Goal: Transaction & Acquisition: Subscribe to service/newsletter

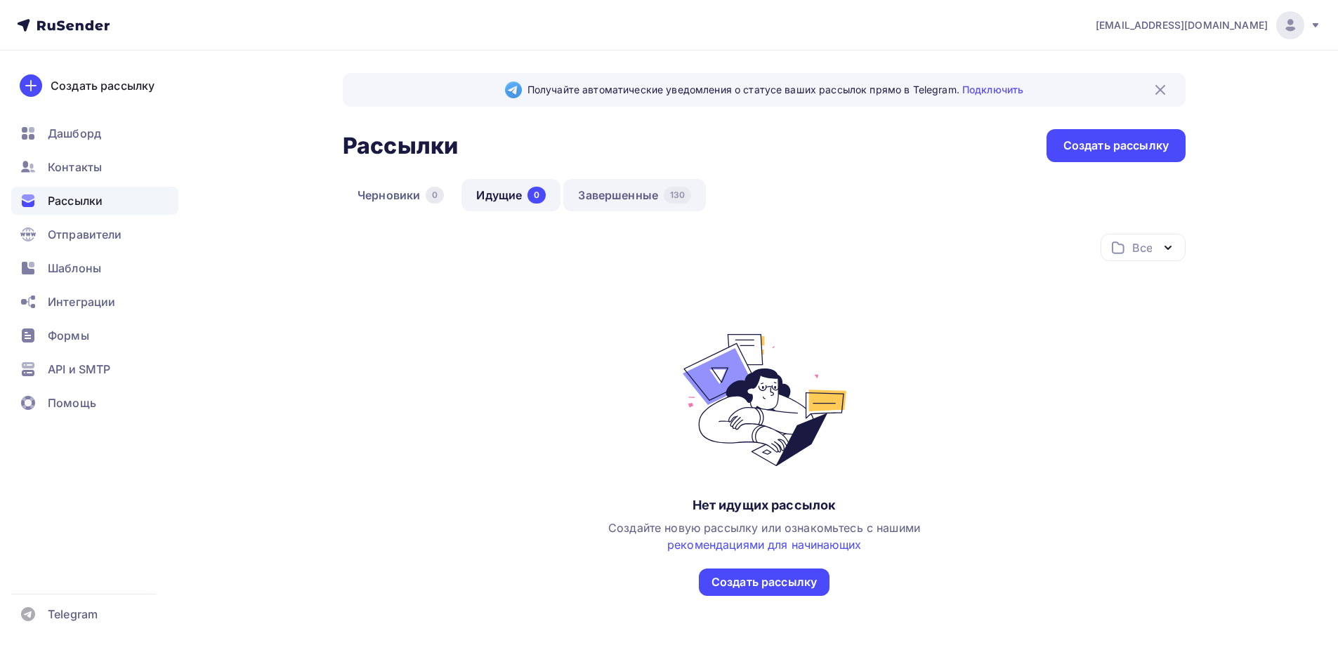
click at [608, 192] on link "Завершенные 130" at bounding box center [634, 195] width 143 height 32
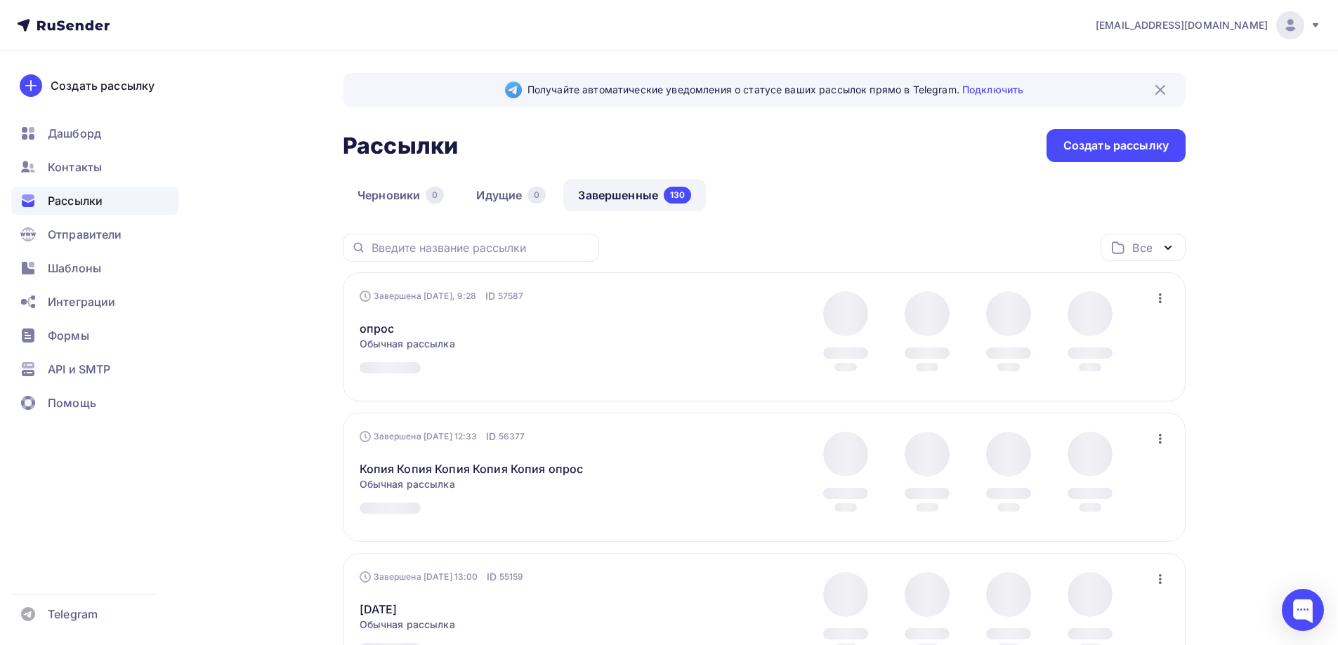
click at [1166, 85] on img at bounding box center [1160, 89] width 17 height 17
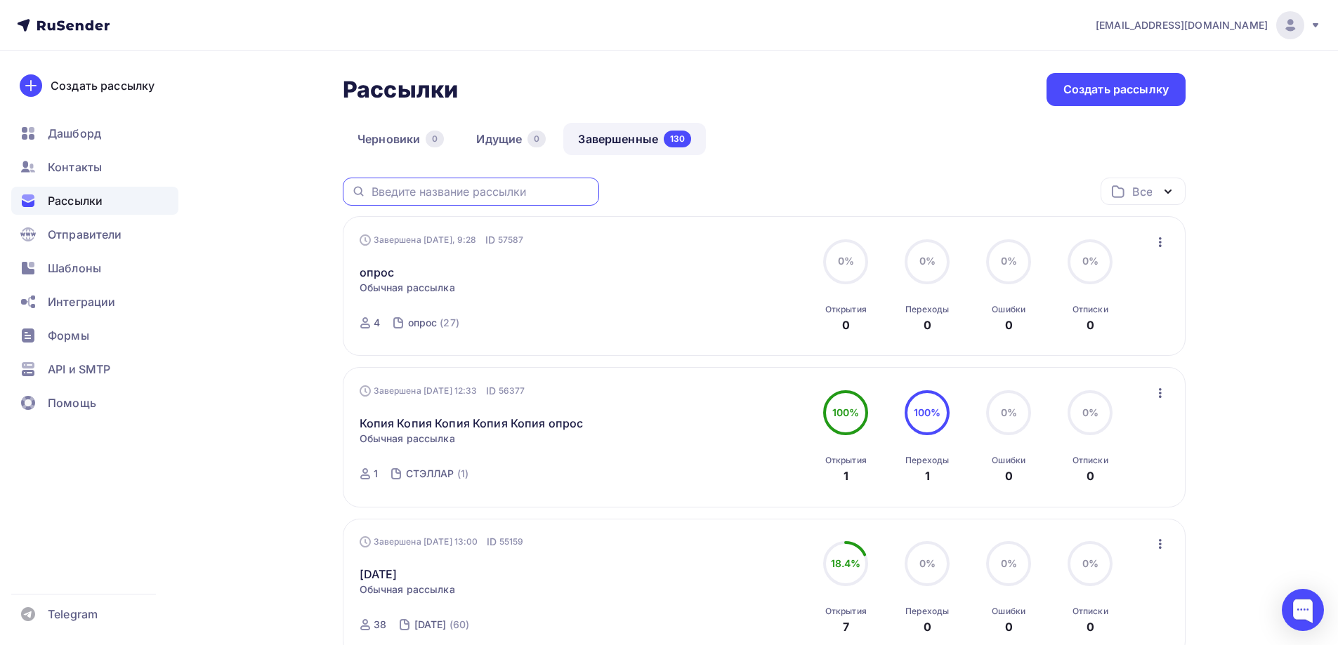
click at [533, 188] on input "text" at bounding box center [481, 191] width 219 height 15
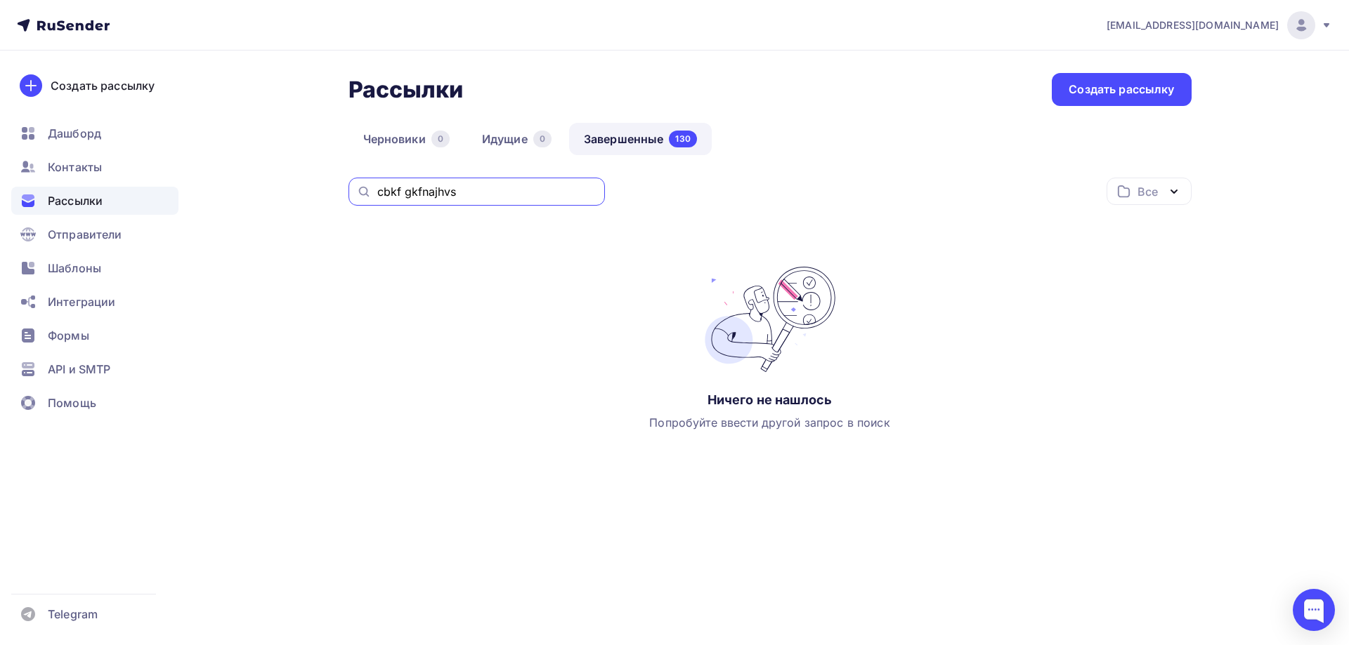
click at [511, 195] on input "cbkf gkfnajhvs" at bounding box center [486, 191] width 219 height 15
click at [511, 195] on input "ст" at bounding box center [486, 191] width 219 height 15
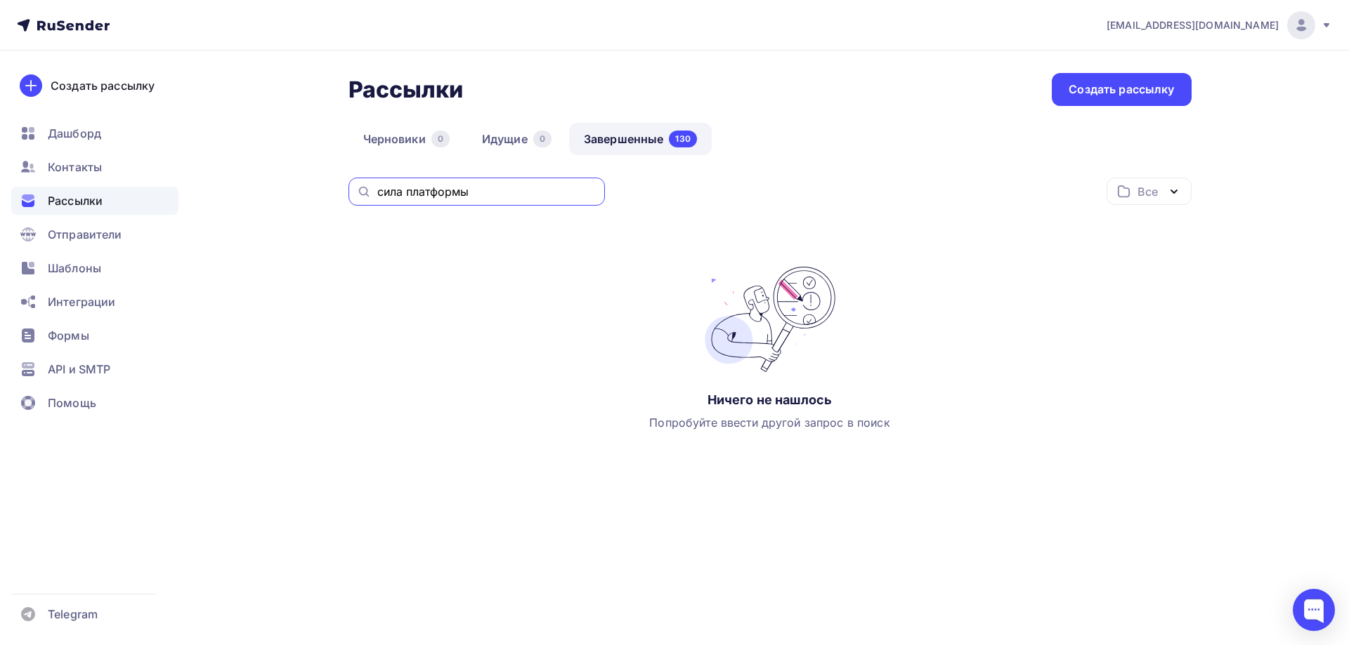
type input "сила платформы"
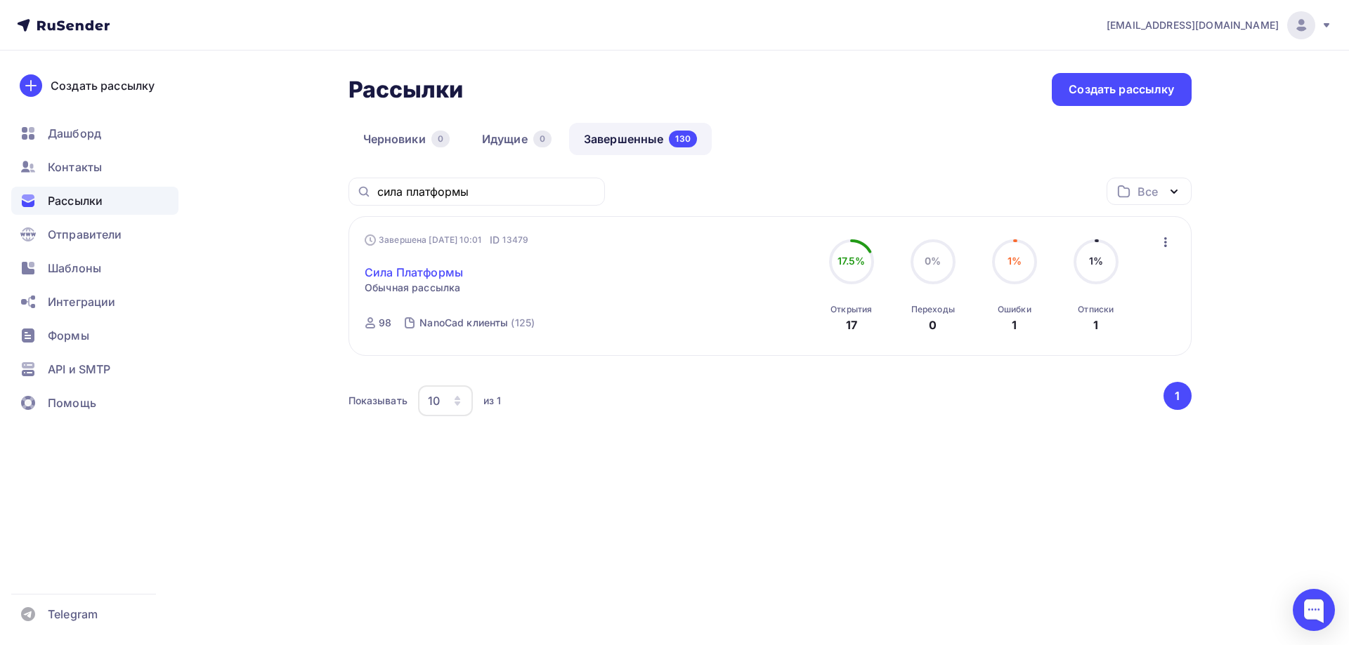
click at [439, 278] on link "Сила Платформы" at bounding box center [414, 272] width 98 height 17
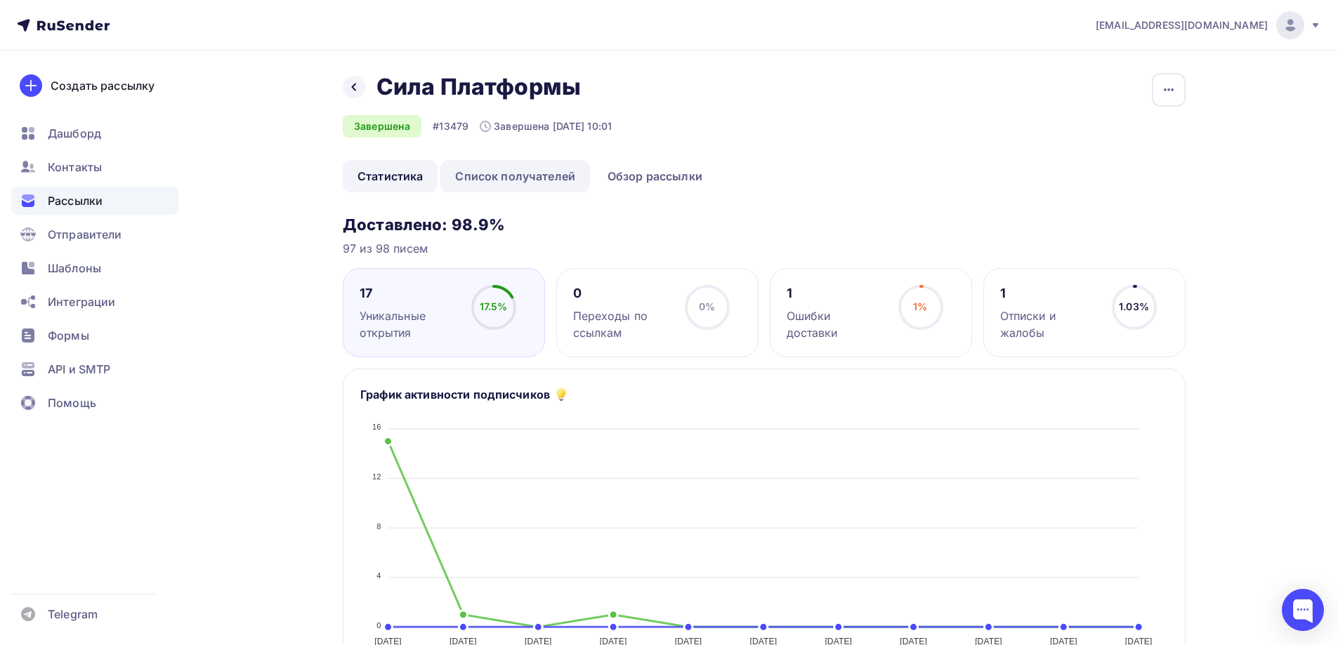
click at [577, 182] on link "Список получателей" at bounding box center [515, 176] width 150 height 32
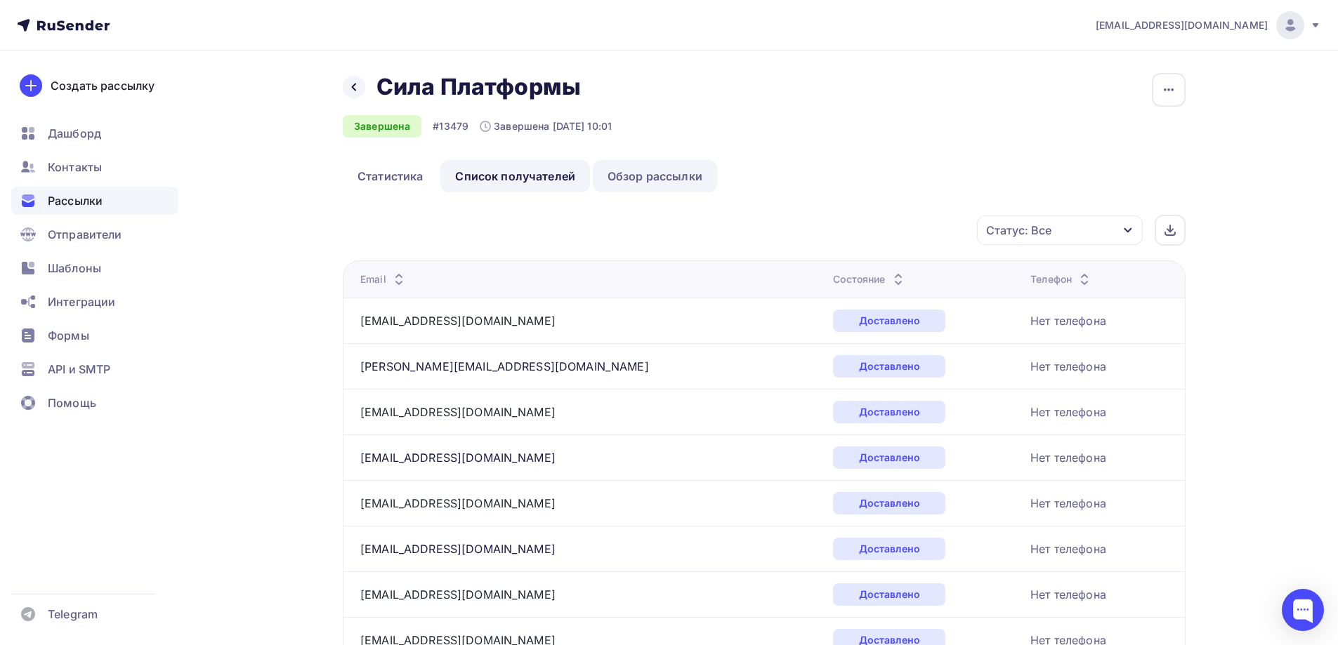
click at [631, 176] on link "Обзор рассылки" at bounding box center [655, 176] width 124 height 32
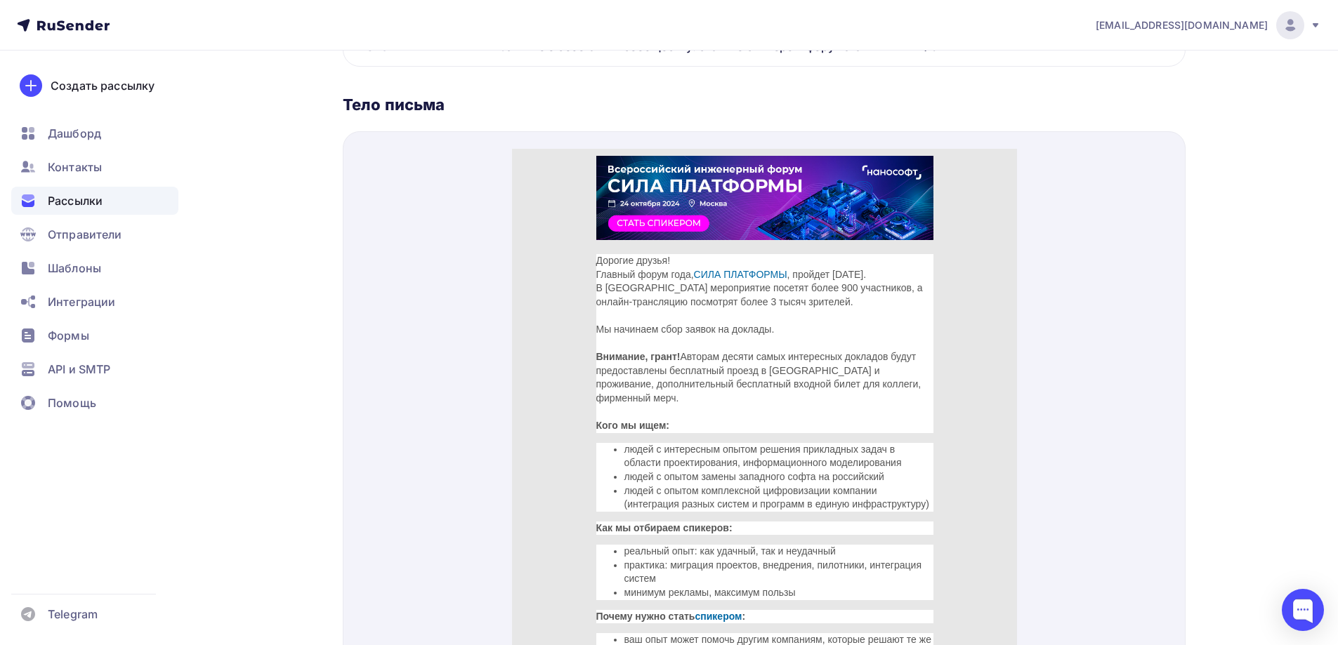
scroll to position [230, 0]
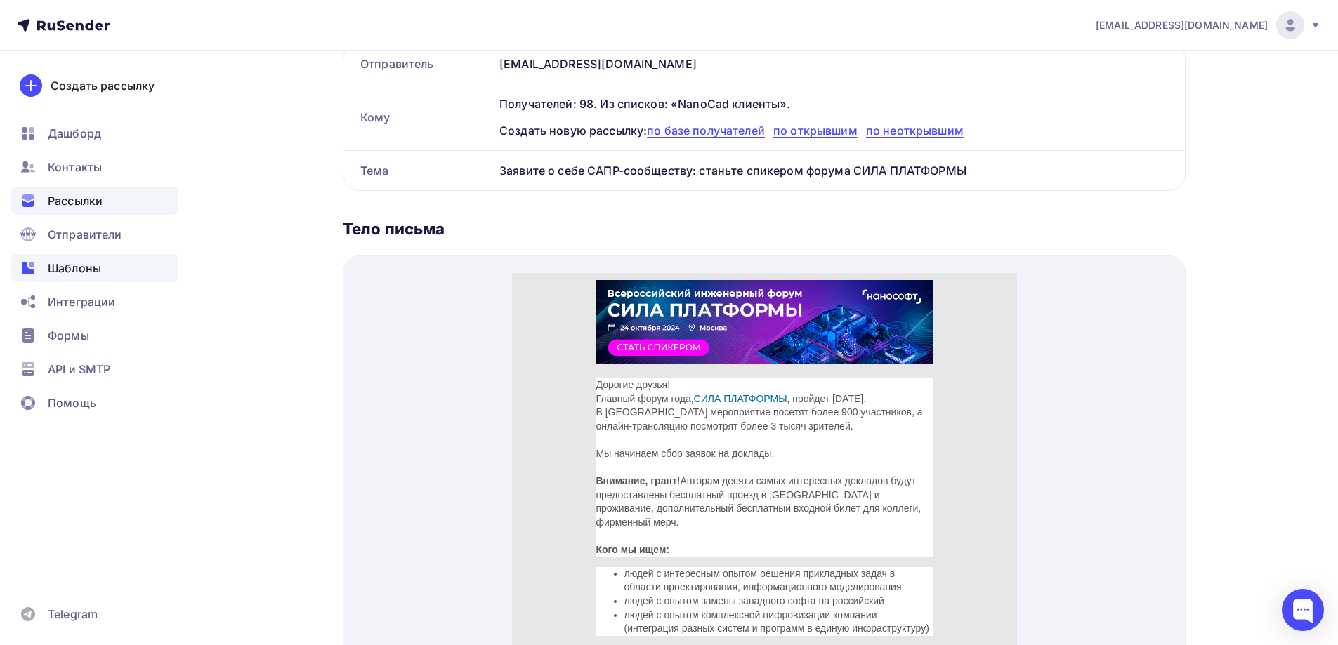
click at [93, 262] on span "Шаблоны" at bounding box center [74, 268] width 53 height 17
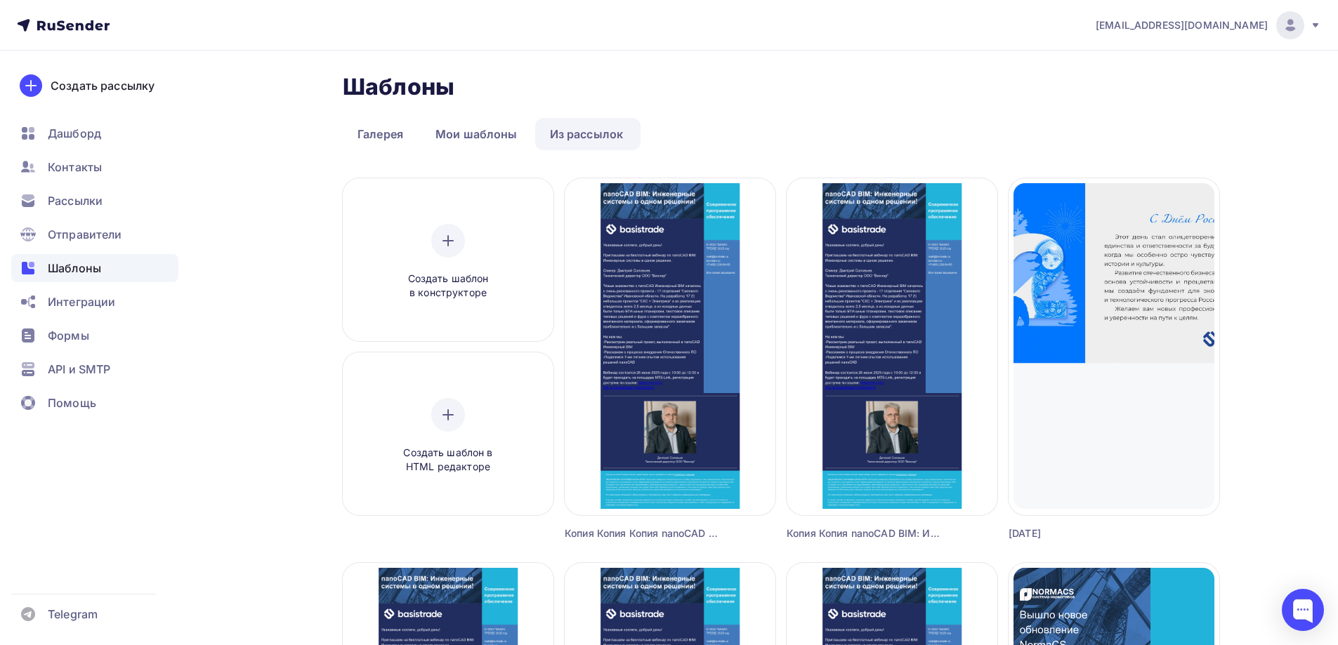
click at [577, 132] on link "Из рассылок" at bounding box center [586, 134] width 103 height 32
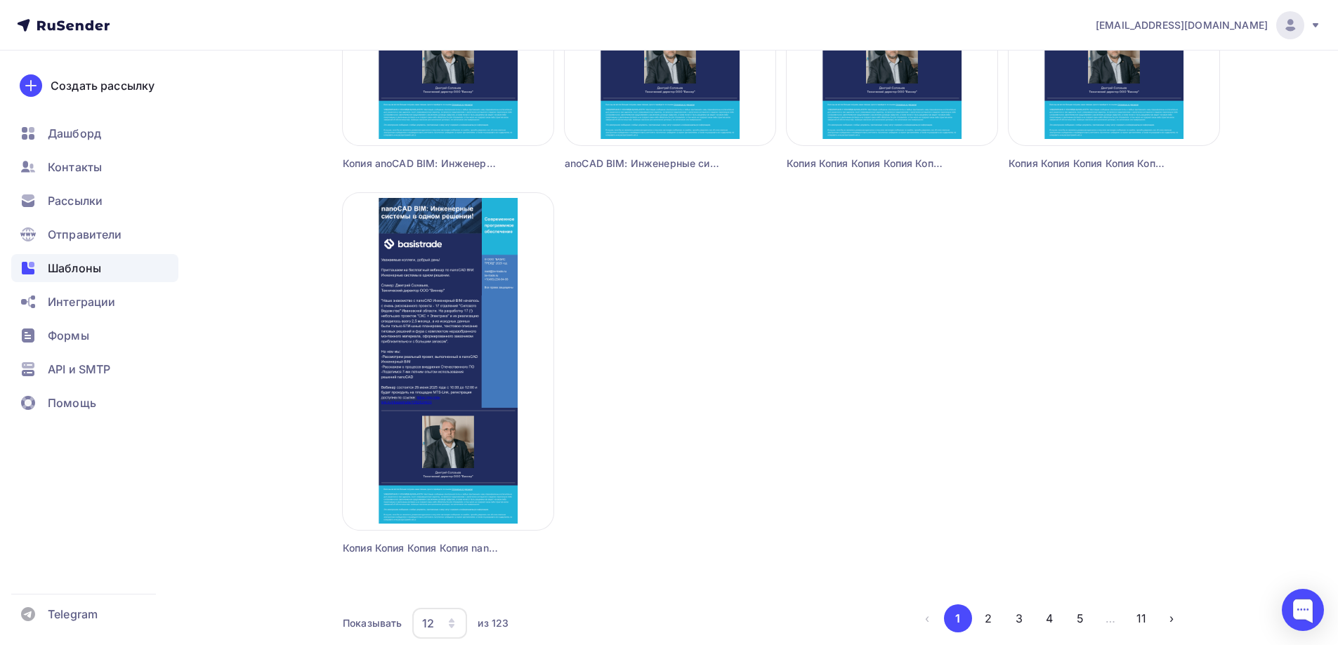
scroll to position [1208, 0]
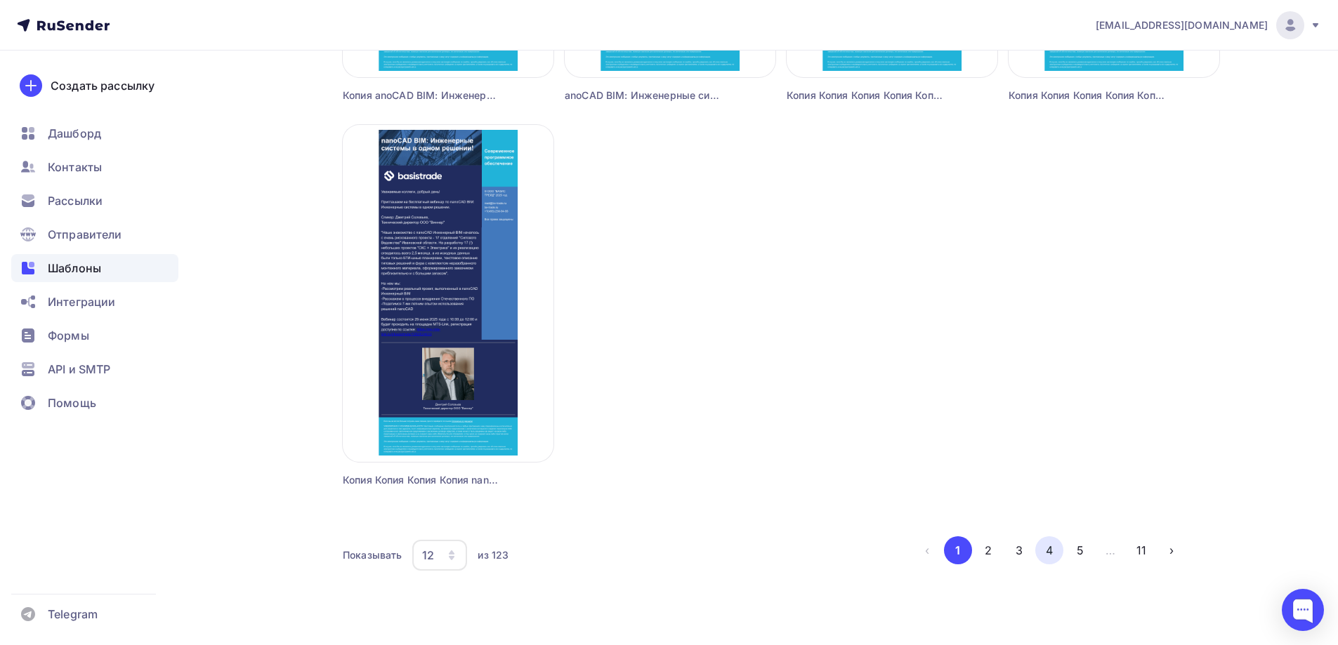
click at [1056, 544] on button "4" at bounding box center [1049, 551] width 28 height 28
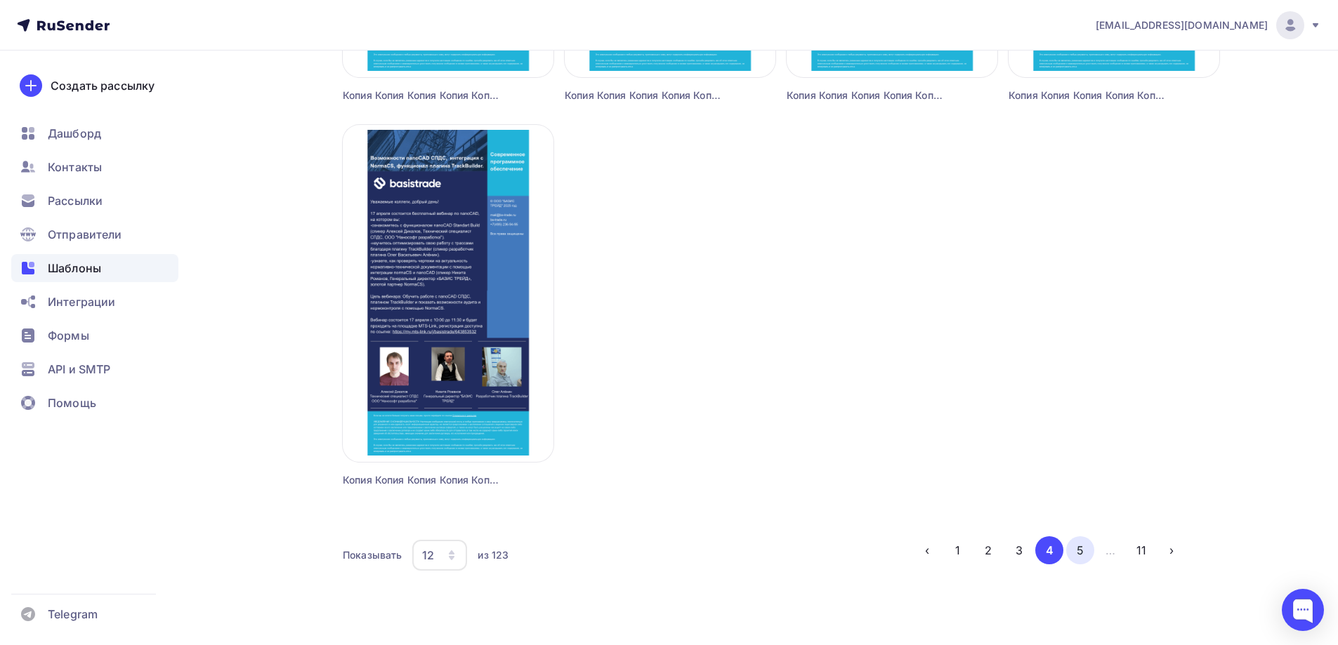
click at [1077, 544] on button "5" at bounding box center [1080, 551] width 28 height 28
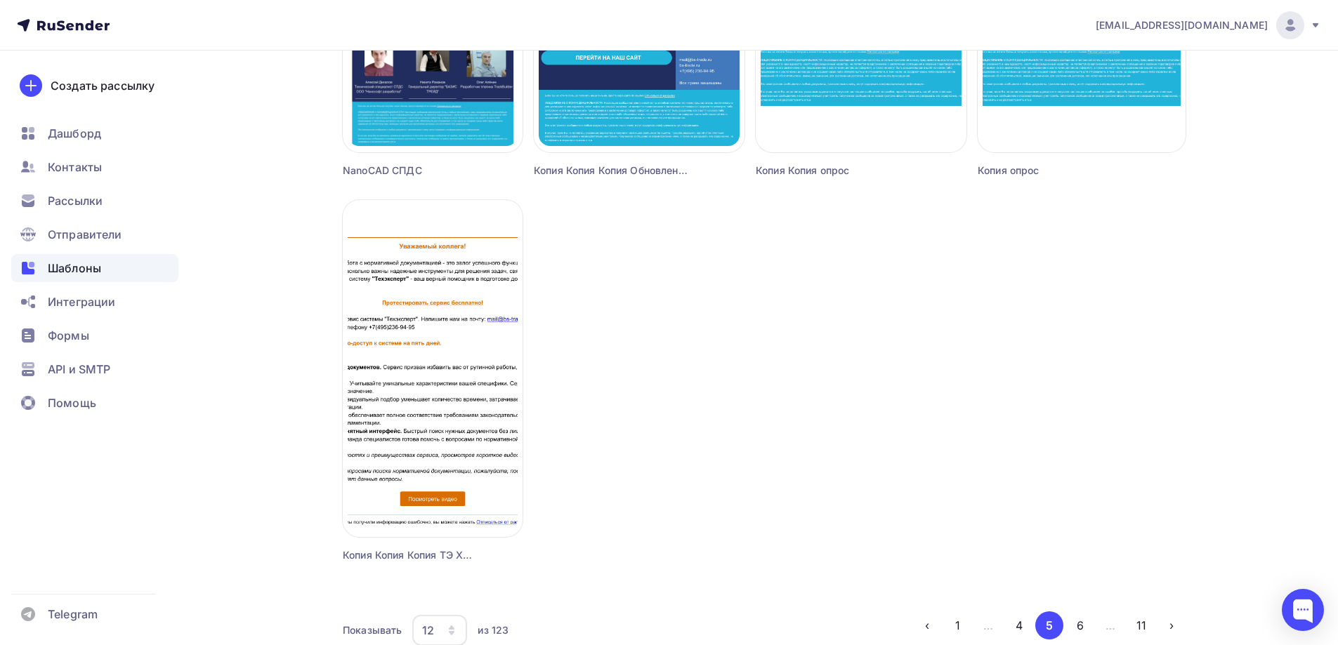
scroll to position [1194, 0]
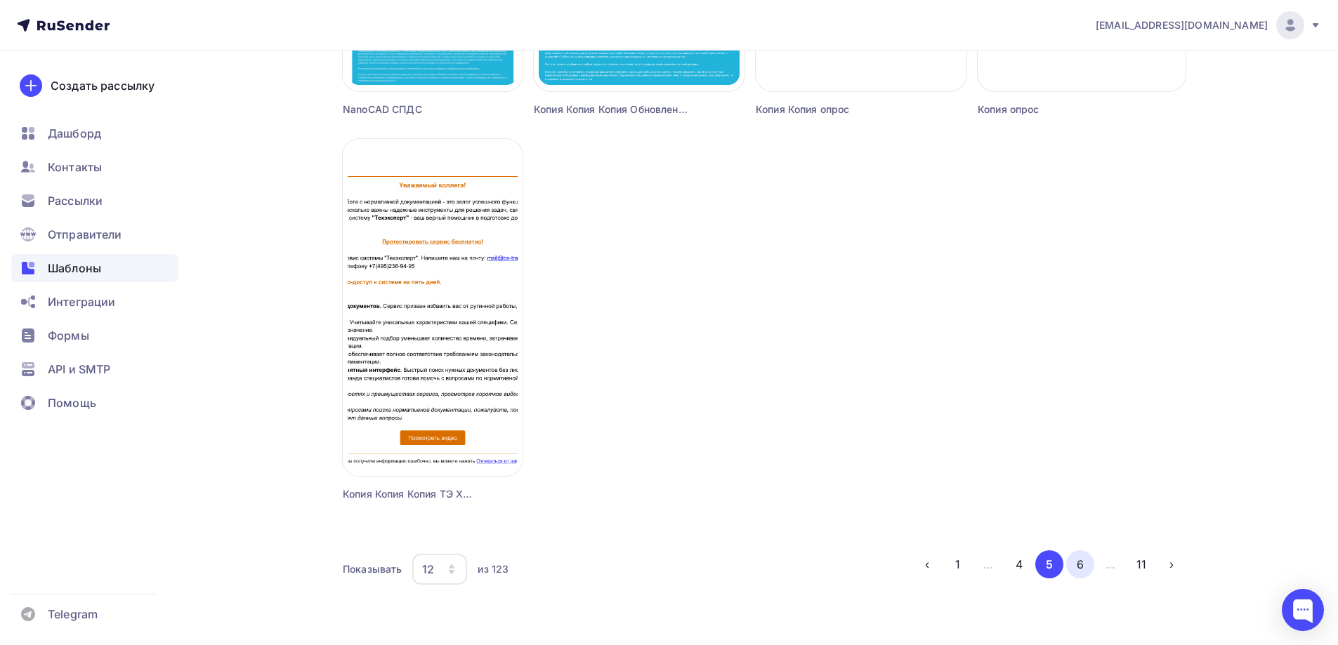
click at [1087, 570] on button "6" at bounding box center [1080, 565] width 28 height 28
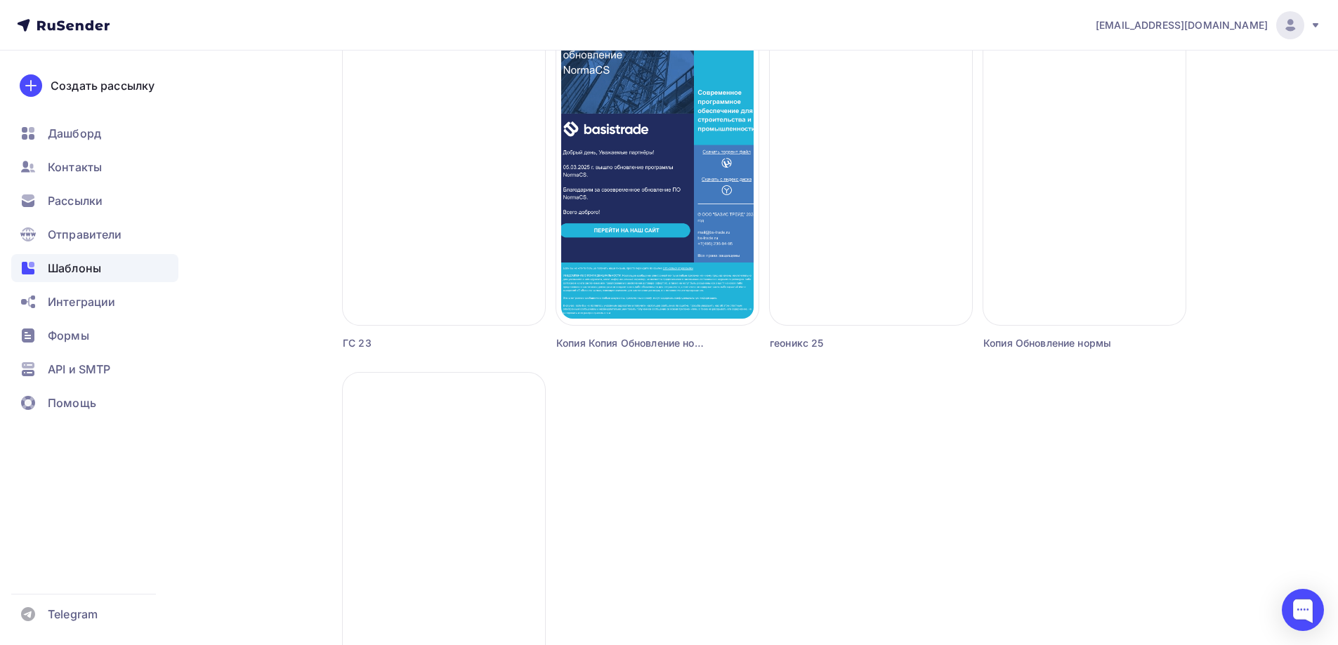
scroll to position [1208, 0]
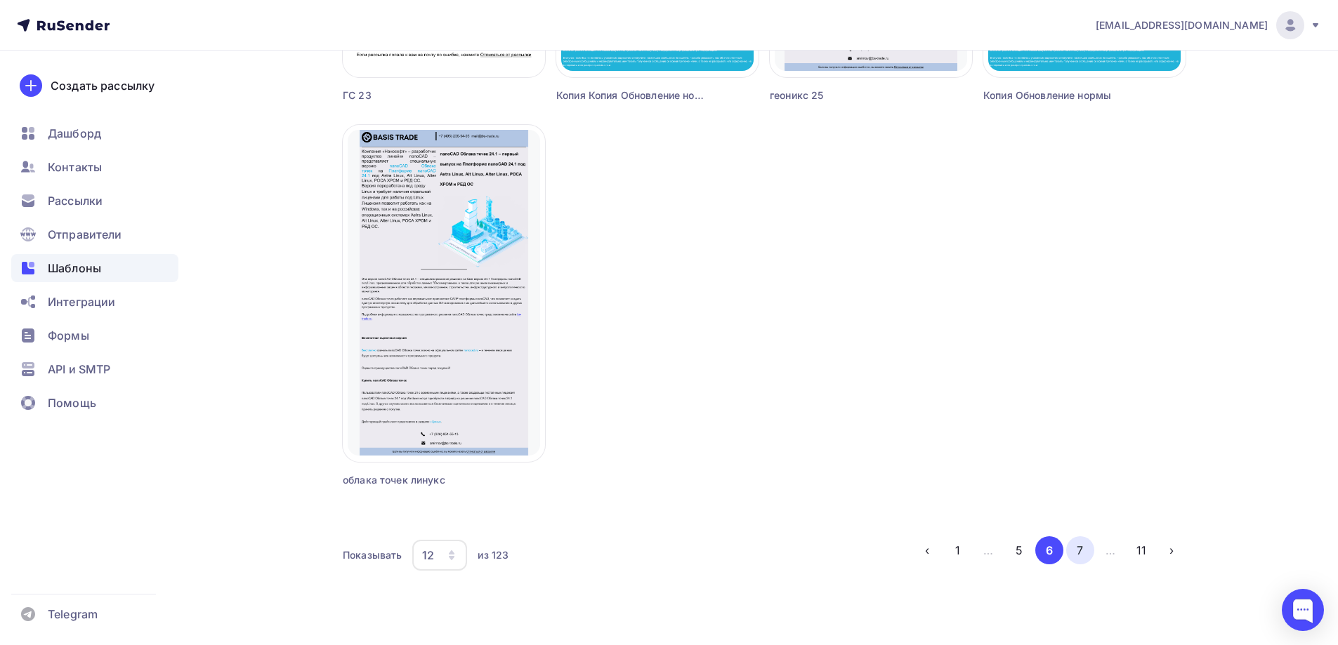
click at [1076, 541] on button "7" at bounding box center [1080, 551] width 28 height 28
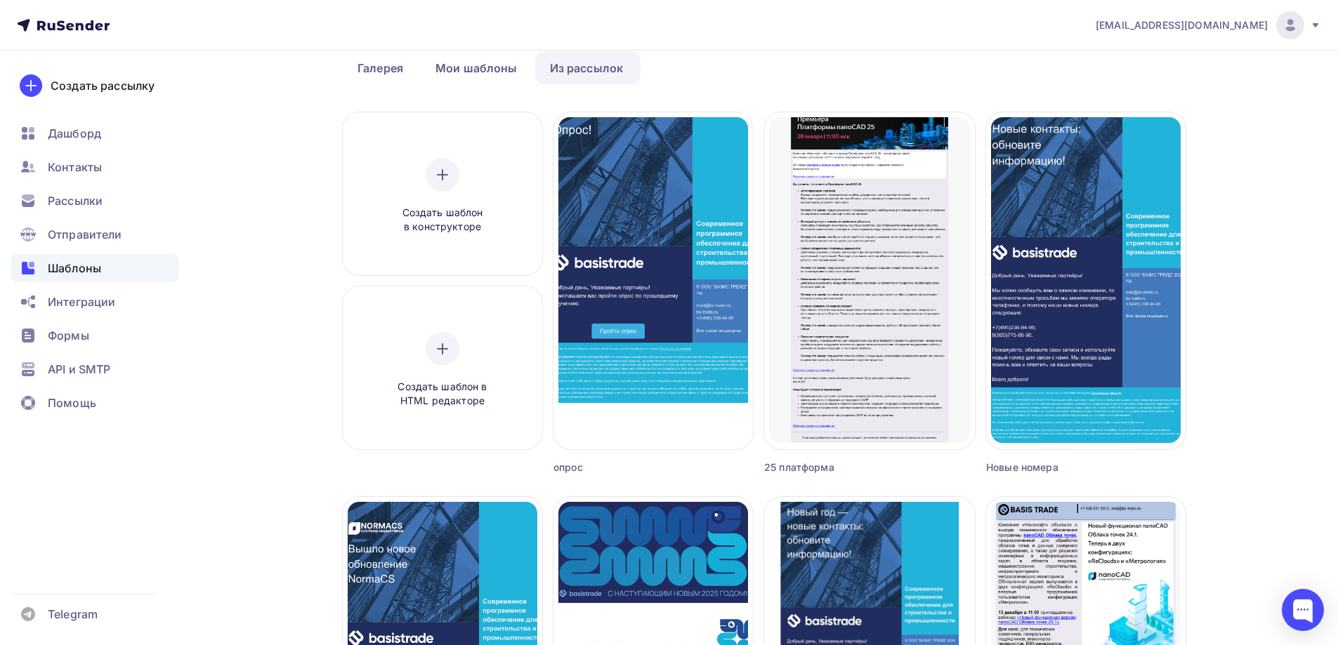
scroll to position [14, 0]
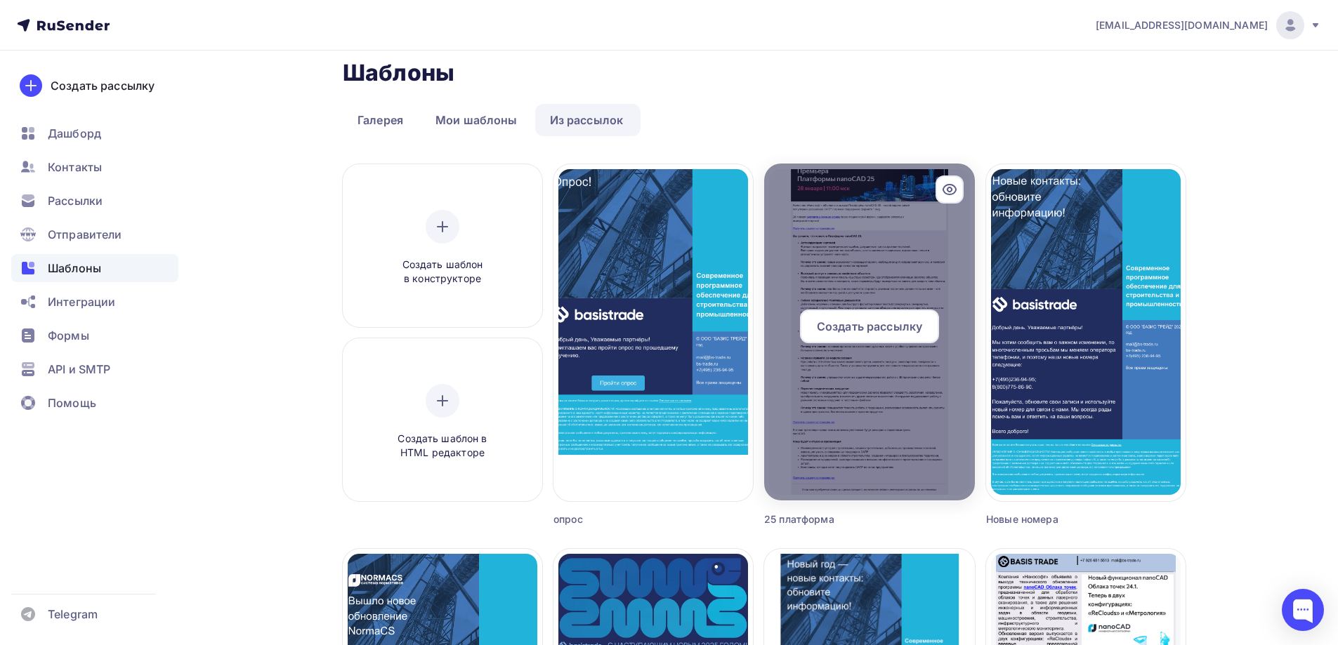
click at [895, 253] on div at bounding box center [869, 332] width 211 height 337
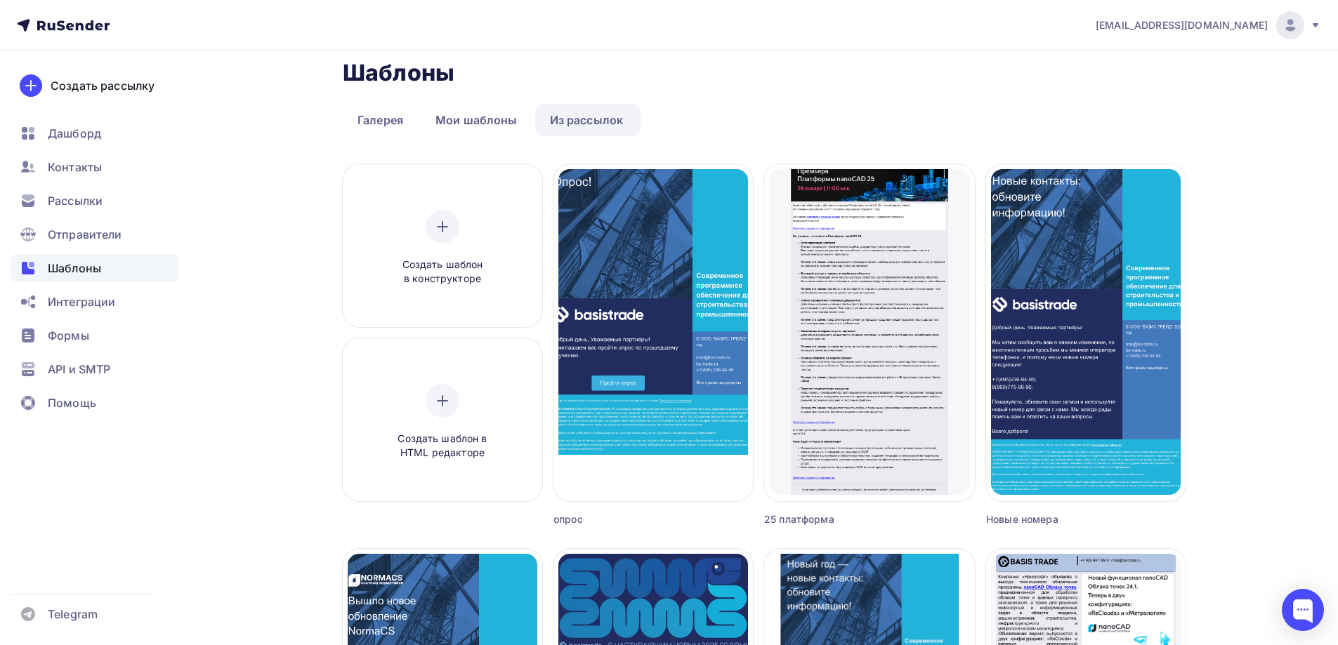
click at [813, 521] on div "25 платформа" at bounding box center [843, 520] width 158 height 14
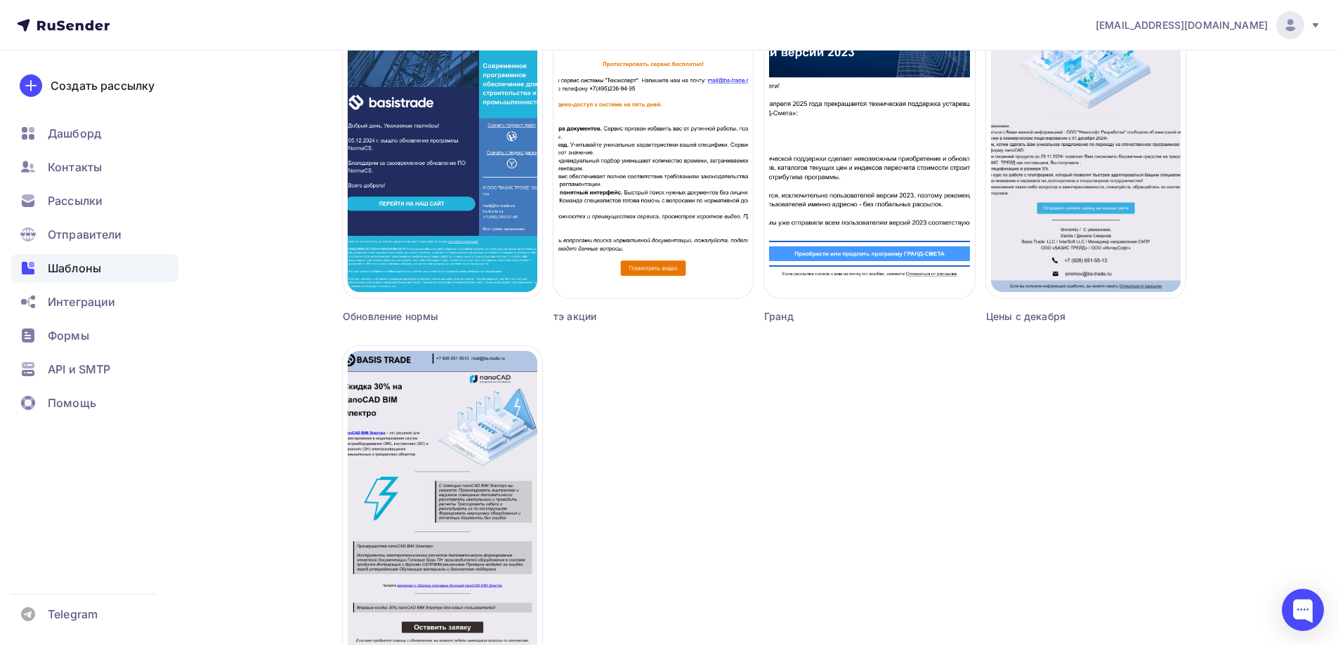
scroll to position [1208, 0]
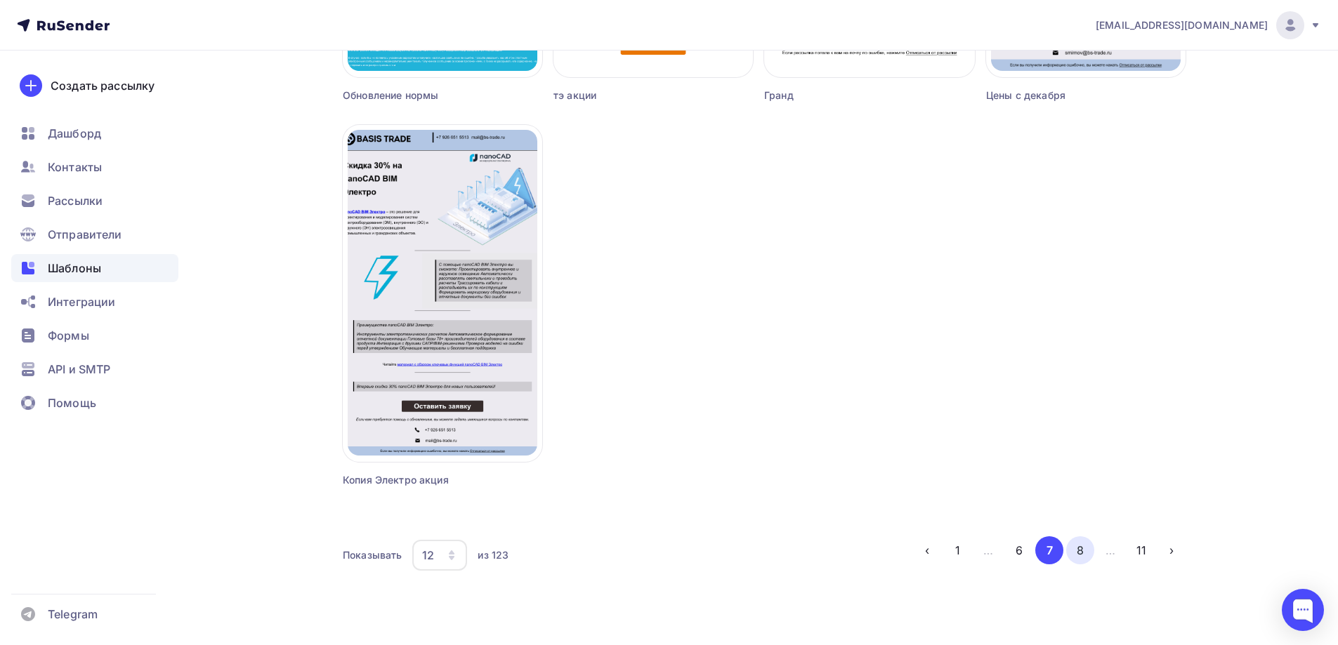
click at [1086, 554] on button "8" at bounding box center [1080, 551] width 28 height 28
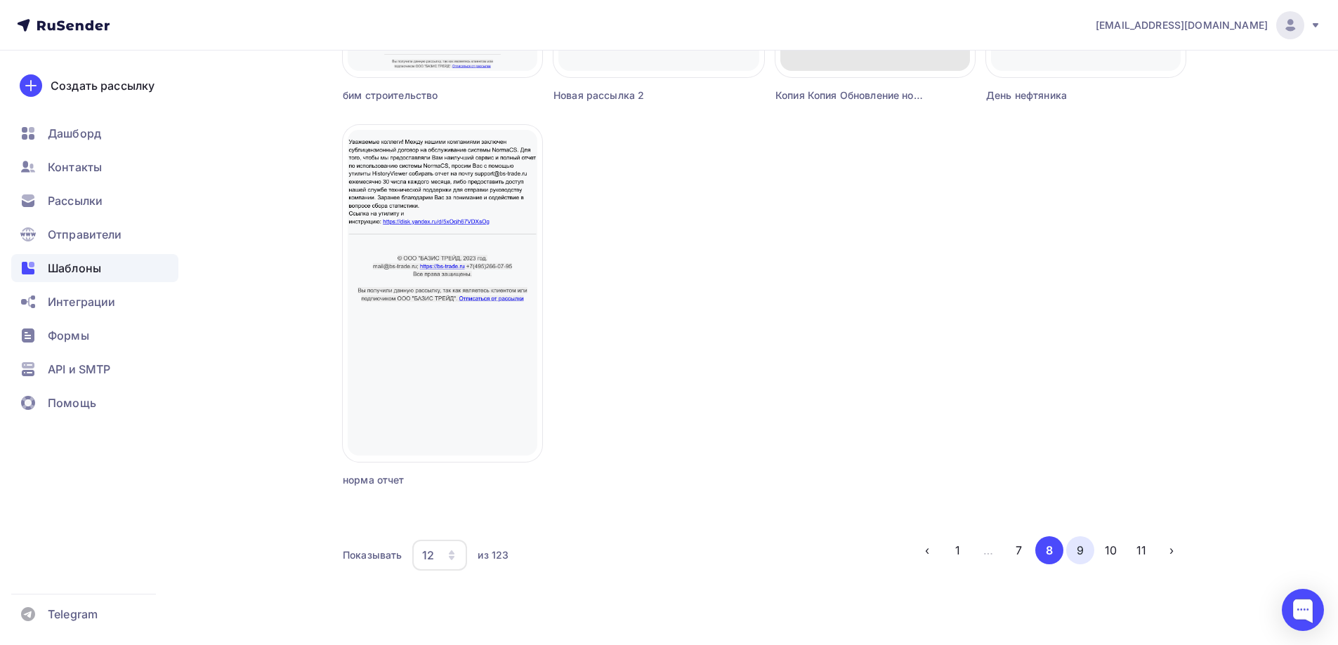
click at [1078, 564] on button "9" at bounding box center [1080, 551] width 28 height 28
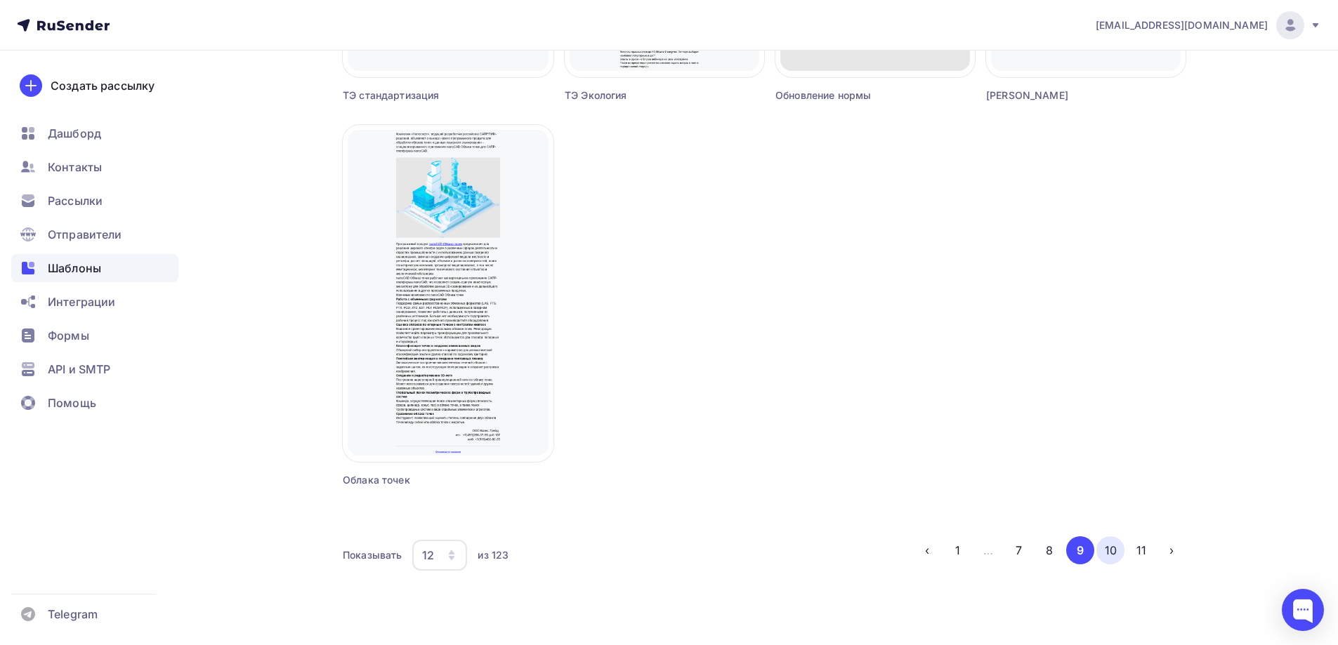
click at [1118, 547] on button "10" at bounding box center [1110, 551] width 28 height 28
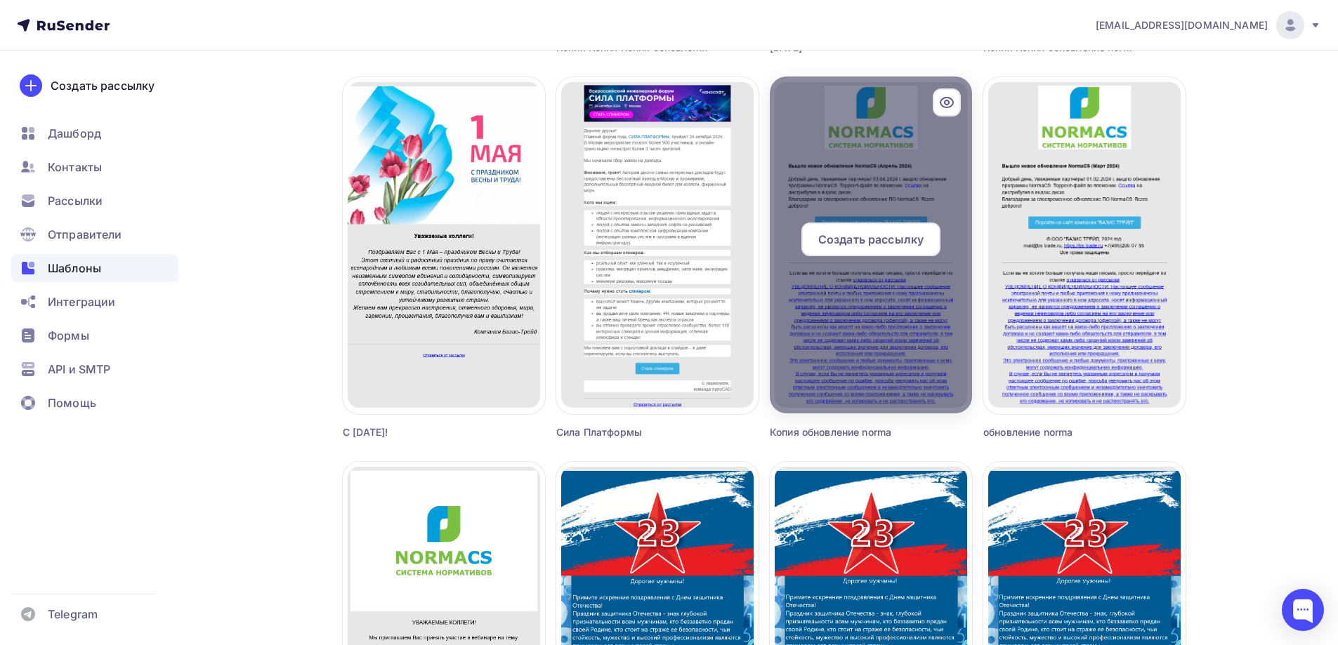
scroll to position [506, 0]
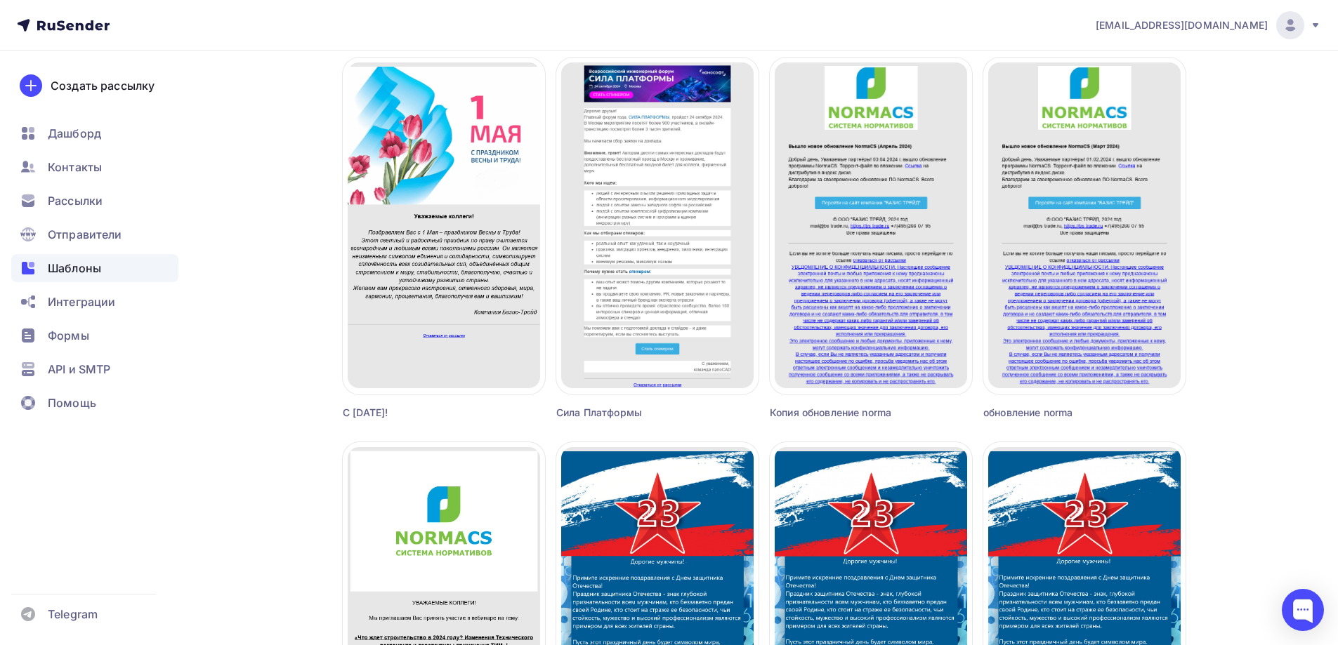
click at [619, 406] on div "Сила Платформы" at bounding box center [632, 413] width 152 height 14
click at [603, 400] on div "Создать рассылку Сила Платформы" at bounding box center [657, 239] width 202 height 362
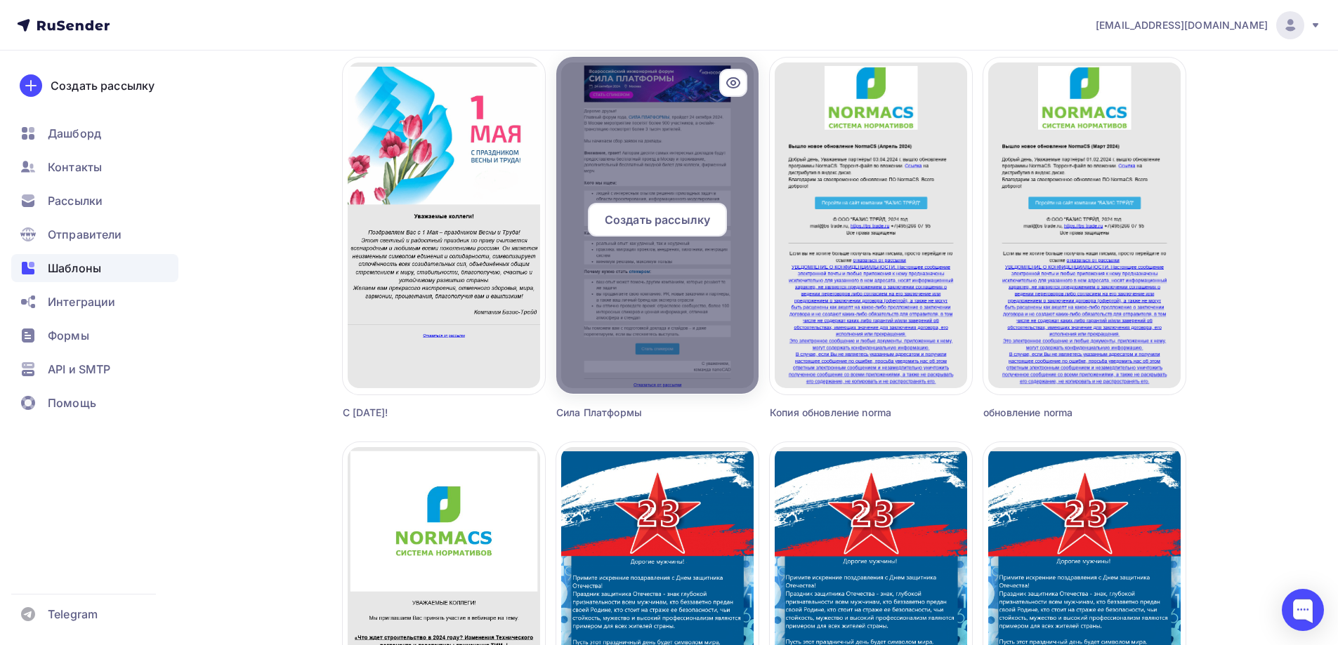
click at [674, 137] on div at bounding box center [657, 225] width 202 height 337
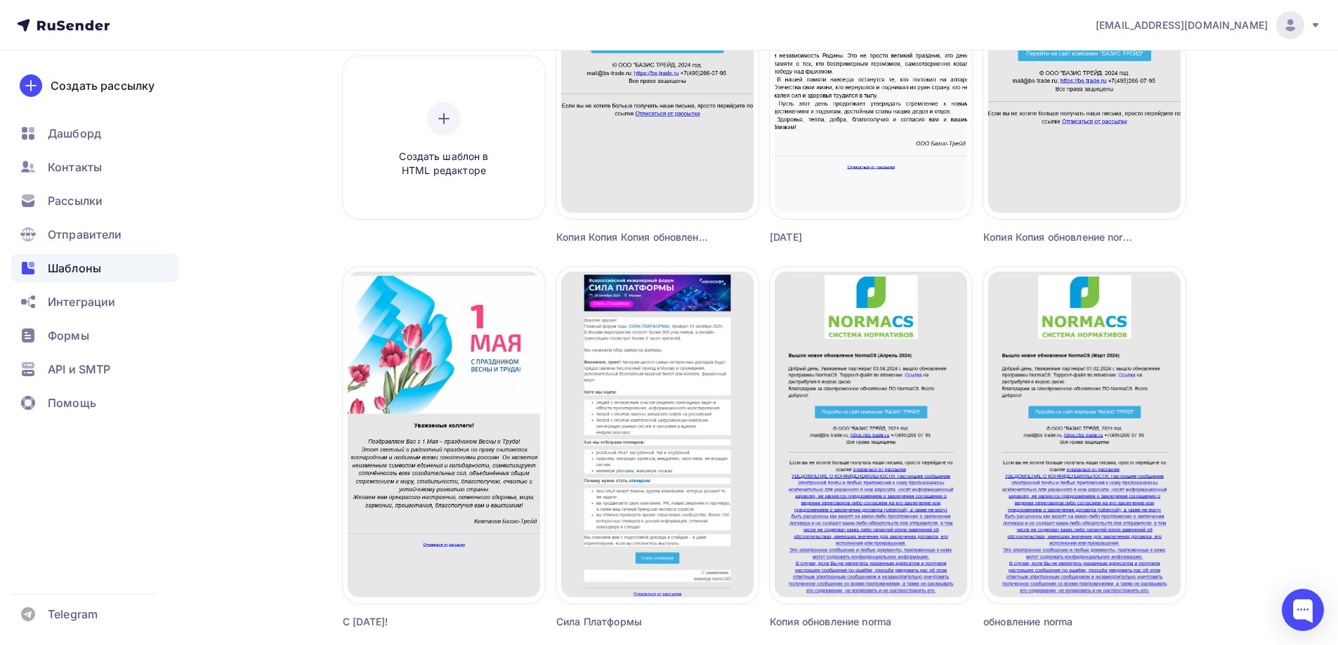
scroll to position [295, 0]
click at [90, 273] on span "Шаблоны" at bounding box center [74, 268] width 53 height 17
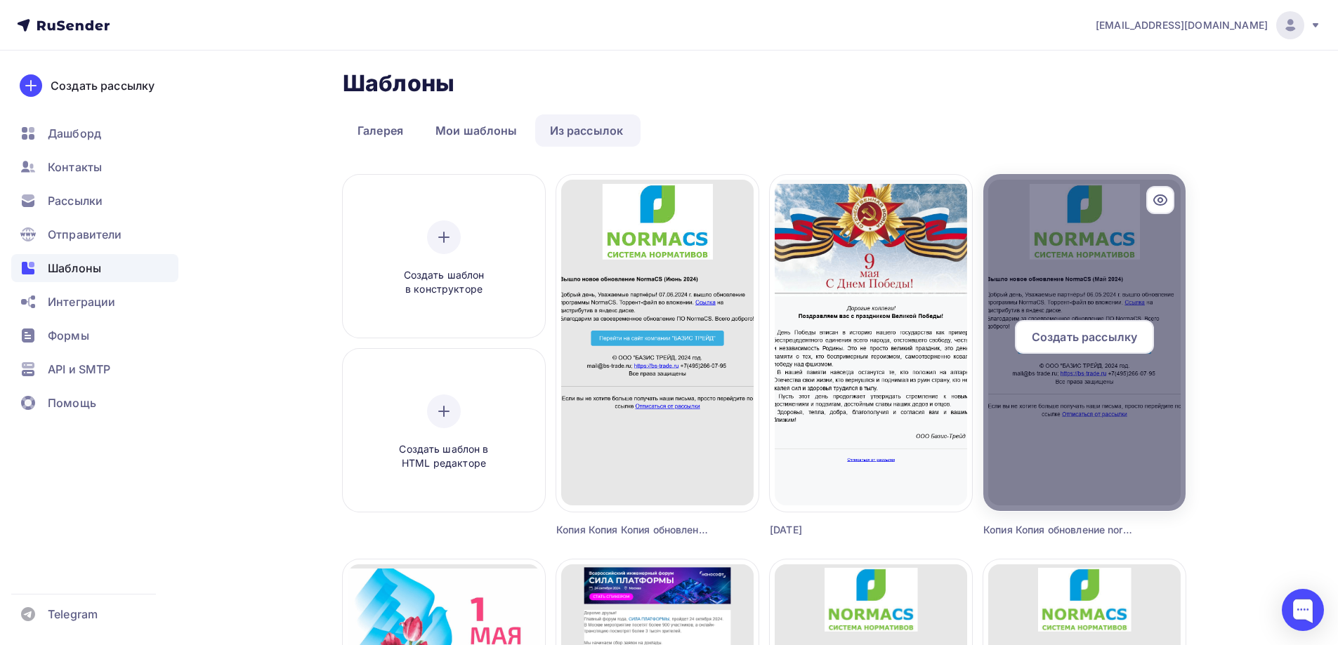
scroll to position [0, 0]
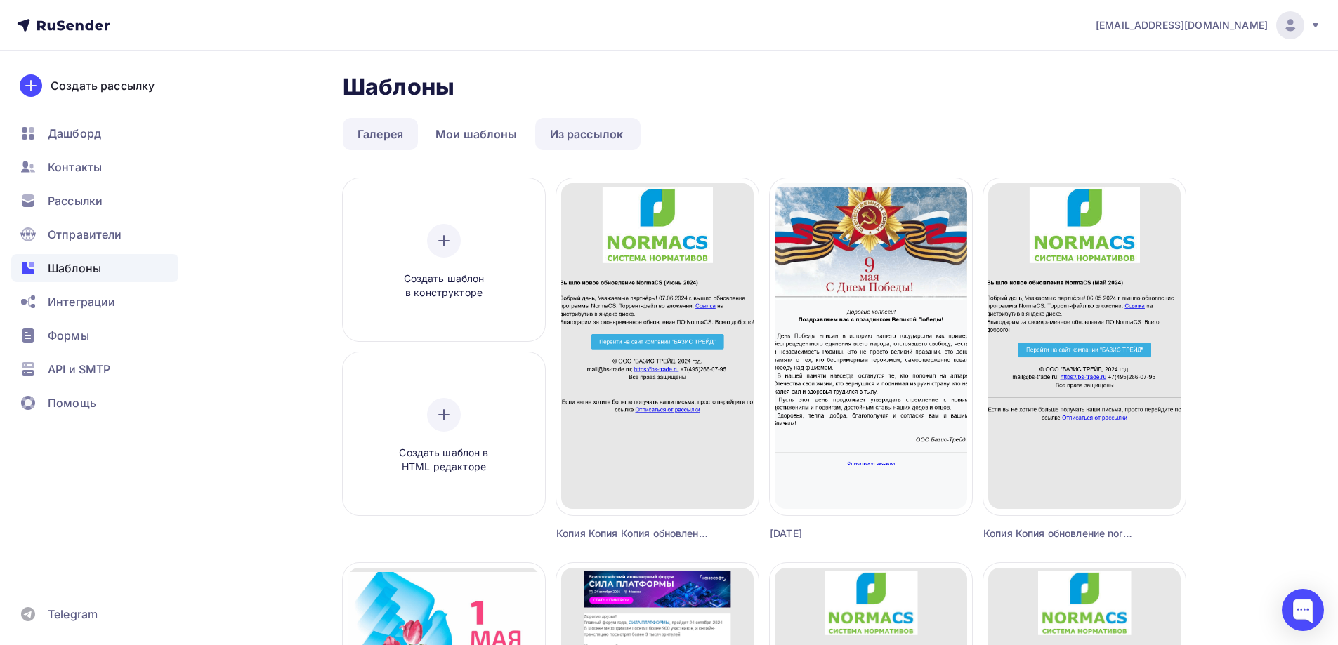
click at [400, 136] on link "Галерея" at bounding box center [380, 134] width 75 height 32
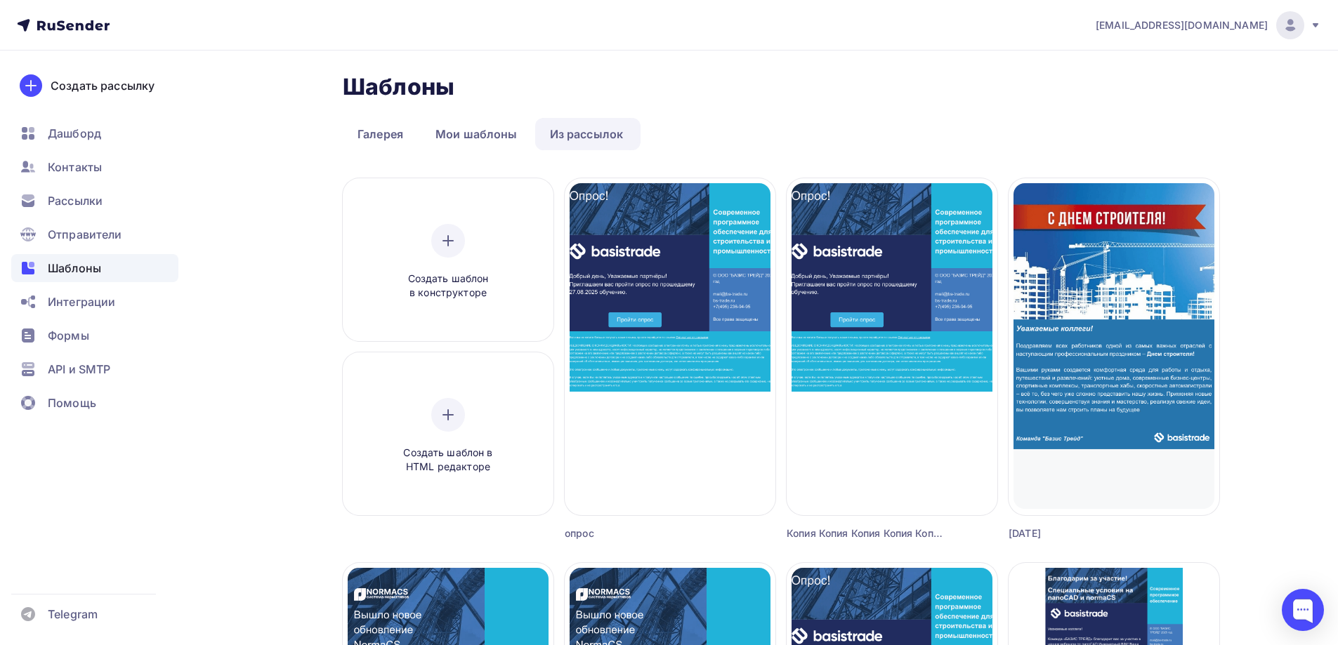
click at [628, 140] on link "Из рассылок" at bounding box center [586, 134] width 103 height 32
click at [395, 143] on link "Галерея" at bounding box center [380, 134] width 75 height 32
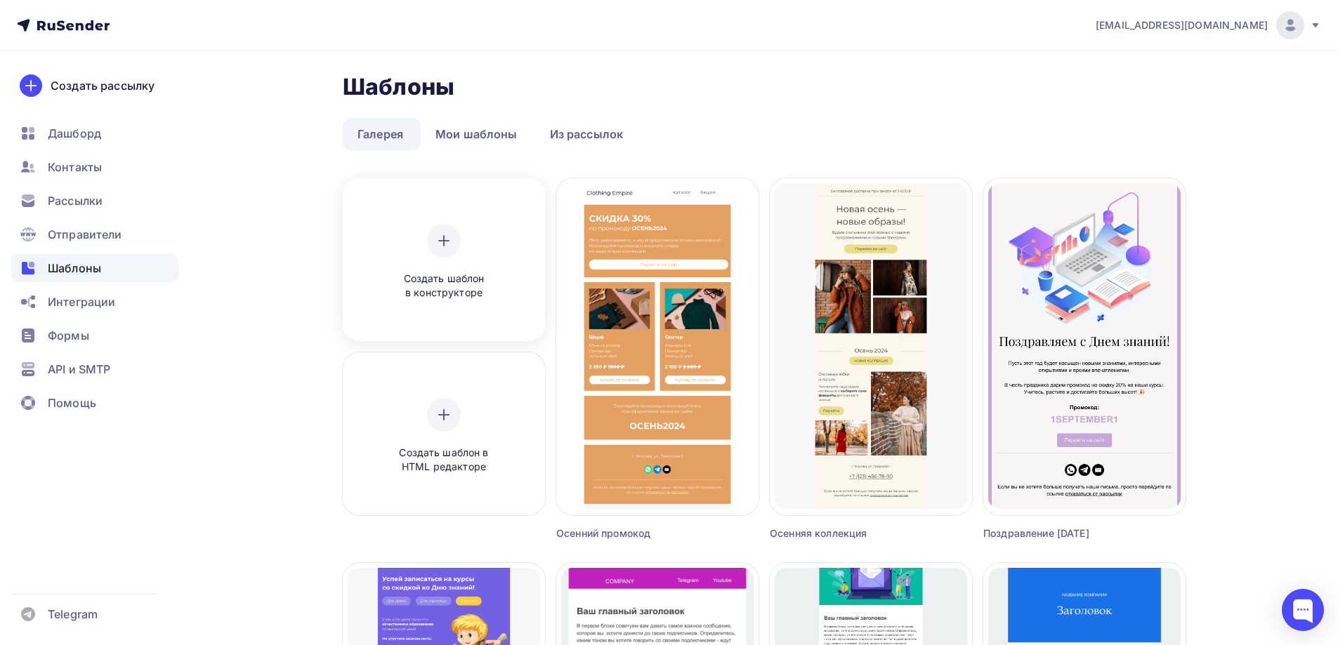
click at [463, 237] on div "Создать шаблон в конструкторе" at bounding box center [443, 262] width 133 height 77
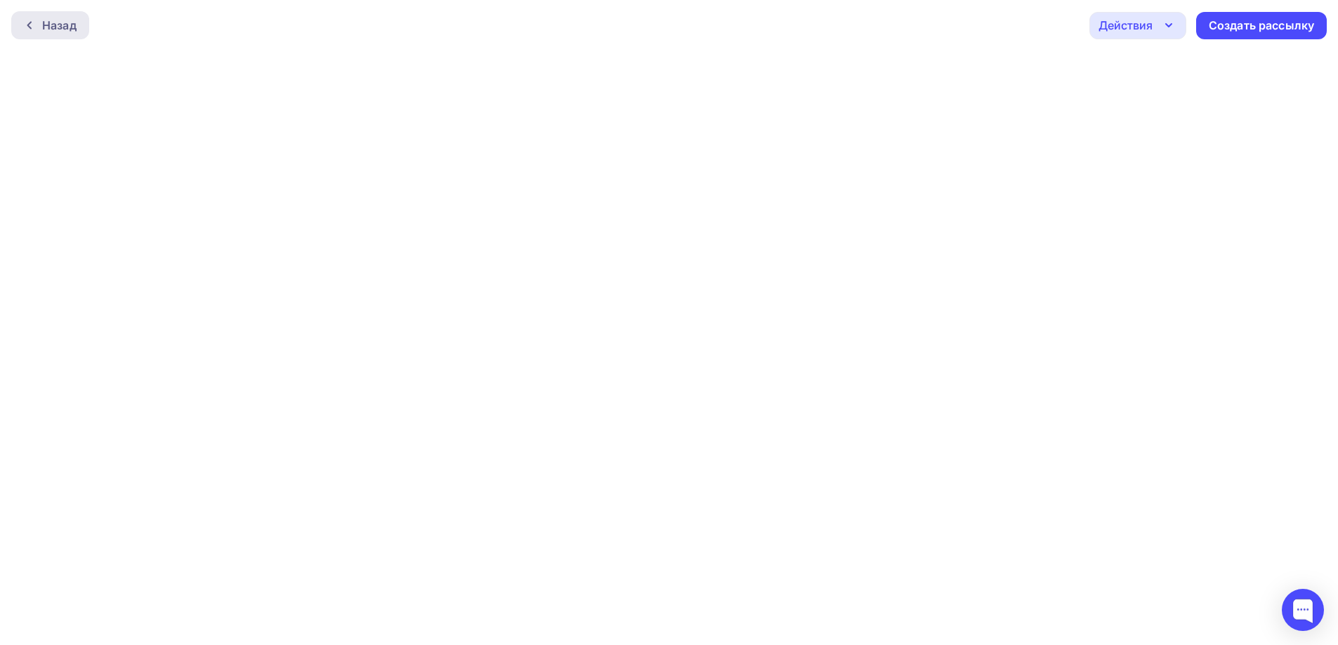
click at [83, 26] on div "Назад" at bounding box center [50, 25] width 78 height 28
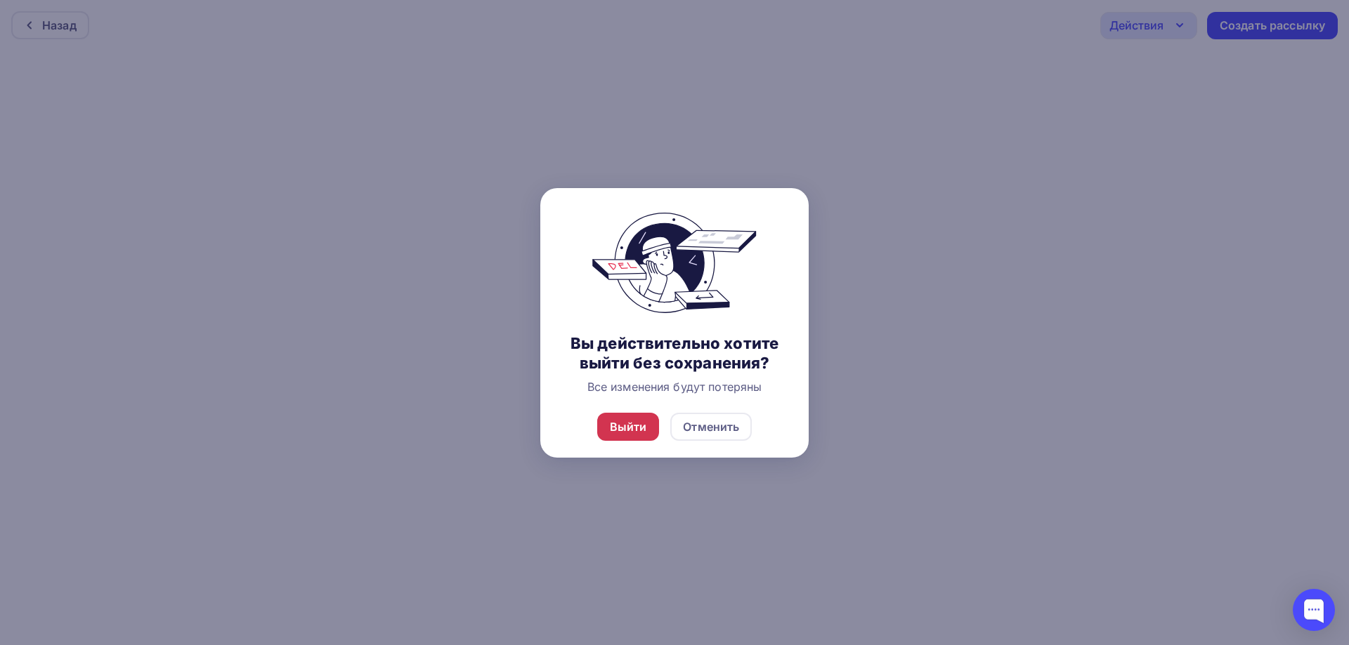
click at [634, 426] on div "Выйти" at bounding box center [628, 427] width 37 height 17
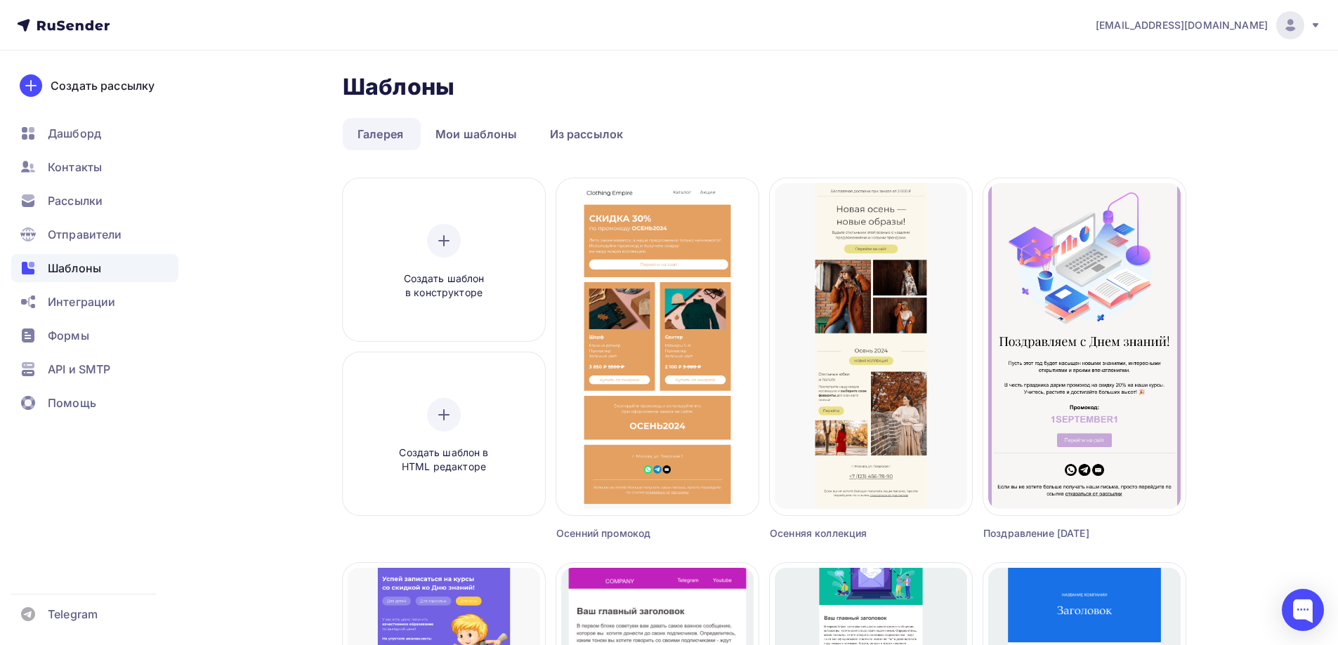
click at [563, 119] on link "Из рассылок" at bounding box center [586, 134] width 103 height 32
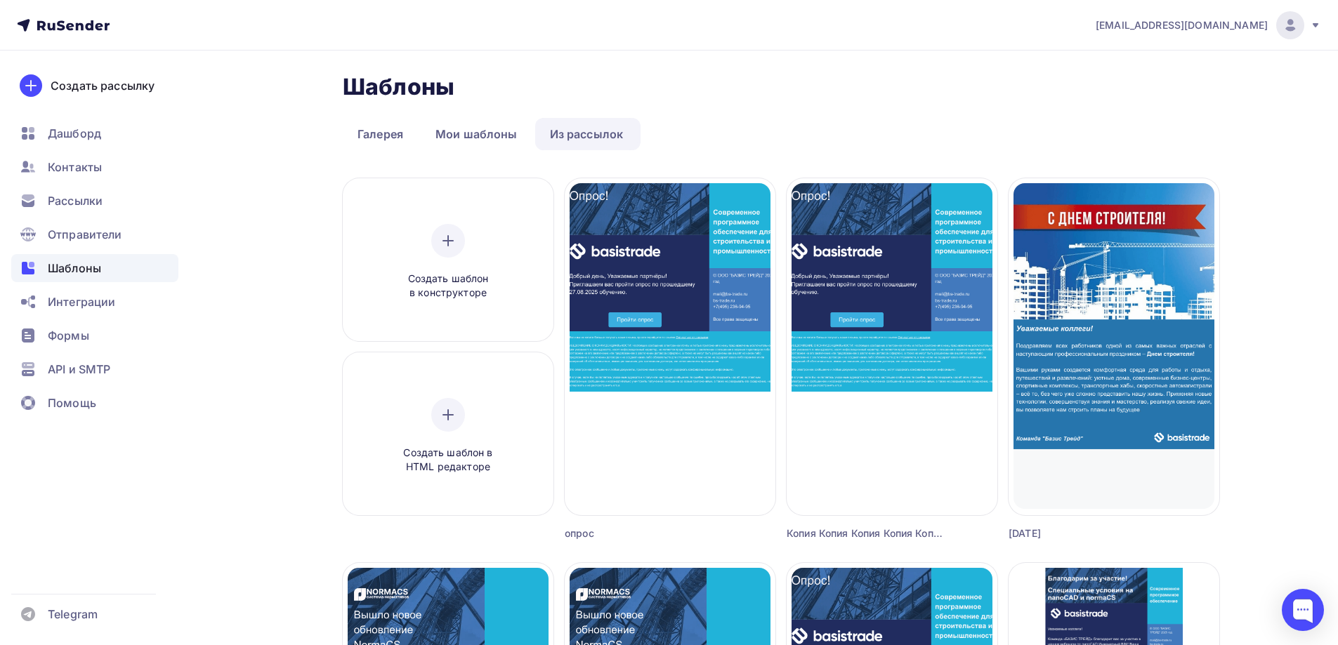
click at [563, 122] on link "Из рассылок" at bounding box center [586, 134] width 103 height 32
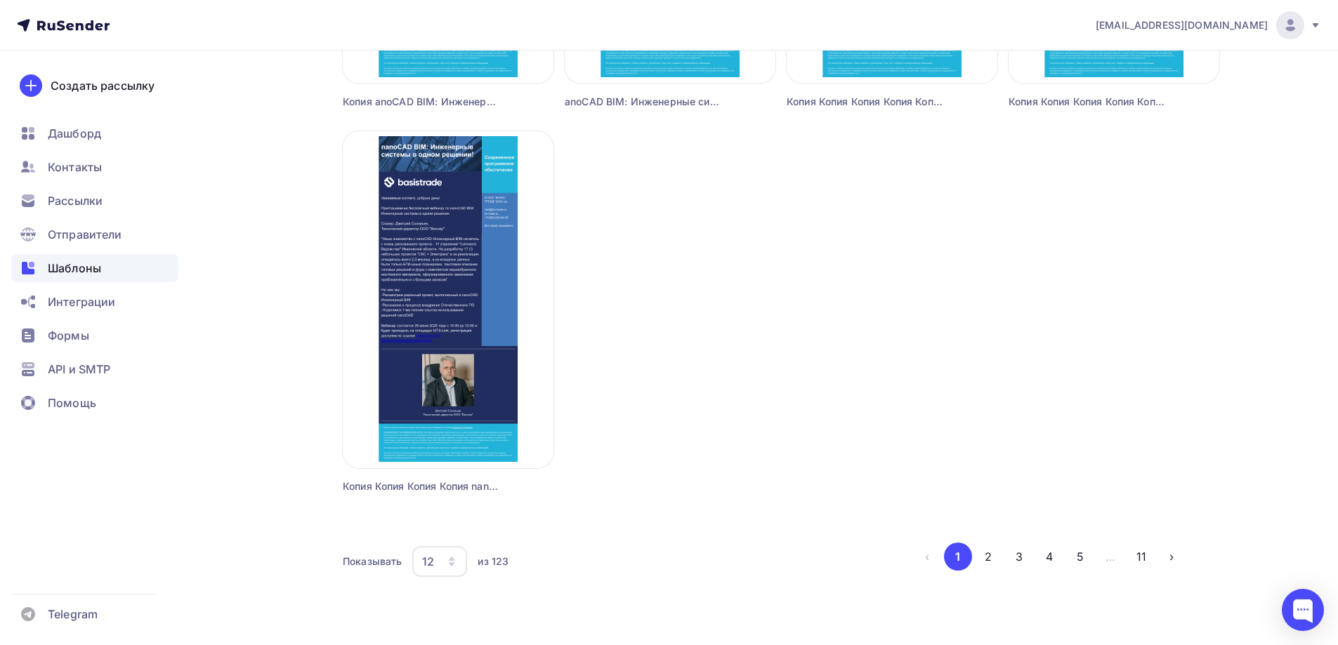
scroll to position [1208, 0]
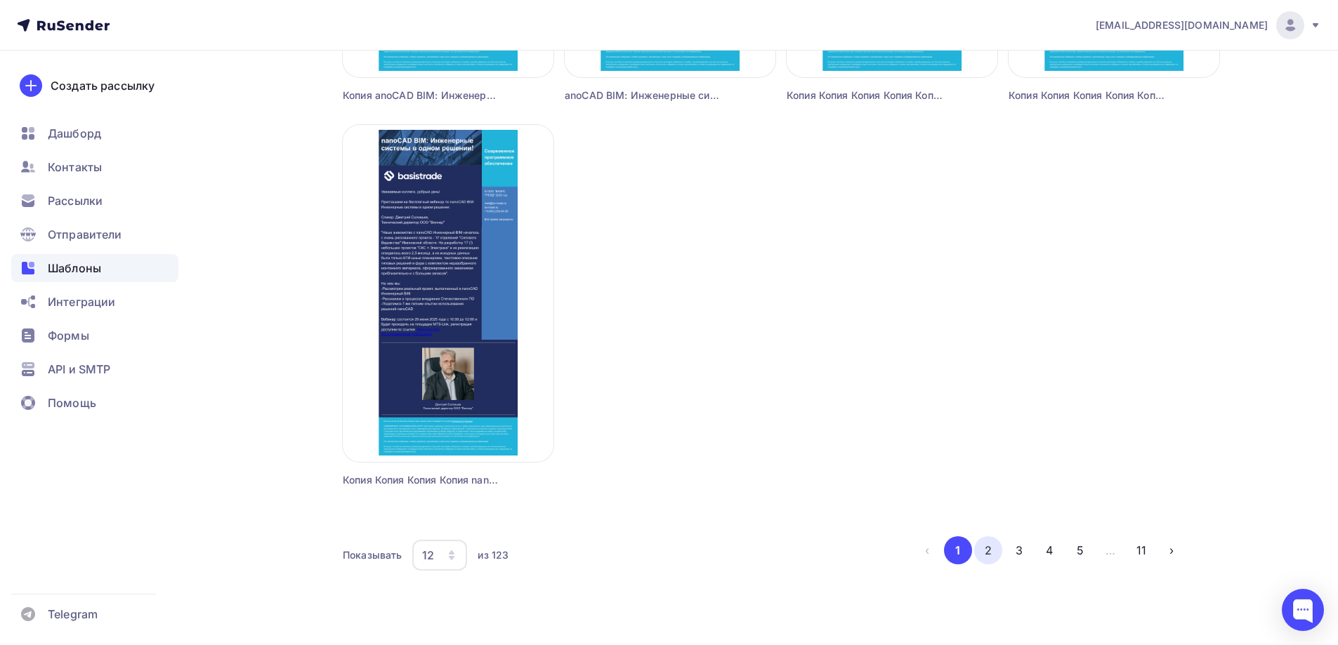
click at [988, 537] on button "2" at bounding box center [988, 551] width 28 height 28
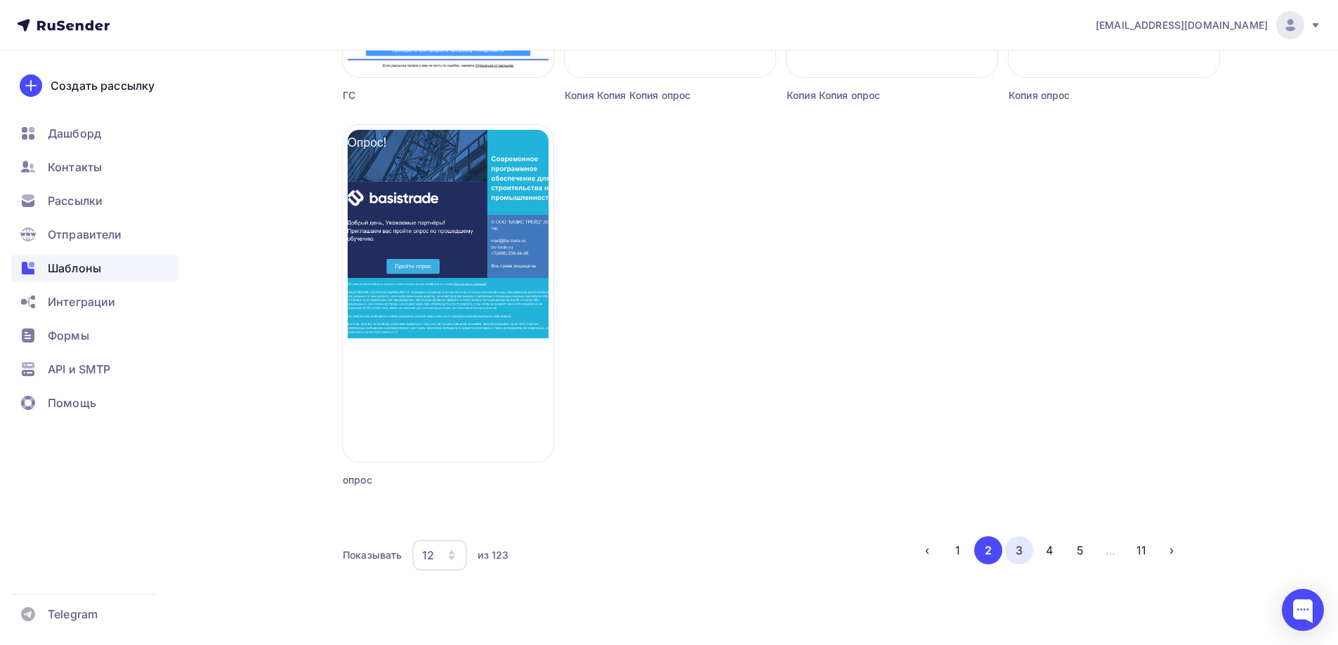
click at [1011, 548] on button "3" at bounding box center [1019, 551] width 28 height 28
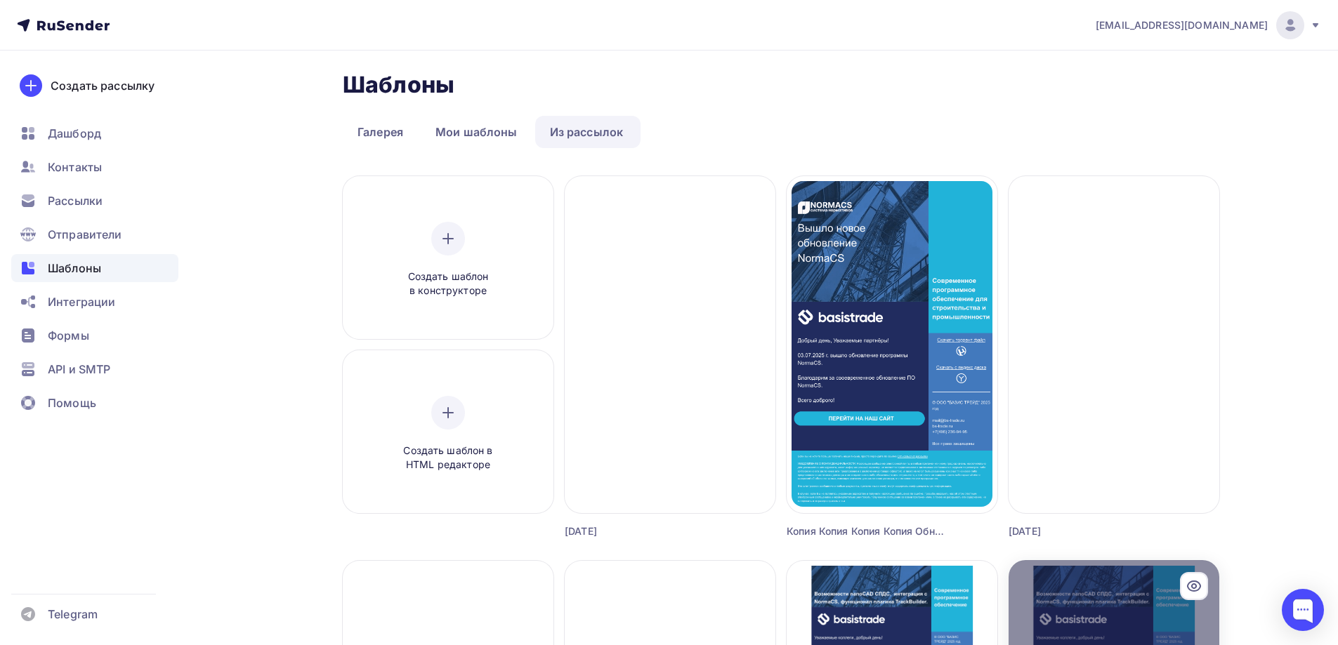
scroll to position [0, 0]
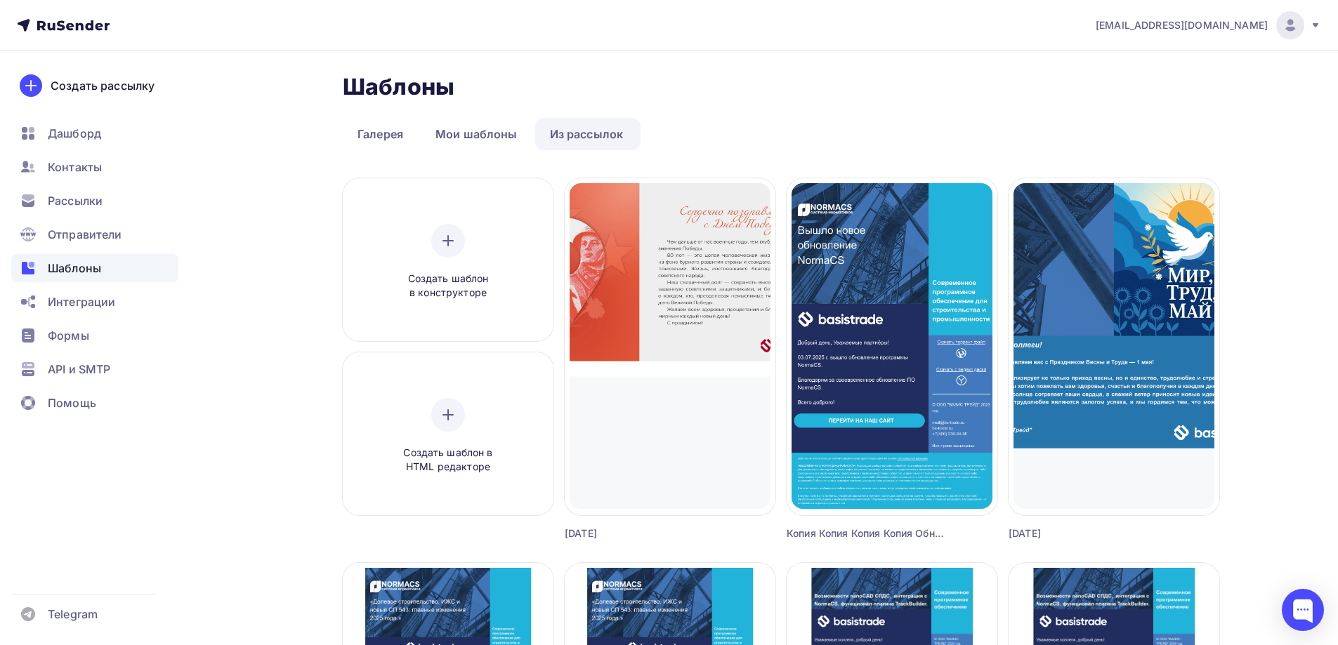
click at [375, 141] on link "Галерея" at bounding box center [380, 134] width 75 height 32
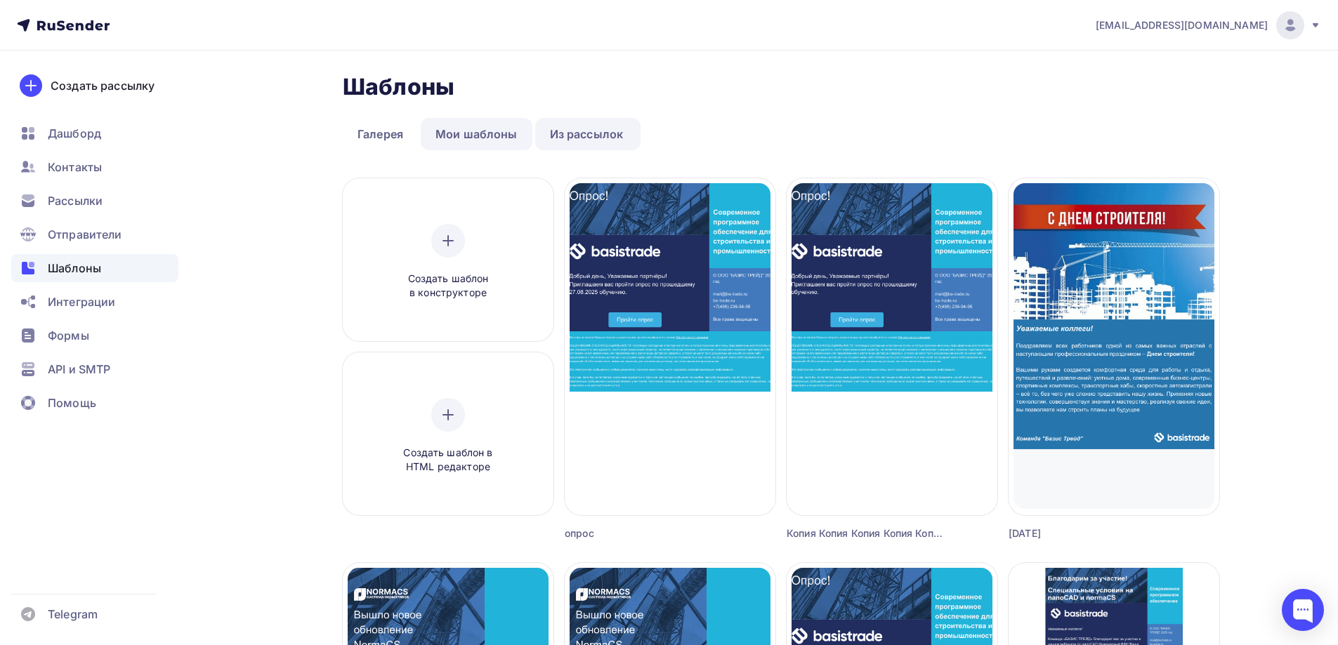
click at [485, 141] on link "Мои шаблоны" at bounding box center [477, 134] width 112 height 32
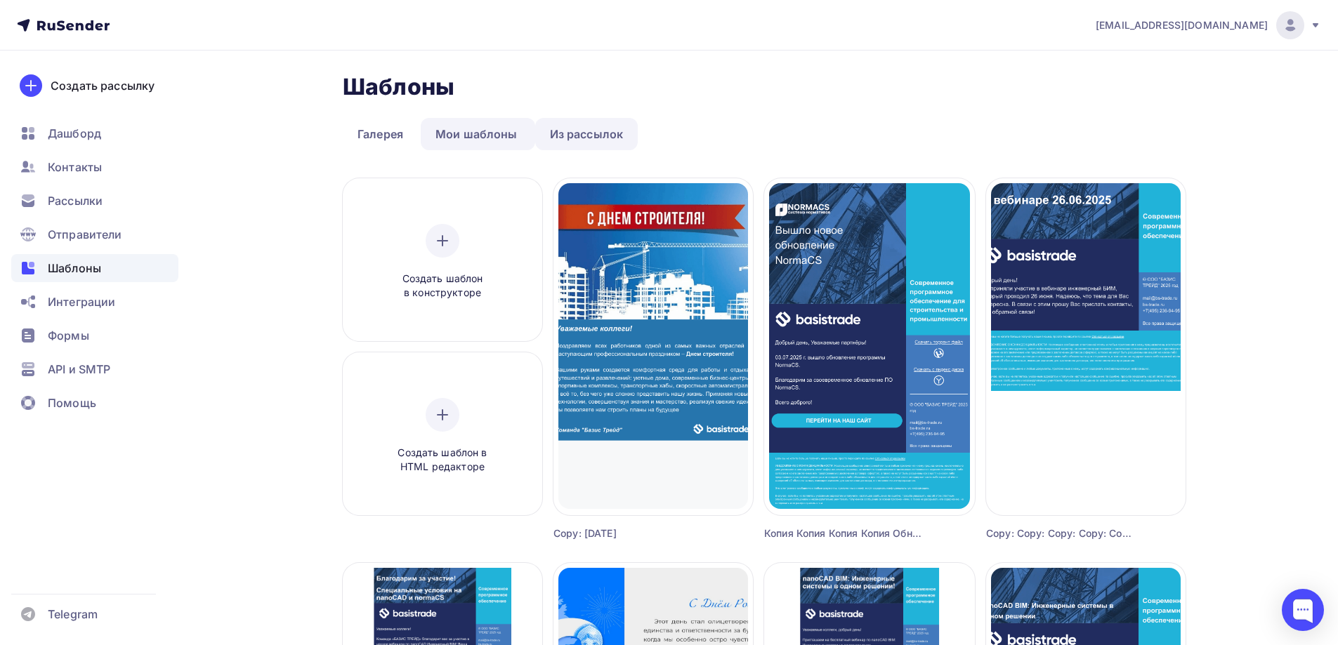
click at [570, 138] on link "Из рассылок" at bounding box center [586, 134] width 103 height 32
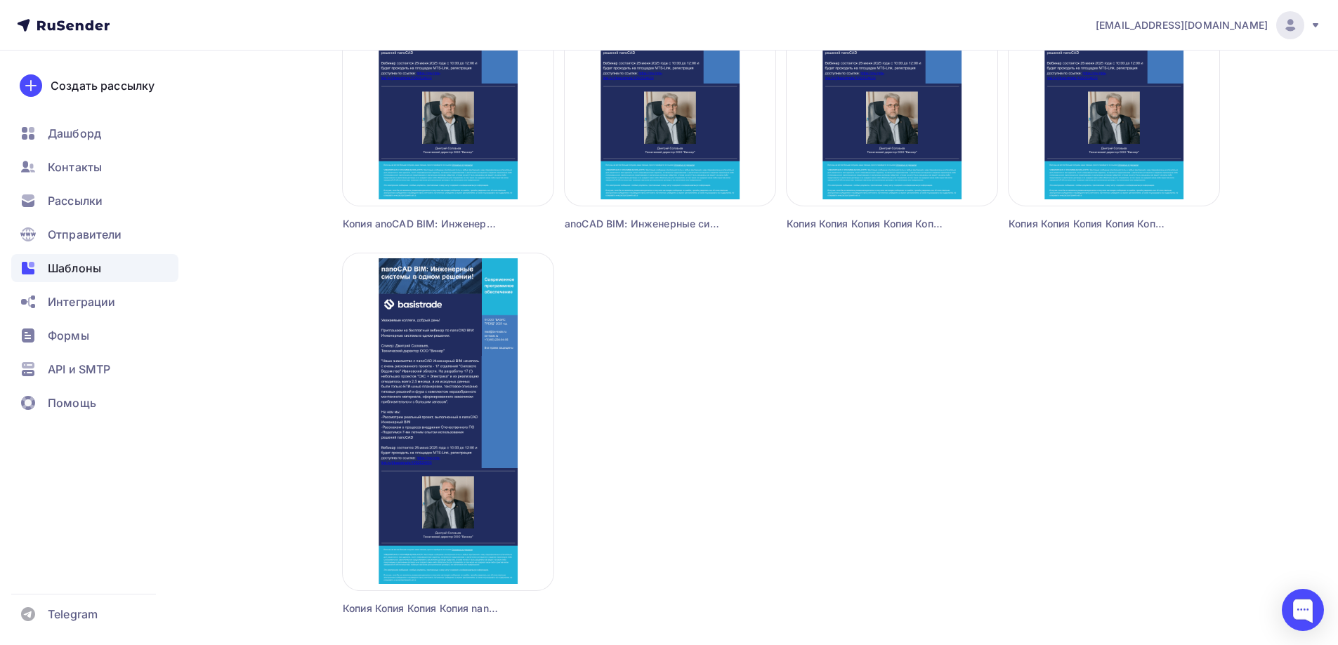
scroll to position [1208, 0]
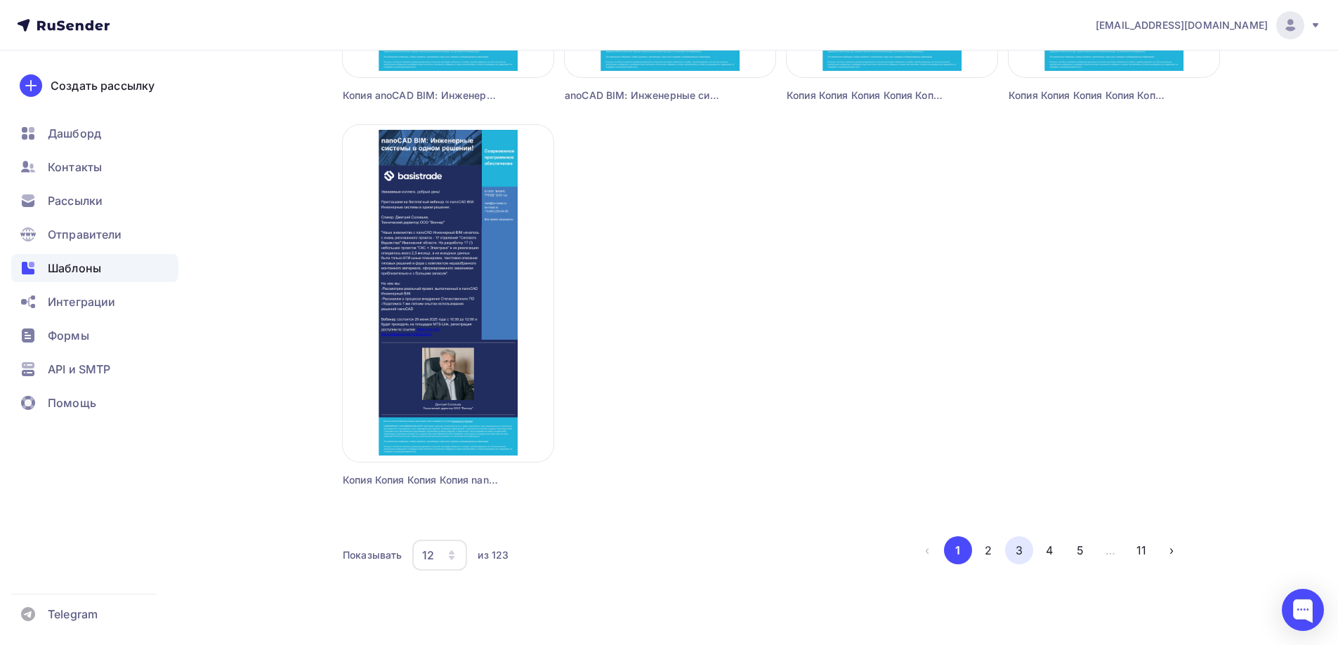
click at [1007, 542] on li "3" at bounding box center [1017, 551] width 31 height 28
click at [1018, 539] on button "3" at bounding box center [1019, 551] width 28 height 28
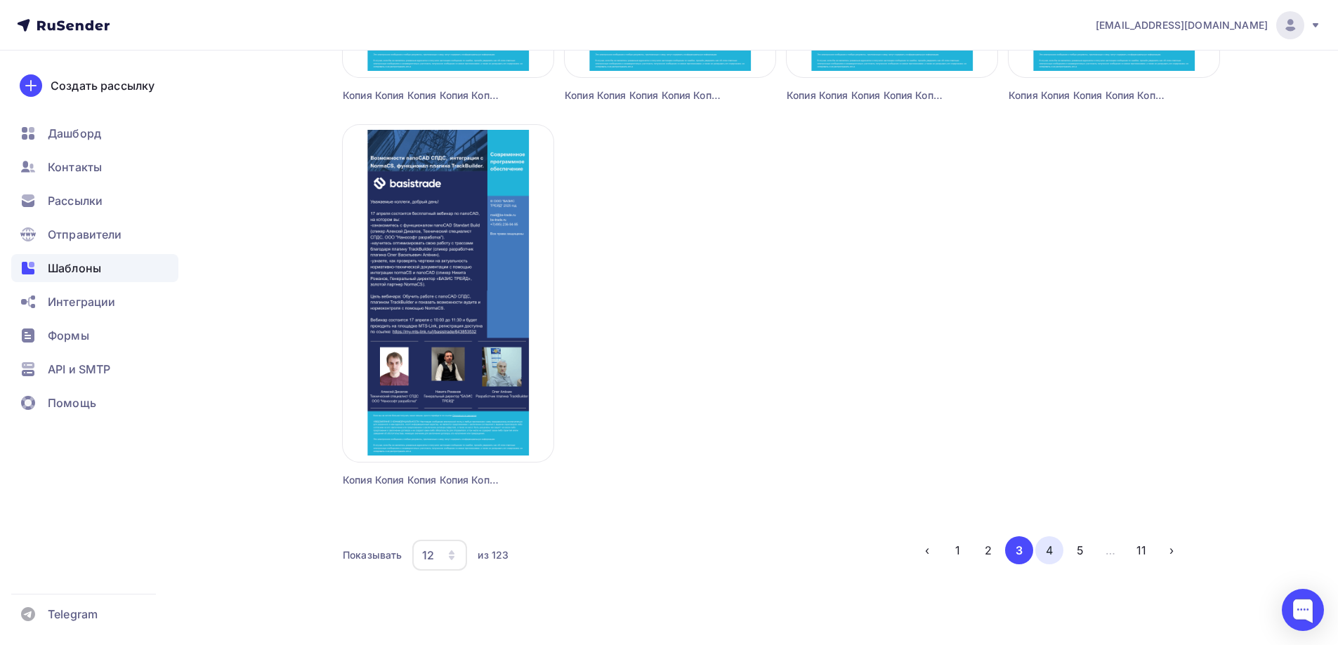
click at [1043, 542] on button "4" at bounding box center [1049, 551] width 28 height 28
click at [1079, 543] on button "5" at bounding box center [1080, 551] width 28 height 28
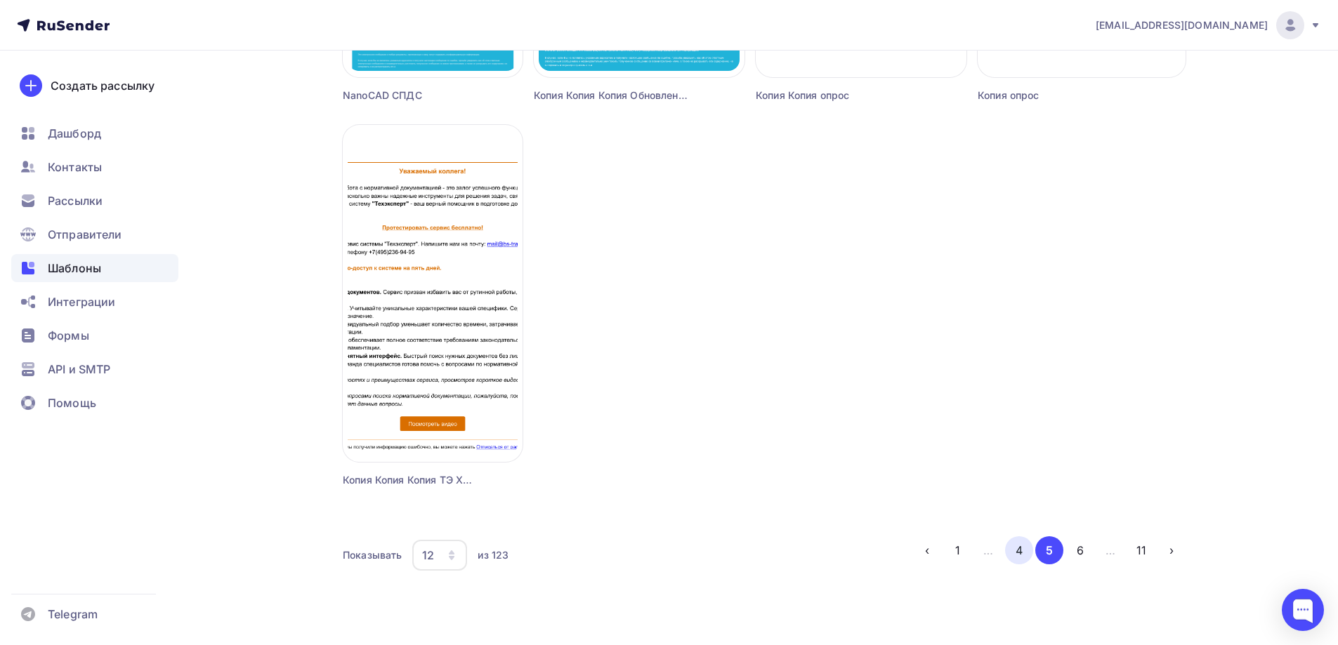
click at [1029, 558] on button "4" at bounding box center [1019, 551] width 28 height 28
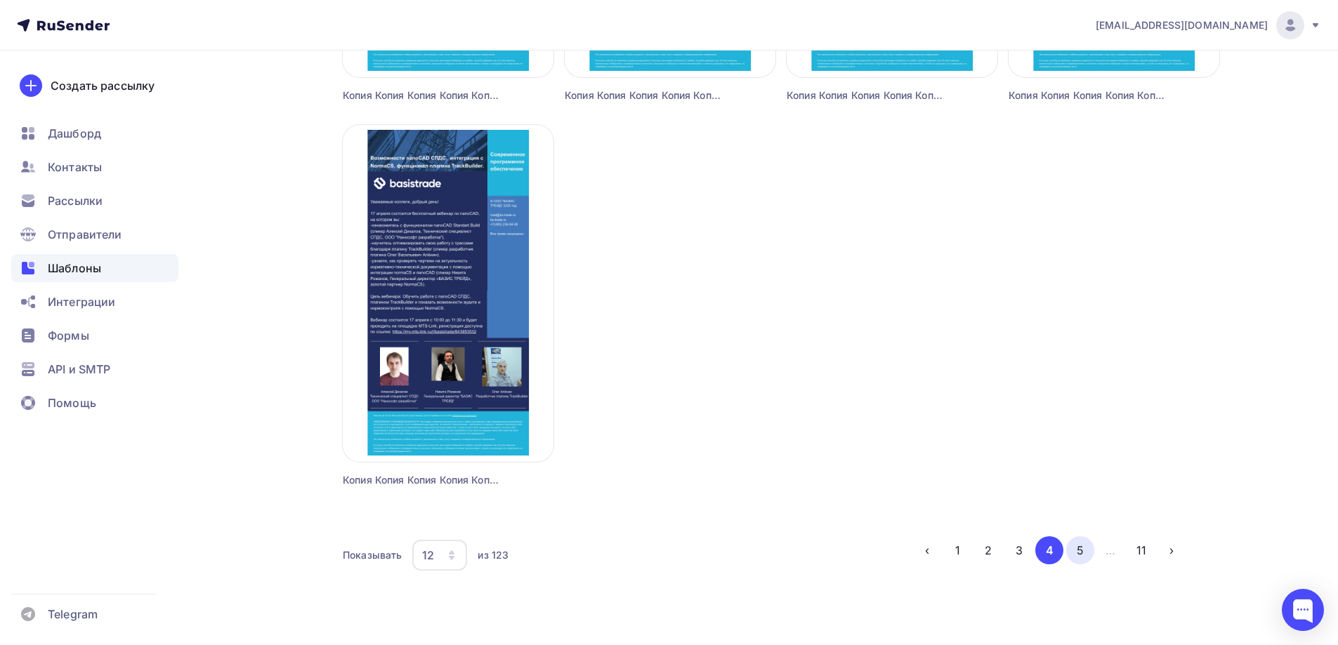
click at [1072, 557] on button "5" at bounding box center [1080, 551] width 28 height 28
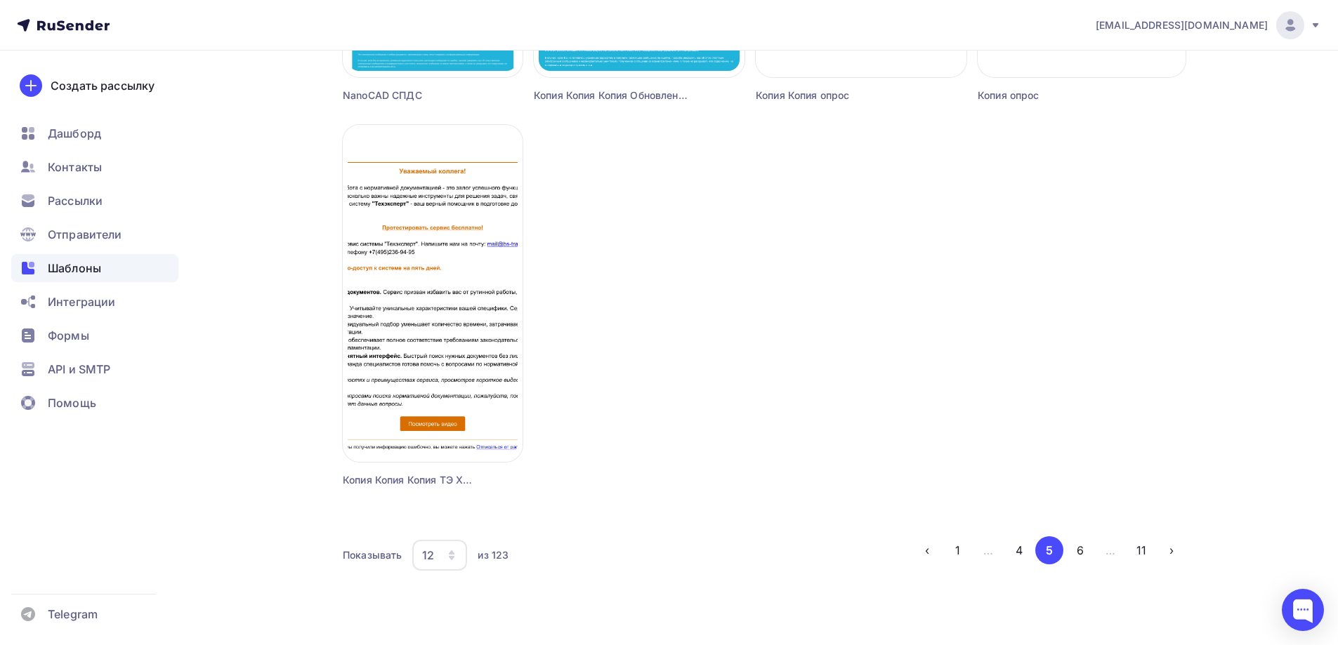
click at [1072, 557] on button "6" at bounding box center [1080, 551] width 28 height 28
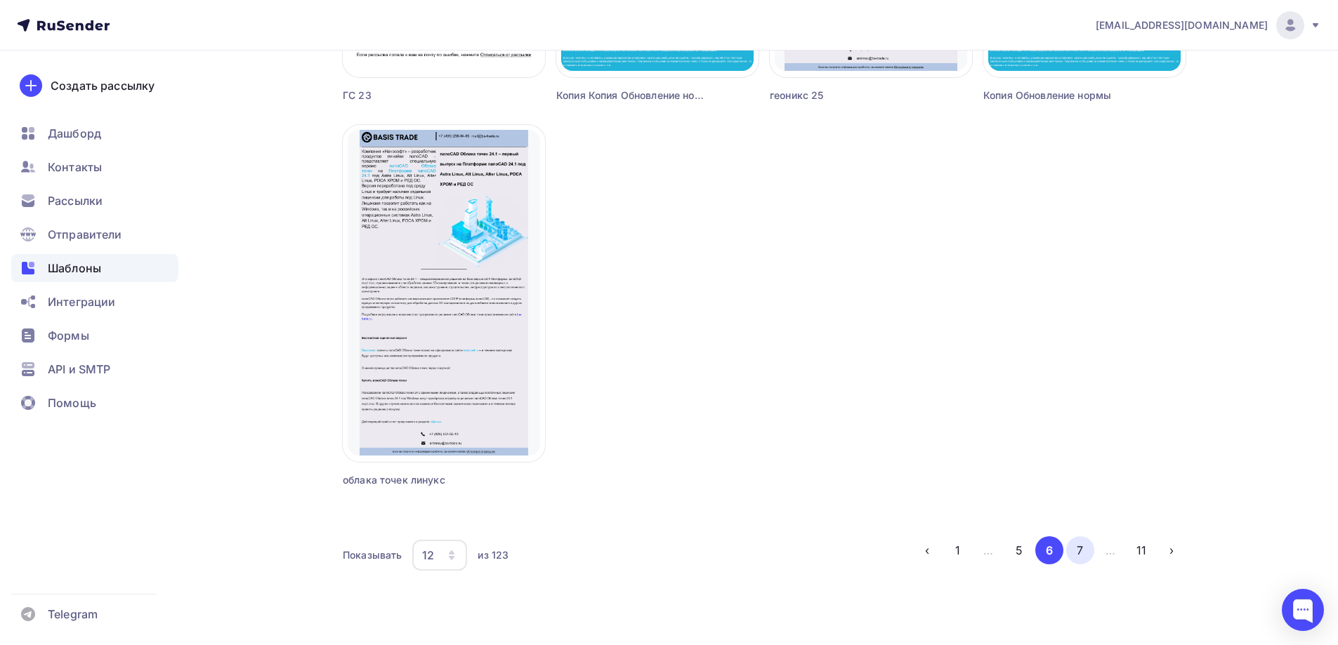
click at [1088, 557] on button "7" at bounding box center [1080, 551] width 28 height 28
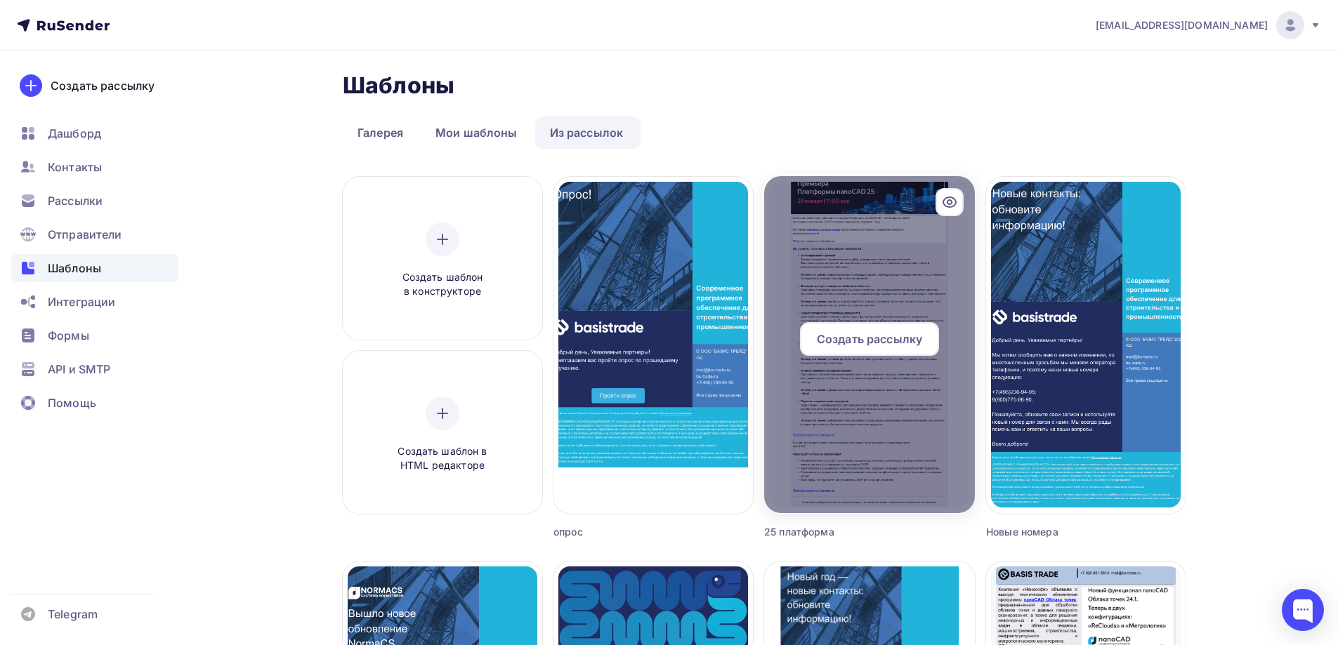
scroll to position [0, 0]
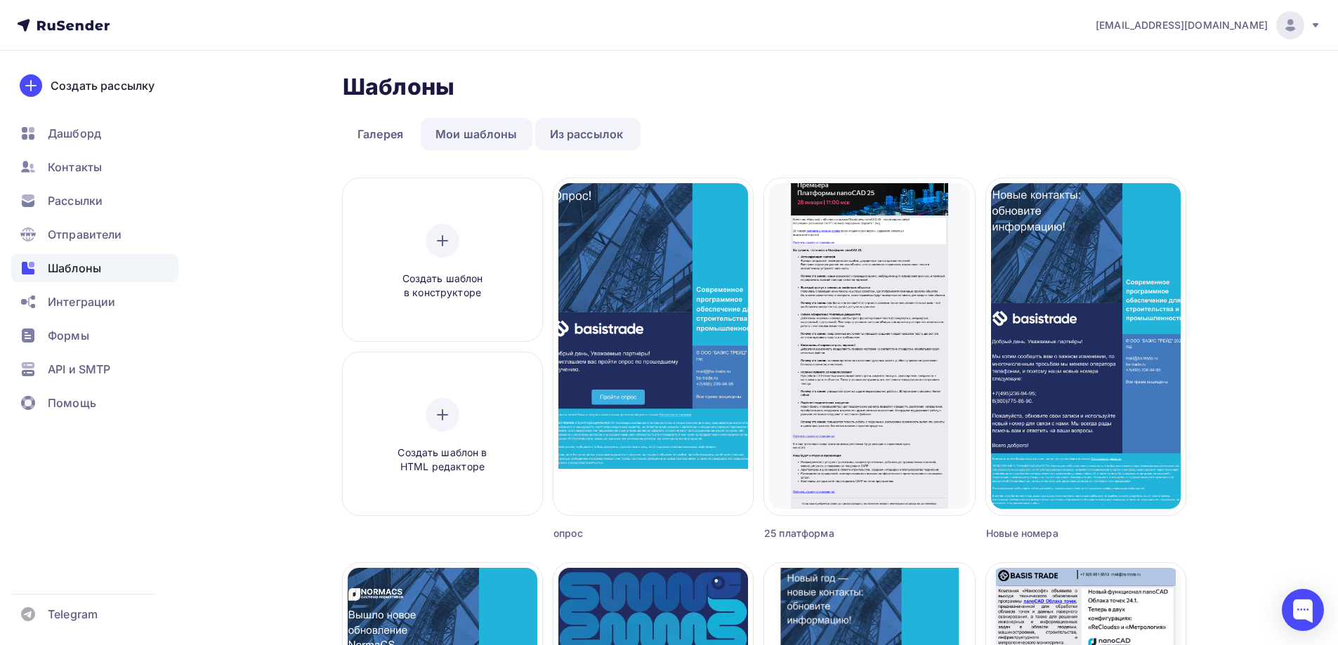
click at [456, 129] on link "Мои шаблоны" at bounding box center [477, 134] width 112 height 32
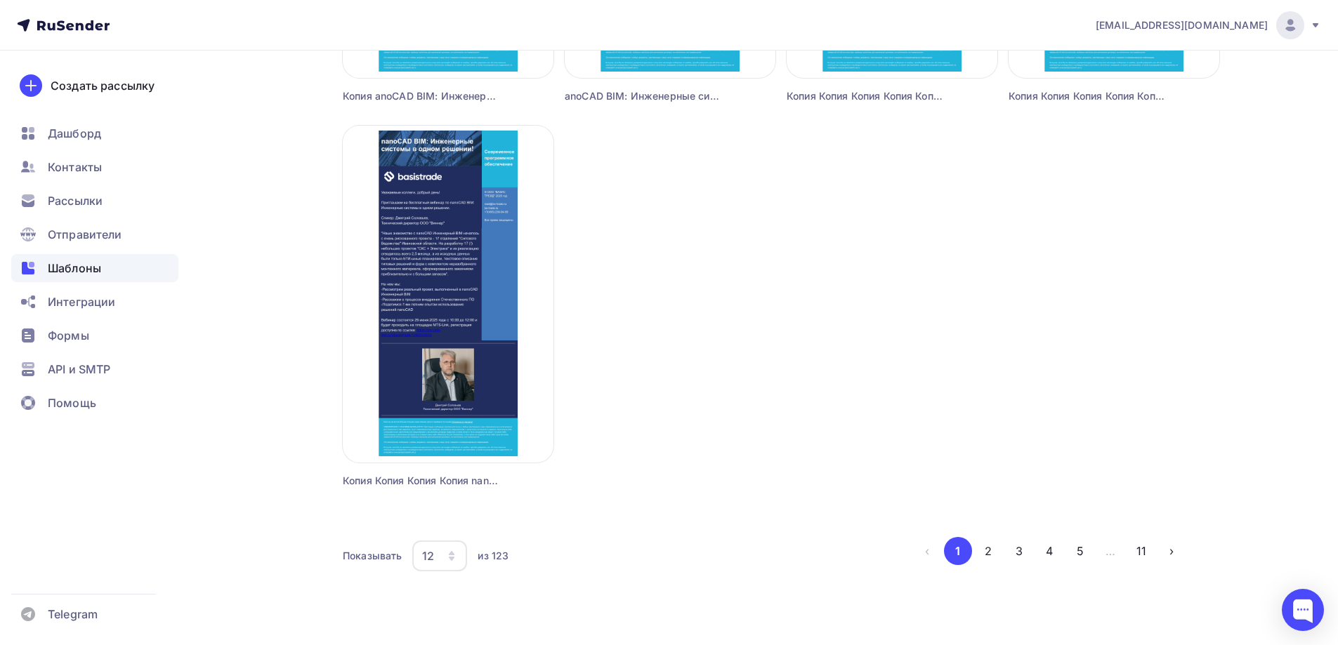
scroll to position [1208, 0]
click at [1056, 562] on button "4" at bounding box center [1049, 551] width 28 height 28
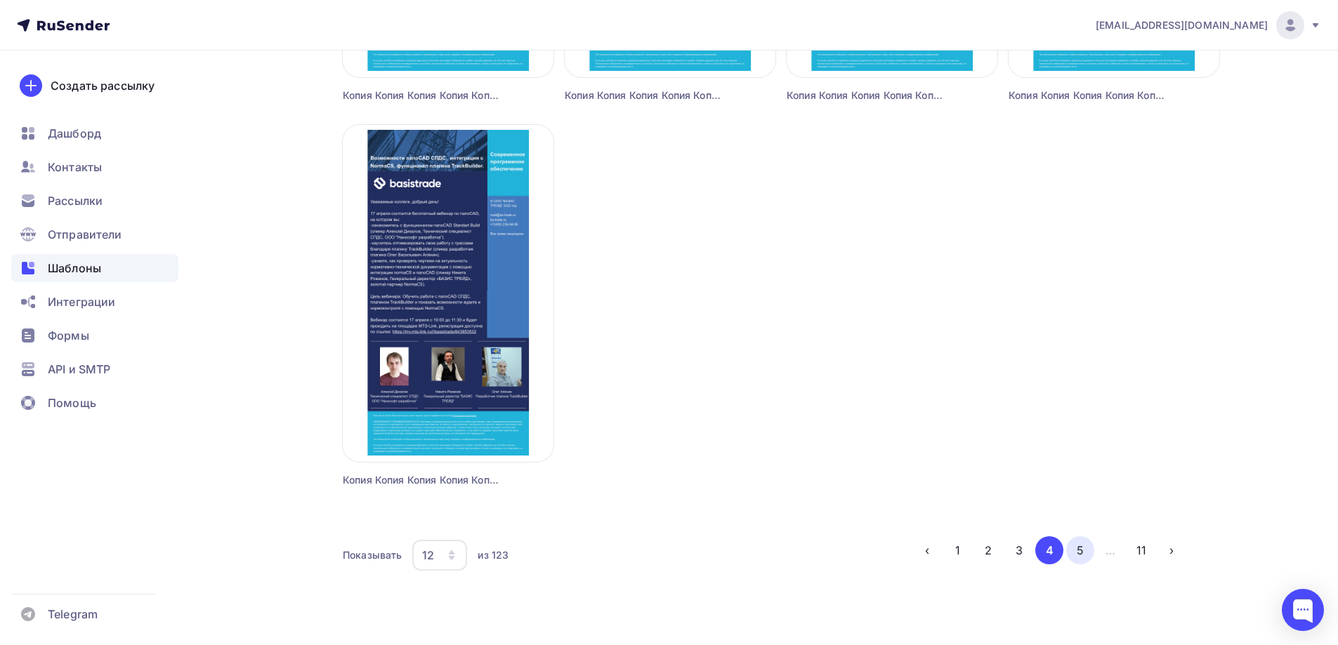
click at [1079, 547] on button "5" at bounding box center [1080, 551] width 28 height 28
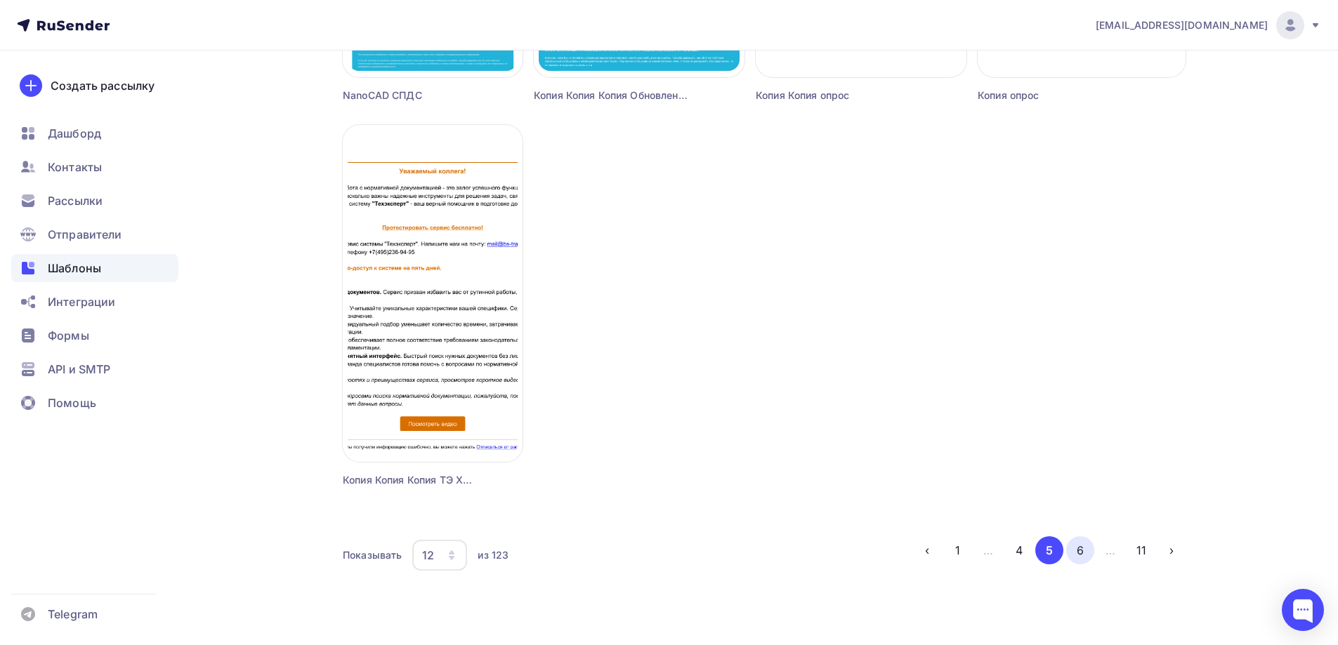
click at [1077, 555] on button "6" at bounding box center [1080, 551] width 28 height 28
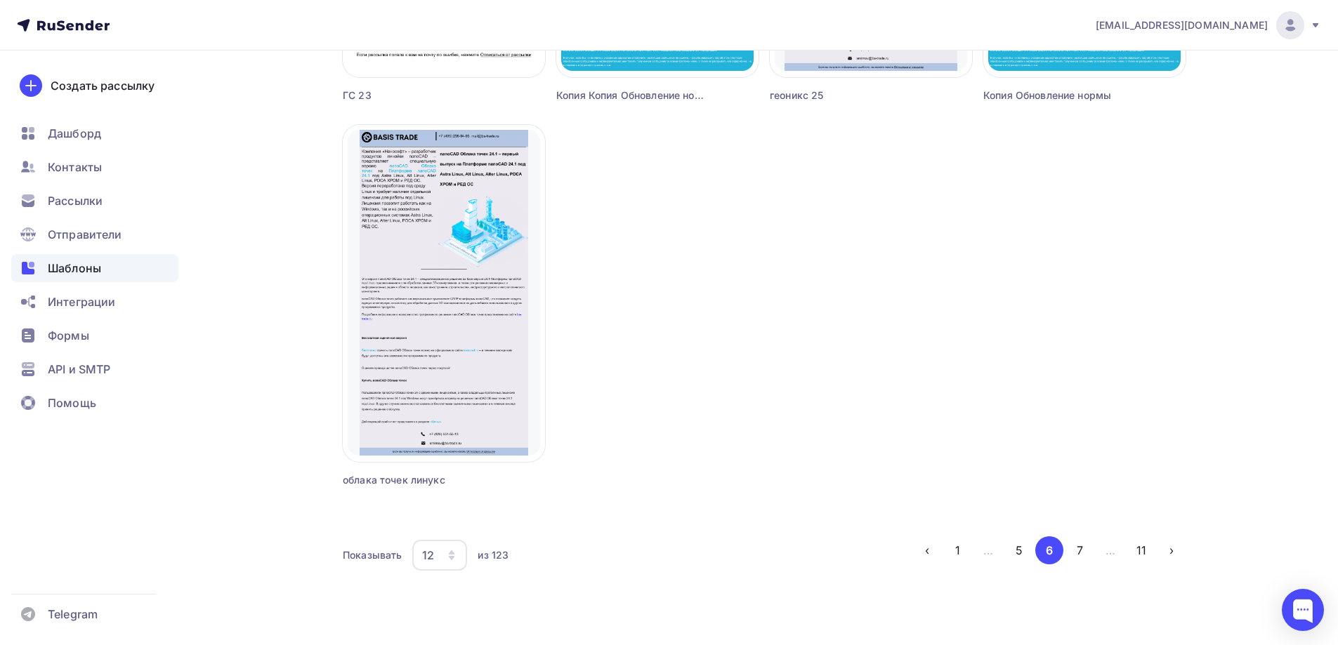
click at [1084, 578] on div "Показывать 12 6 12 18 24 30 36 из 123 ‹ 1 … 5 6 7 … 11 ›" at bounding box center [764, 563] width 843 height 53
click at [1082, 539] on button "7" at bounding box center [1080, 551] width 28 height 28
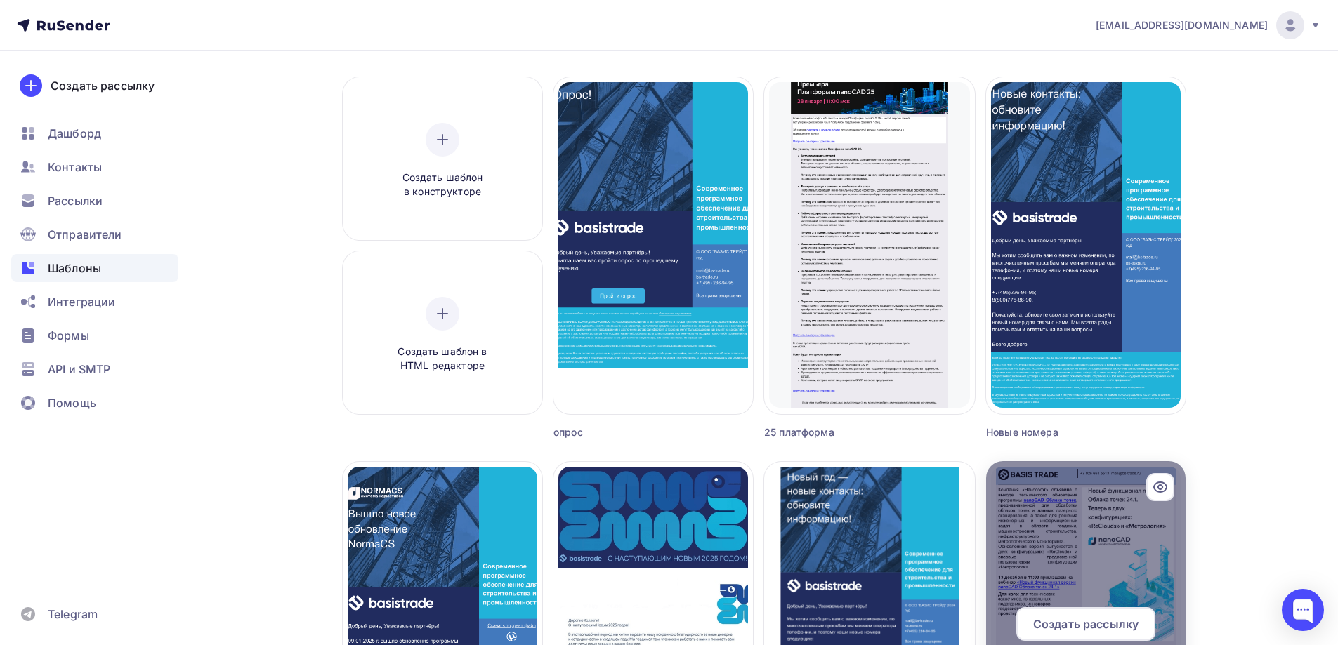
scroll to position [14, 0]
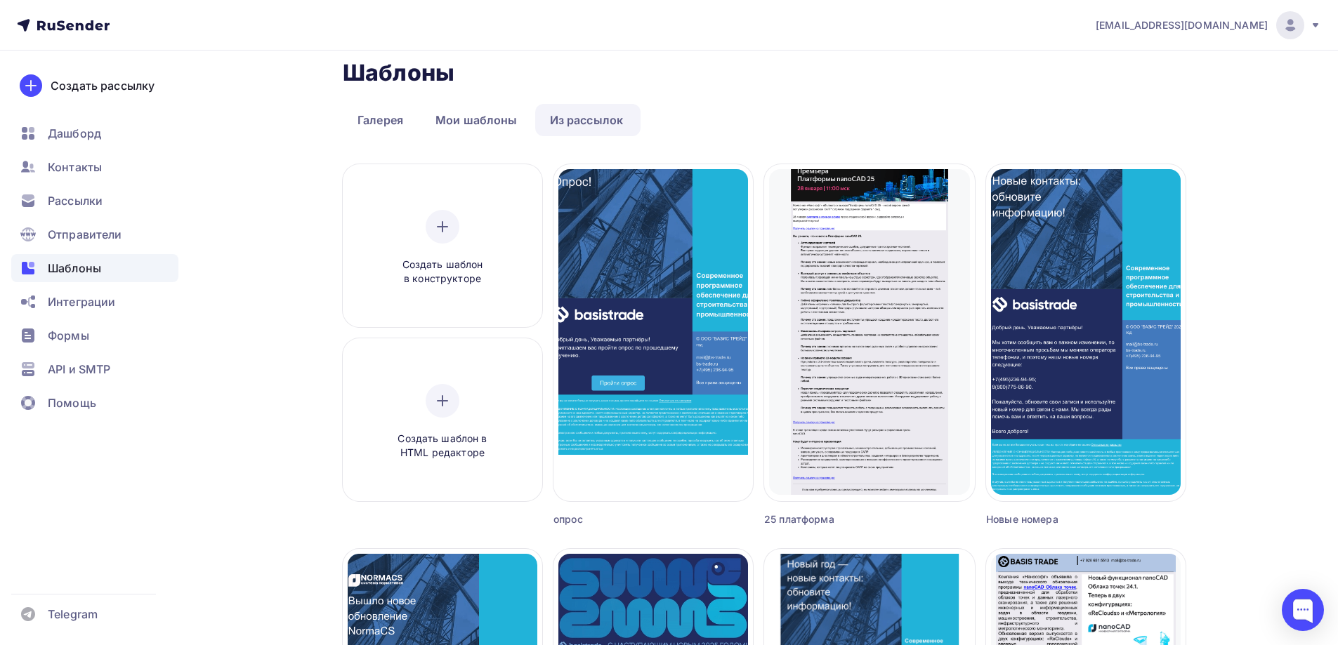
drag, startPoint x: 1120, startPoint y: 238, endPoint x: 1059, endPoint y: 142, distance: 113.6
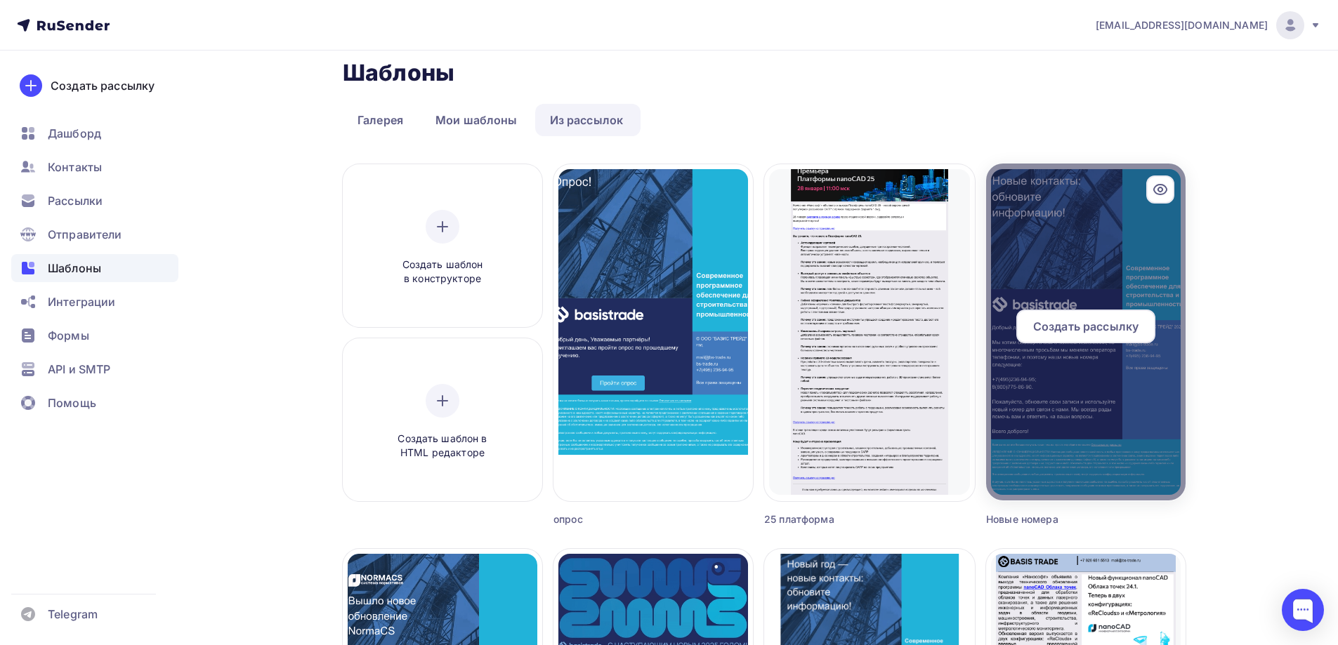
click at [1065, 190] on div at bounding box center [1085, 332] width 199 height 337
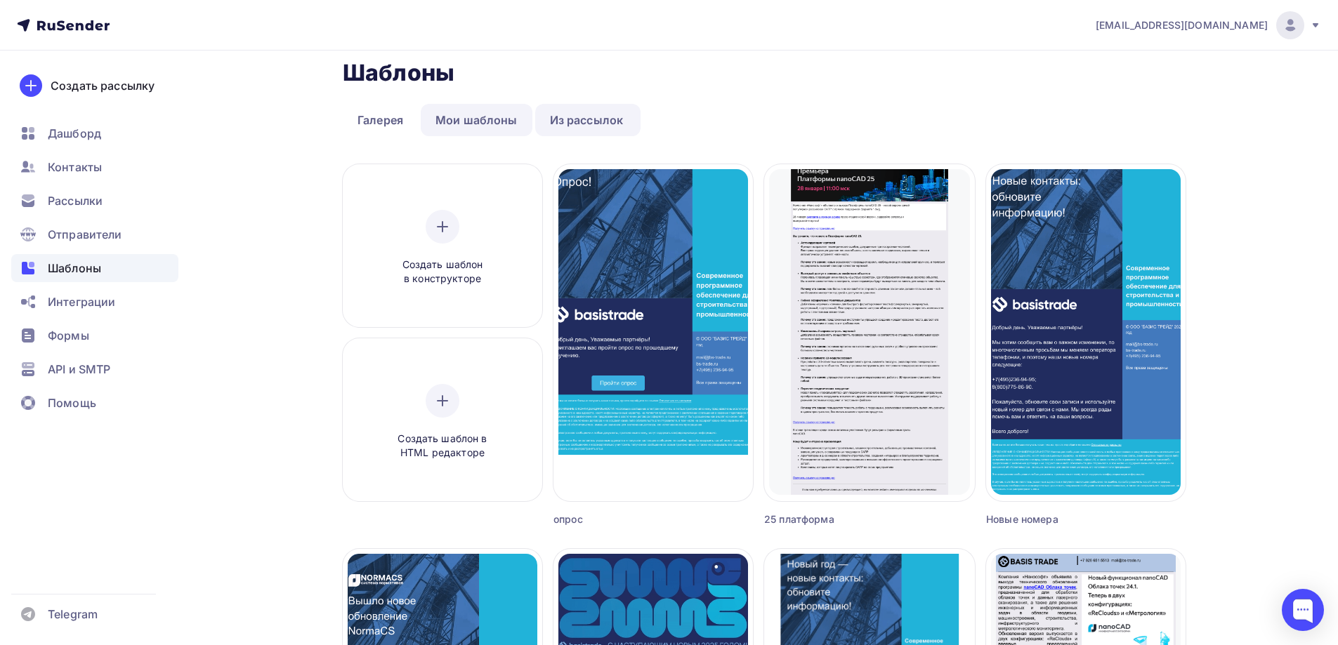
click at [436, 124] on link "Мои шаблоны" at bounding box center [477, 120] width 112 height 32
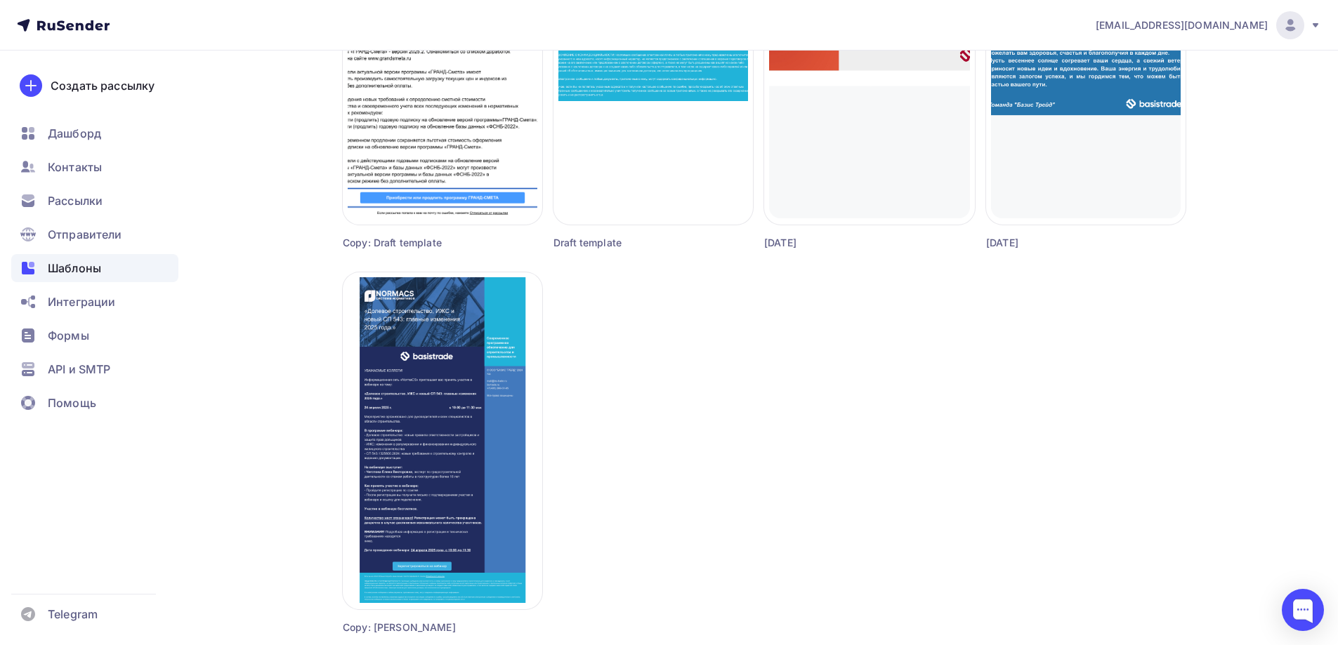
scroll to position [1208, 0]
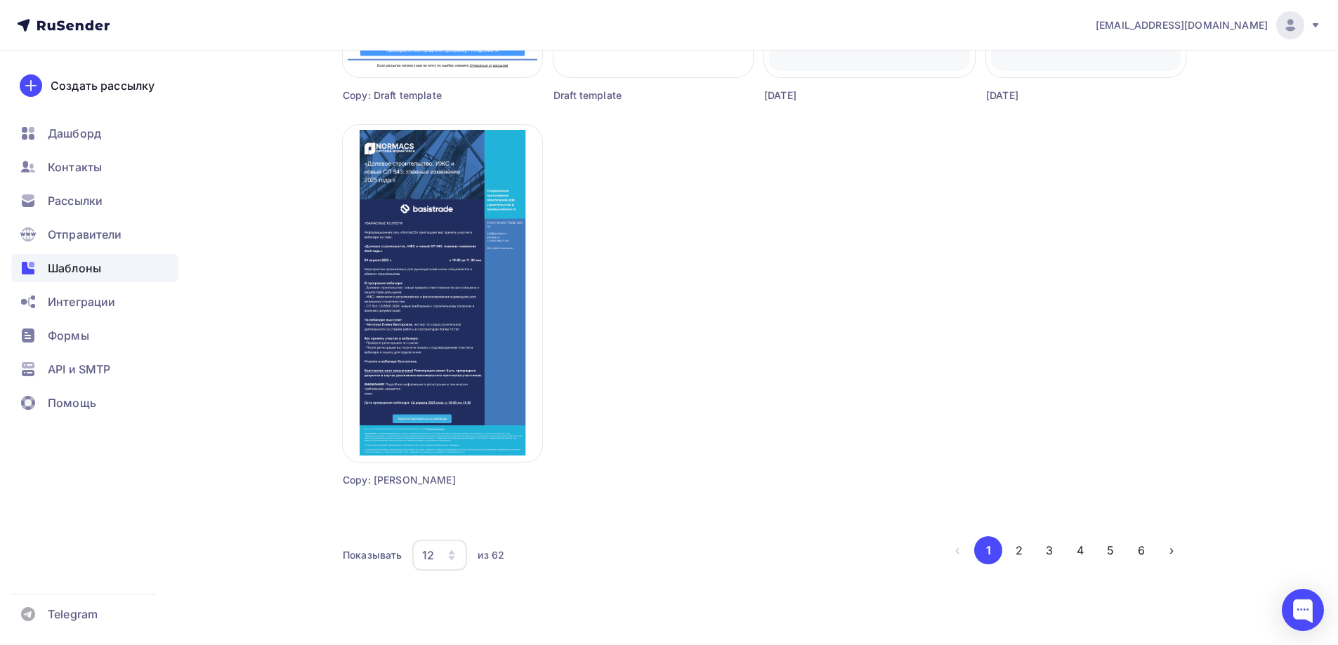
click at [1049, 565] on div "Показывать 12 6 12 18 24 30 36 из 62 ‹ 1 2 3 4 5 6 ›" at bounding box center [764, 556] width 843 height 38
click at [1039, 553] on button "3" at bounding box center [1049, 551] width 28 height 28
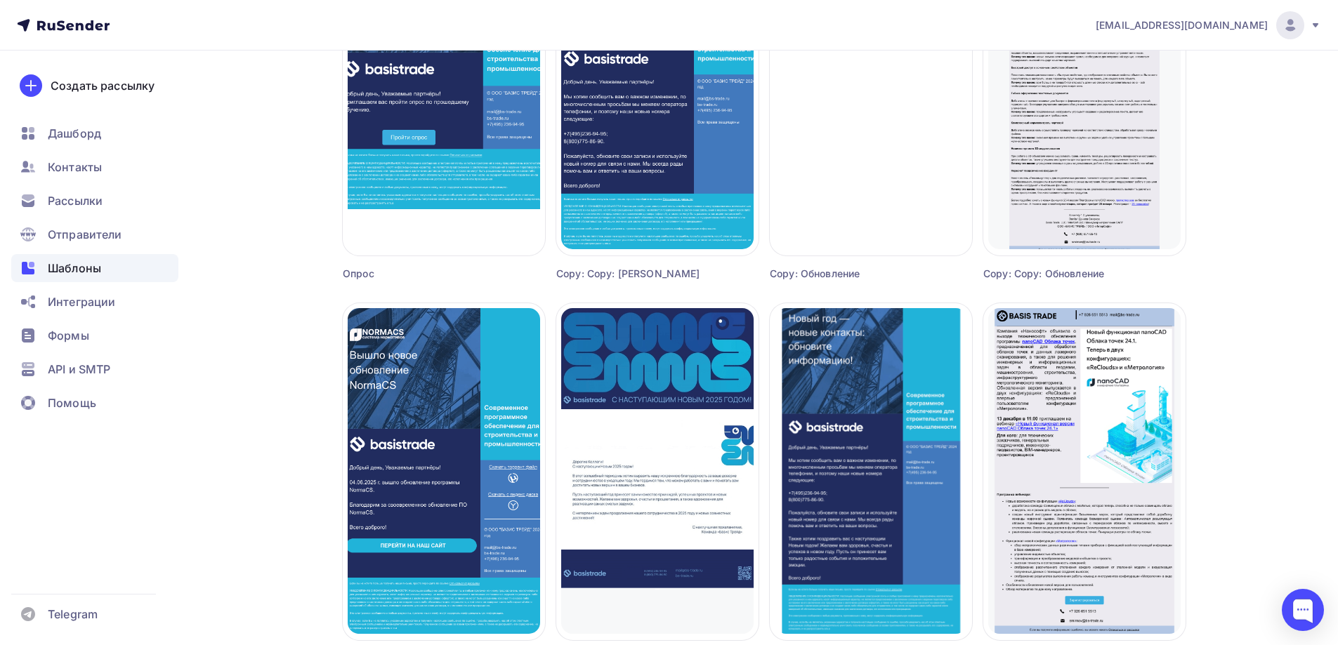
scroll to position [632, 0]
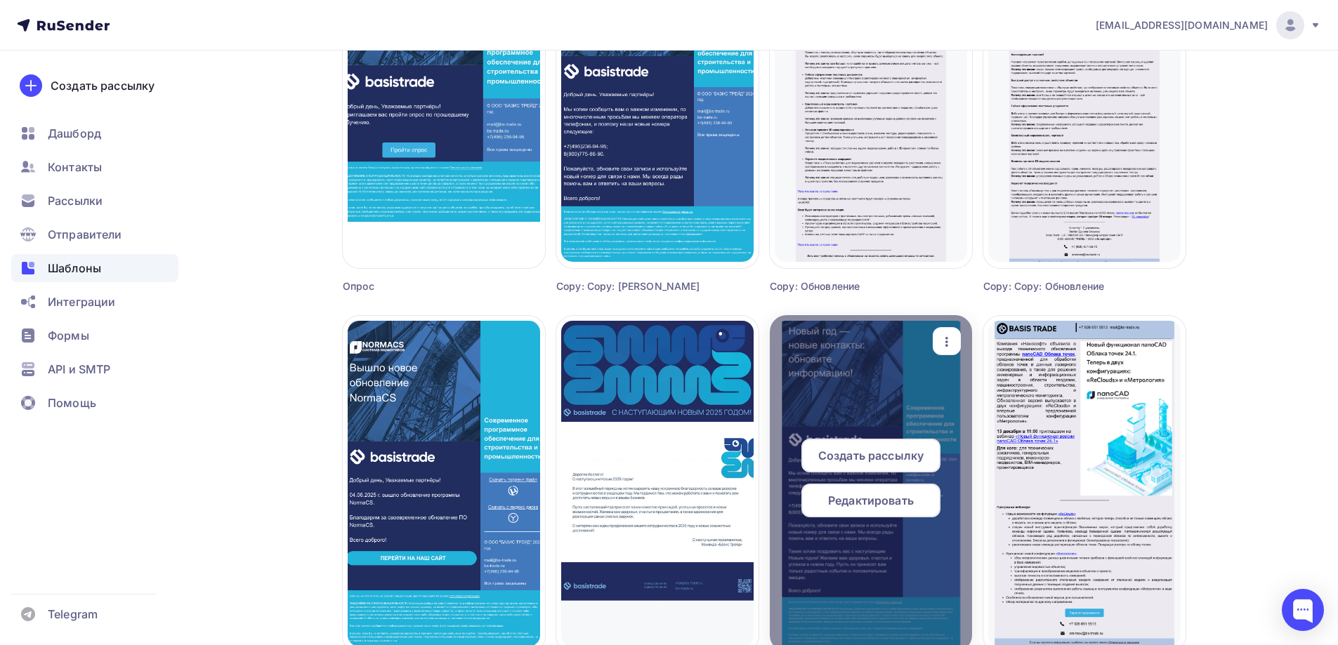
click at [946, 348] on icon "button" at bounding box center [946, 342] width 17 height 17
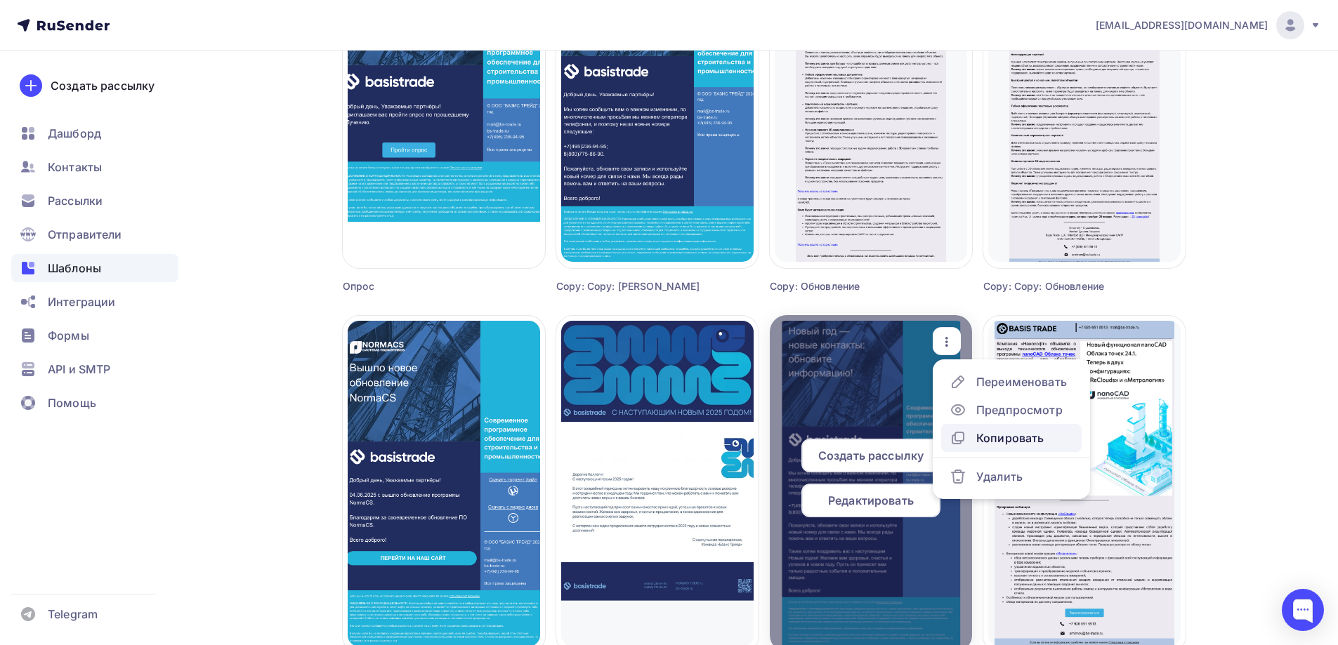
click at [1002, 445] on div "Копировать" at bounding box center [1009, 438] width 67 height 17
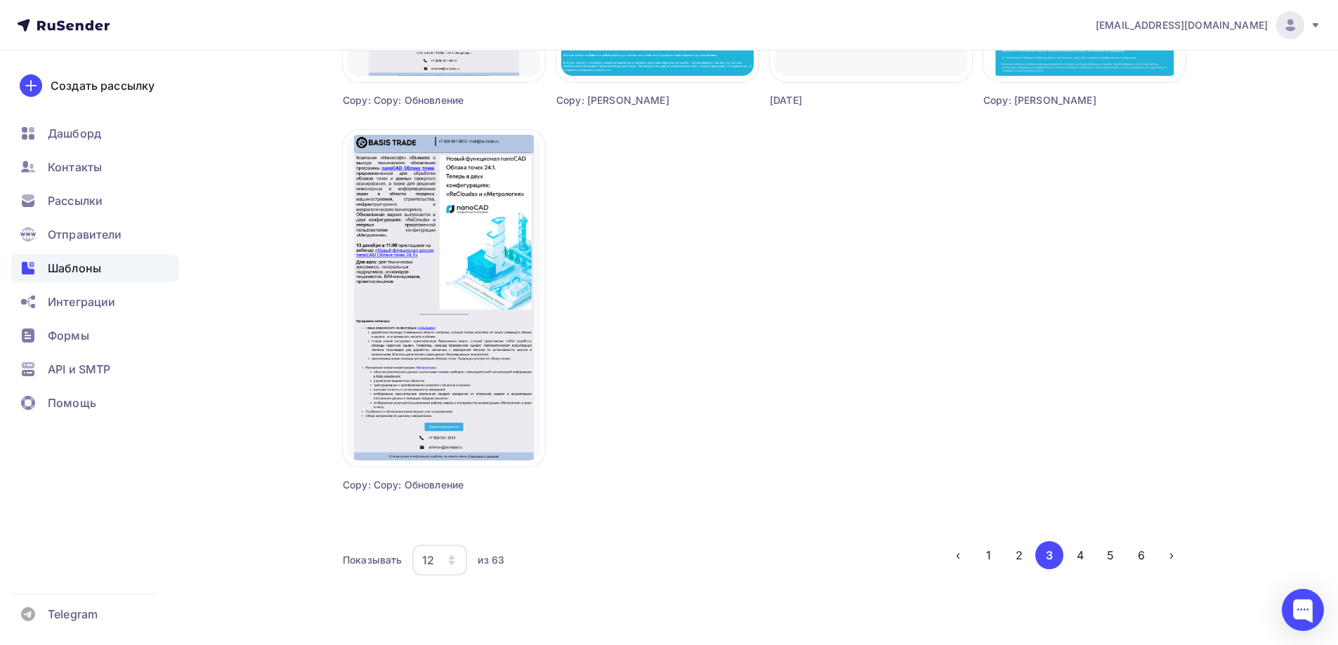
scroll to position [1208, 0]
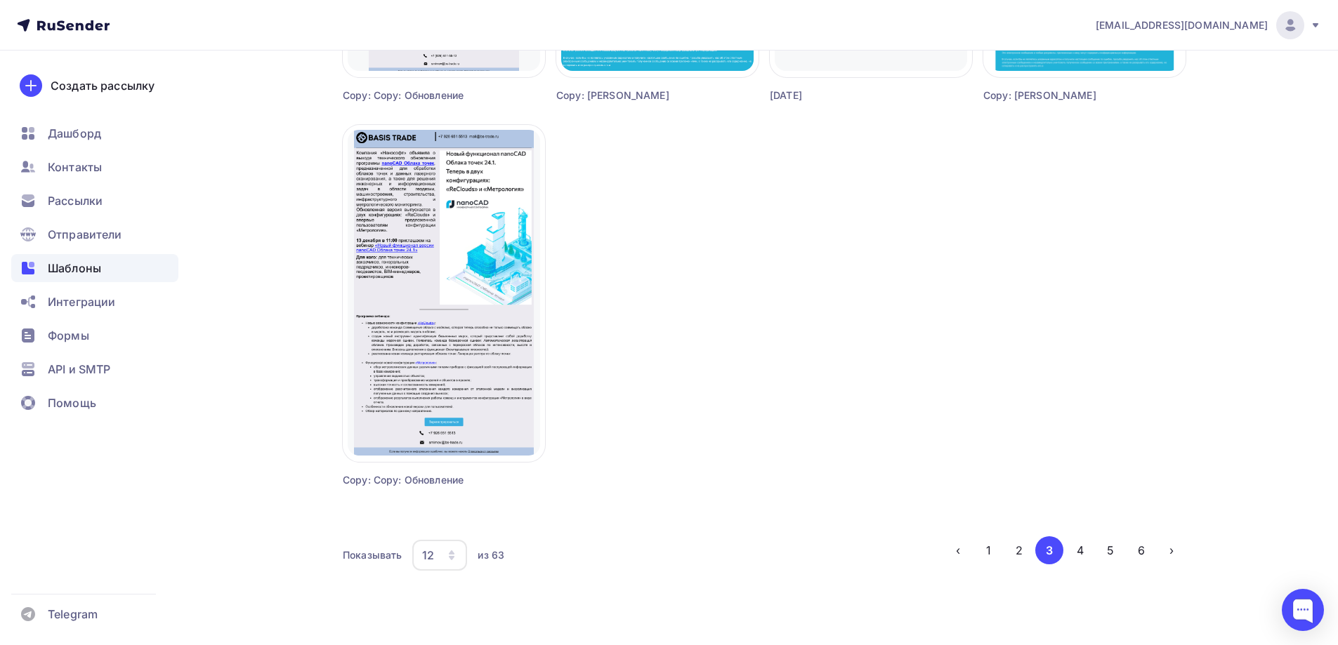
click at [985, 567] on div "Показывать 12 6 12 18 24 30 36 из 63 ‹ 1 2 3 4 5 6 ›" at bounding box center [764, 556] width 843 height 38
click at [987, 555] on button "1" at bounding box center [988, 551] width 28 height 28
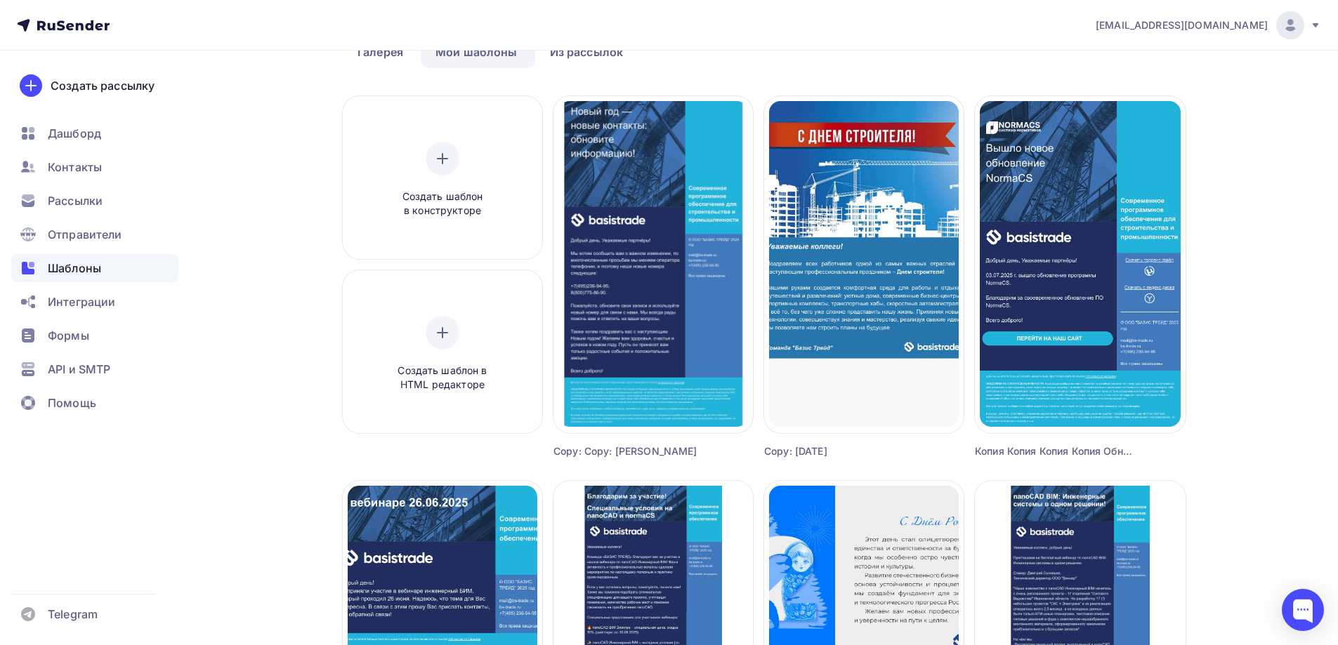
scroll to position [0, 0]
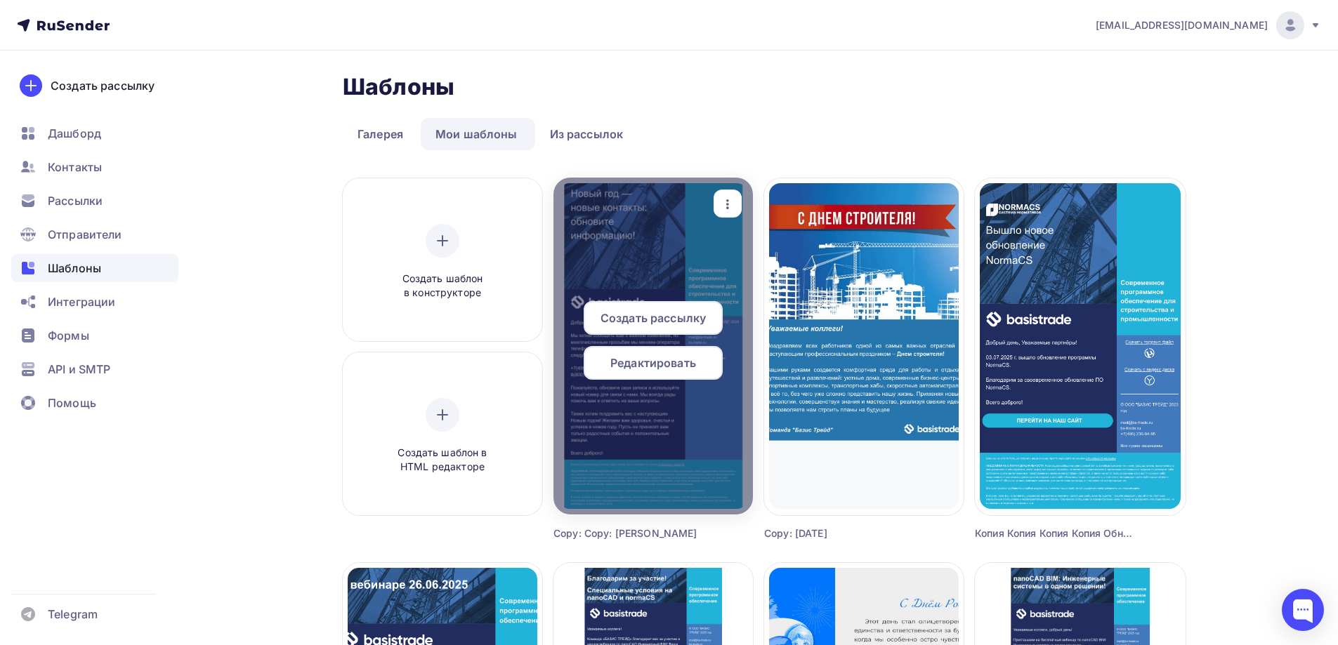
click at [684, 360] on span "Редактировать" at bounding box center [653, 363] width 86 height 17
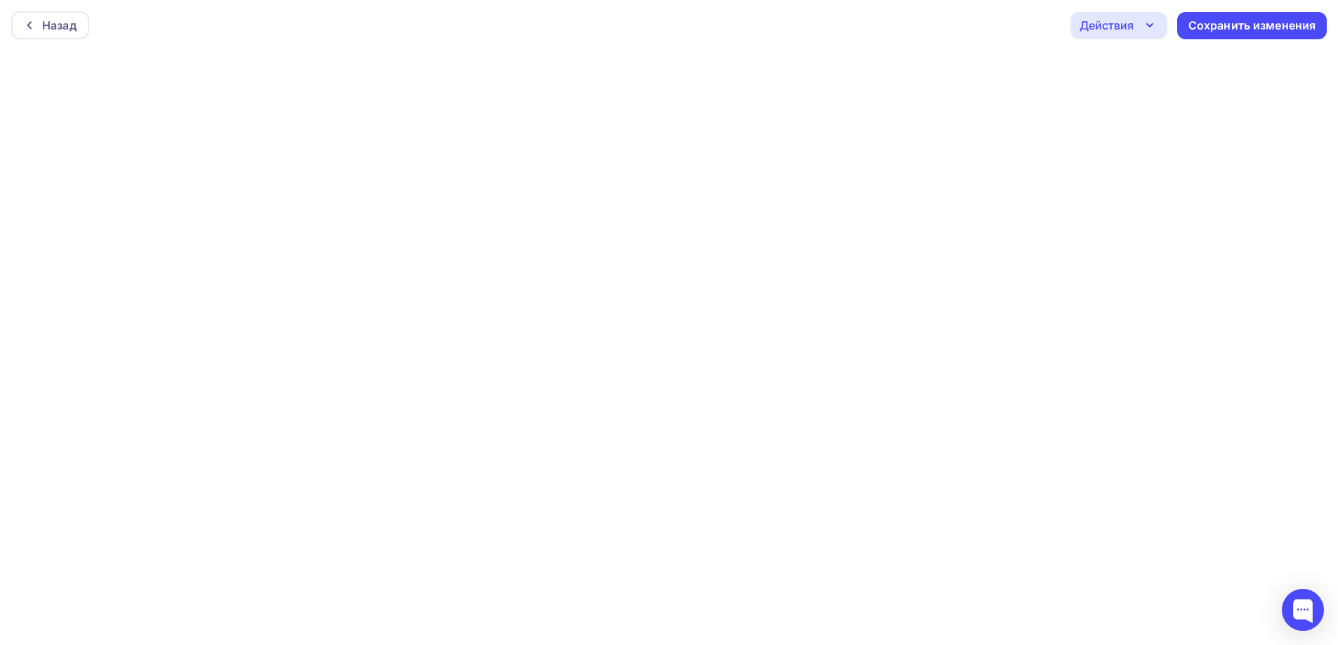
click at [1115, 15] on div "Действия" at bounding box center [1118, 25] width 97 height 27
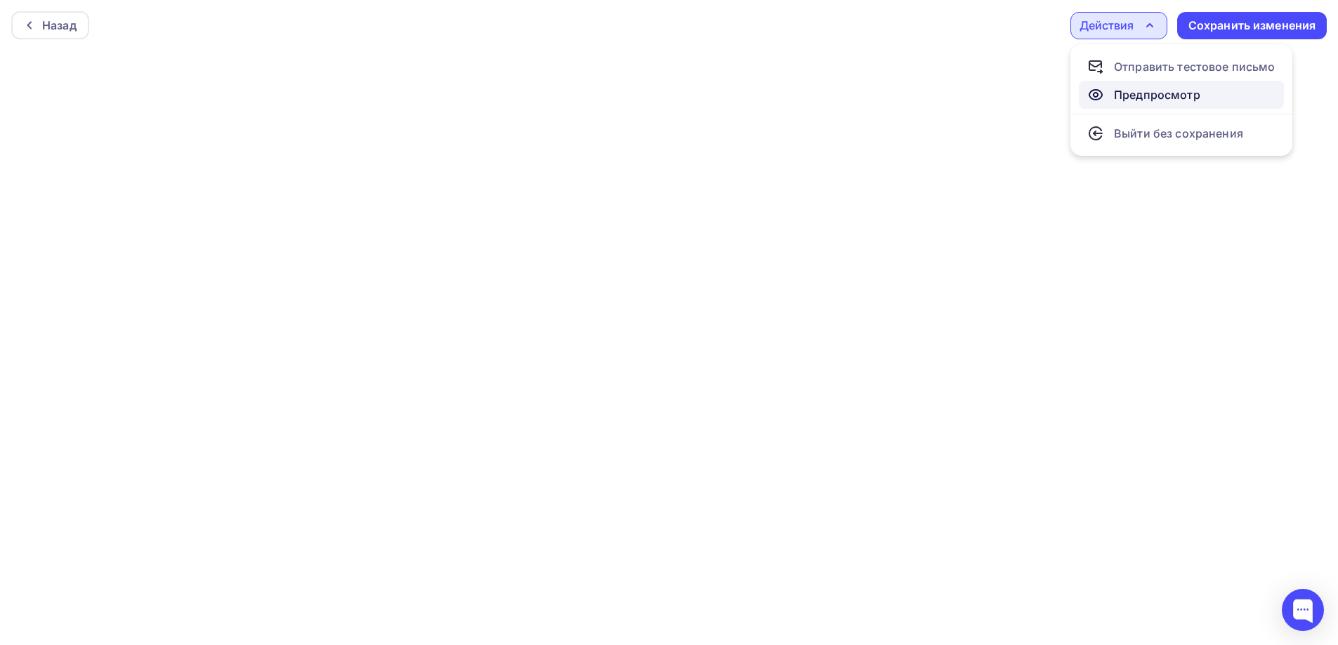
click at [1112, 93] on div "Предпросмотр" at bounding box center [1143, 94] width 113 height 17
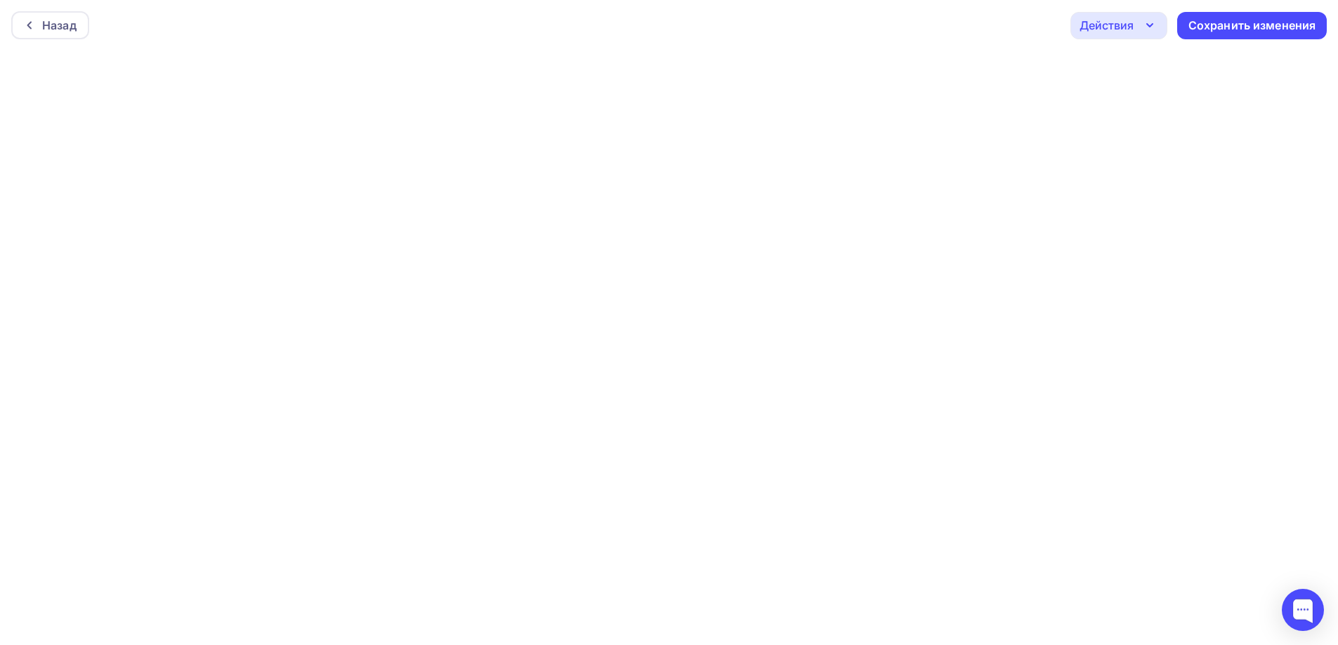
scroll to position [4, 0]
click at [1108, 29] on div "Действия" at bounding box center [1107, 21] width 54 height 17
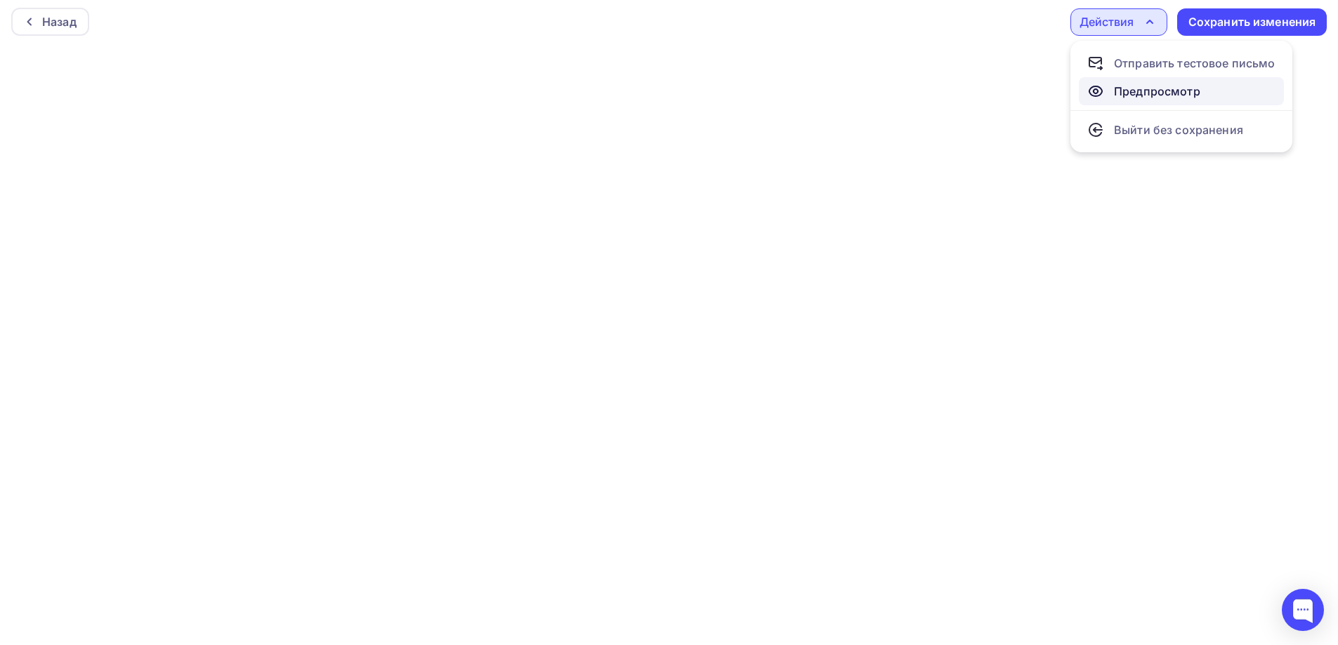
click at [1096, 84] on icon at bounding box center [1095, 91] width 17 height 17
click at [1150, 25] on icon "button" at bounding box center [1149, 21] width 17 height 17
click at [1237, 26] on div "Сохранить изменения" at bounding box center [1252, 22] width 128 height 16
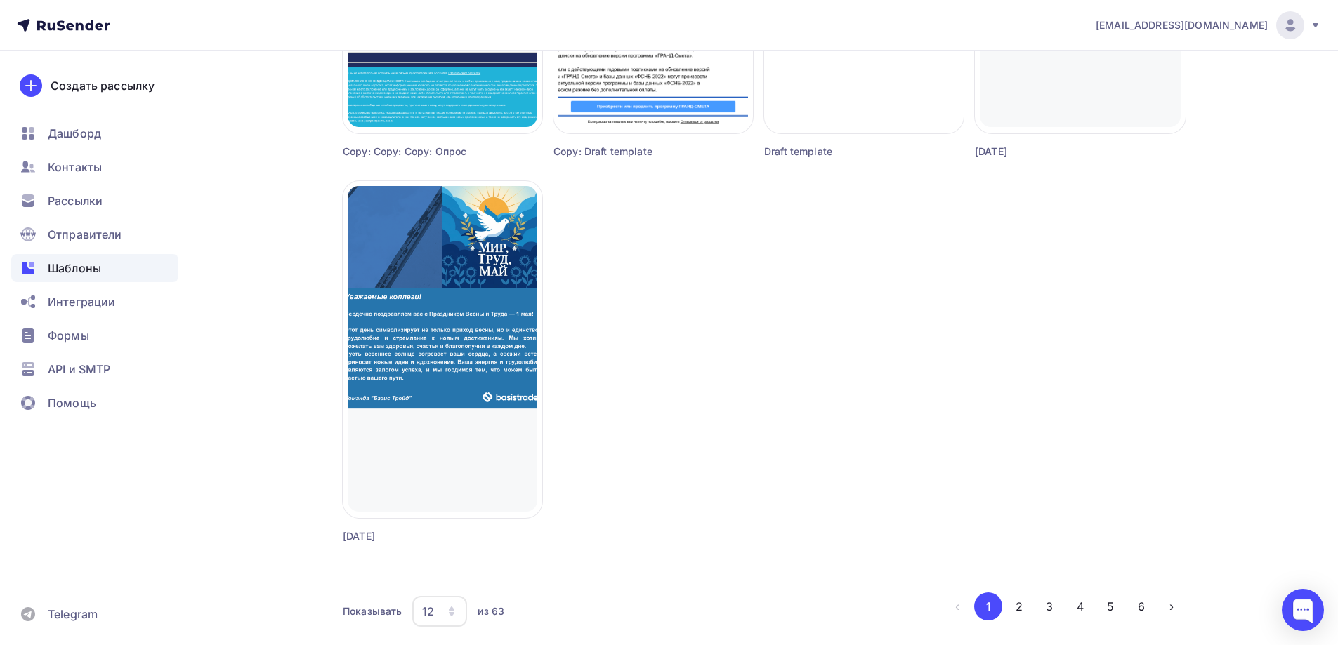
scroll to position [1208, 0]
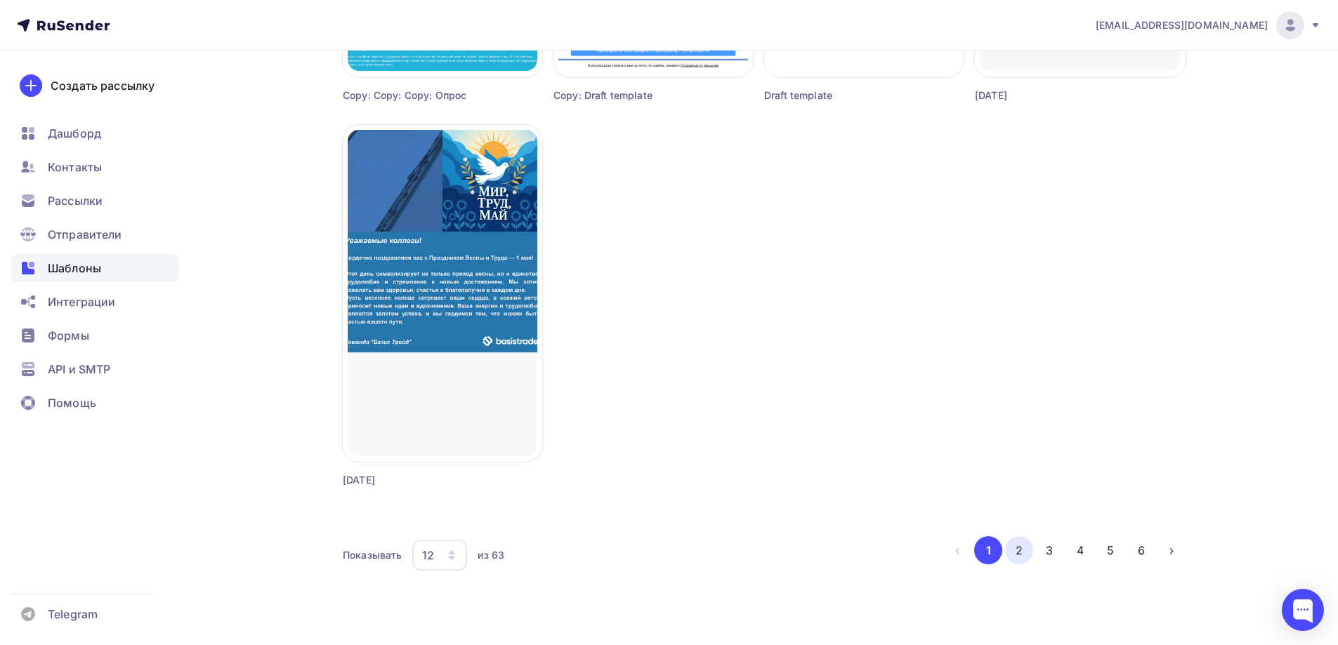
click at [1030, 544] on button "2" at bounding box center [1019, 551] width 28 height 28
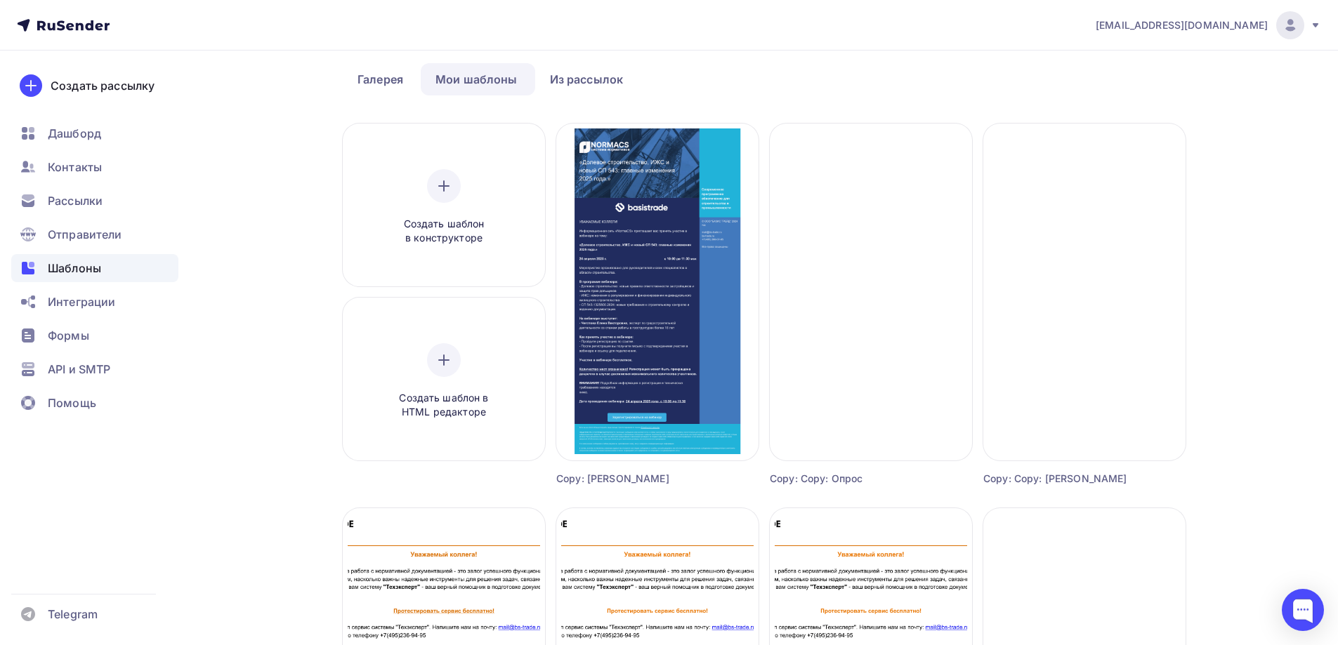
scroll to position [14, 0]
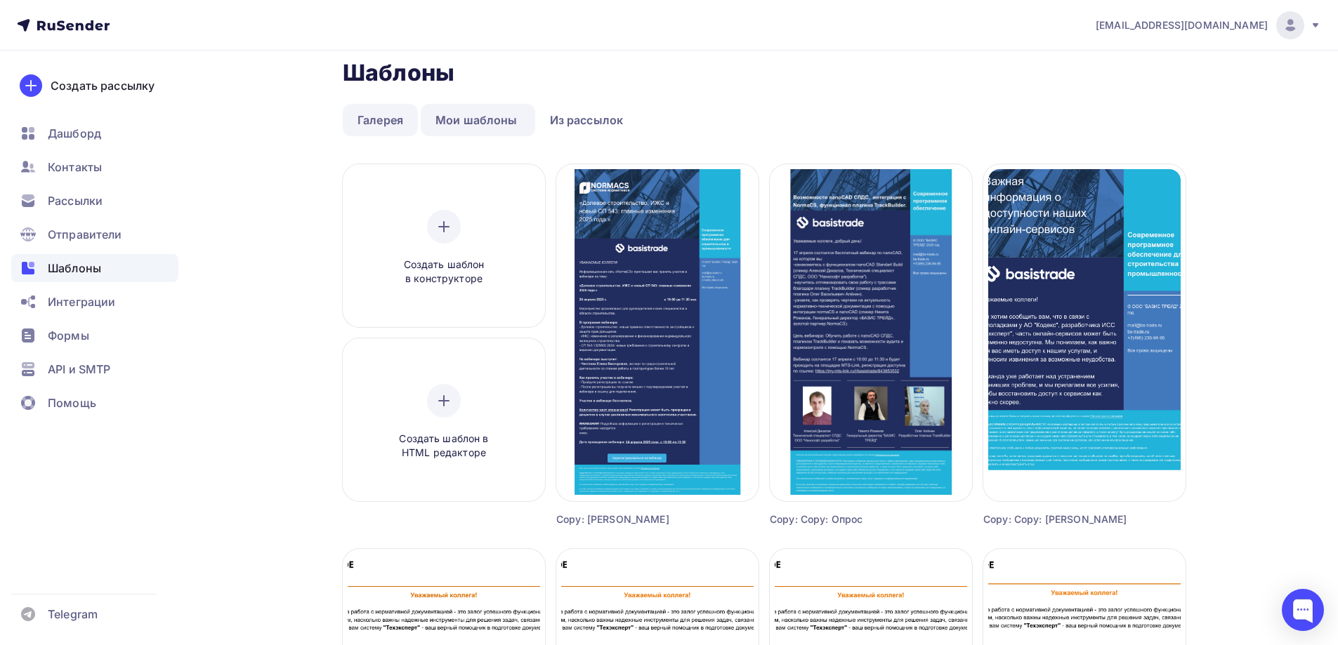
click at [391, 117] on link "Галерея" at bounding box center [380, 120] width 75 height 32
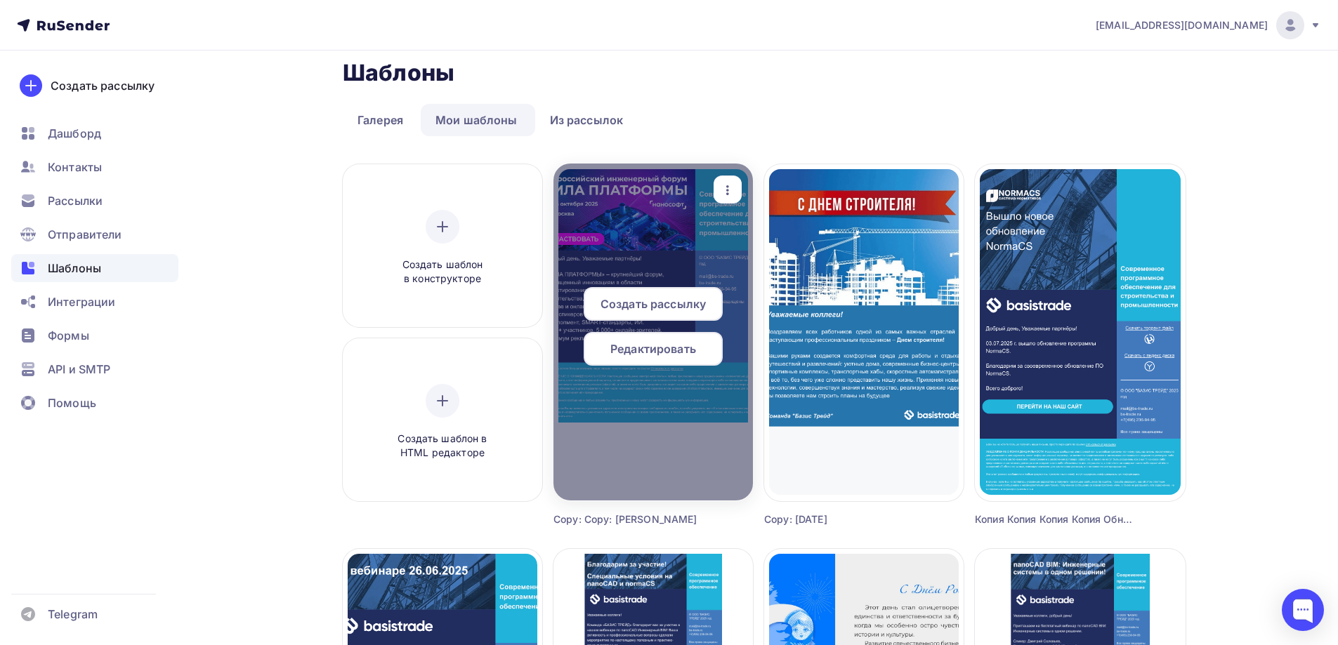
click at [652, 348] on span "Редактировать" at bounding box center [653, 349] width 86 height 17
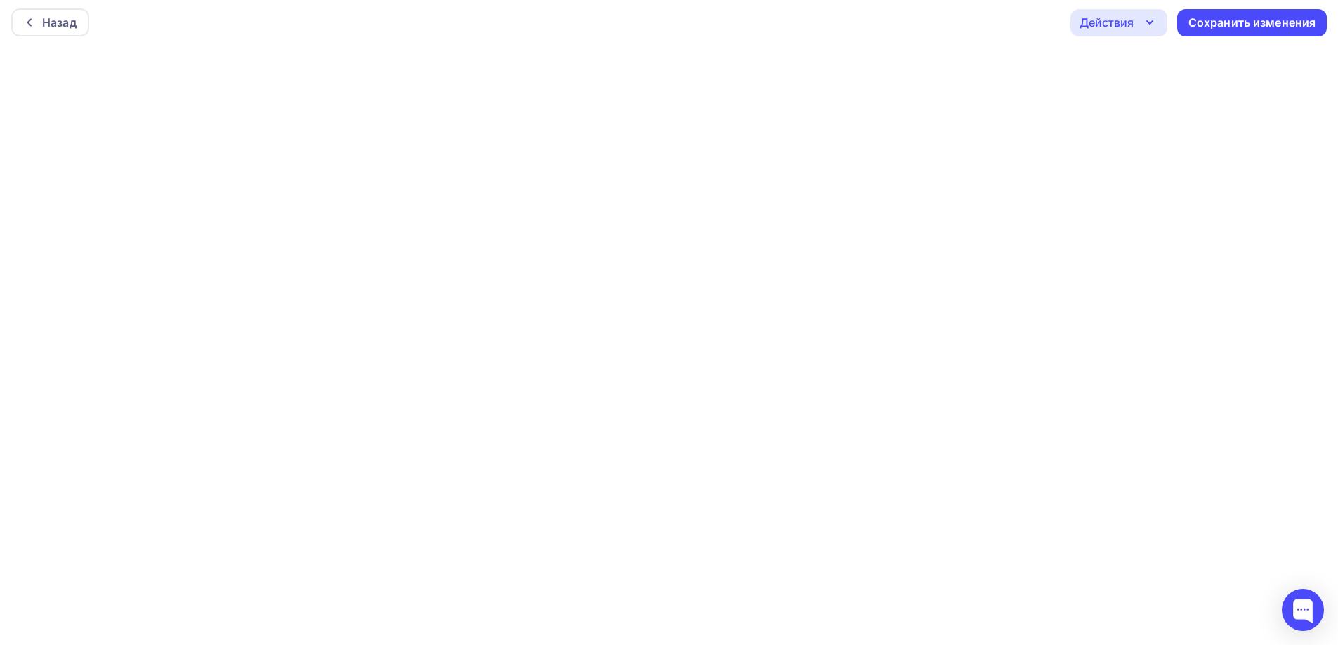
scroll to position [4, 0]
click at [1131, 31] on div "Действия" at bounding box center [1118, 21] width 97 height 27
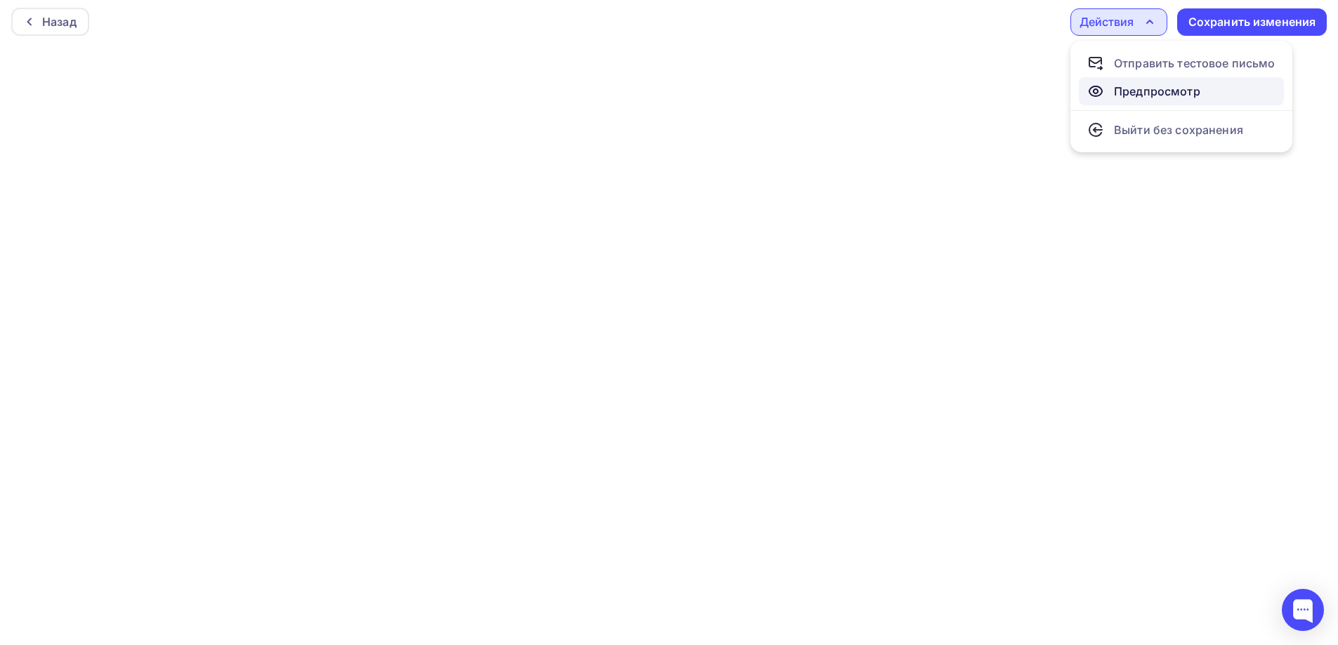
click at [1143, 96] on div "Предпросмотр" at bounding box center [1157, 91] width 86 height 17
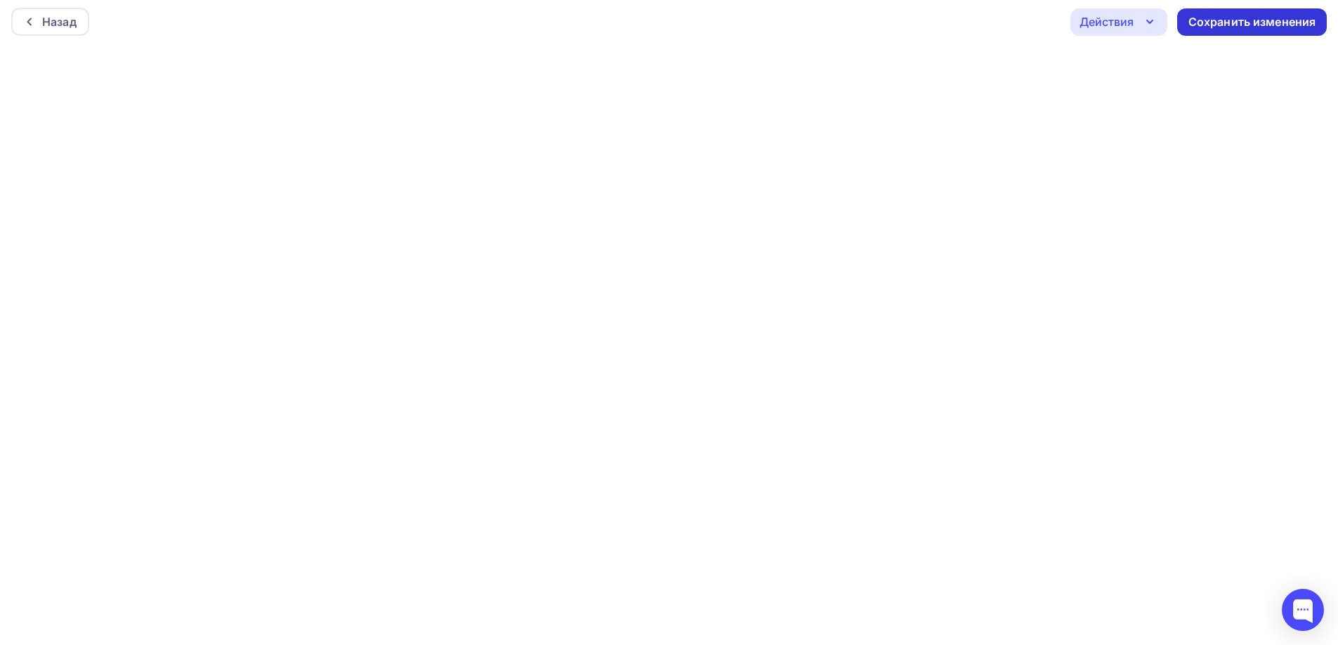
click at [1222, 25] on div "Сохранить изменения" at bounding box center [1252, 22] width 128 height 16
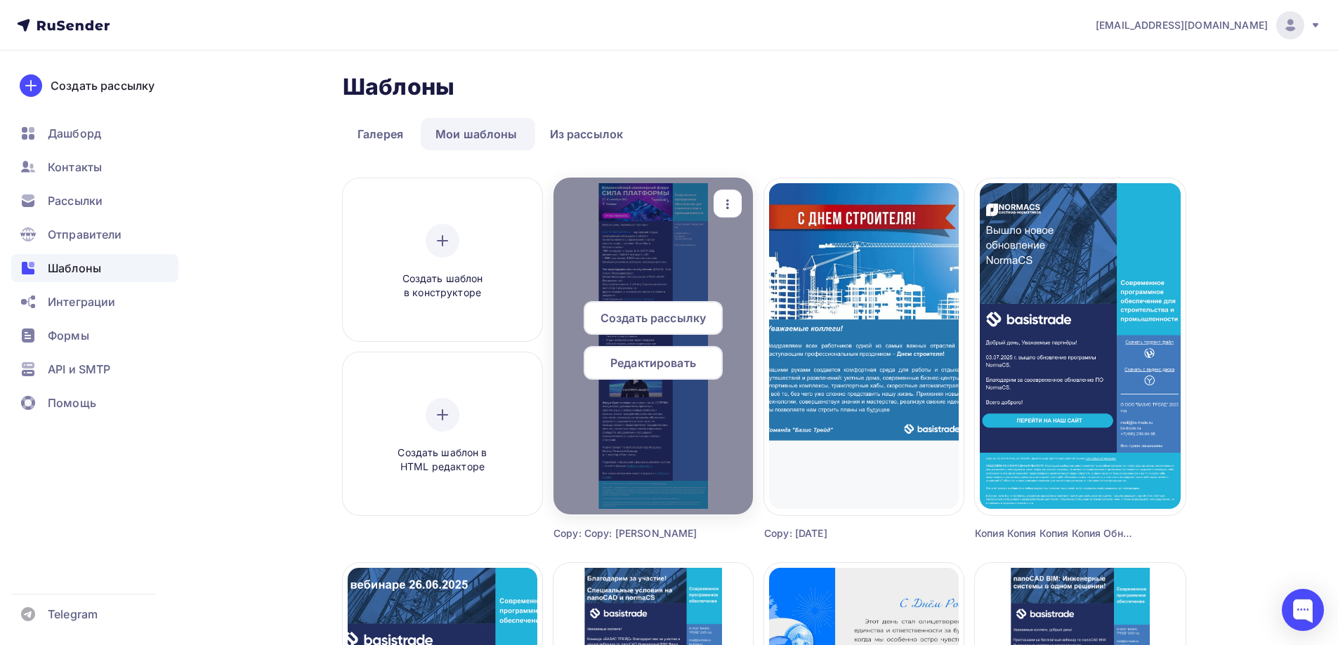
click at [733, 214] on div "button" at bounding box center [728, 203] width 28 height 27
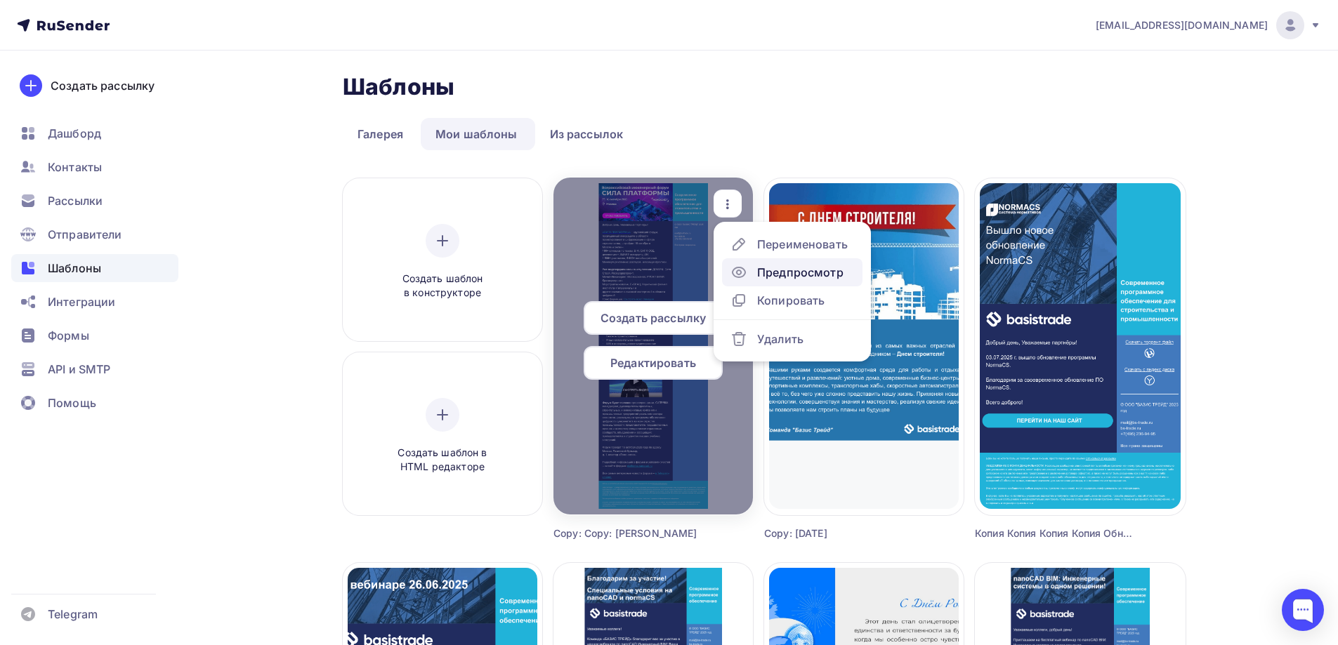
click at [751, 275] on div "Предпросмотр" at bounding box center [786, 272] width 113 height 17
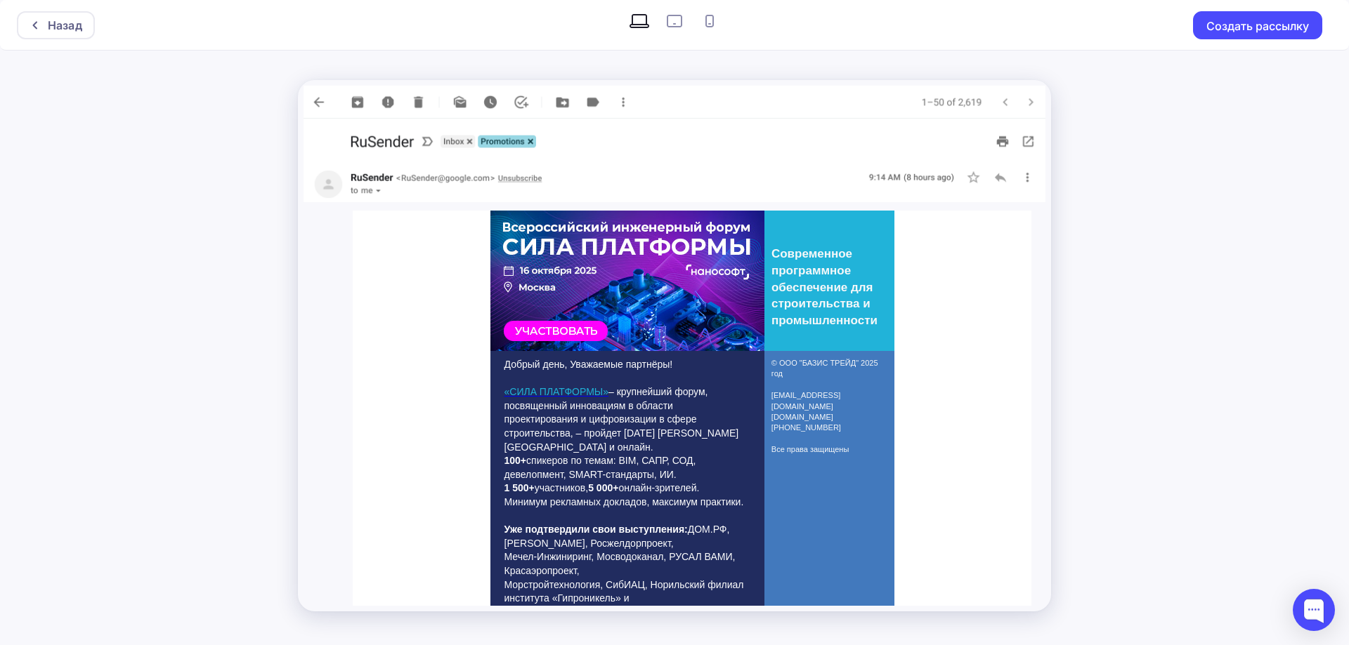
drag, startPoint x: 547, startPoint y: 383, endPoint x: 551, endPoint y: 393, distance: 9.8
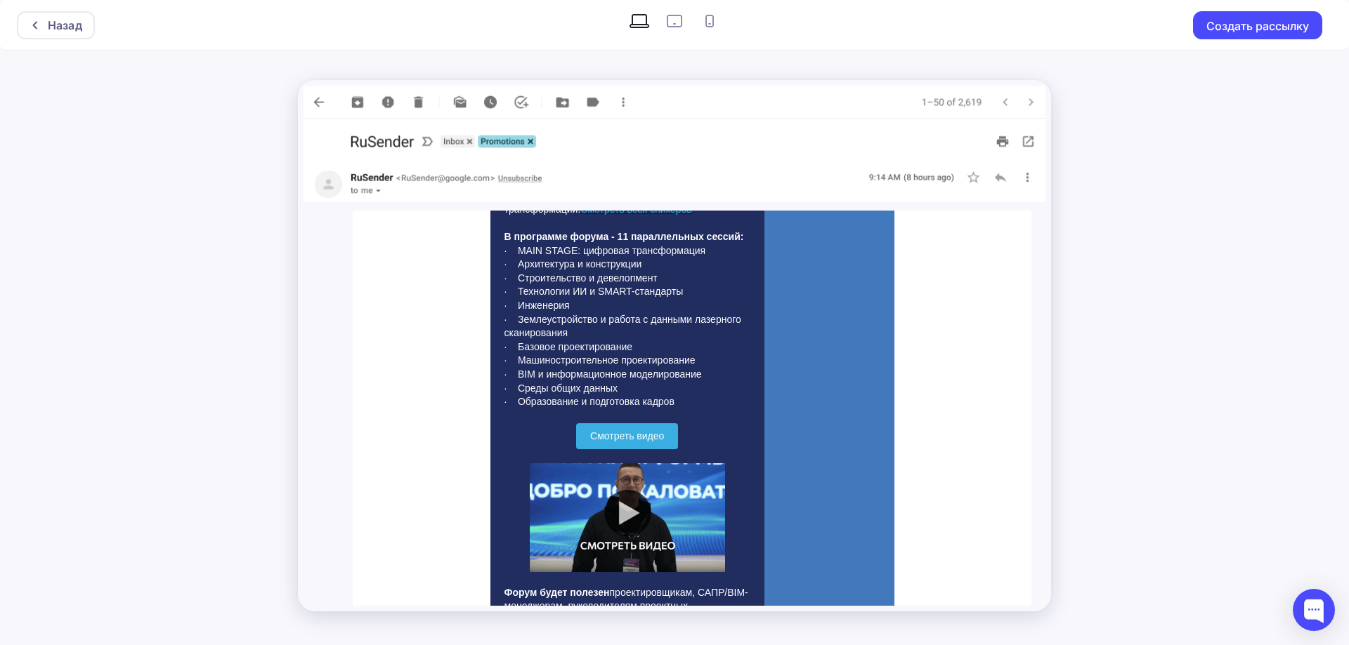
scroll to position [492, 0]
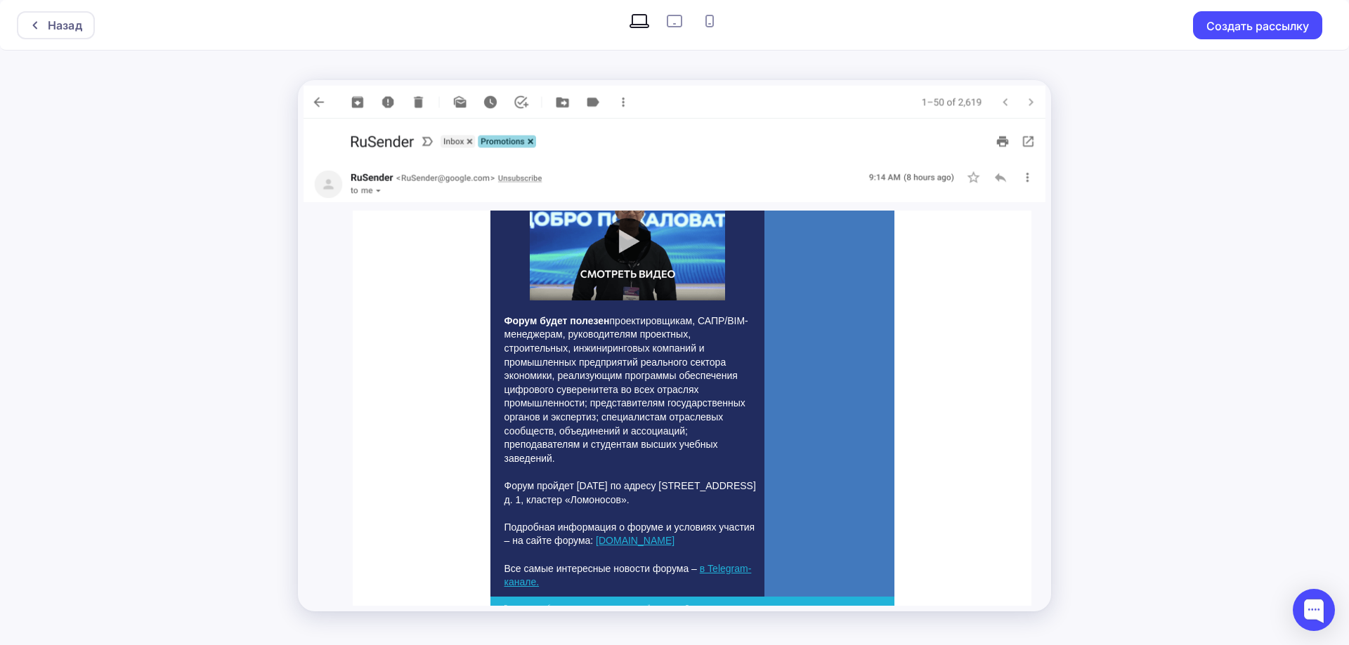
click at [678, 411] on span "Форум будет полезен проектировщикам, САПР/BIM-менеджерам, руководителям проектн…" at bounding box center [626, 389] width 244 height 149
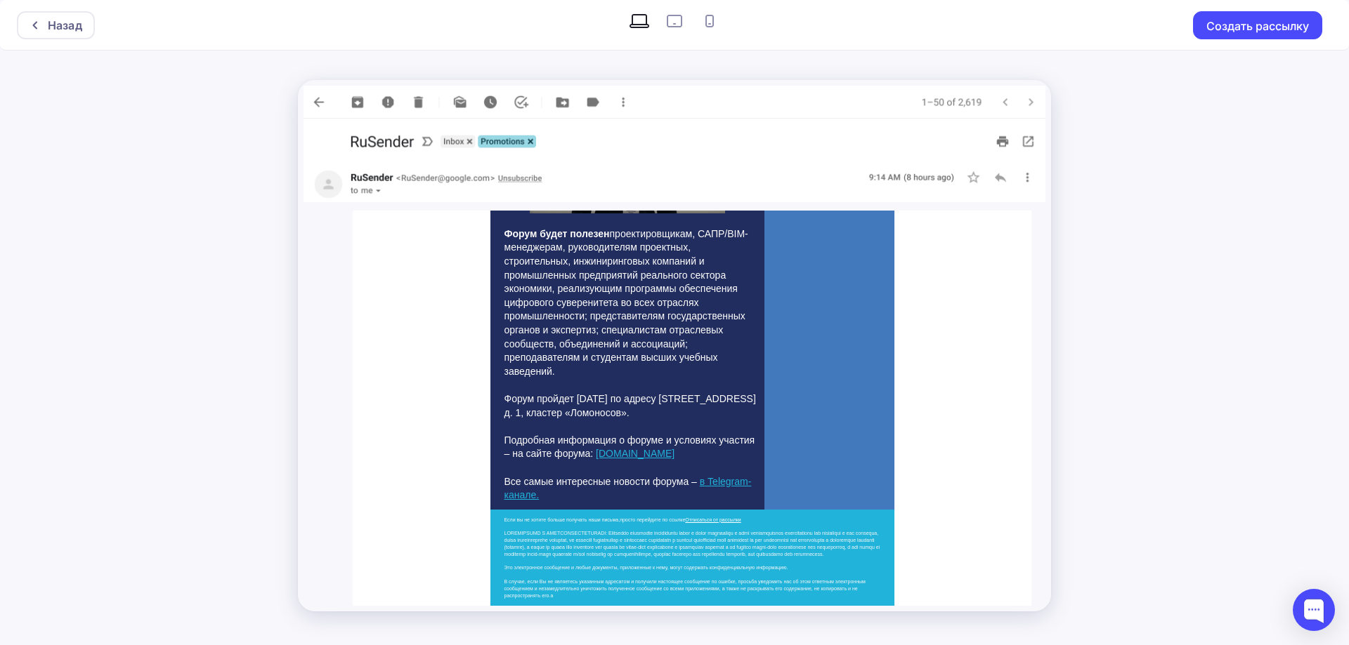
scroll to position [811, 0]
click at [918, 428] on div "Добрый день, Уважаемые партнёры! «СИЛА ПЛАТФОРМЫ» – крупнейший форум, посвященн…" at bounding box center [692, 36] width 678 height 948
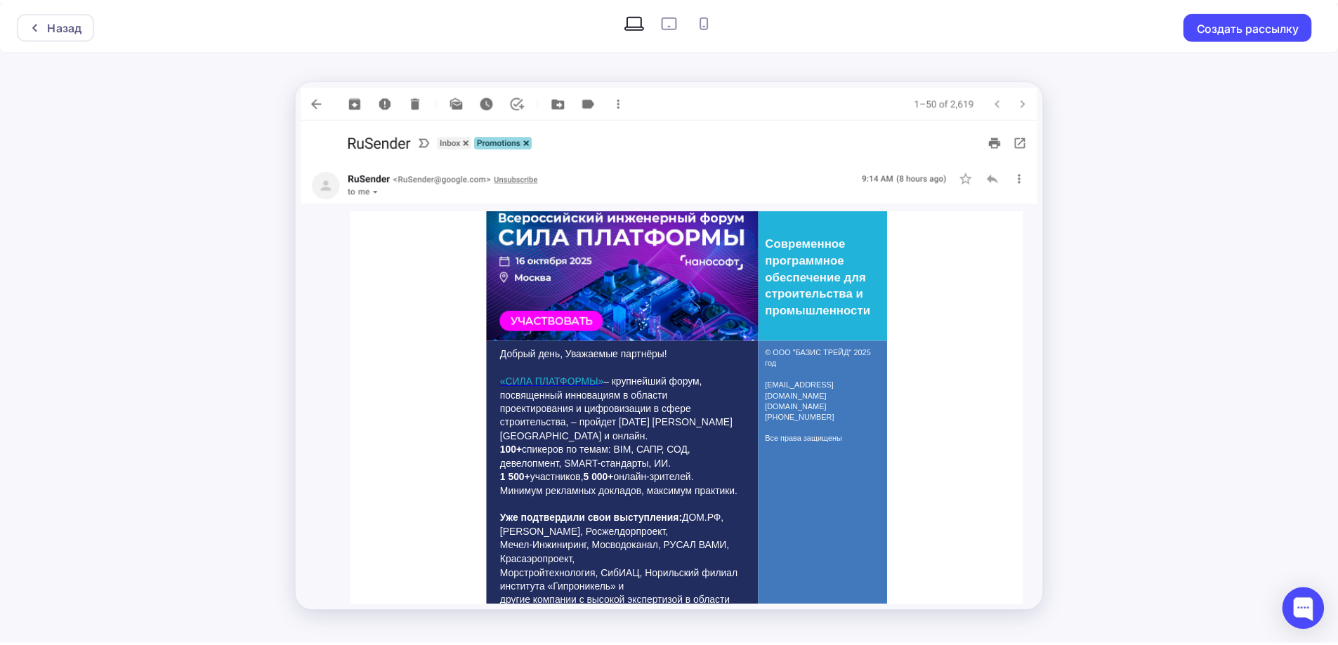
scroll to position [0, 0]
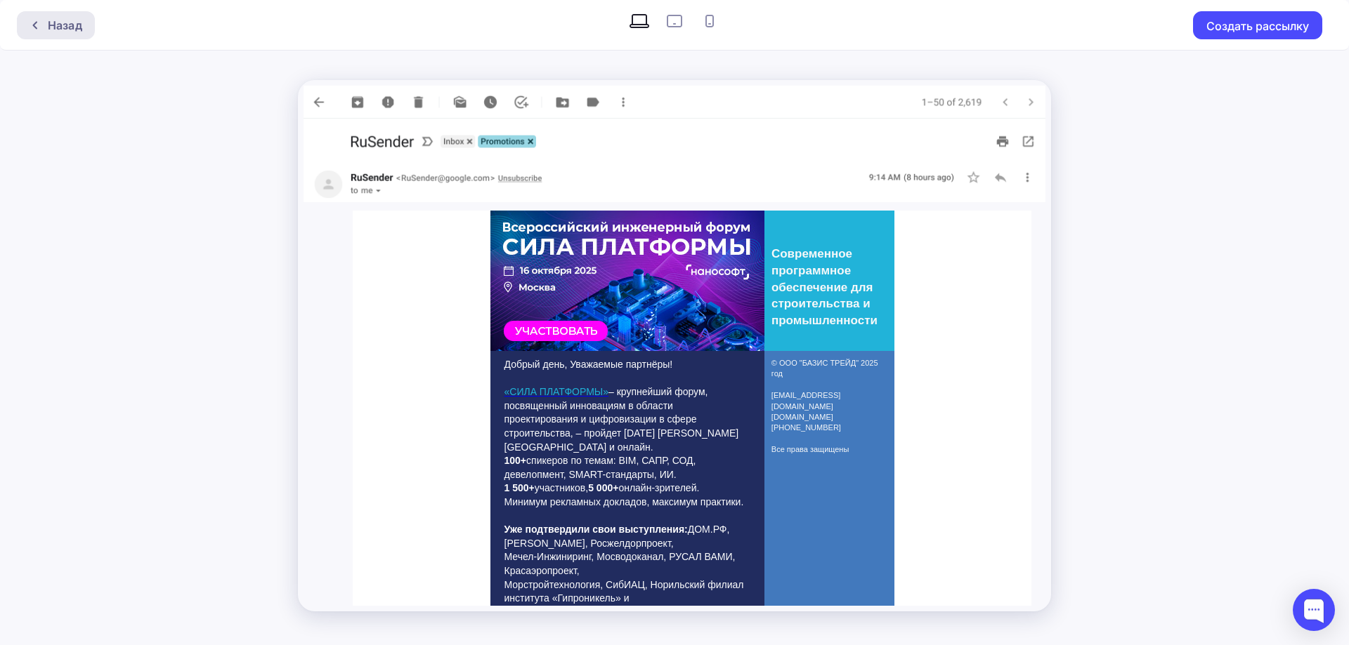
click at [61, 18] on div "Назад" at bounding box center [65, 25] width 34 height 17
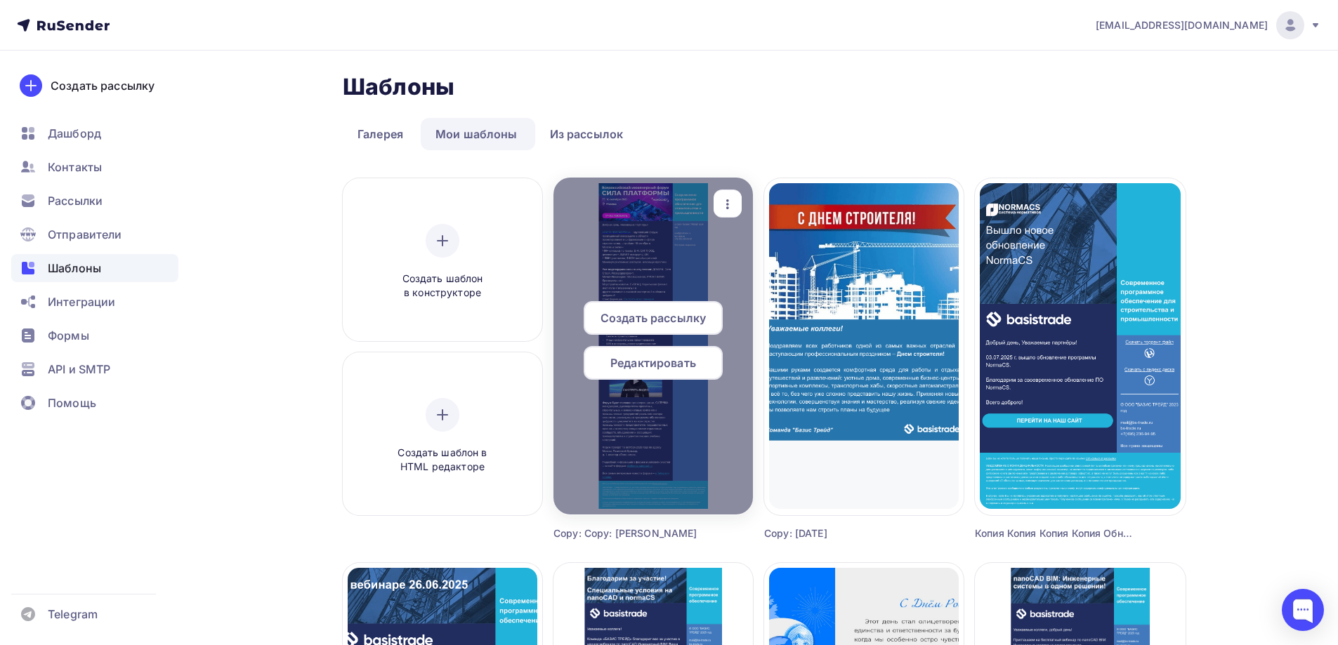
click at [636, 350] on div "Редактировать" at bounding box center [653, 363] width 139 height 34
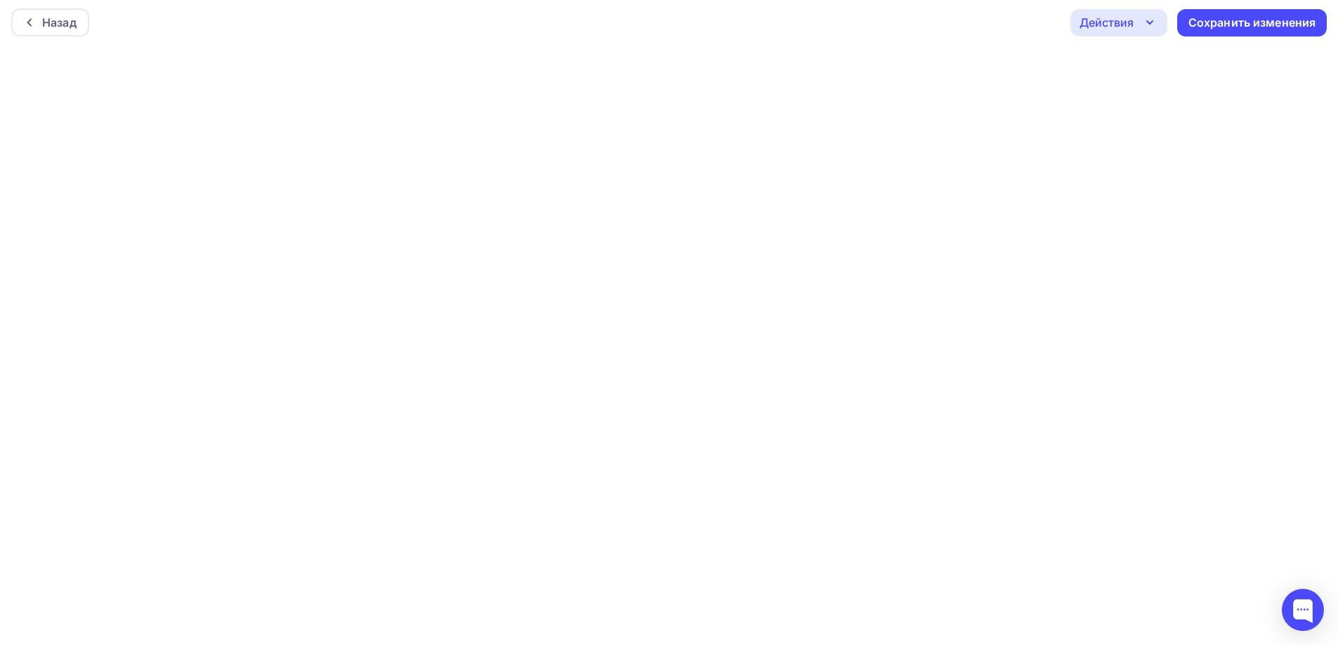
scroll to position [4, 0]
drag, startPoint x: 1143, startPoint y: 27, endPoint x: 1082, endPoint y: 58, distance: 69.1
click at [1143, 27] on icon "button" at bounding box center [1149, 21] width 17 height 17
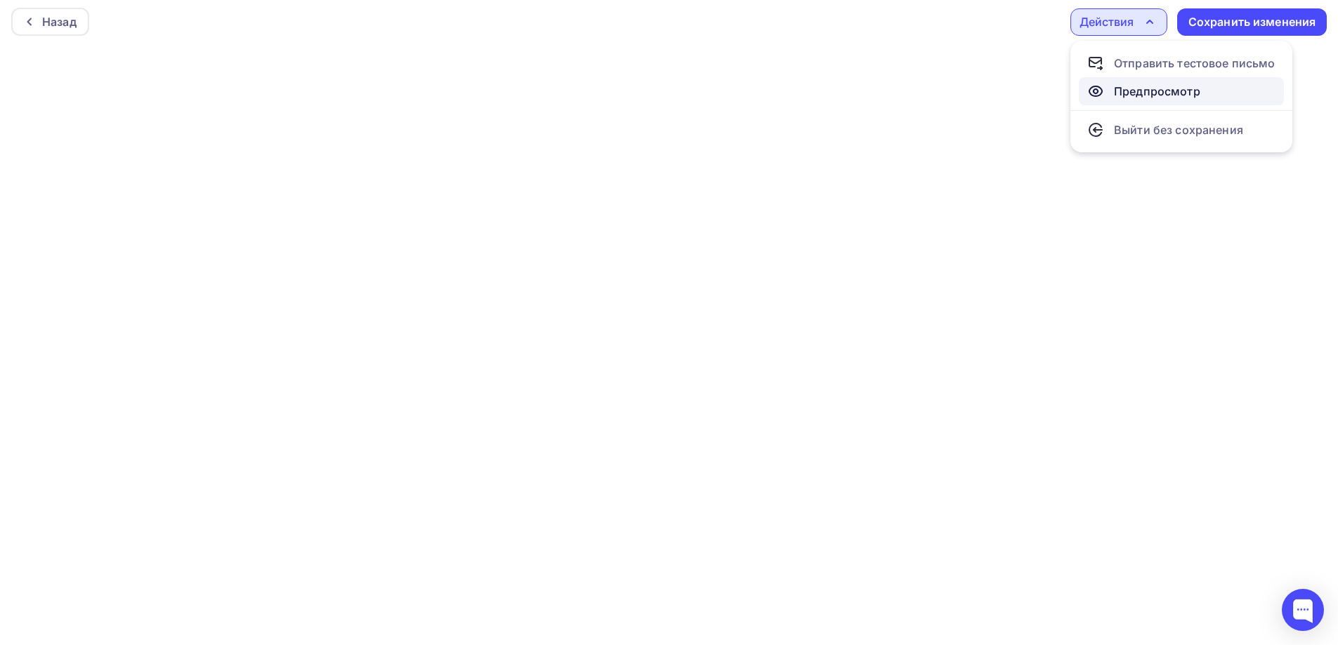
click at [1107, 85] on div "Предпросмотр" at bounding box center [1143, 91] width 113 height 17
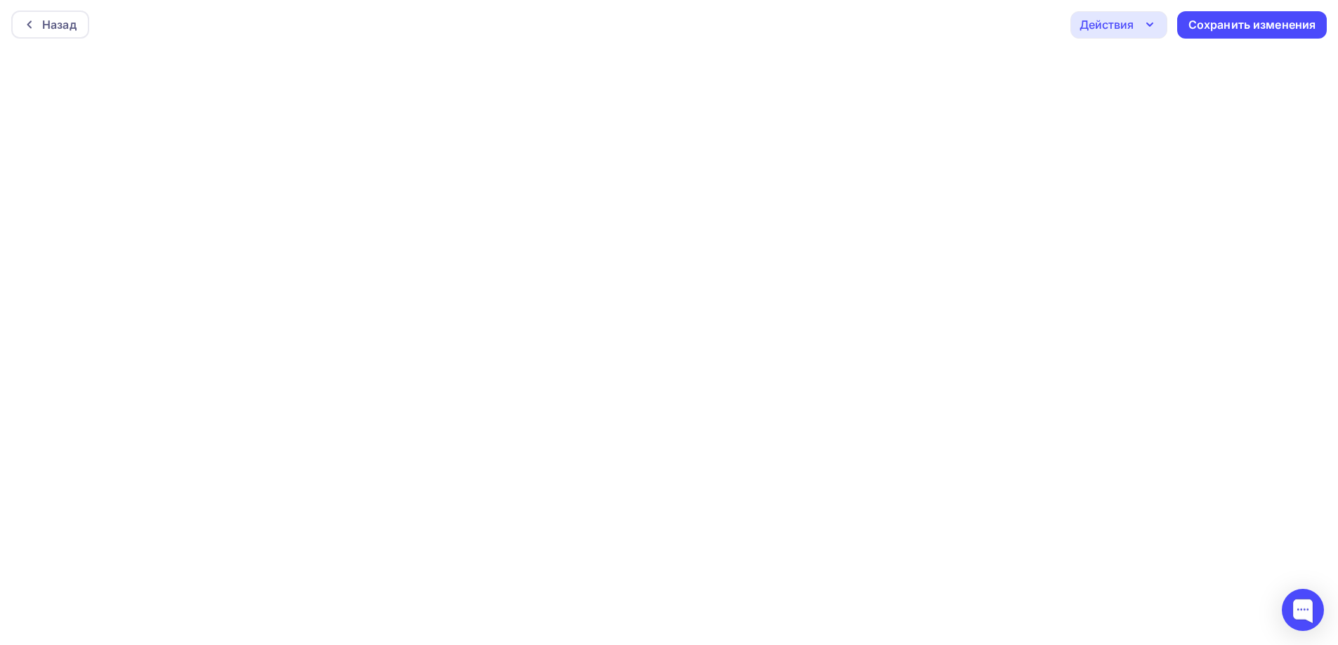
scroll to position [0, 0]
click at [1139, 25] on div "Действия" at bounding box center [1118, 25] width 97 height 27
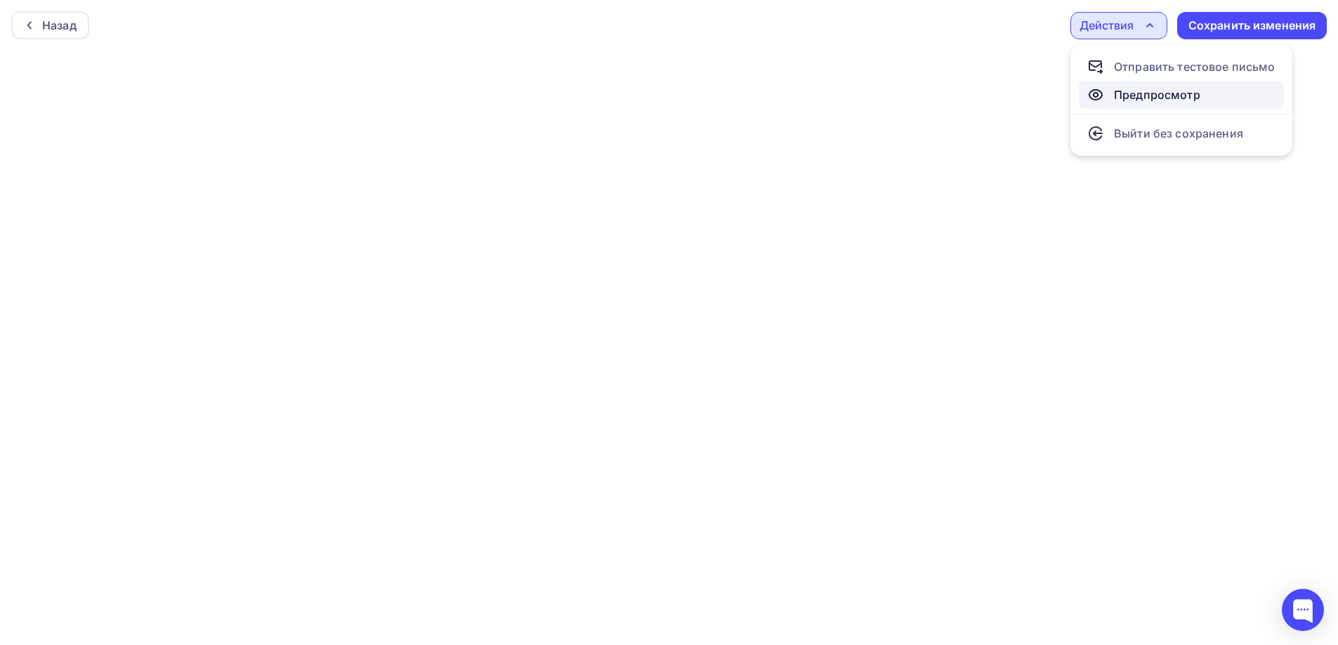
click at [1134, 90] on div "Предпросмотр" at bounding box center [1157, 94] width 86 height 17
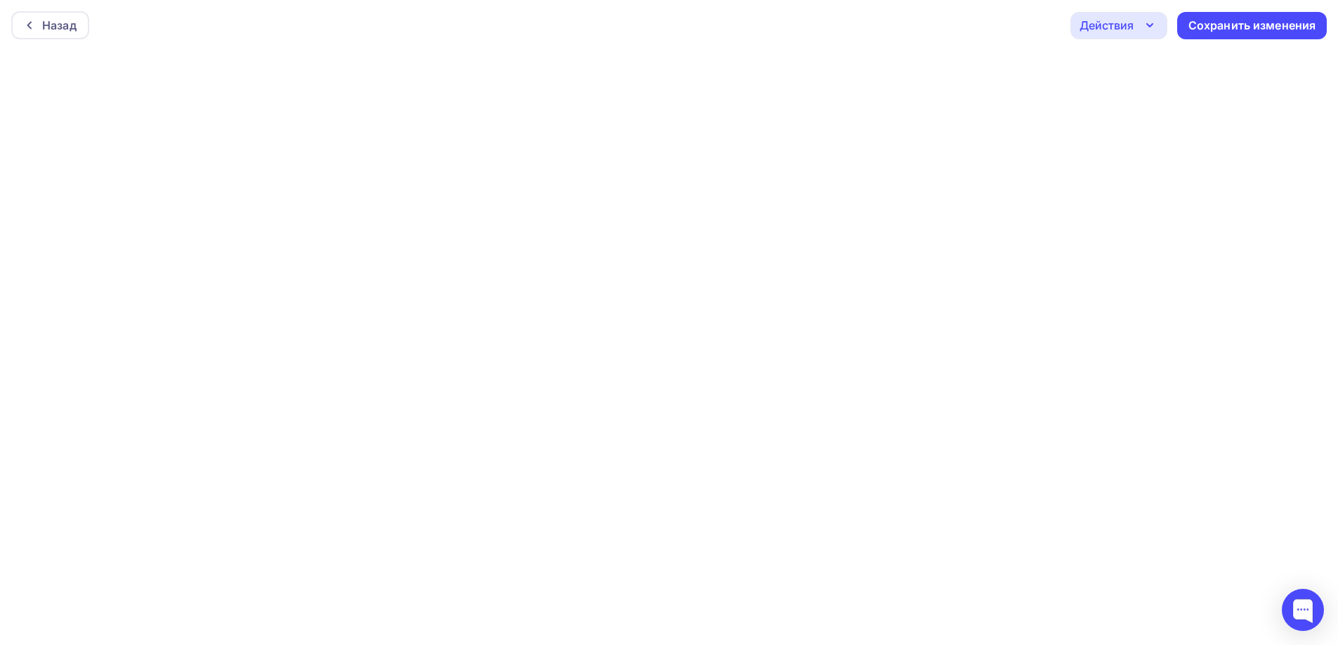
click at [1140, 33] on div "Действия" at bounding box center [1118, 25] width 97 height 27
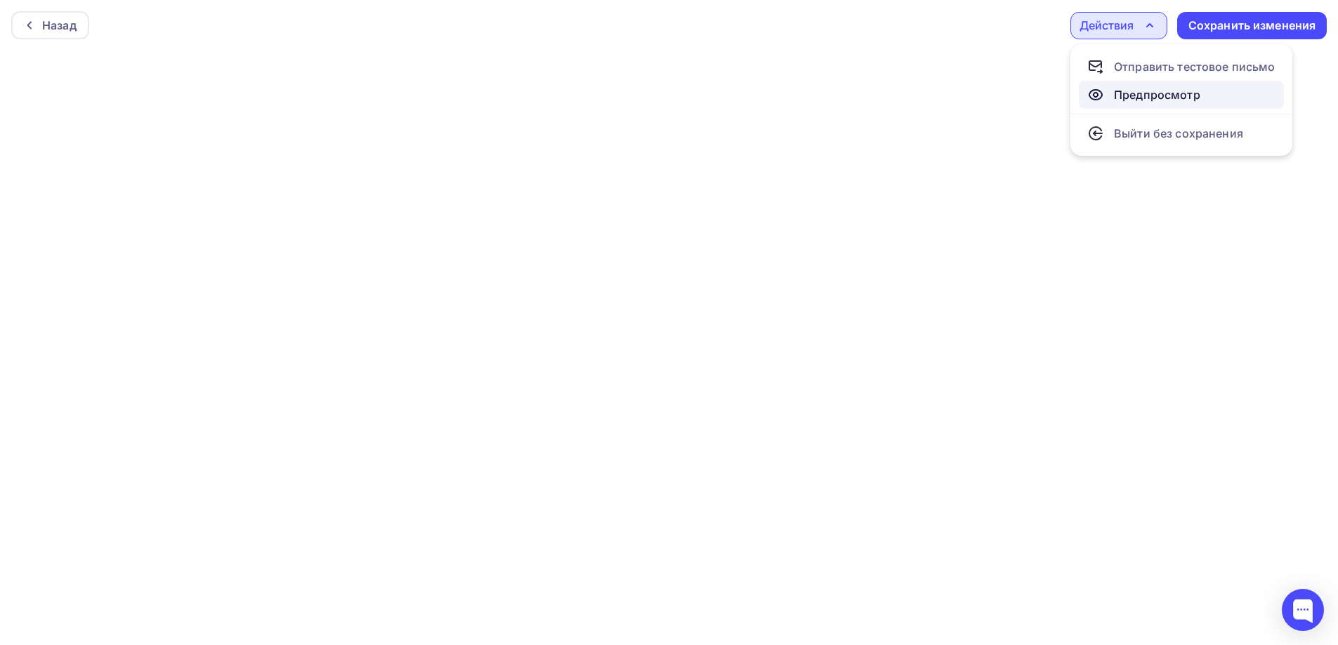
click at [1115, 103] on div "Предпросмотр" at bounding box center [1157, 94] width 86 height 17
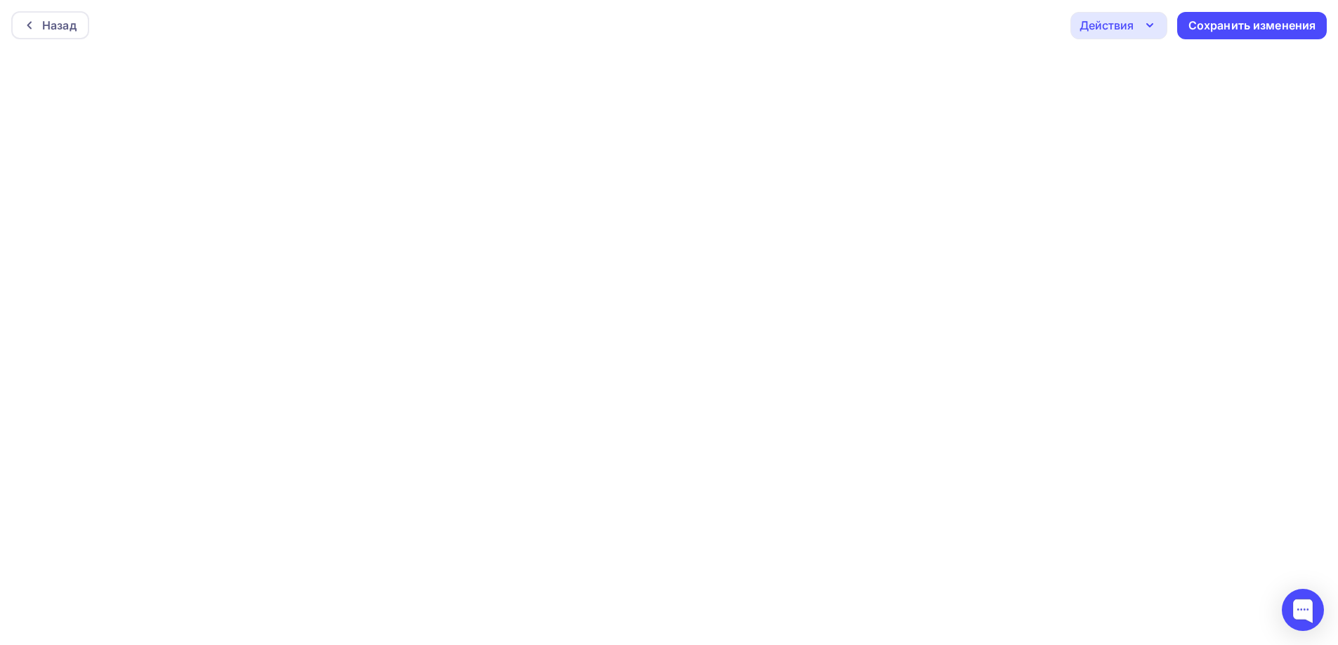
click at [1159, 23] on div "Действия" at bounding box center [1118, 25] width 97 height 27
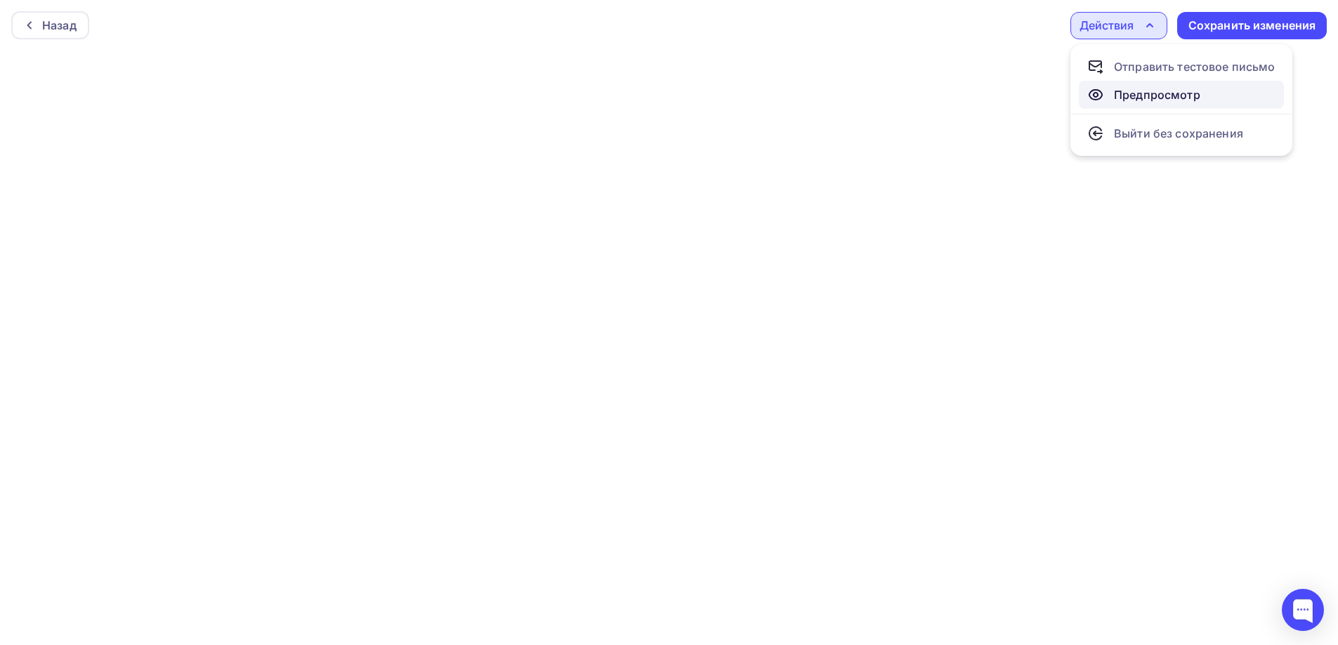
click at [1139, 87] on div "Предпросмотр" at bounding box center [1157, 94] width 86 height 17
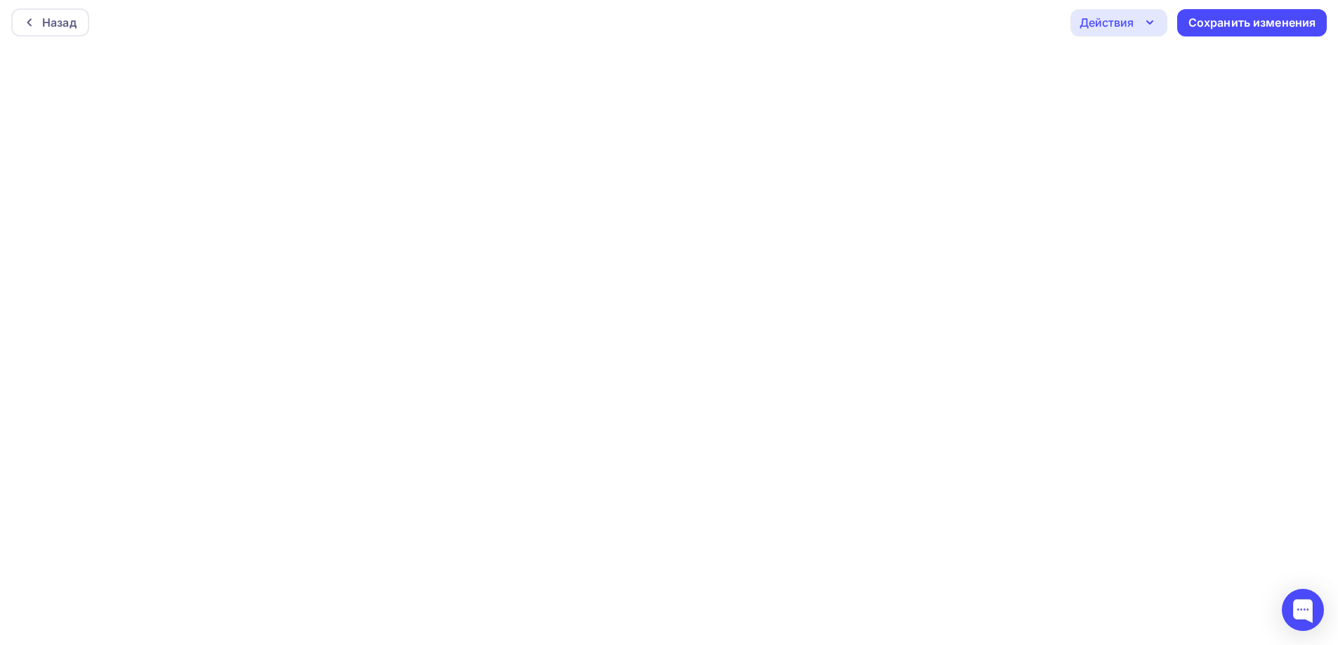
scroll to position [4, 0]
click at [1216, 30] on div "Сохранить изменения" at bounding box center [1252, 21] width 150 height 27
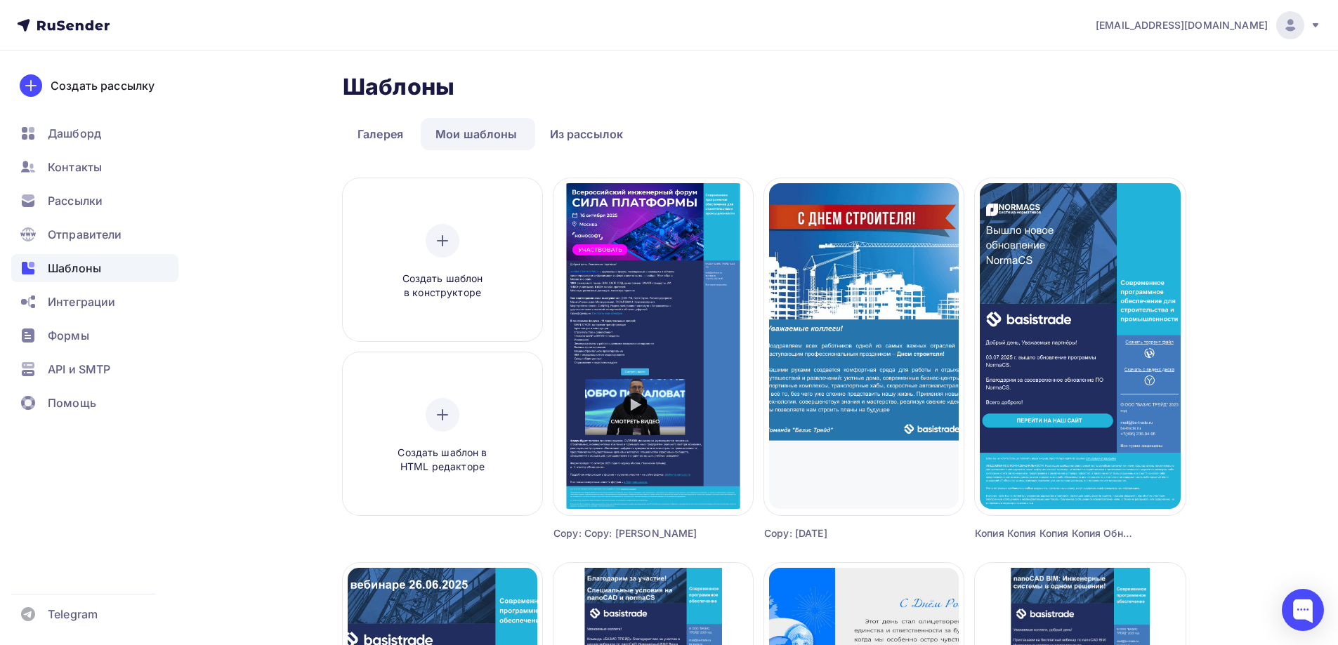
click at [987, 79] on div "Шаблоны Шаблоны" at bounding box center [764, 87] width 843 height 28
click at [100, 184] on ul "Дашборд Контакты Рассылки Отправители Шаблоны Интеграции Формы API и SMTP Помощь" at bounding box center [94, 272] width 167 height 306
click at [102, 176] on div "Контакты" at bounding box center [94, 167] width 167 height 28
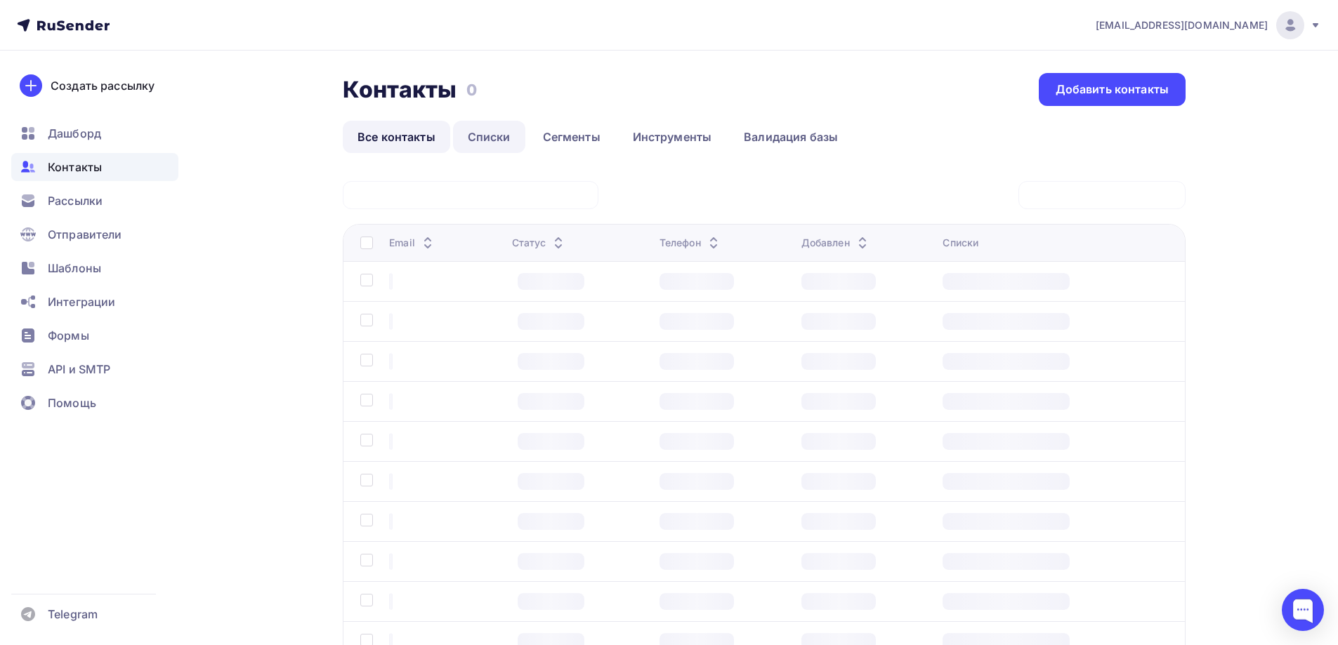
click at [494, 114] on div "Контакты Контакты 0 0 Добавить контакты Все контакты Списки Сегменты Инструмент…" at bounding box center [764, 113] width 843 height 80
click at [493, 126] on link "Списки" at bounding box center [489, 137] width 72 height 32
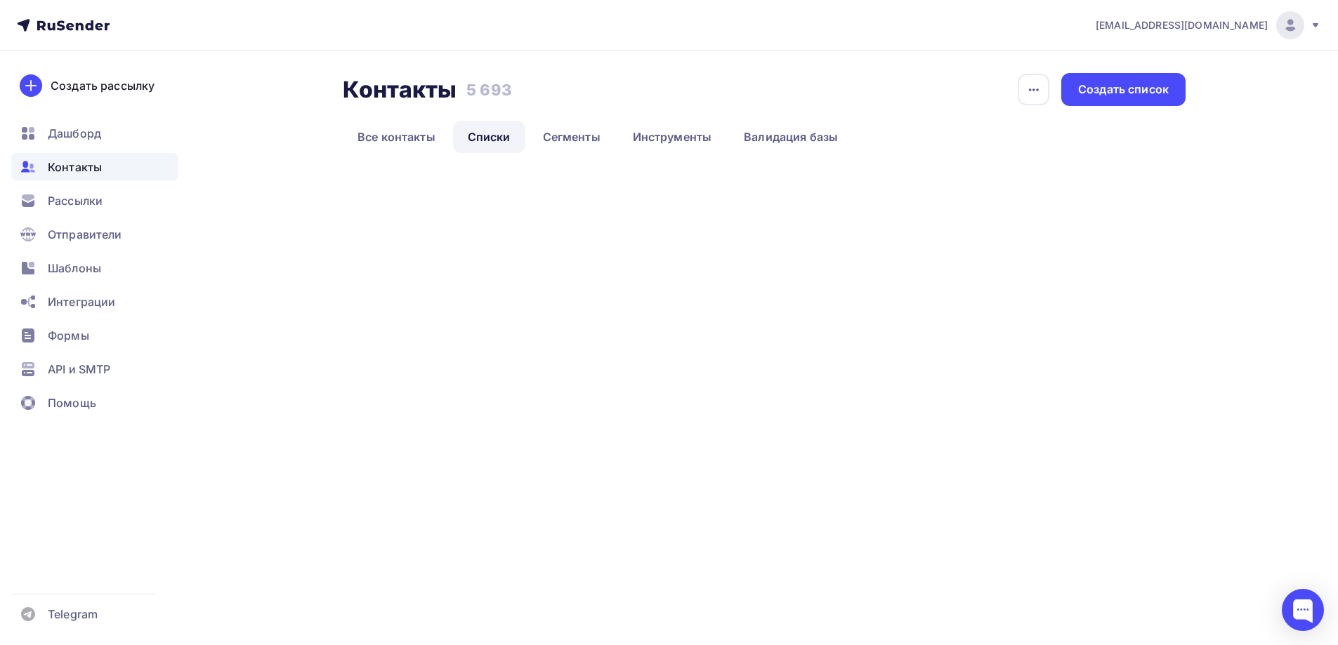
click at [493, 126] on link "Списки" at bounding box center [489, 137] width 72 height 32
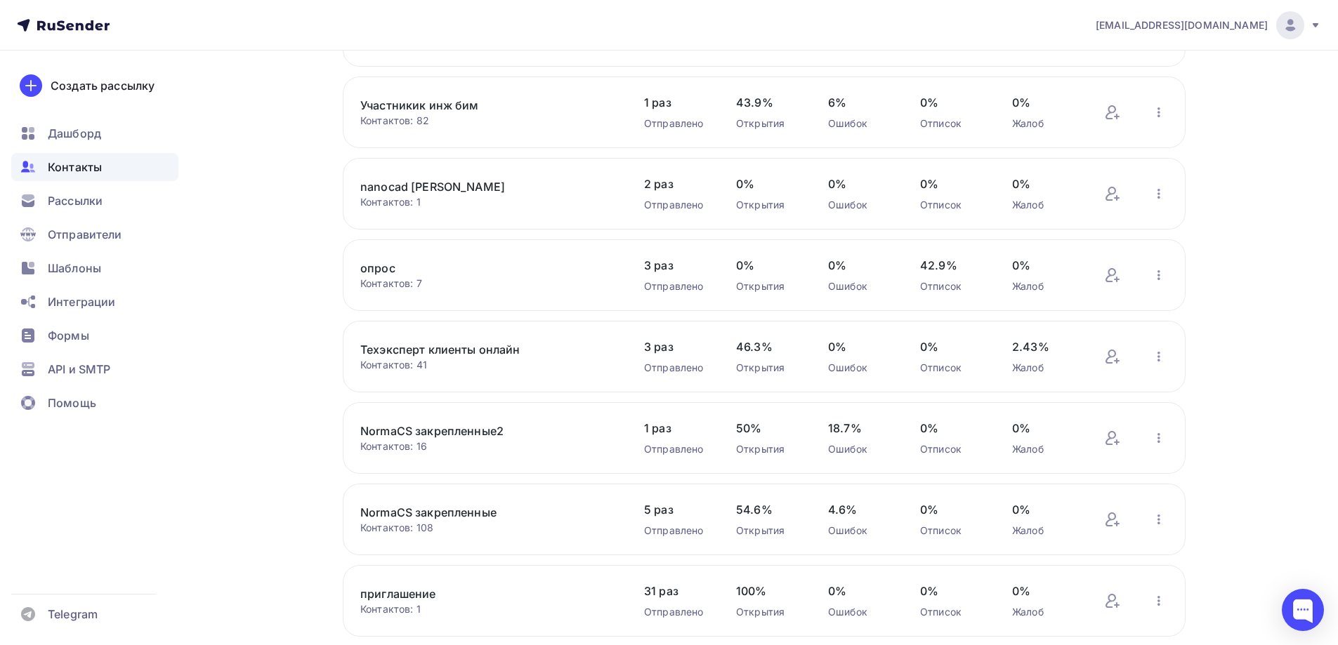
scroll to position [444, 0]
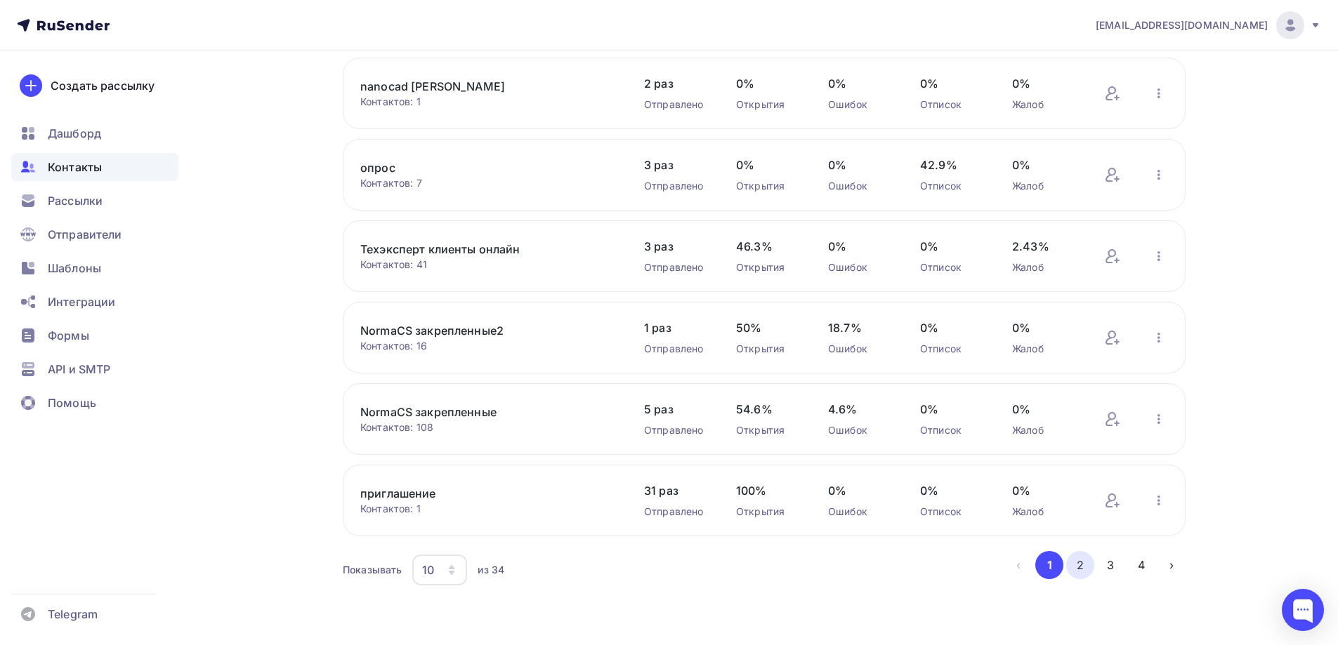
click at [1070, 569] on button "2" at bounding box center [1080, 565] width 28 height 28
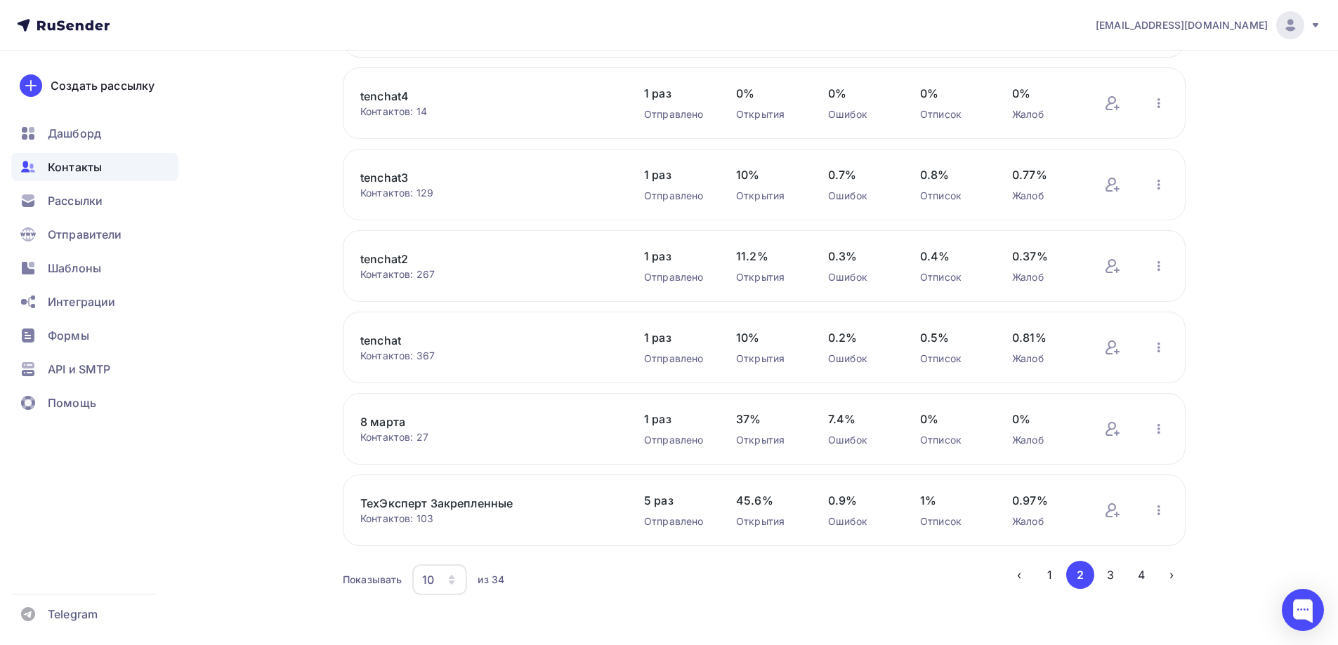
scroll to position [455, 0]
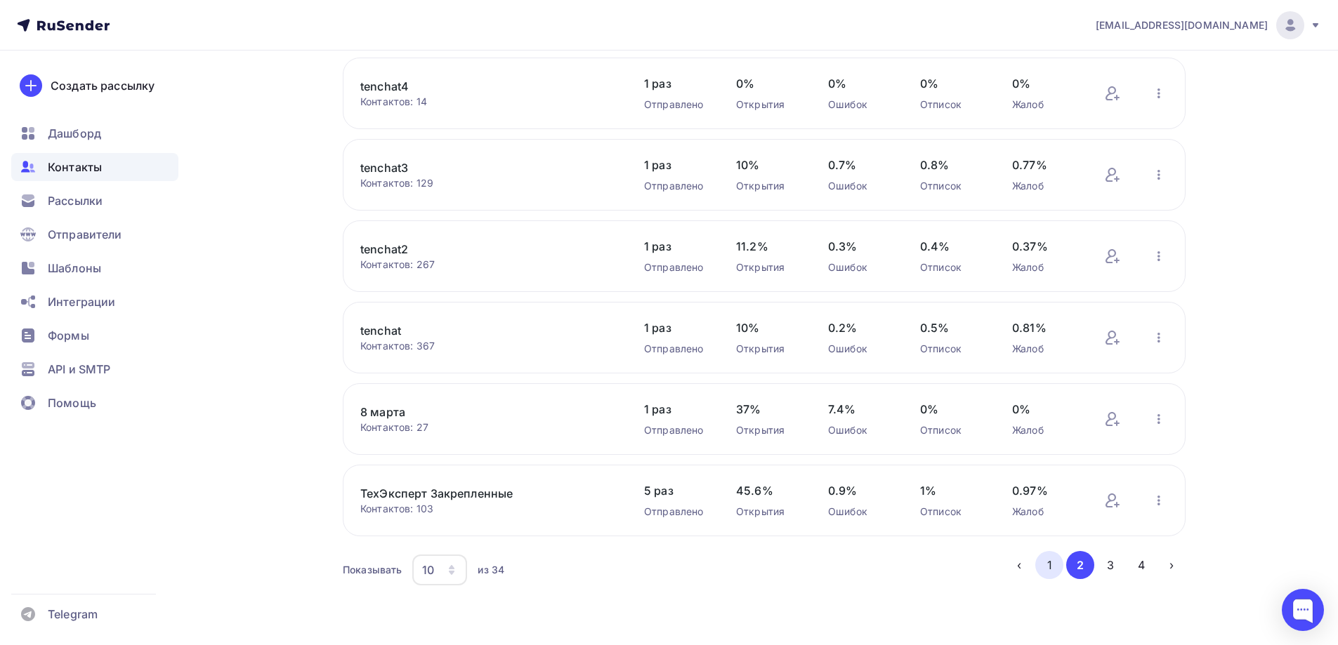
click at [1042, 561] on button "1" at bounding box center [1049, 565] width 28 height 28
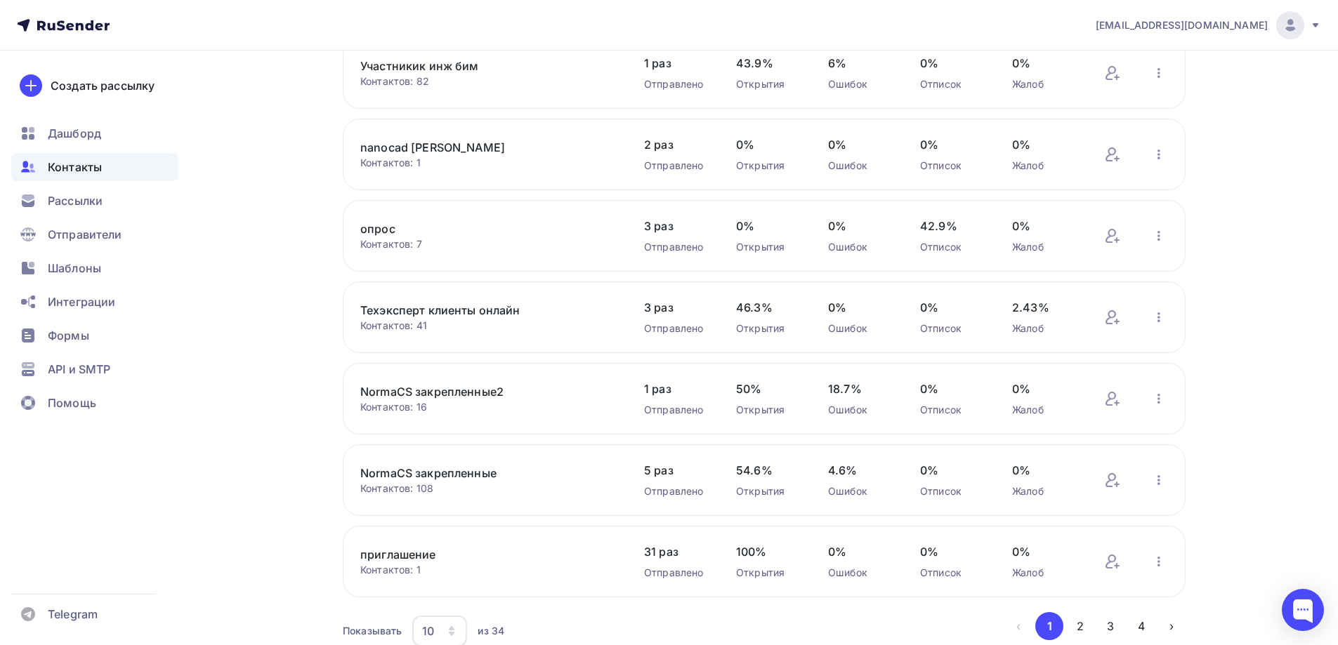
scroll to position [421, 0]
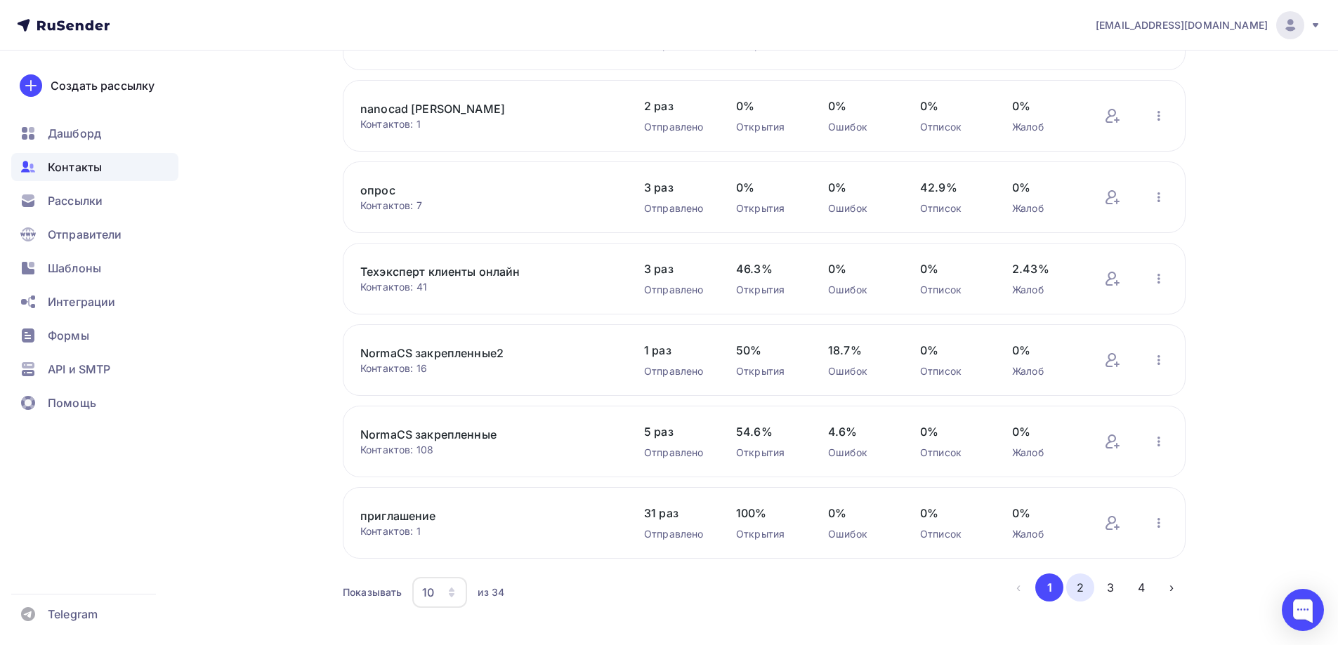
click at [1076, 588] on button "2" at bounding box center [1080, 588] width 28 height 28
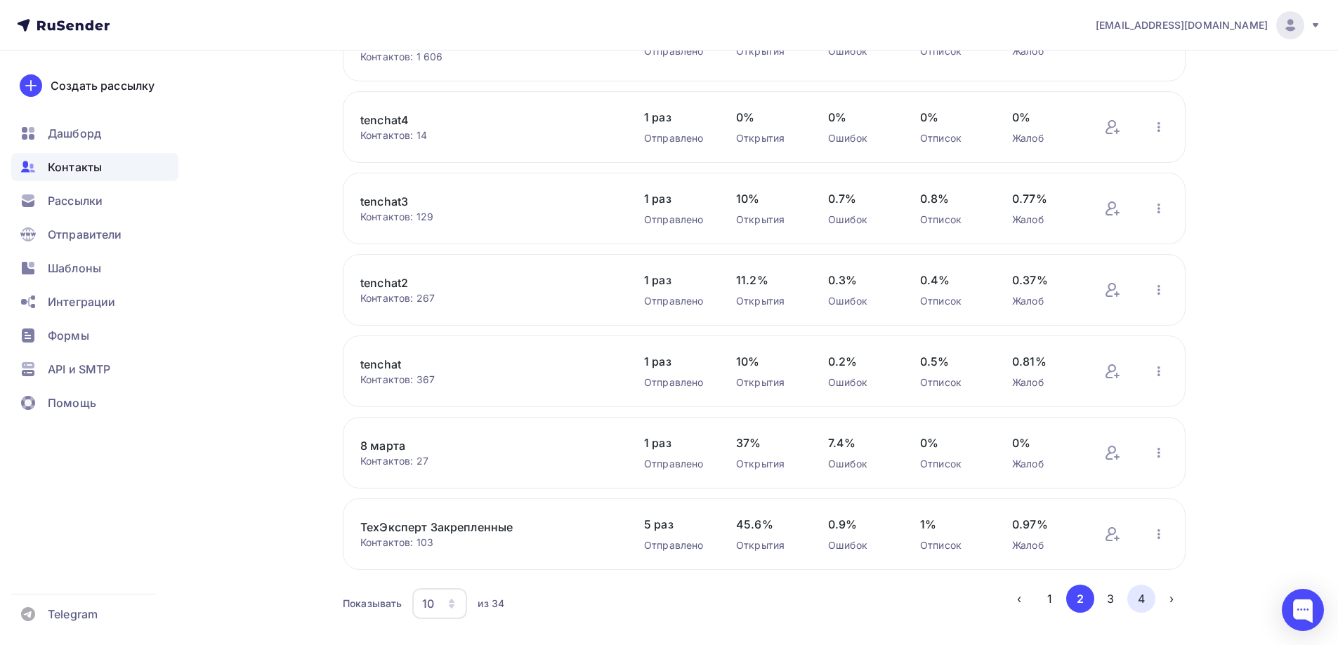
click at [1140, 596] on button "4" at bounding box center [1141, 599] width 28 height 28
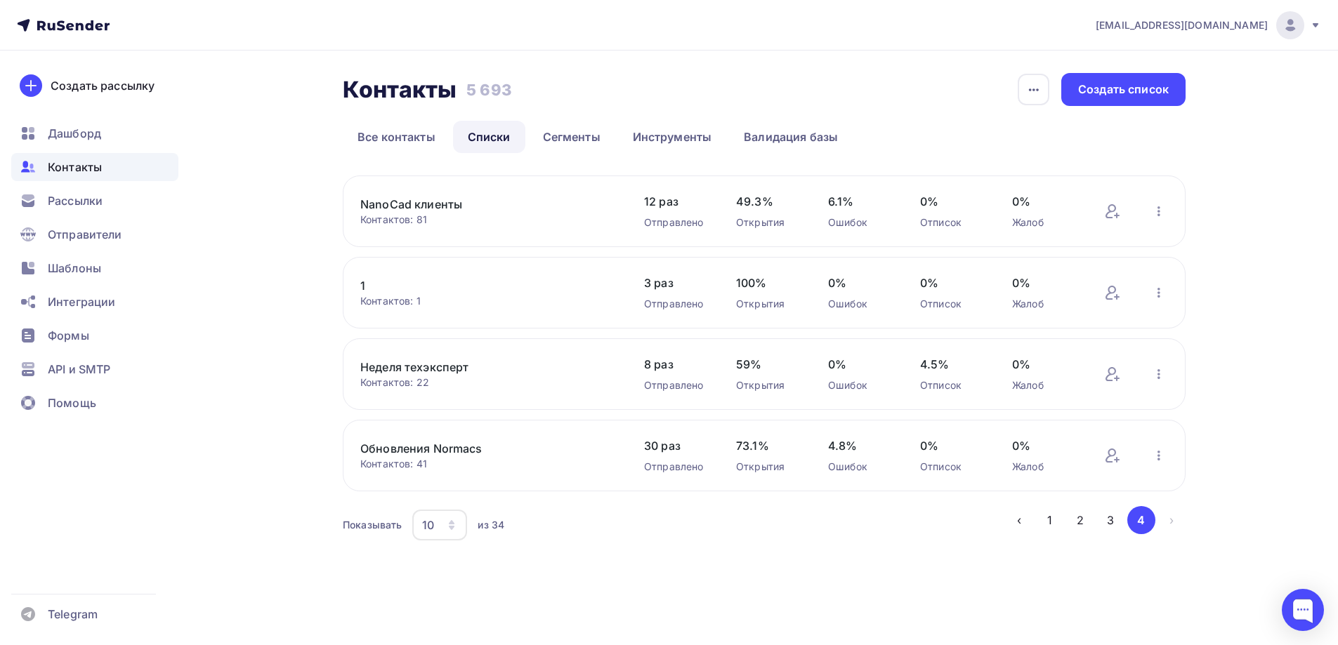
scroll to position [0, 0]
click at [1084, 527] on button "2" at bounding box center [1085, 520] width 28 height 28
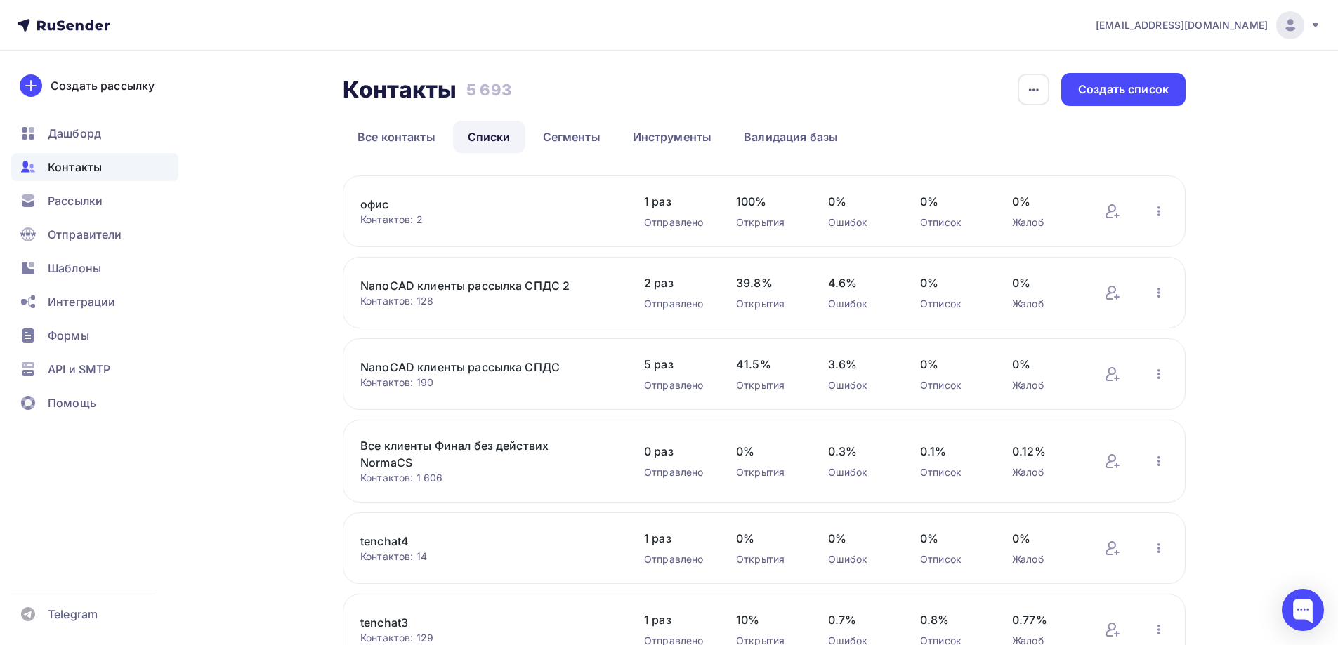
drag, startPoint x: 457, startPoint y: 285, endPoint x: 424, endPoint y: 289, distance: 33.3
click at [424, 289] on link "NanoCAD клиенты рассылка СПДС 2" at bounding box center [479, 285] width 239 height 17
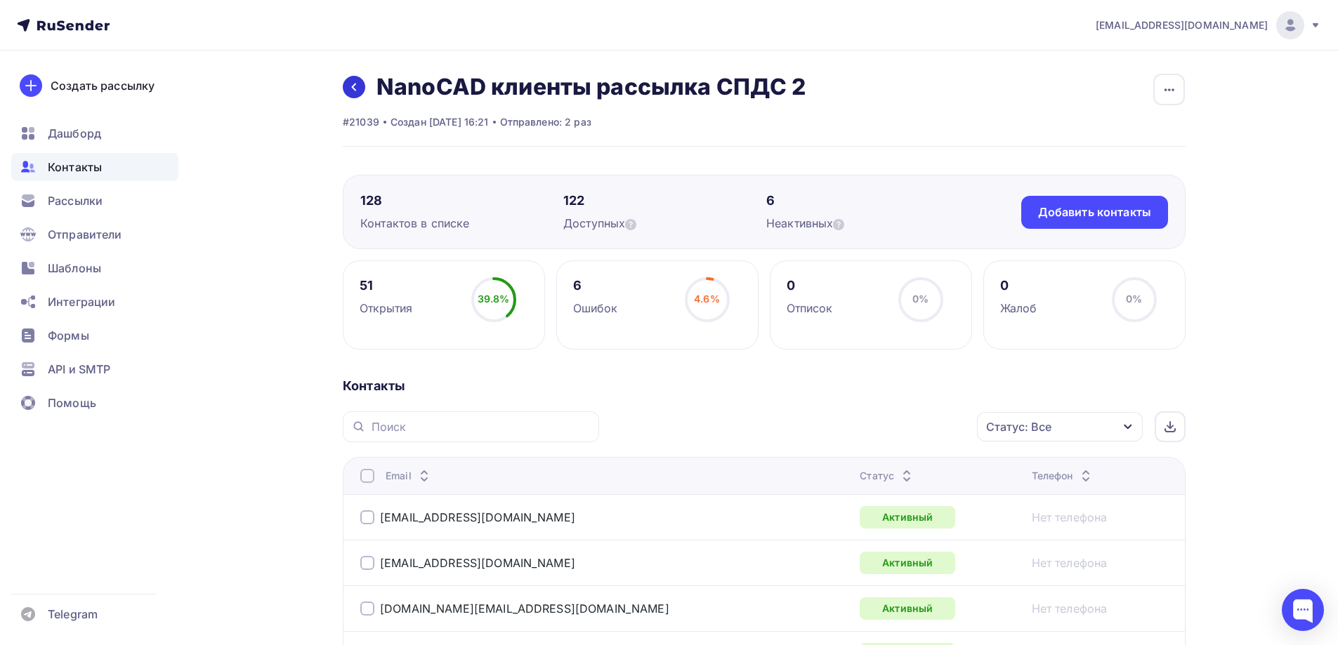
click at [355, 79] on link at bounding box center [354, 87] width 22 height 22
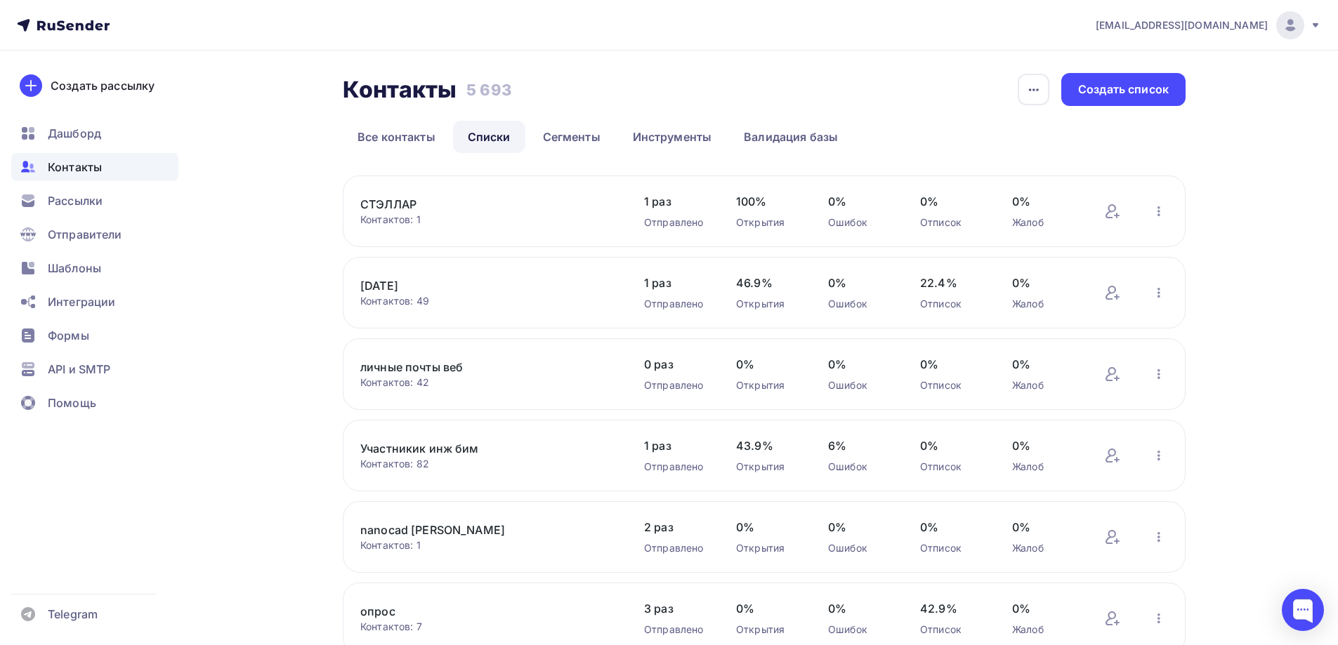
click at [490, 141] on link "Списки" at bounding box center [489, 137] width 72 height 32
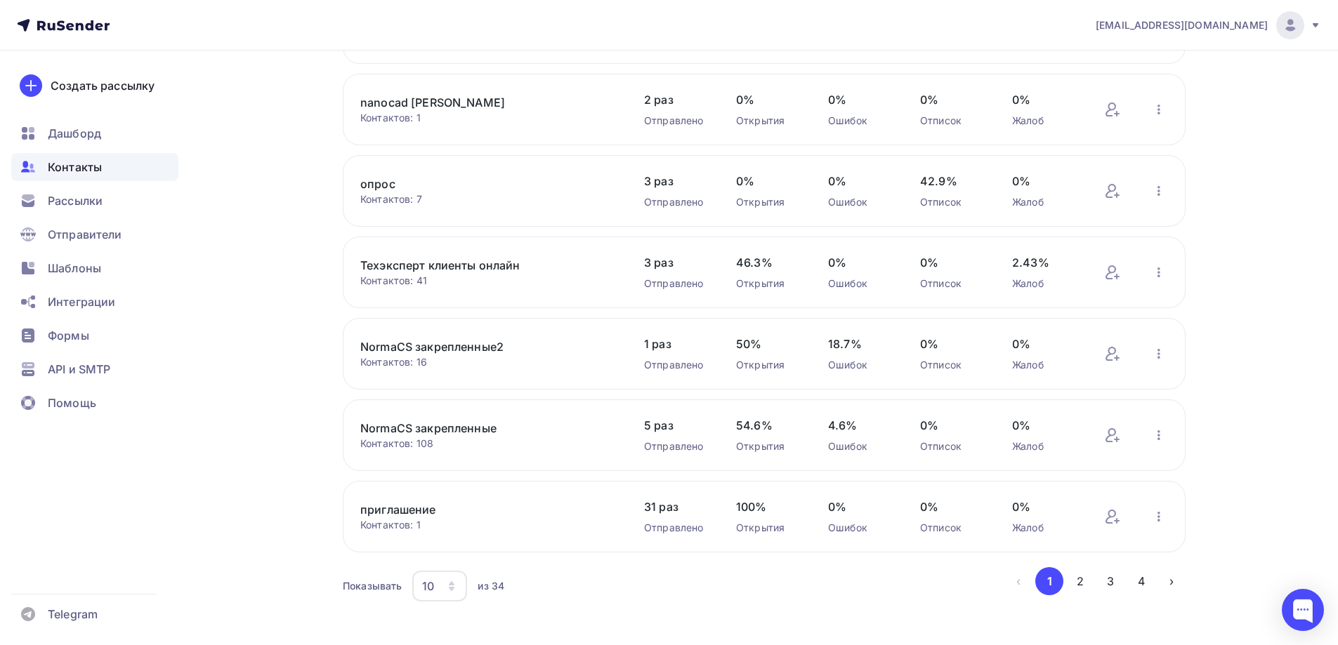
scroll to position [444, 0]
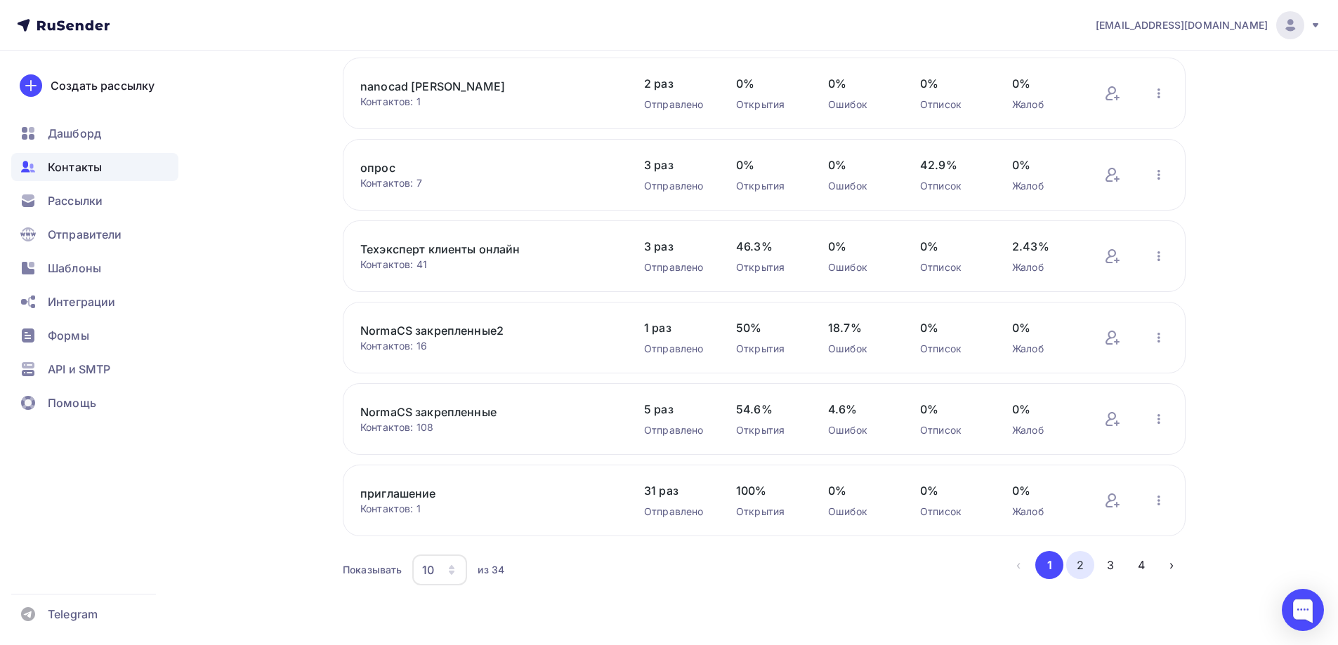
click at [1081, 571] on button "2" at bounding box center [1080, 565] width 28 height 28
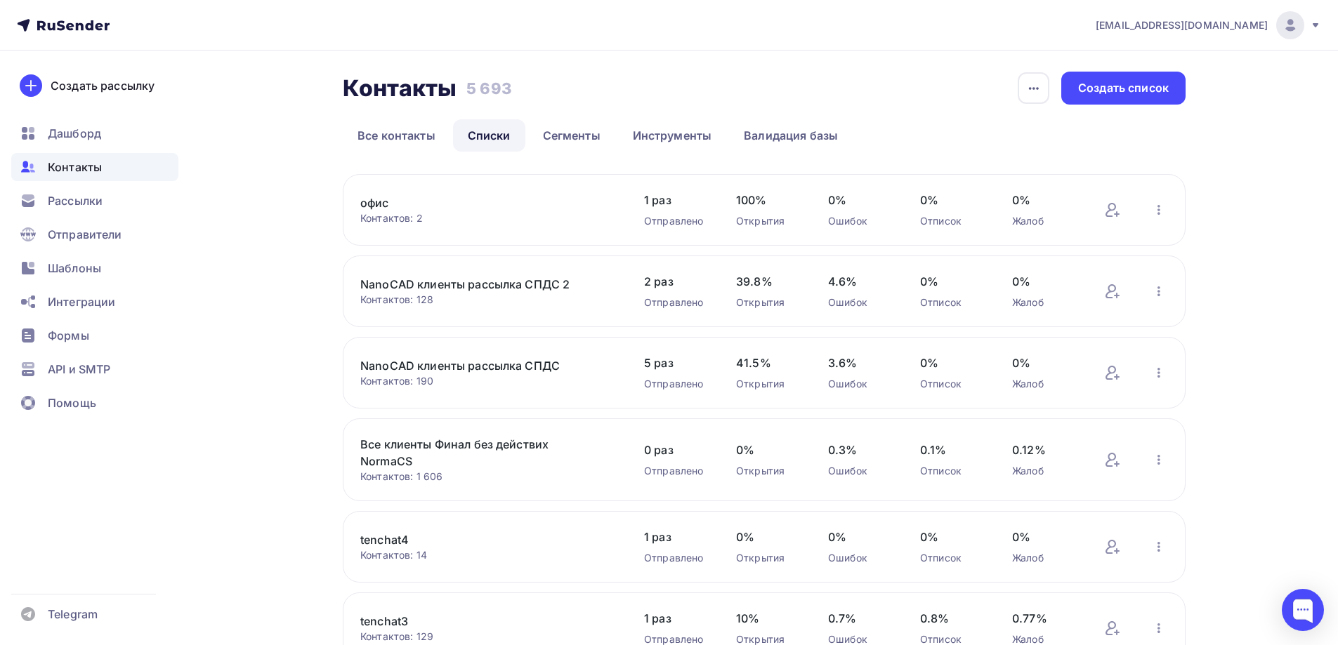
scroll to position [0, 0]
click at [503, 357] on div "NanoCAD клиенты рассылка СПДС Контактов: 190 Добавить контакты Переименовать сп…" at bounding box center [764, 375] width 843 height 72
click at [501, 365] on link "NanoCAD клиенты рассылка СПДС" at bounding box center [479, 367] width 239 height 17
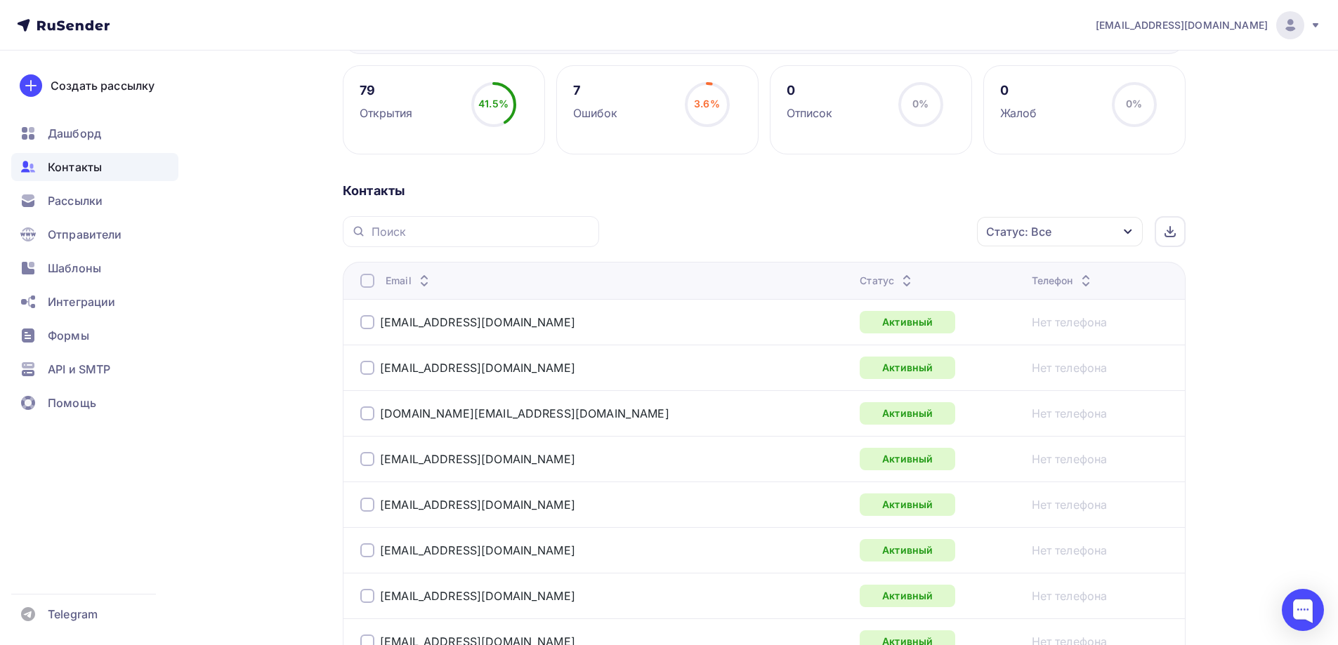
scroll to position [211, 0]
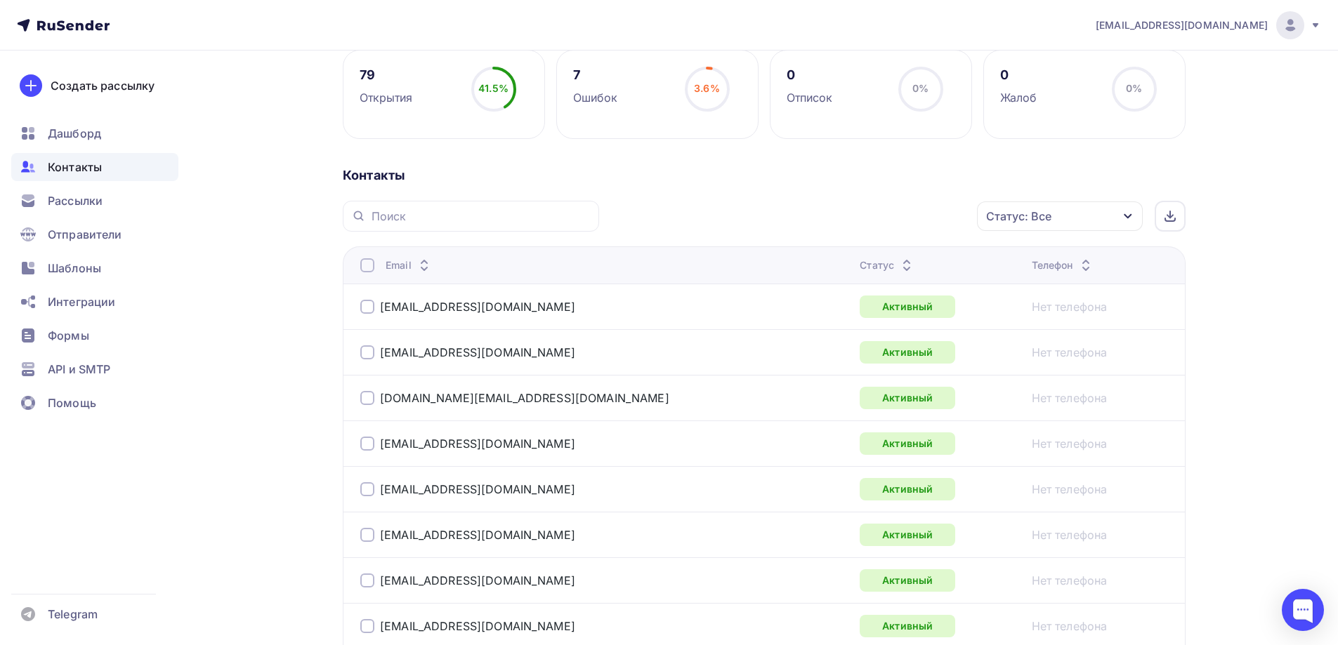
click at [854, 273] on th "Статус" at bounding box center [939, 265] width 171 height 37
click at [860, 271] on div "Статус" at bounding box center [887, 265] width 55 height 14
click at [860, 272] on div "Статус" at bounding box center [887, 265] width 55 height 14
click at [0, 0] on th "Статус" at bounding box center [0, 0] width 0 height 0
click at [0, 0] on div "Статус" at bounding box center [0, 0] width 0 height 0
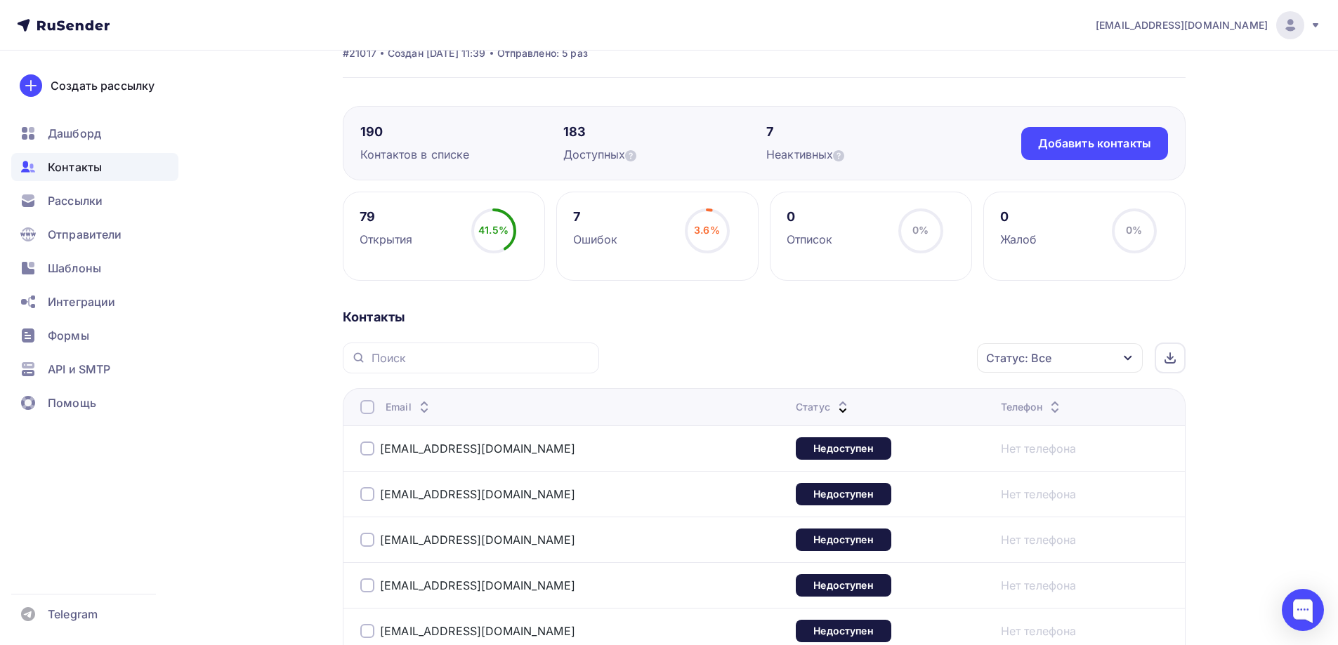
scroll to position [0, 0]
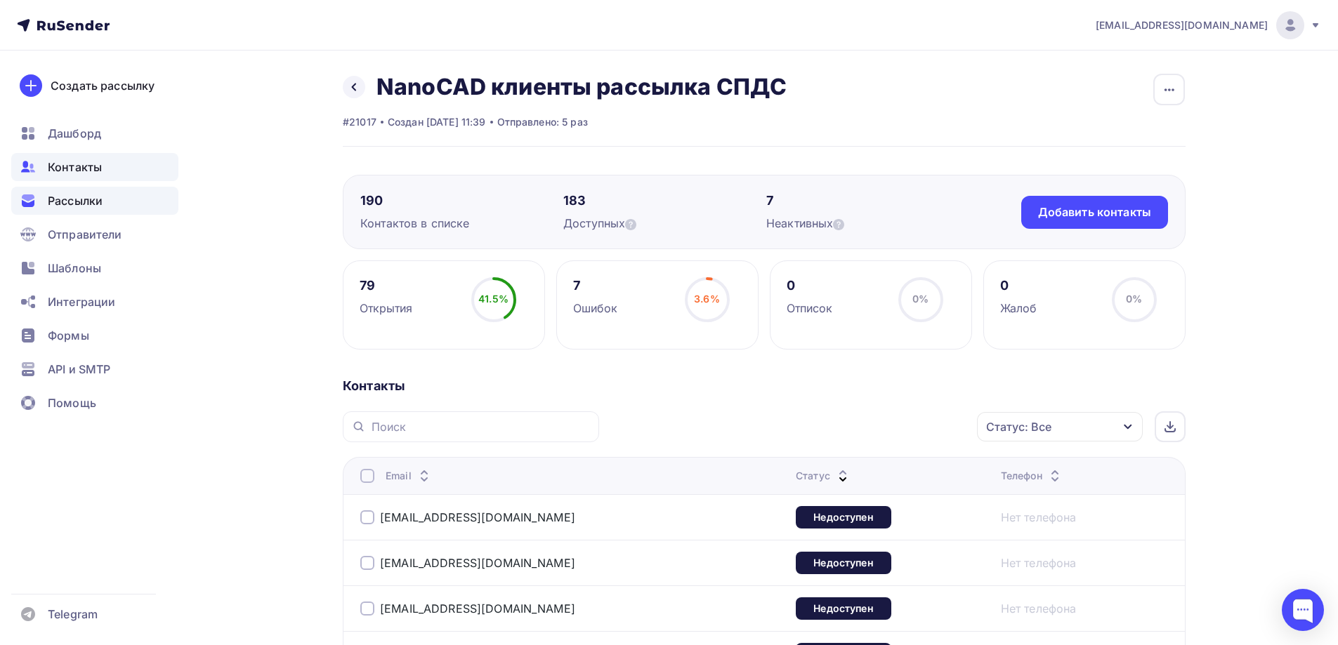
click at [107, 192] on div "Рассылки" at bounding box center [94, 201] width 167 height 28
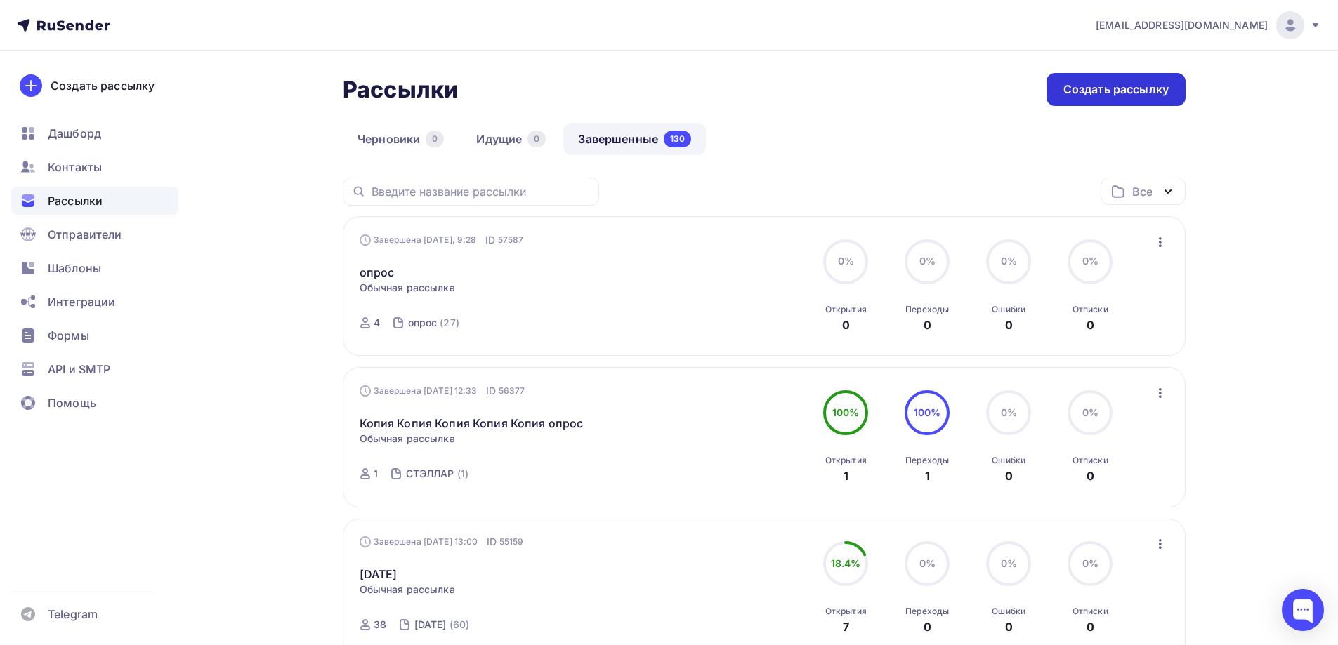
click at [1129, 84] on div "Создать рассылку" at bounding box center [1115, 89] width 105 height 16
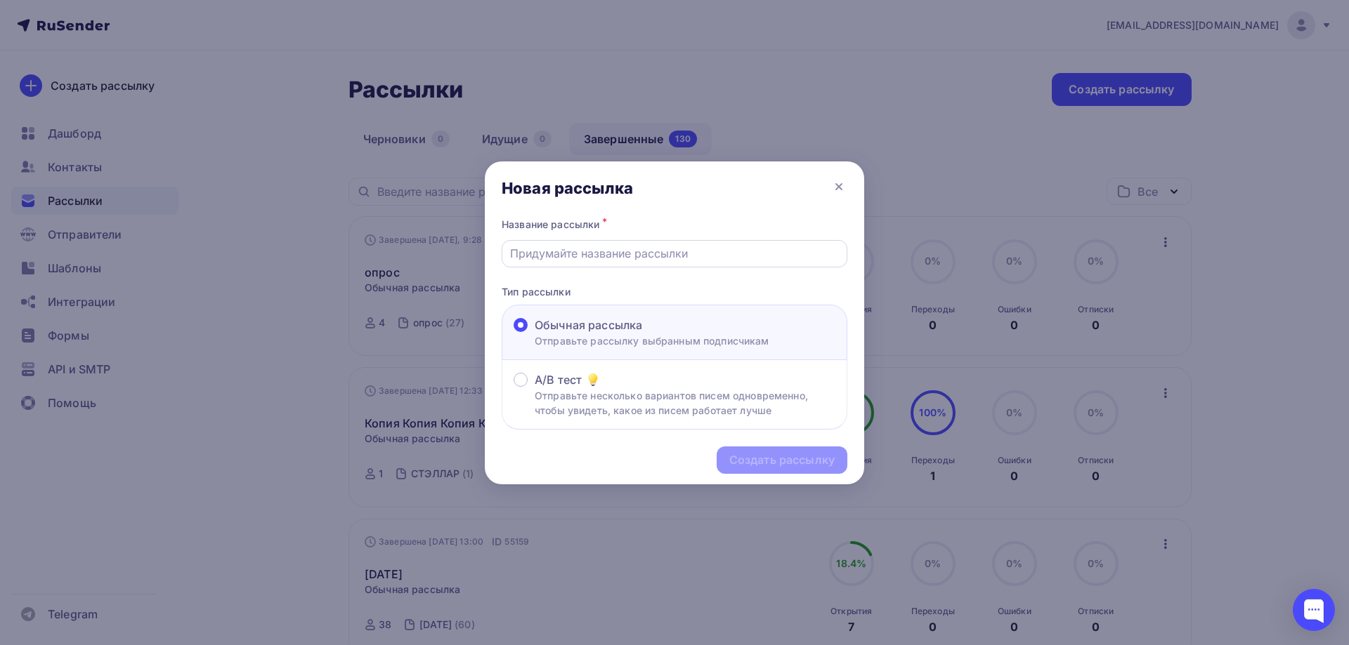
click at [563, 265] on div at bounding box center [674, 253] width 346 height 27
click at [612, 261] on input "text" at bounding box center [674, 253] width 329 height 17
type input "Сила платформы 25"
click at [730, 458] on div "Создать рассылку" at bounding box center [781, 460] width 105 height 16
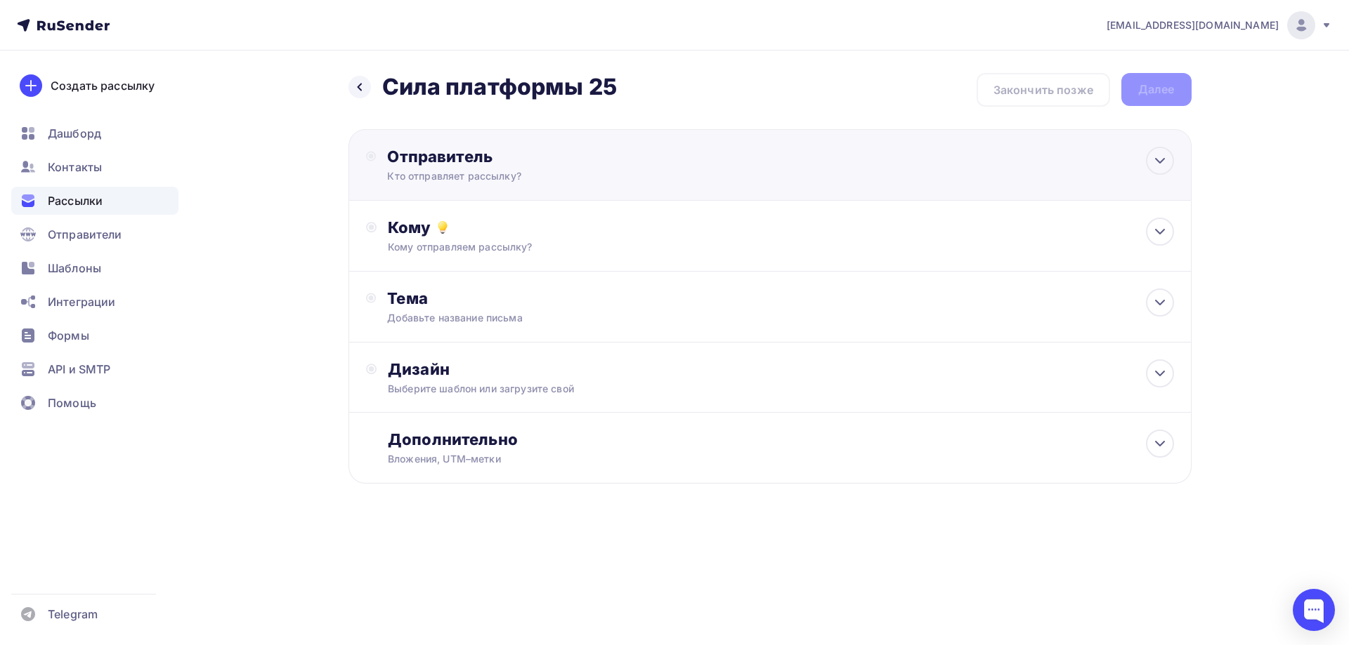
click at [577, 191] on div "Отправитель Кто отправляет рассылку? Email * [EMAIL_ADDRESS][DOMAIN_NAME] [EMAI…" at bounding box center [769, 165] width 843 height 72
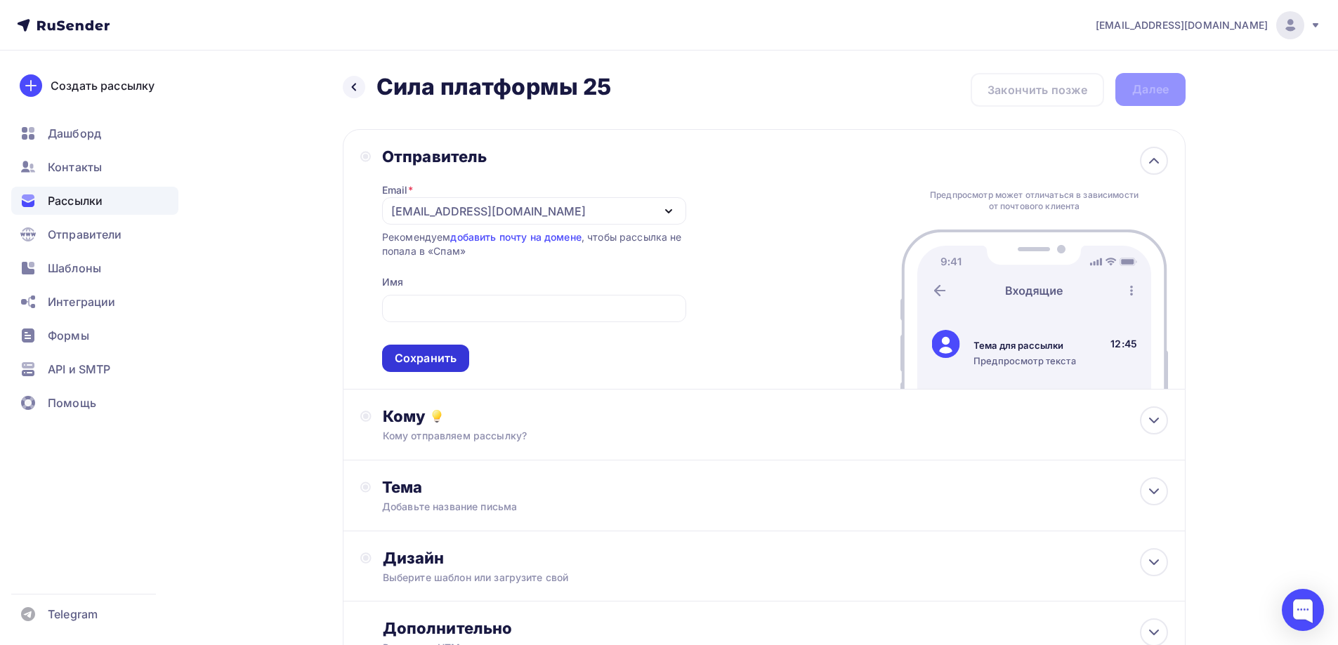
click at [421, 370] on div "Сохранить" at bounding box center [425, 358] width 87 height 27
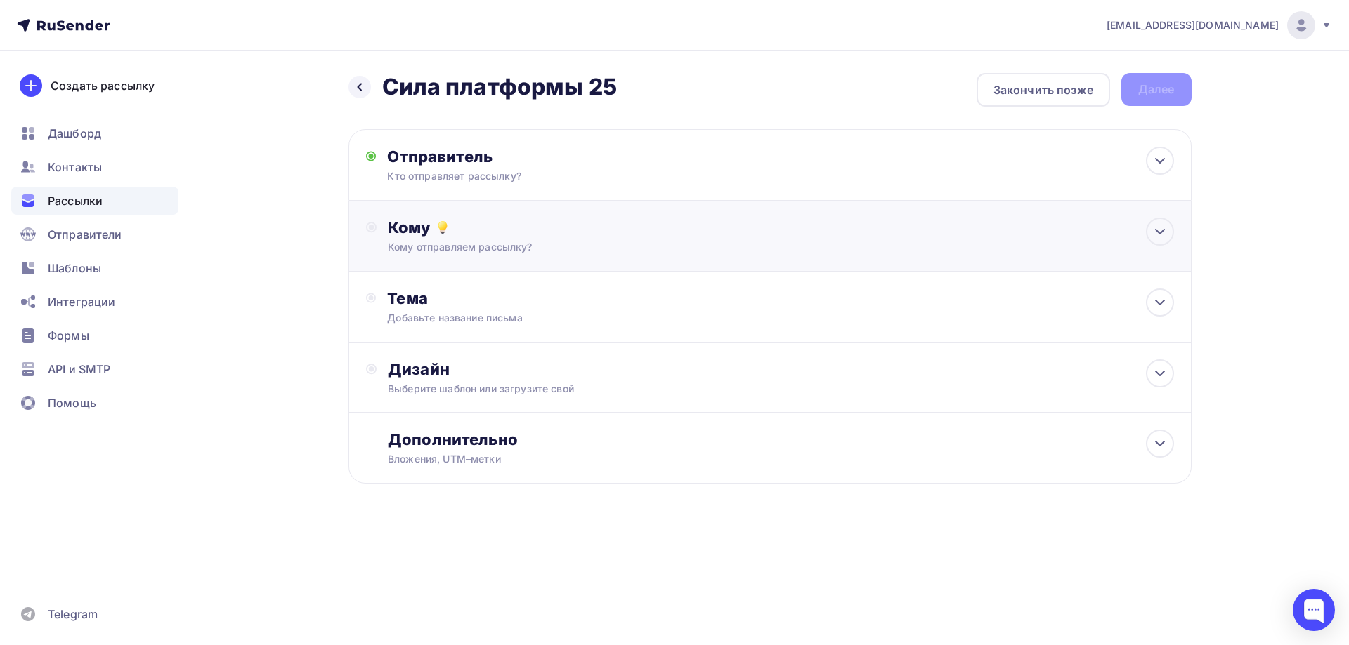
click at [490, 252] on div "Кому отправляем рассылку?" at bounding box center [741, 247] width 707 height 14
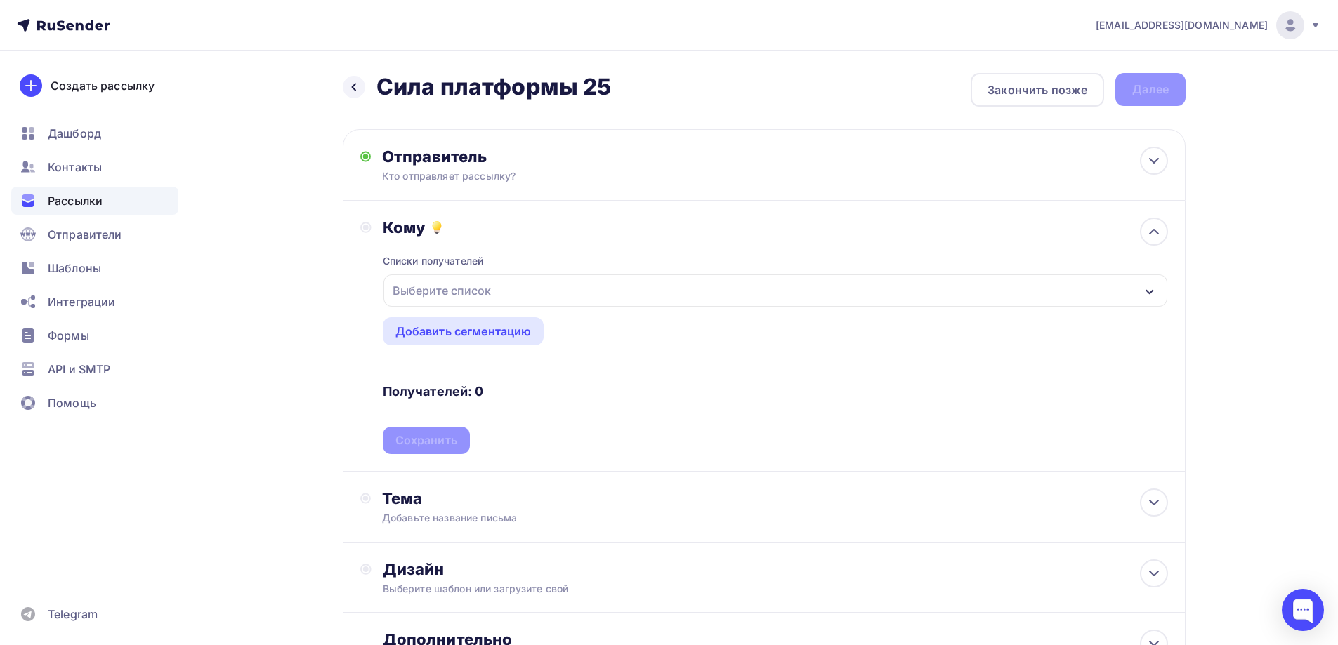
click at [495, 299] on div "Выберите список" at bounding box center [775, 291] width 784 height 32
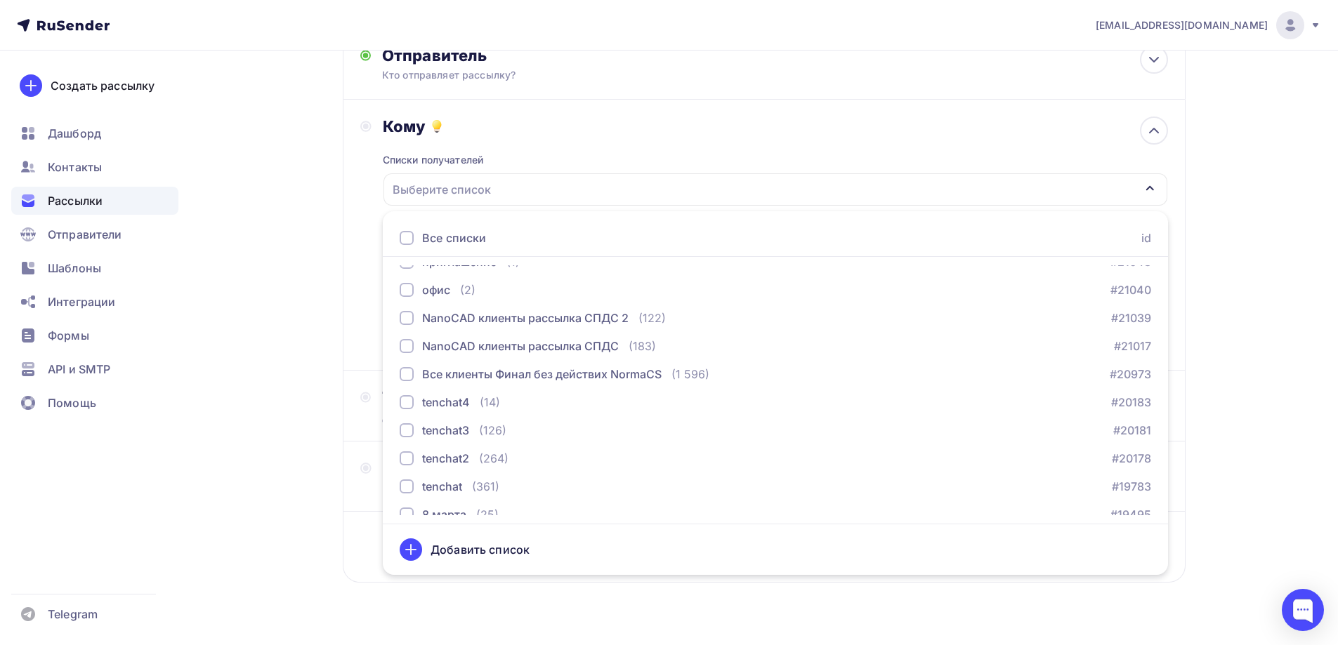
scroll to position [281, 0]
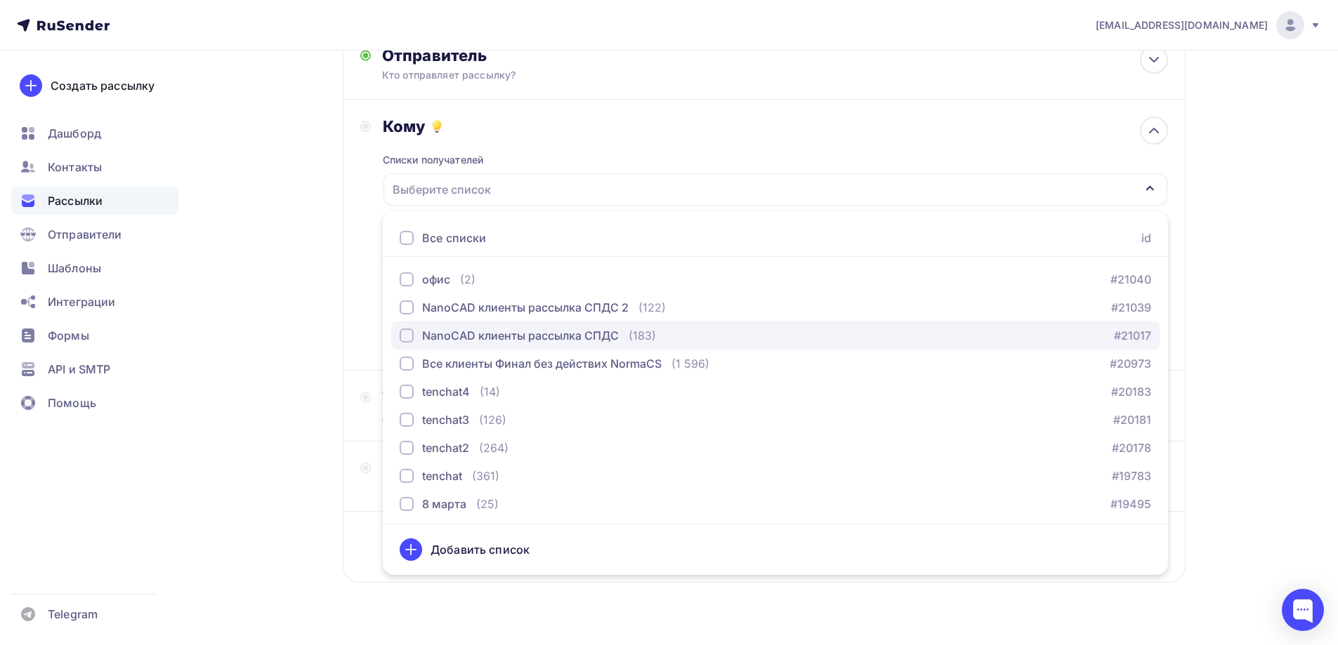
click at [559, 343] on div "NanoCAD клиенты рассылка СПДС" at bounding box center [520, 335] width 197 height 17
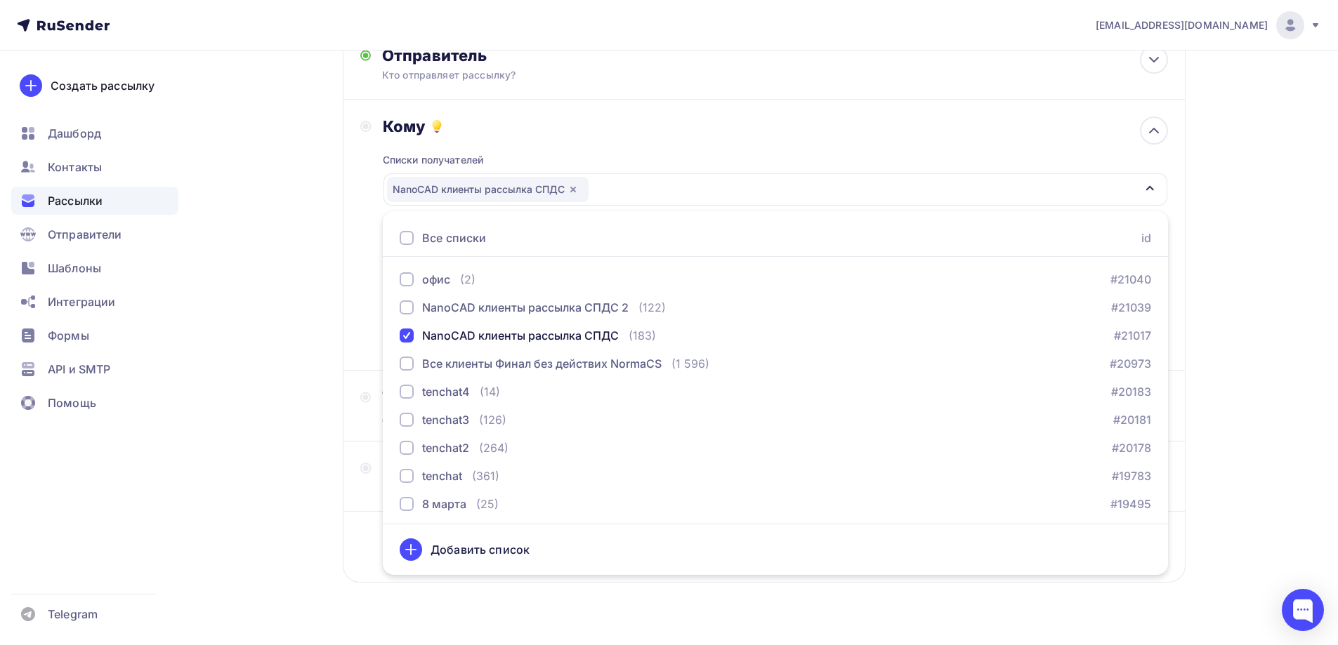
click at [232, 313] on div "Назад Сила платформы 25 Сила платформы 25 Закончить позже Далее Отправитель Кто…" at bounding box center [668, 311] width 1151 height 724
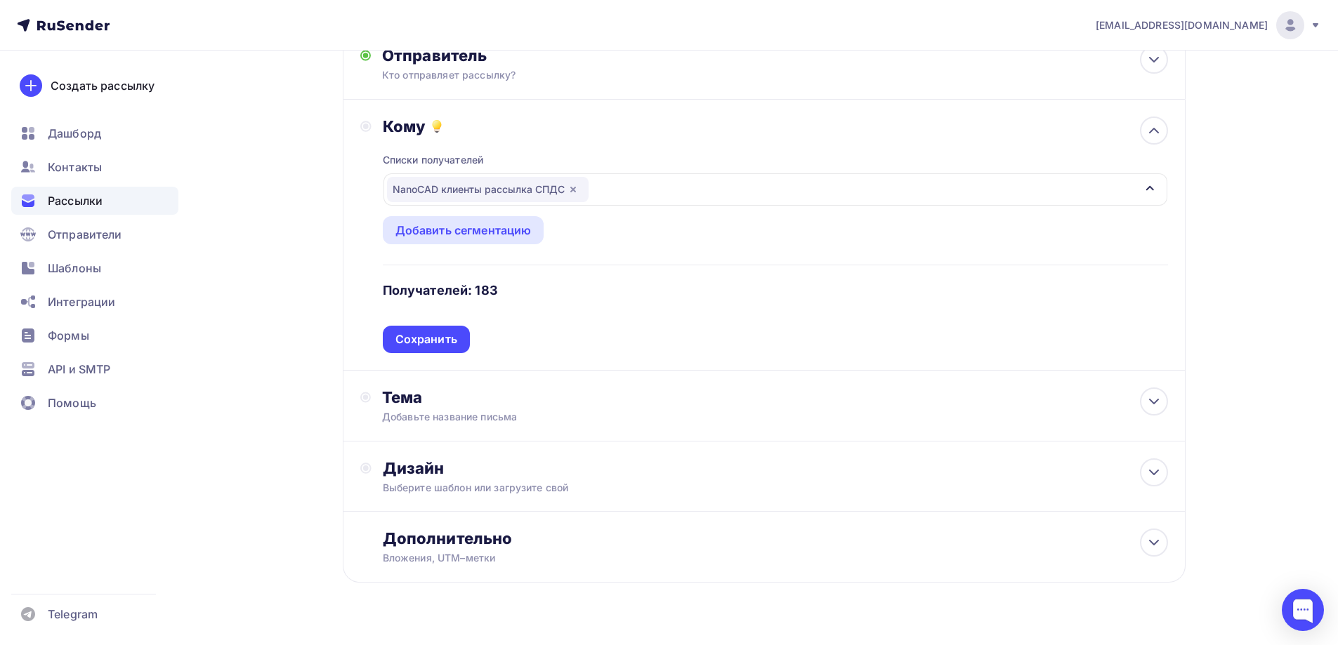
click at [381, 326] on div "Кому Списки получателей NanoCAD клиенты рассылка СПДС Все списки id СТЭЛЛАР (1)…" at bounding box center [764, 235] width 808 height 237
click at [392, 329] on div "Сохранить" at bounding box center [426, 339] width 87 height 27
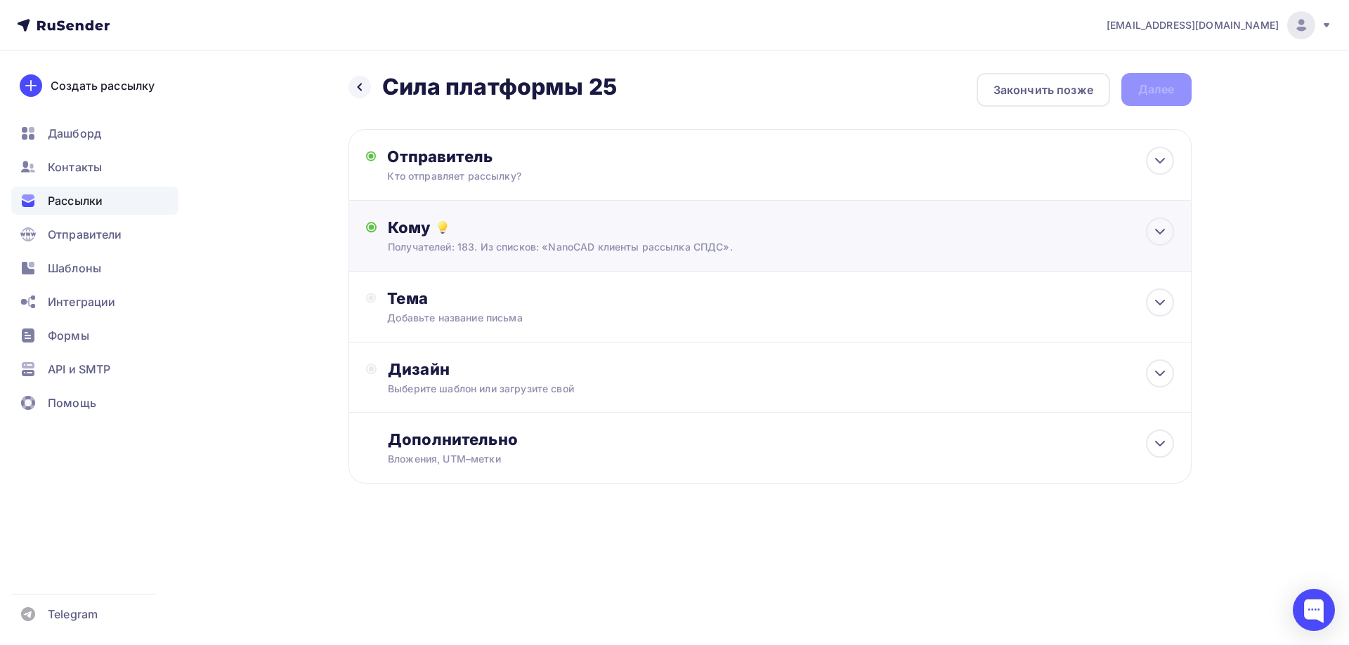
click at [516, 261] on div "Кому Получателей: 183. Из списков: «NanoCAD клиенты рассылка СПДС». Списки полу…" at bounding box center [769, 236] width 843 height 71
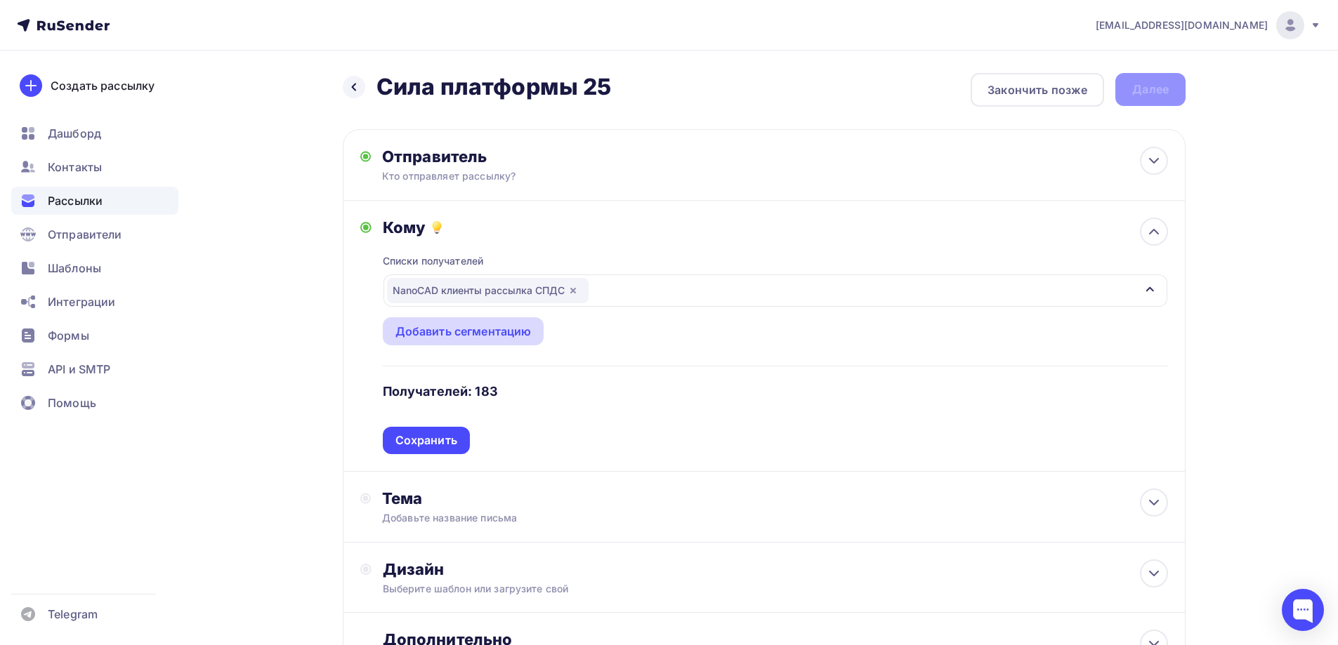
click at [488, 327] on div "Добавить сегментацию" at bounding box center [463, 331] width 136 height 17
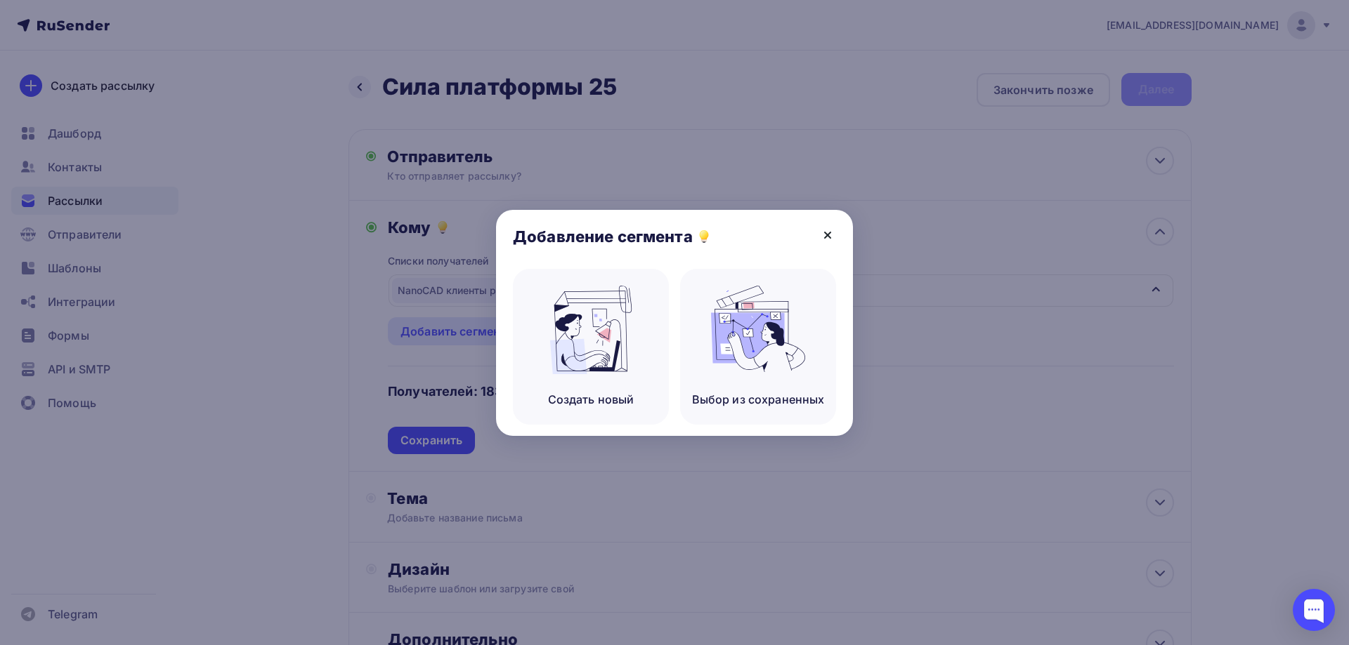
click at [819, 232] on icon at bounding box center [827, 235] width 17 height 17
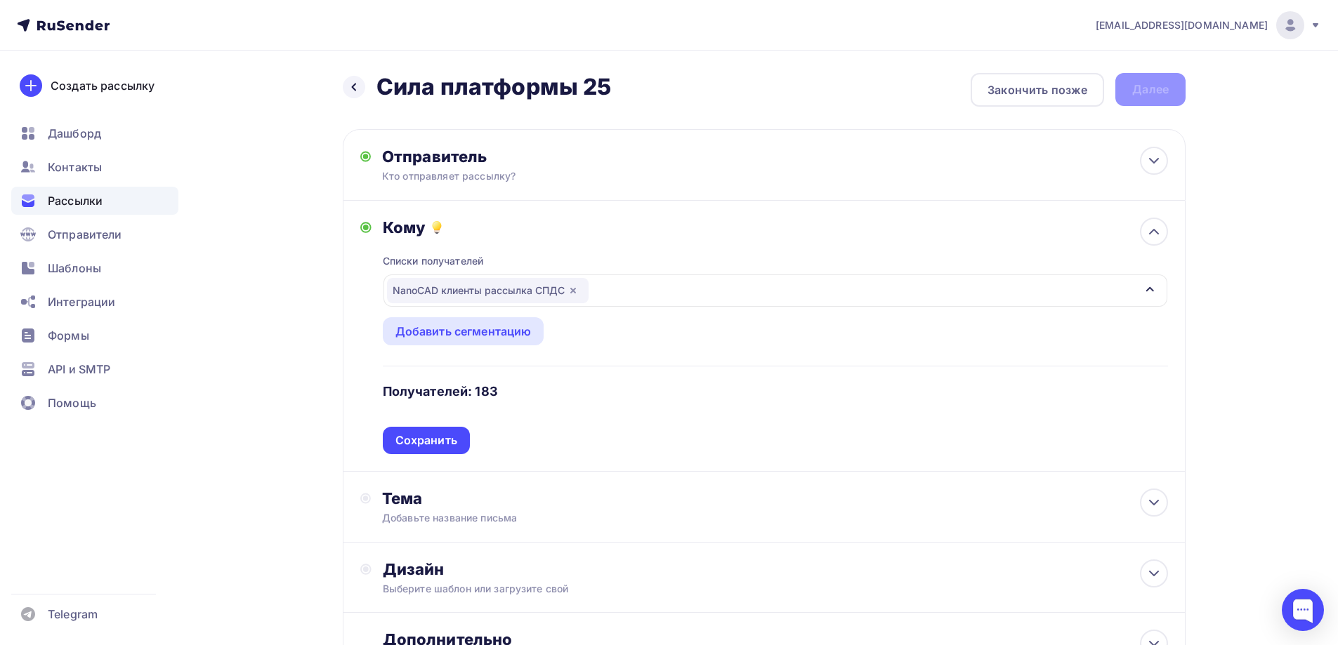
click at [757, 298] on div "NanoCAD клиенты рассылка СПДС" at bounding box center [775, 291] width 784 height 32
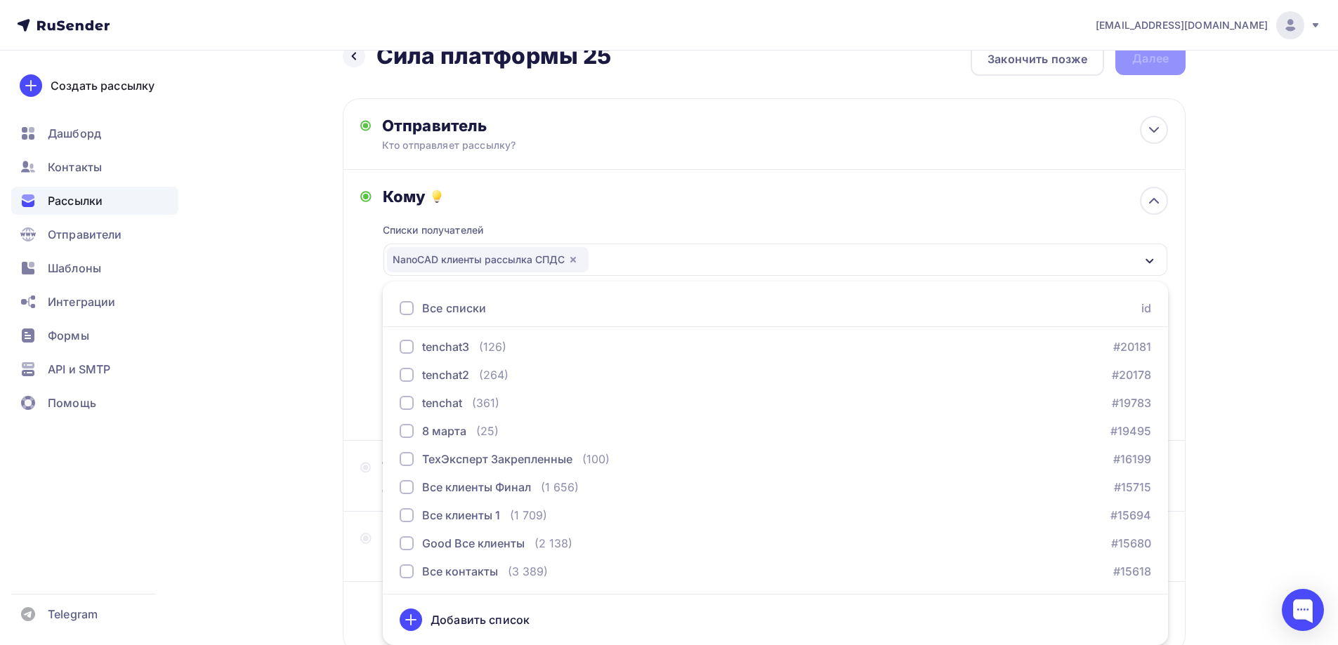
scroll to position [421, 0]
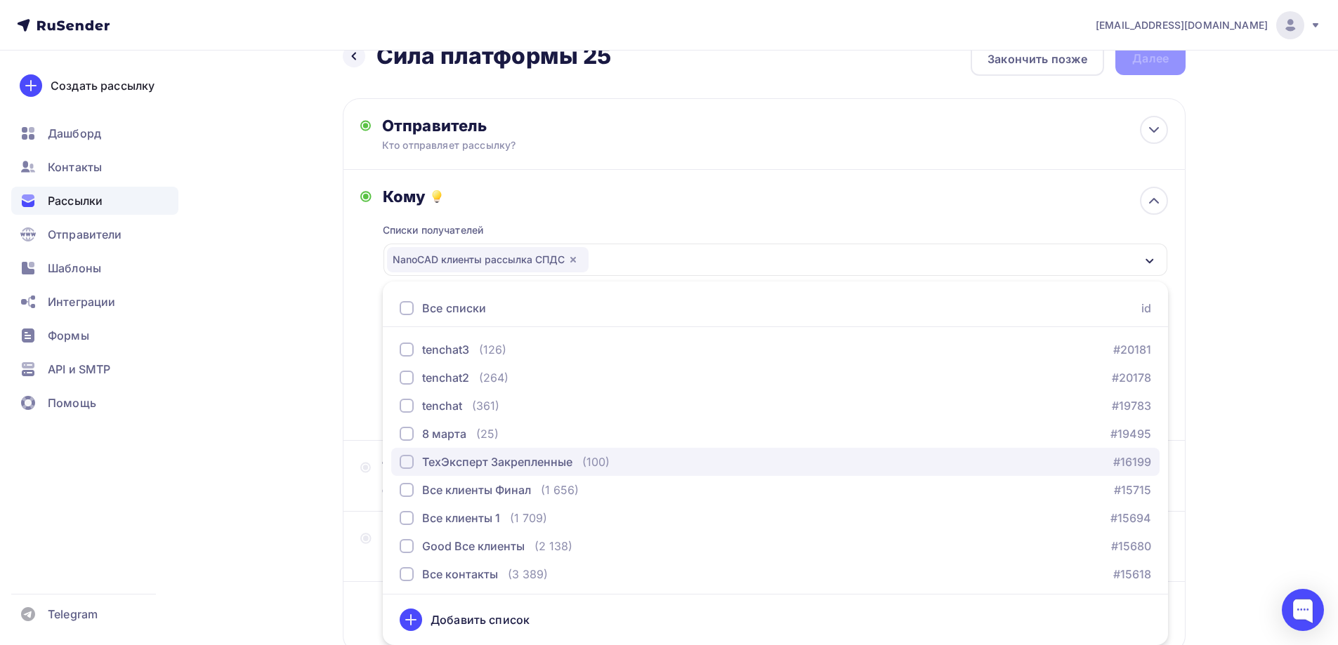
click at [570, 460] on div "ТехЭксперт Закрепленные" at bounding box center [497, 462] width 150 height 17
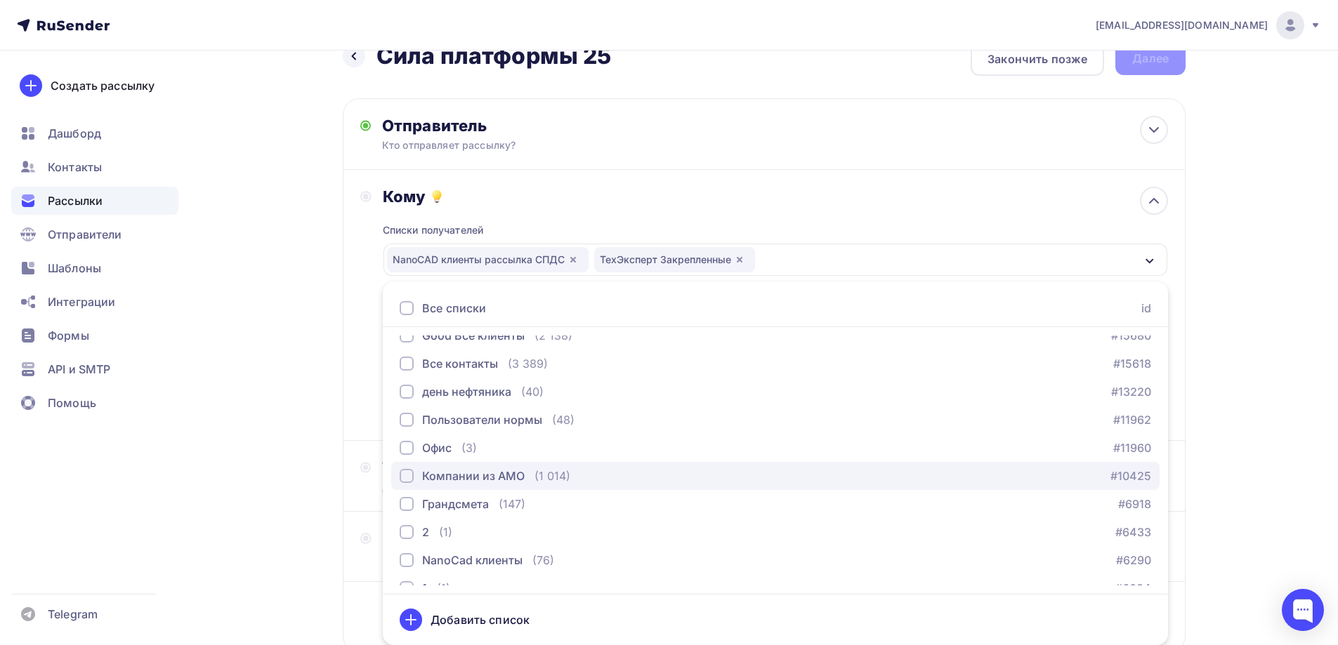
scroll to position [702, 0]
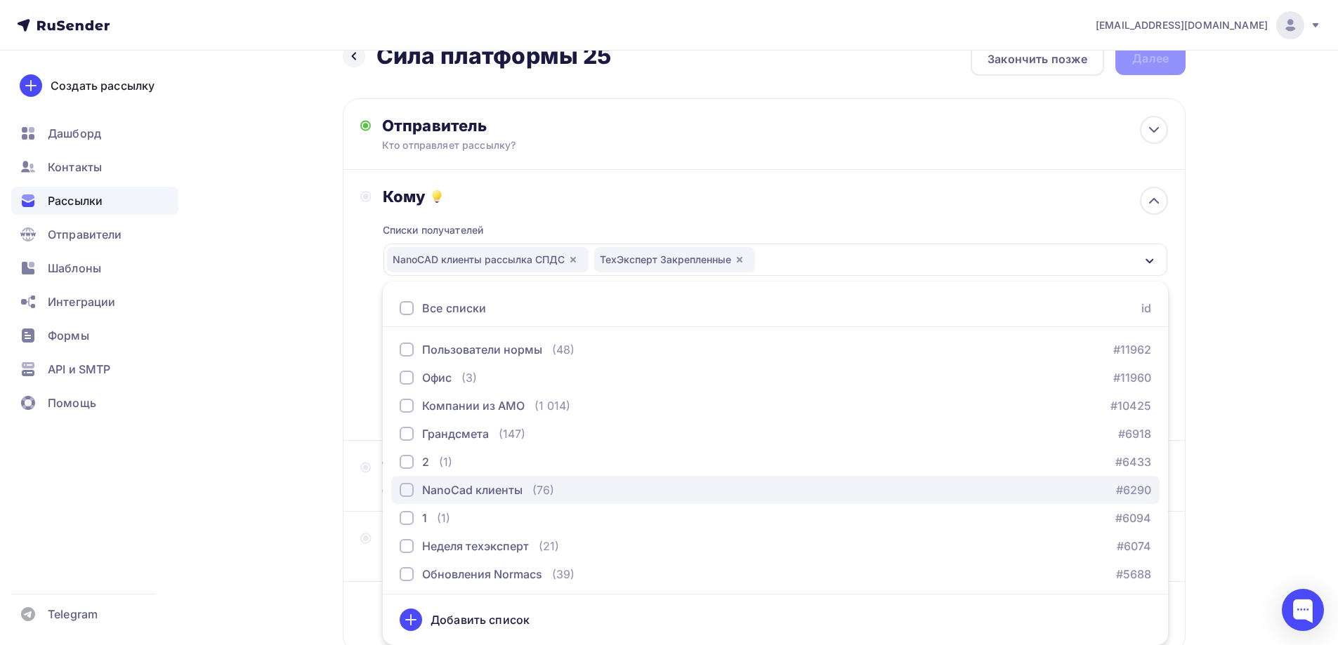
click at [560, 484] on div "NanoCad клиенты (76) #6290" at bounding box center [776, 490] width 752 height 17
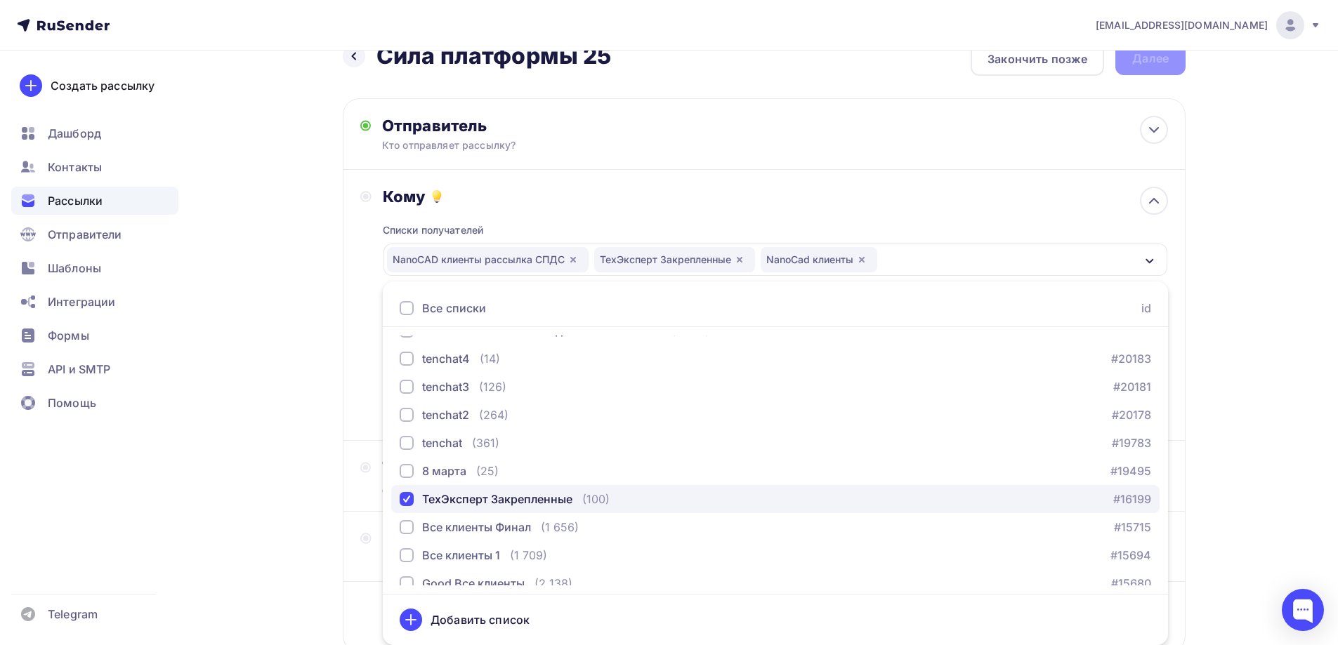
scroll to position [424, 0]
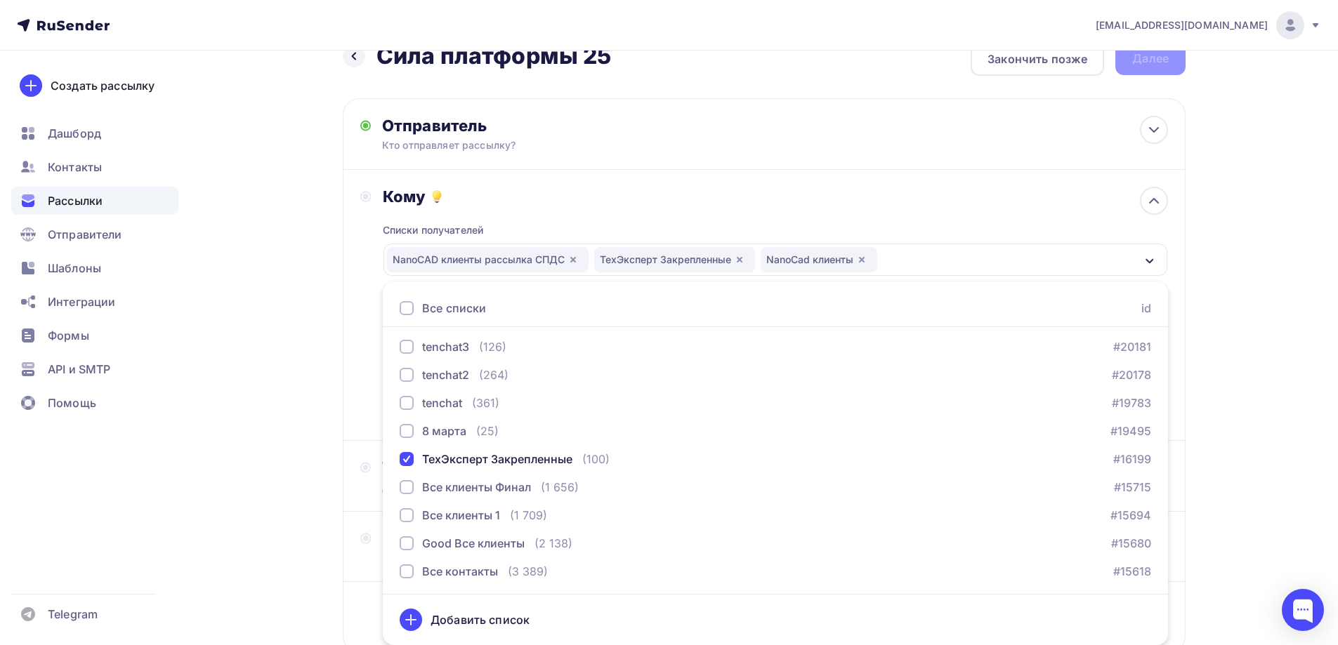
click at [293, 393] on div "Назад Сила платформы 25 Сила платформы 25 Закончить позже Далее Отправитель Кто…" at bounding box center [668, 382] width 1151 height 724
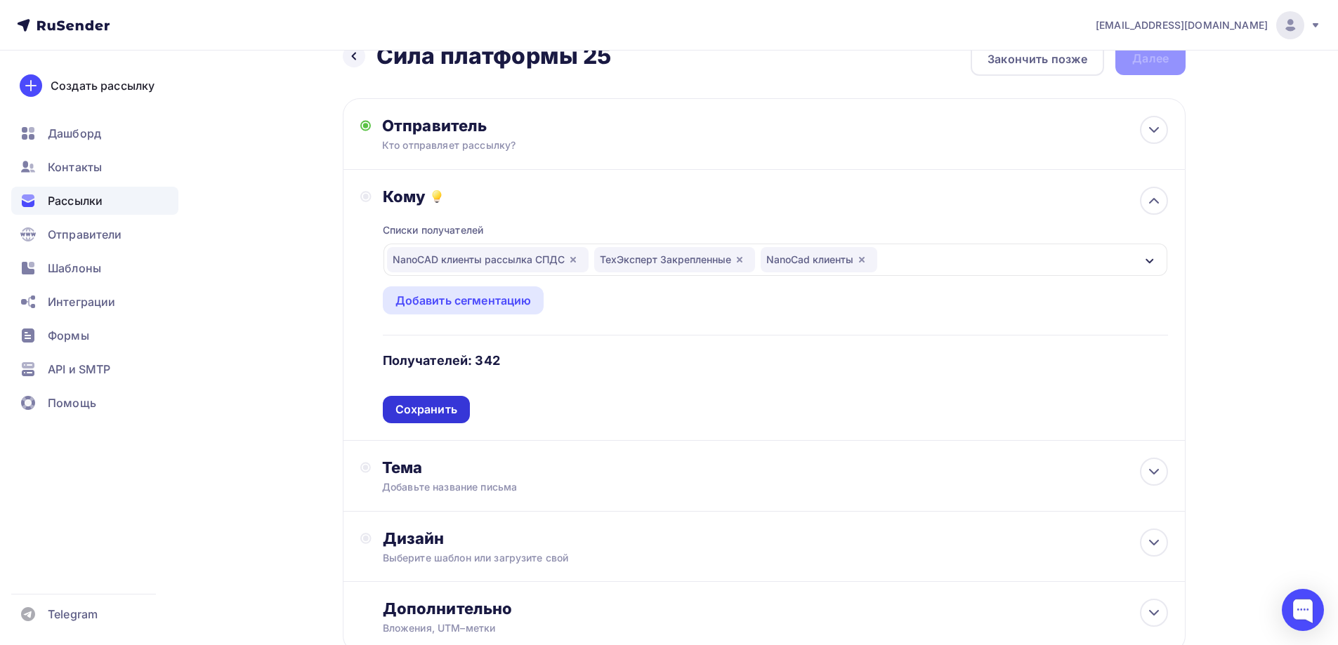
click at [442, 407] on div "Сохранить" at bounding box center [426, 410] width 62 height 16
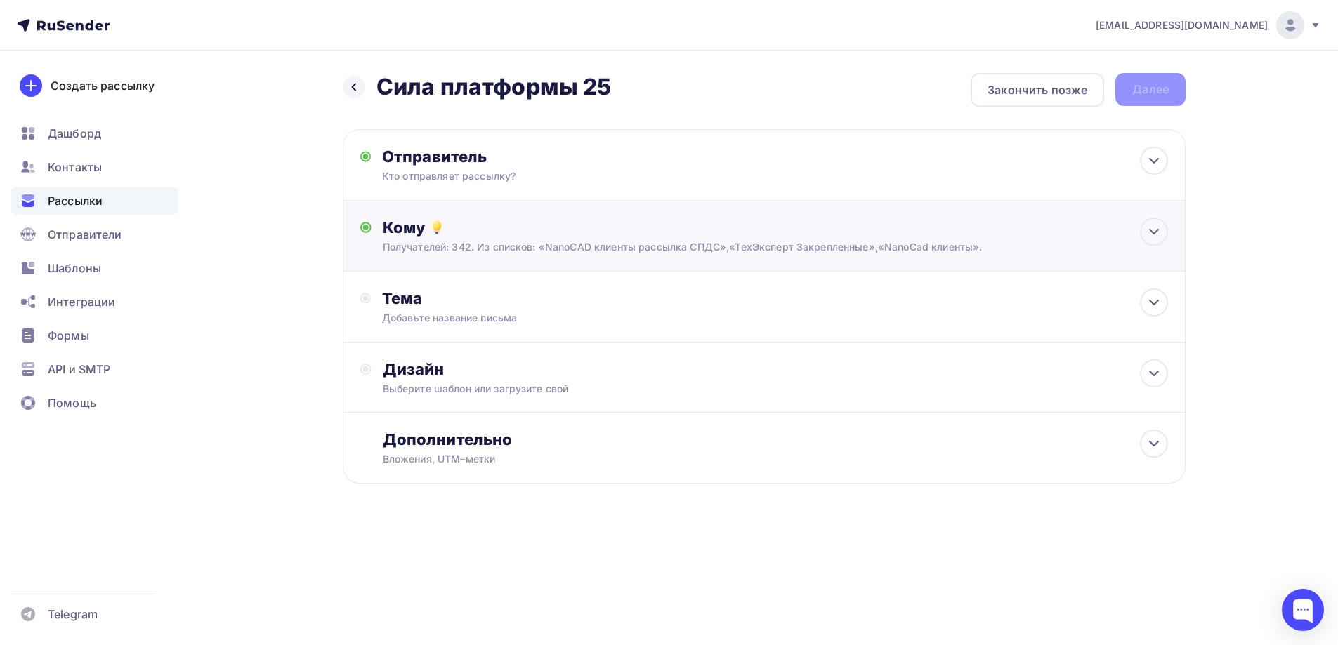
scroll to position [0, 0]
click at [566, 341] on div "Тема Добавьте название письма Тема * Рекомендуем использовать не более 150 симв…" at bounding box center [769, 307] width 843 height 71
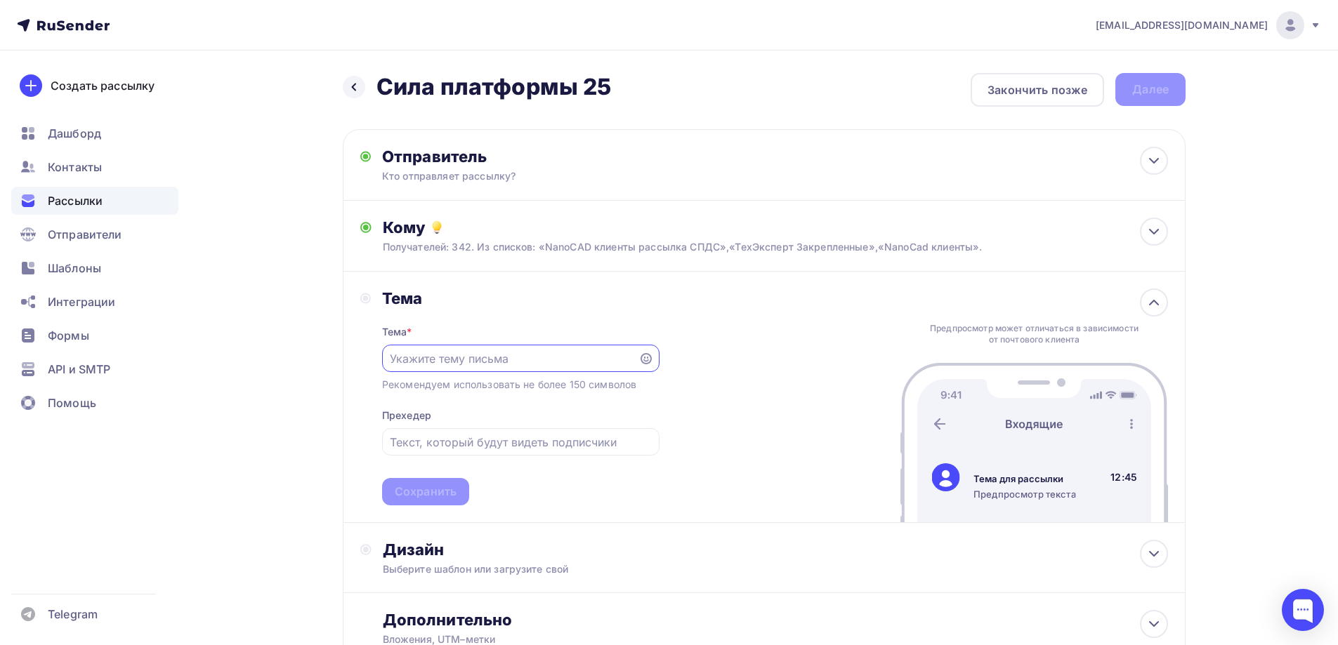
click at [543, 360] on input "text" at bounding box center [510, 358] width 240 height 17
drag, startPoint x: 503, startPoint y: 339, endPoint x: 492, endPoint y: 357, distance: 21.4
click at [502, 343] on div "Тема * Рекомендуем использовать не более 150 символов Прехедер Сохранить" at bounding box center [520, 406] width 277 height 197
click at [492, 357] on input "text" at bounding box center [510, 358] width 240 height 17
paste input "Забронируйте дату: [DATE] - СИЛА ПЛАТФОРМЫ, главное мероприятие о проектировани…"
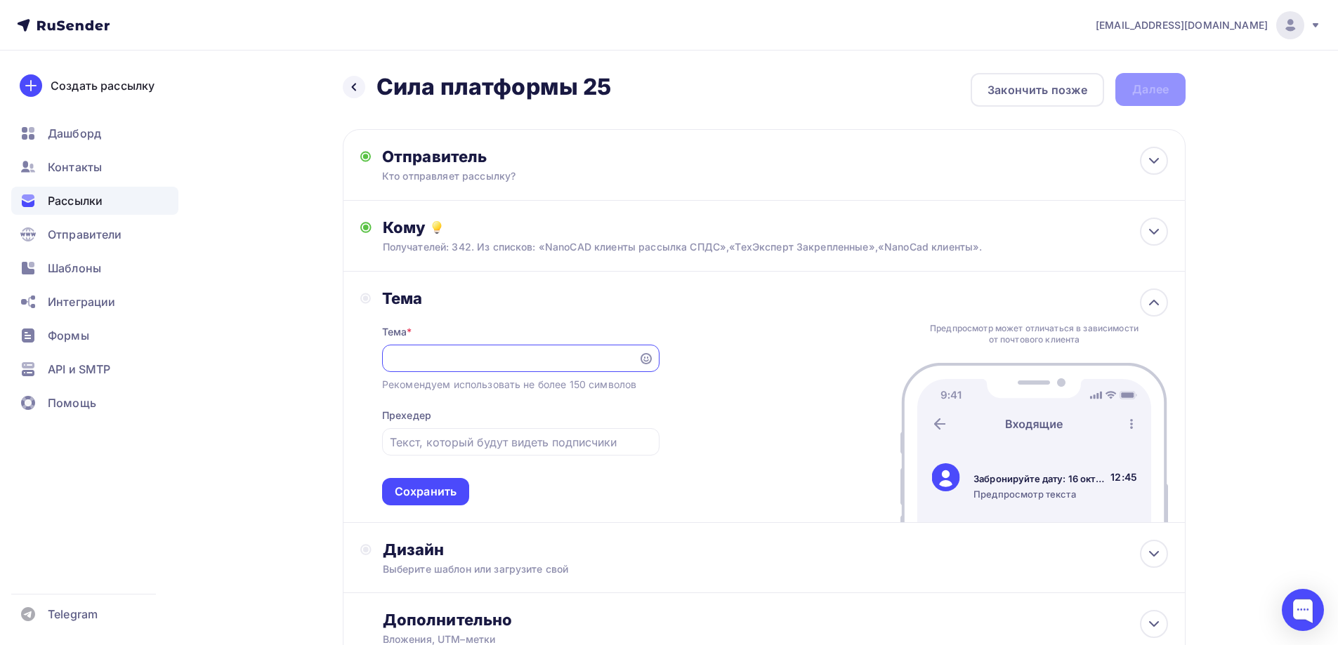
scroll to position [0, 465]
type input "Забронируйте дату: 16 октября - СИЛА ПЛАТФОРМЫ, главное мероприятие о проектиро…"
click at [438, 494] on div "Сохранить" at bounding box center [426, 492] width 62 height 16
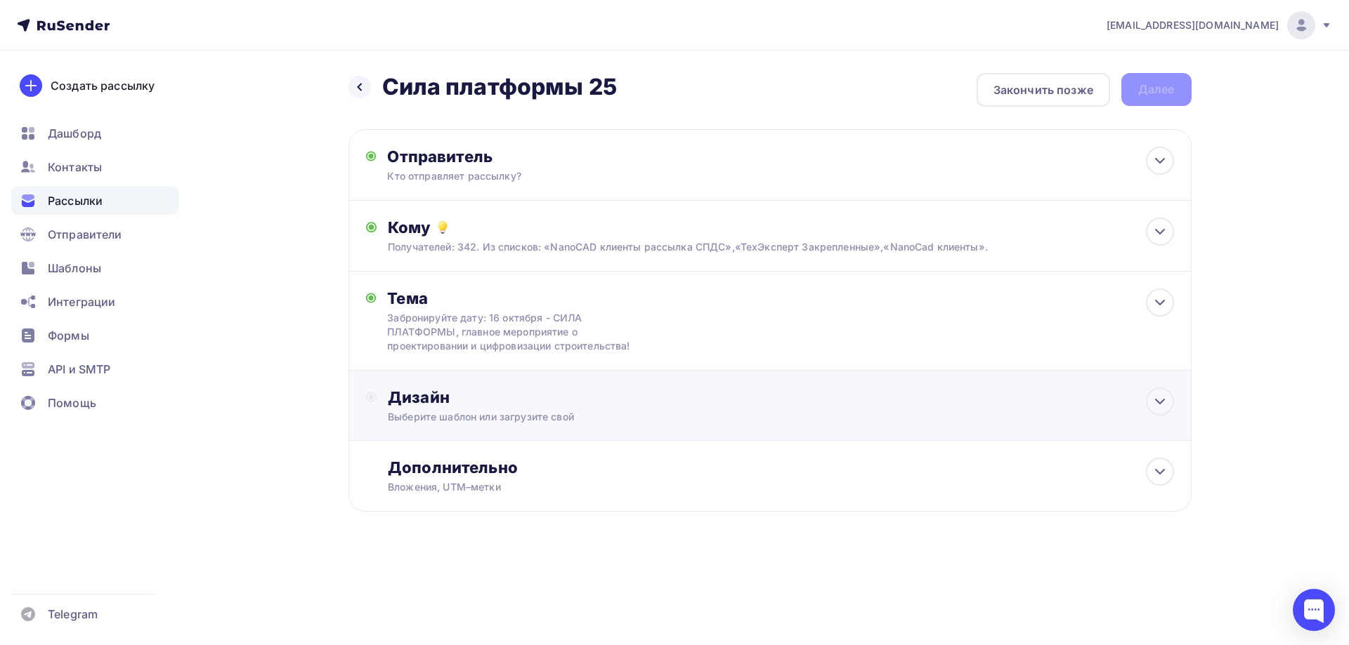
click at [415, 386] on div "Дизайн Выберите шаблон или загрузите свой" at bounding box center [769, 406] width 843 height 70
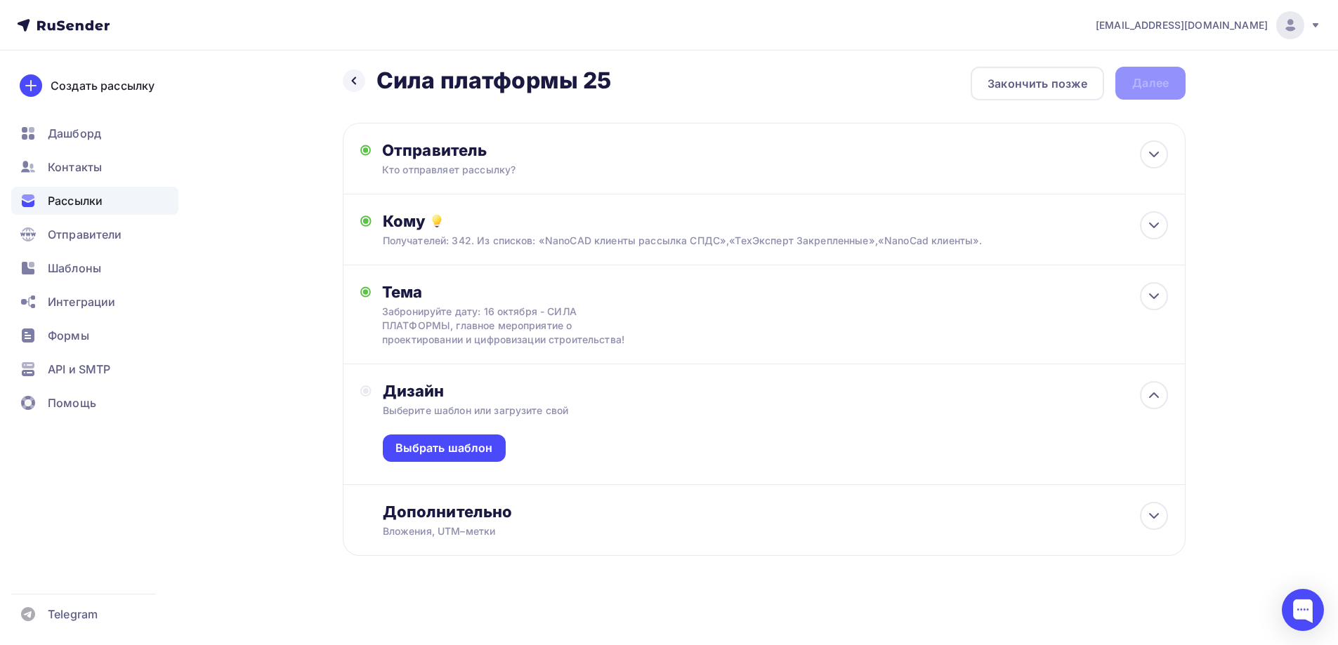
scroll to position [8, 0]
click at [435, 451] on div "Выбрать шаблон" at bounding box center [444, 447] width 98 height 16
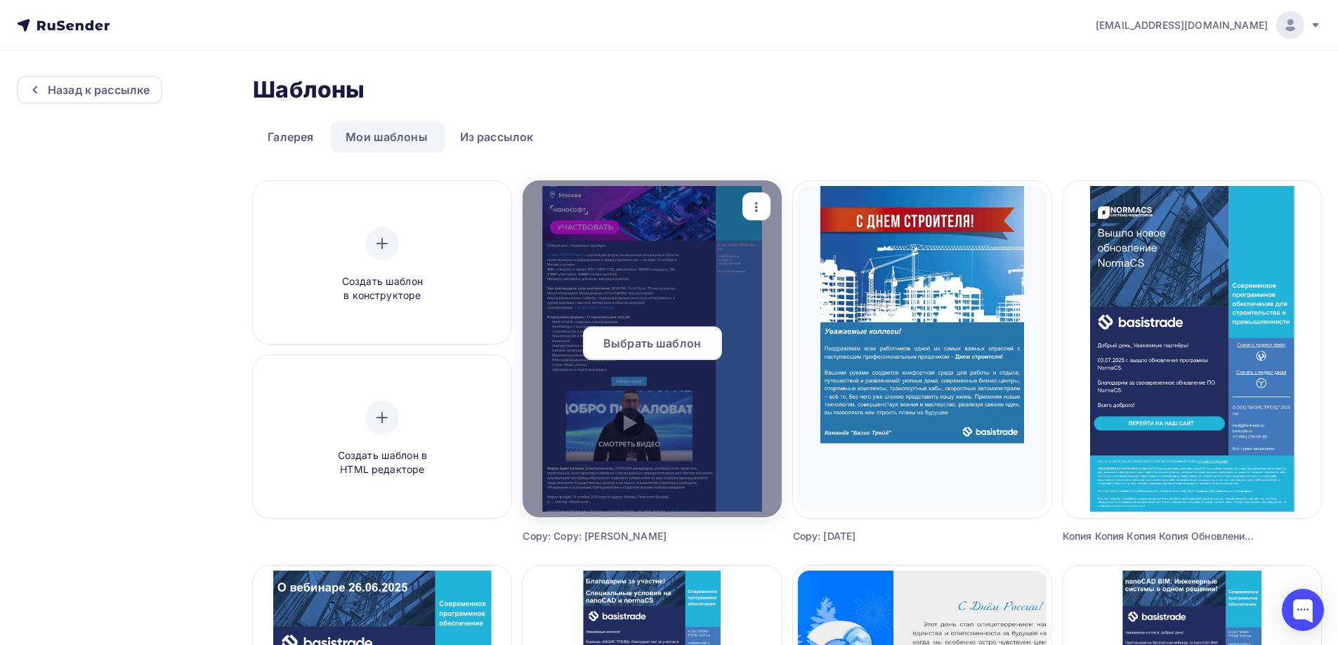
click at [638, 354] on div "Выбрать шаблон" at bounding box center [652, 344] width 139 height 34
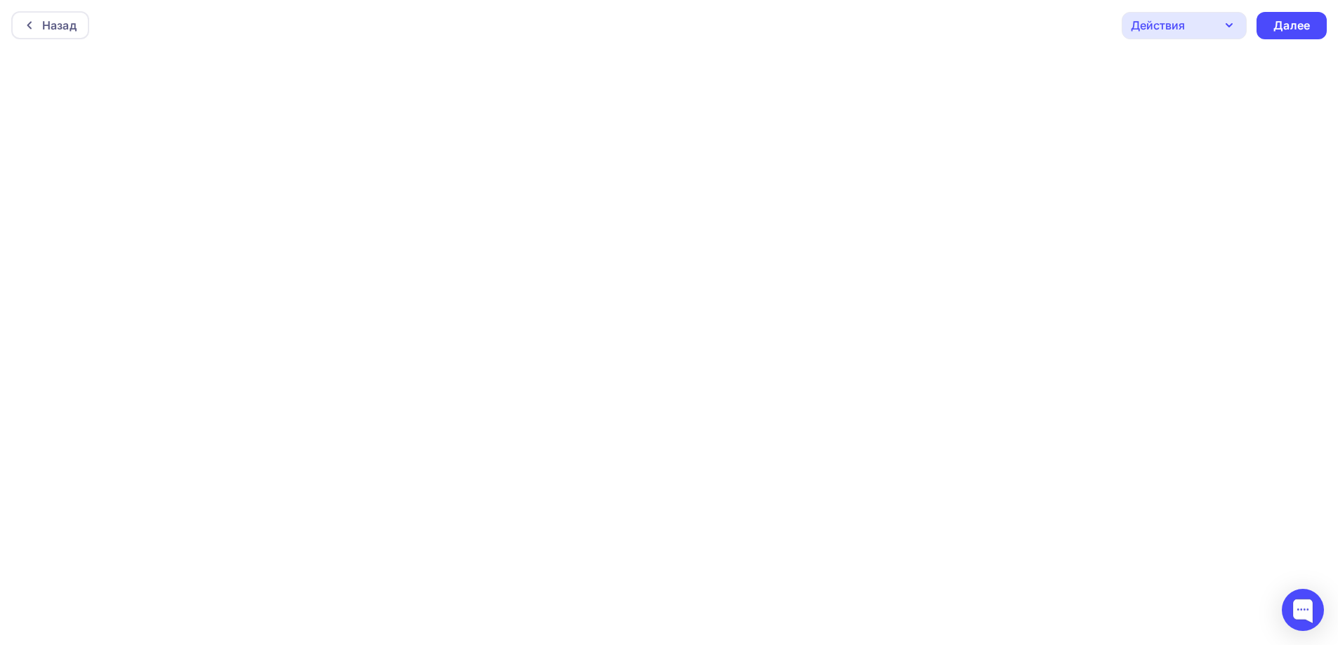
click at [1167, 39] on div "Назад Действия Отправить тестовое письмо Предпросмотр Сохранить в Мои шаблоны В…" at bounding box center [669, 25] width 1338 height 51
click at [1167, 29] on div "Действия" at bounding box center [1158, 25] width 54 height 17
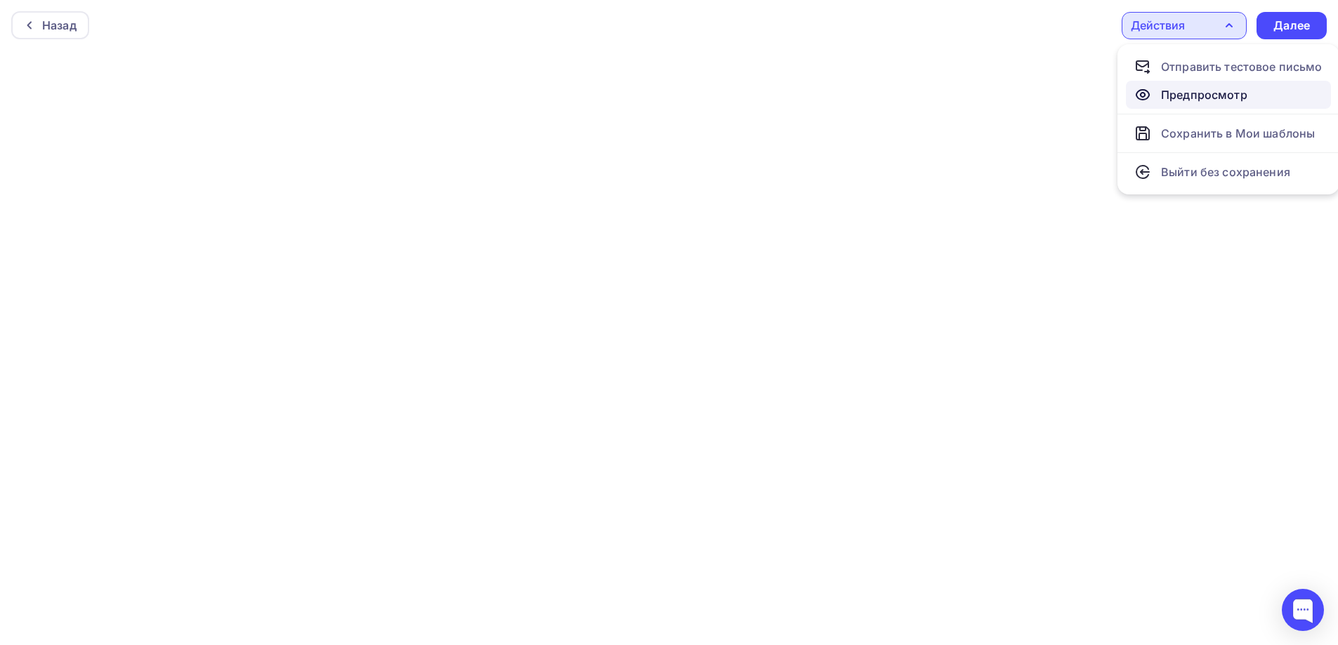
click at [1165, 103] on link "Предпросмотр" at bounding box center [1228, 95] width 205 height 28
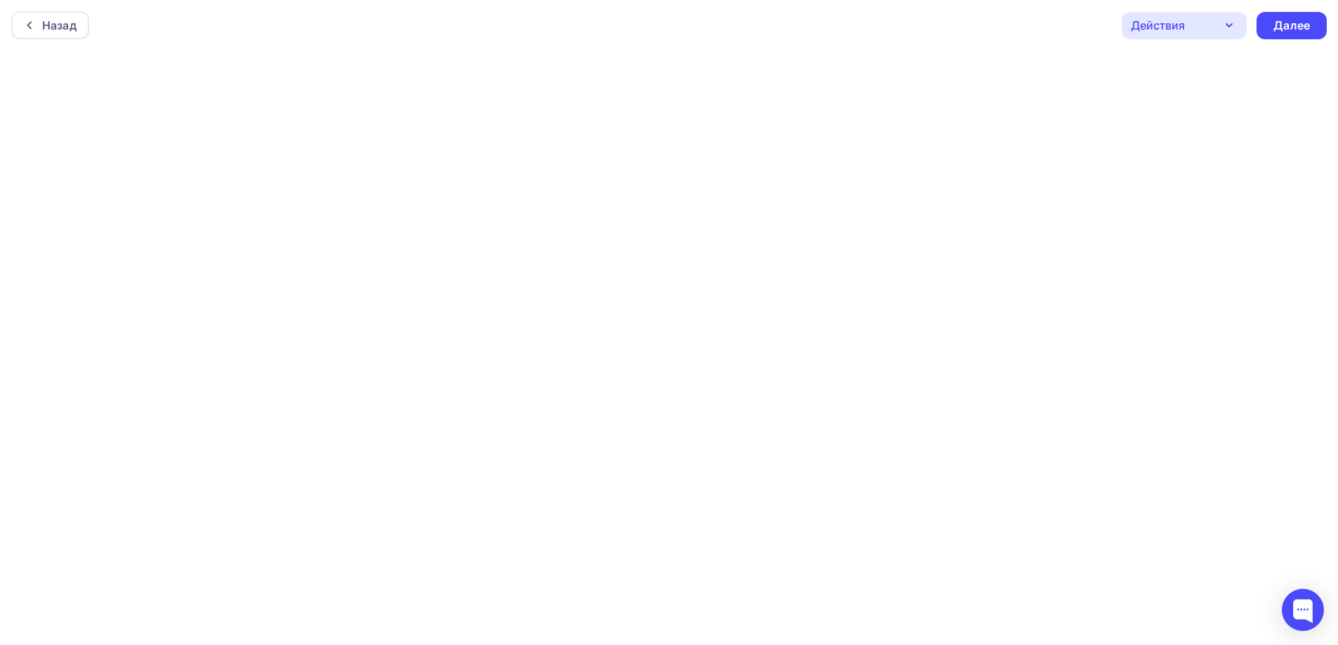
click at [1214, 28] on div "Действия" at bounding box center [1184, 25] width 125 height 27
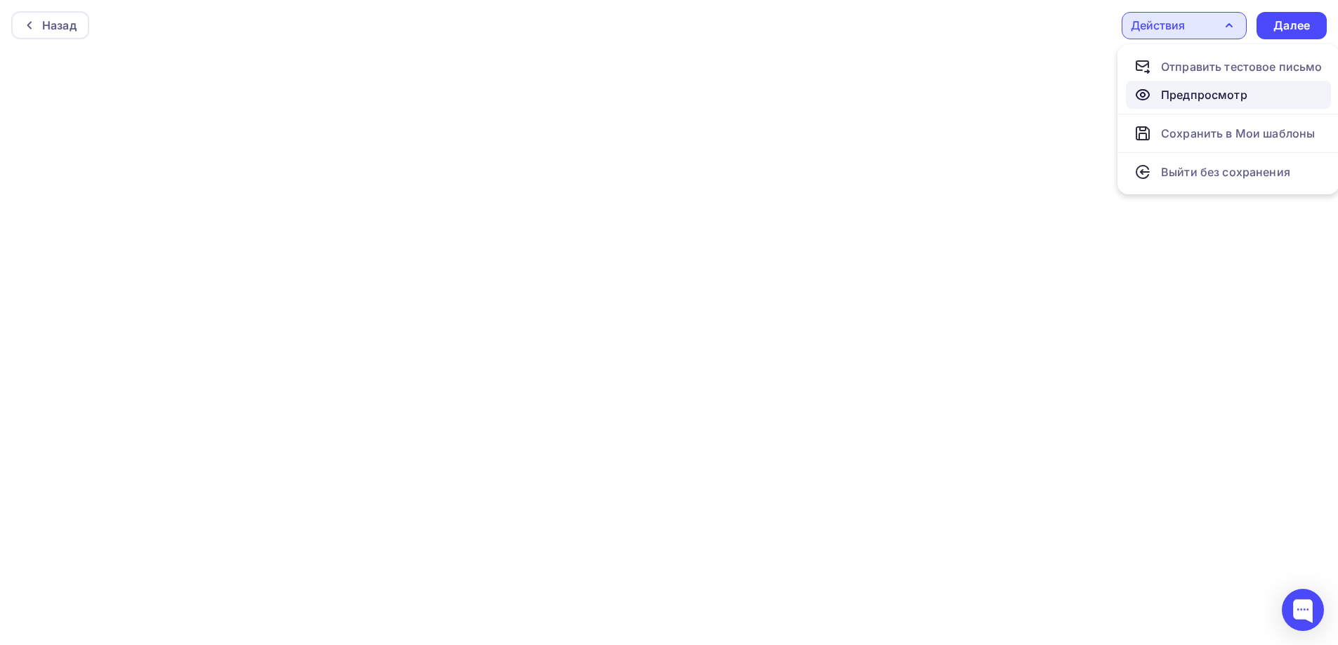
click at [1172, 93] on div "Предпросмотр" at bounding box center [1204, 94] width 86 height 17
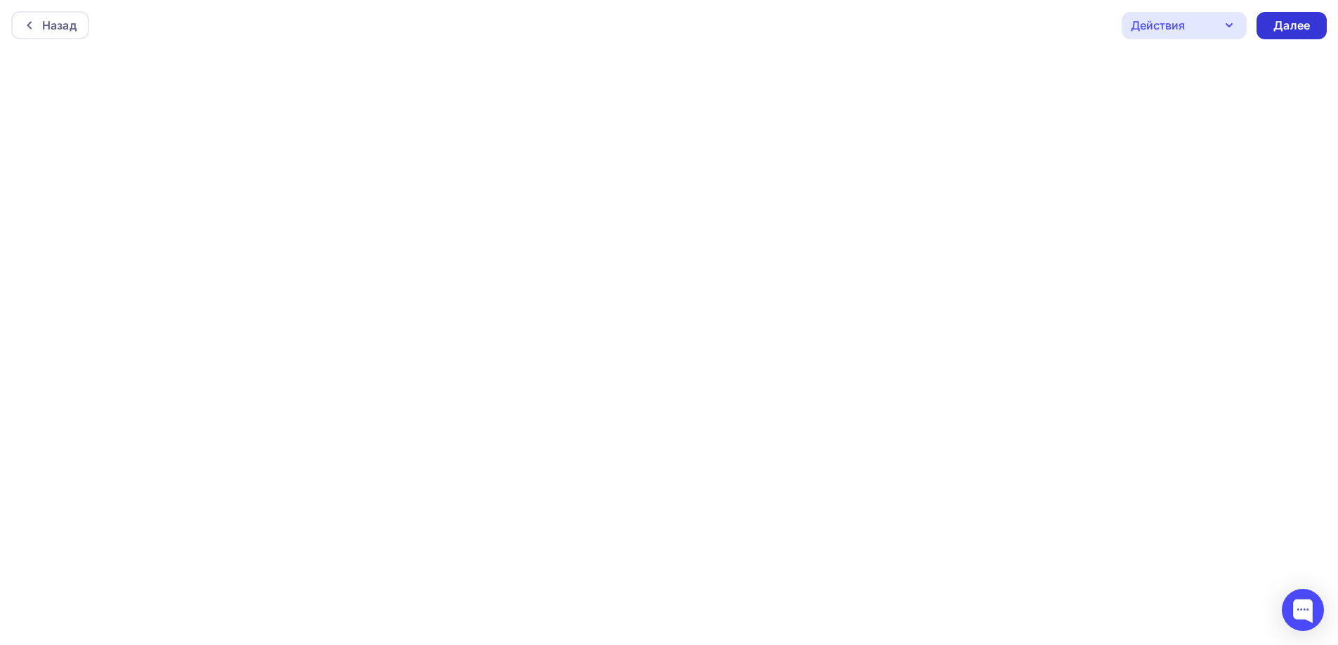
click at [1284, 29] on div "Далее" at bounding box center [1291, 26] width 37 height 16
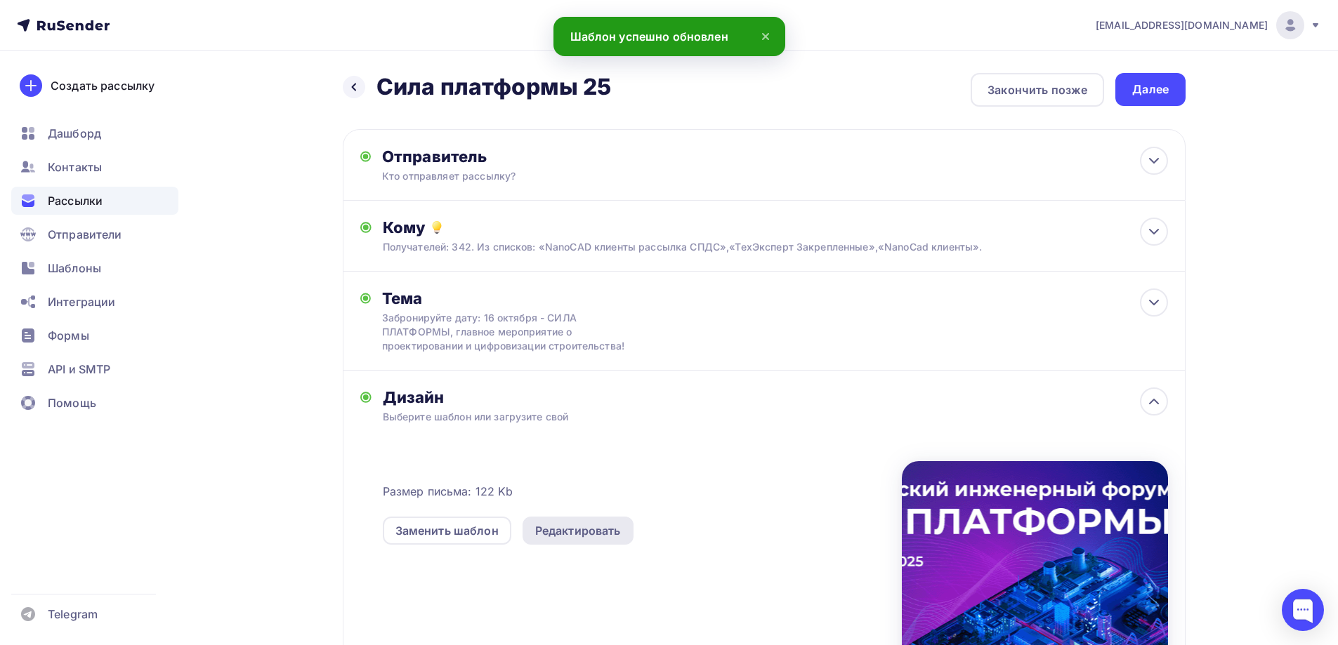
click at [594, 532] on div "Редактировать" at bounding box center [578, 531] width 86 height 17
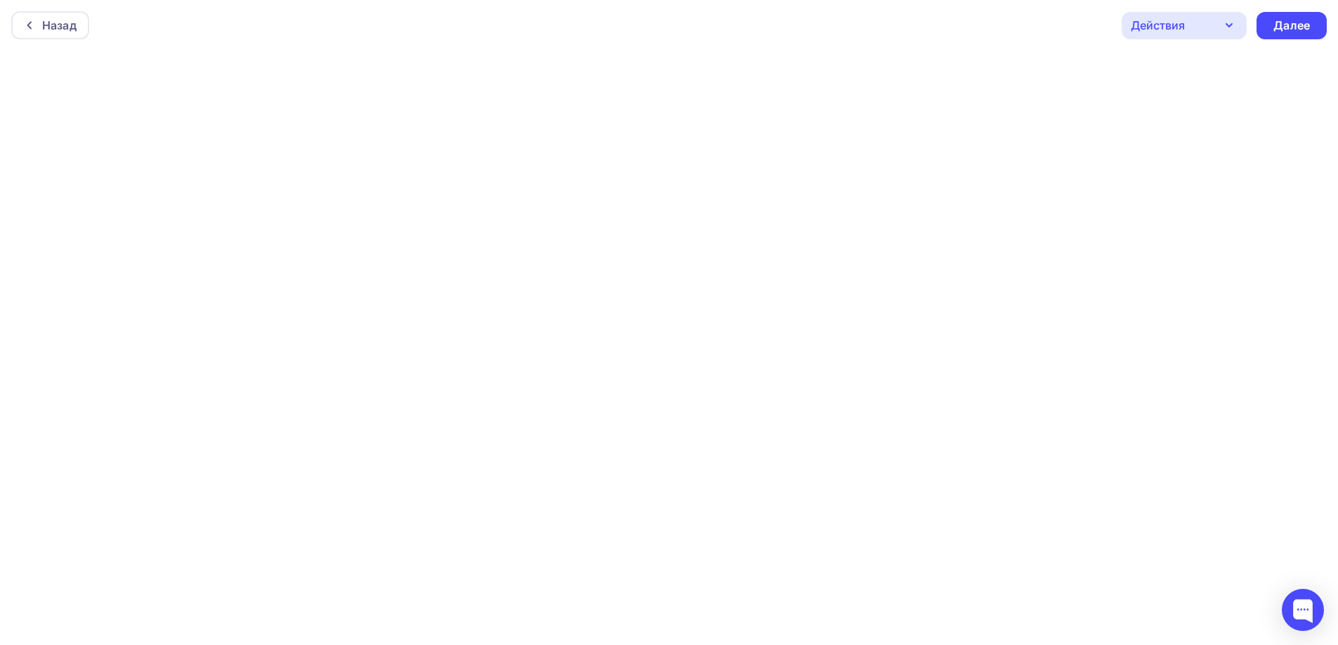
click at [1177, 32] on div "Действия" at bounding box center [1158, 25] width 54 height 17
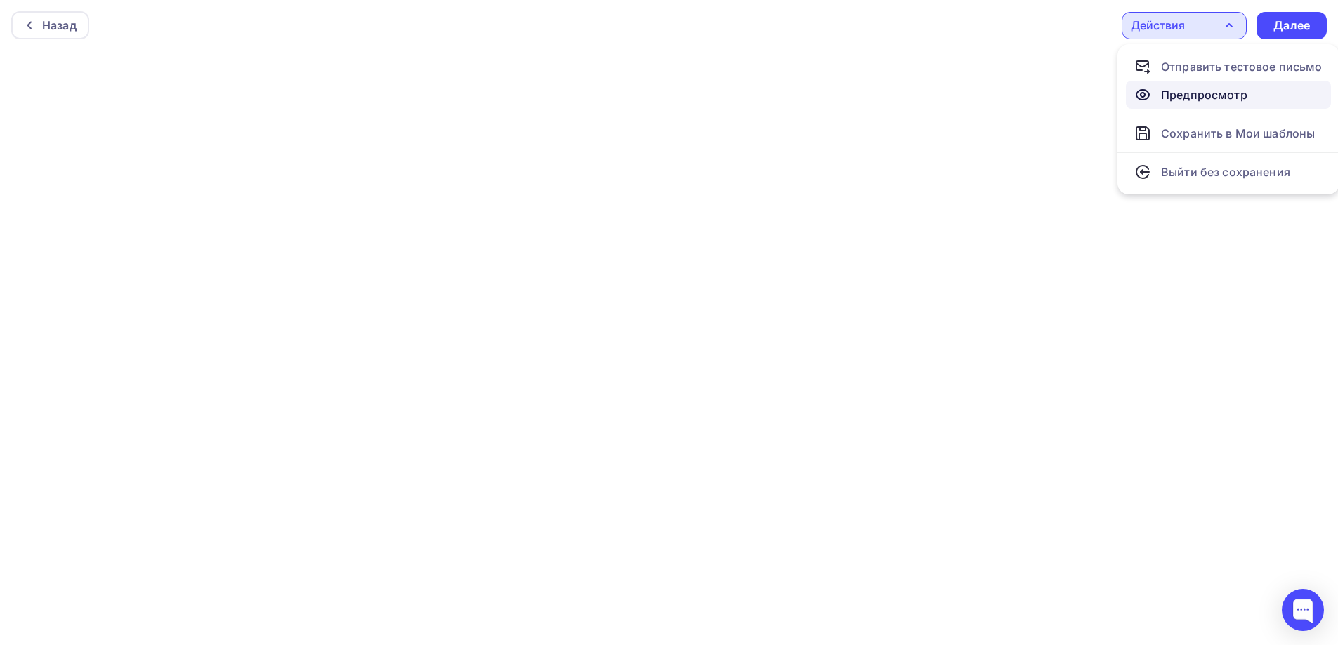
click at [1164, 101] on div "Предпросмотр" at bounding box center [1204, 94] width 86 height 17
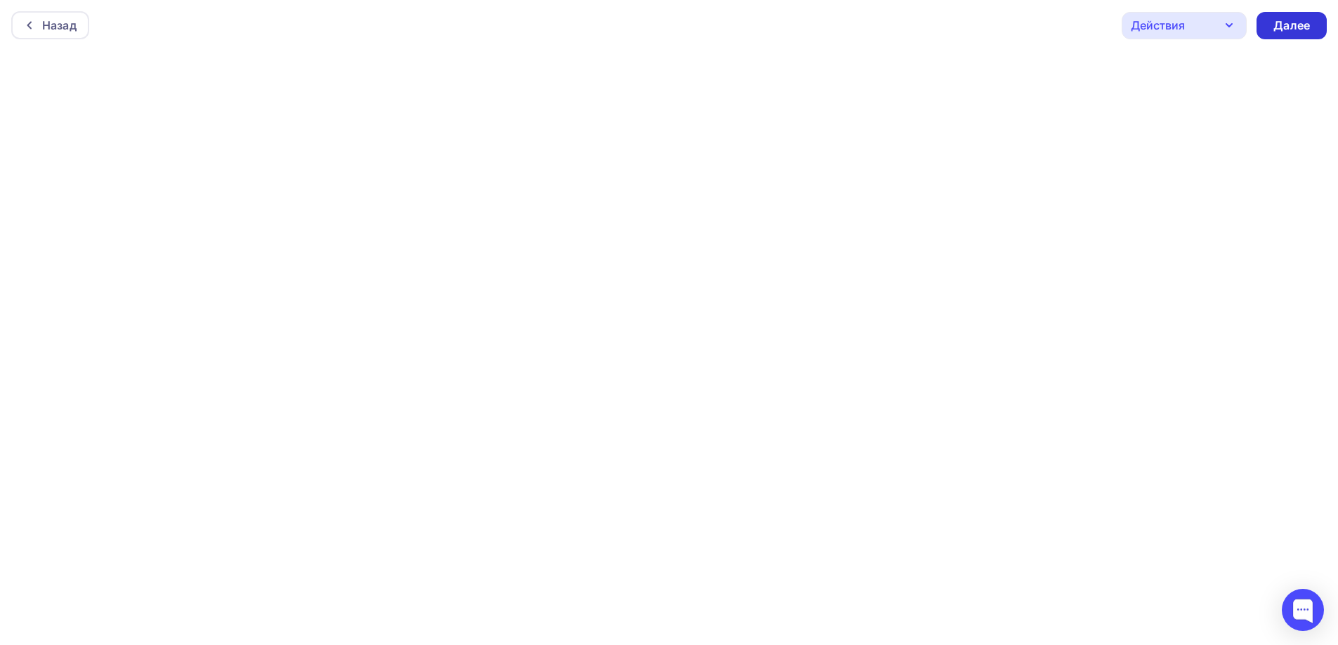
click at [1283, 22] on div "Далее" at bounding box center [1291, 26] width 37 height 16
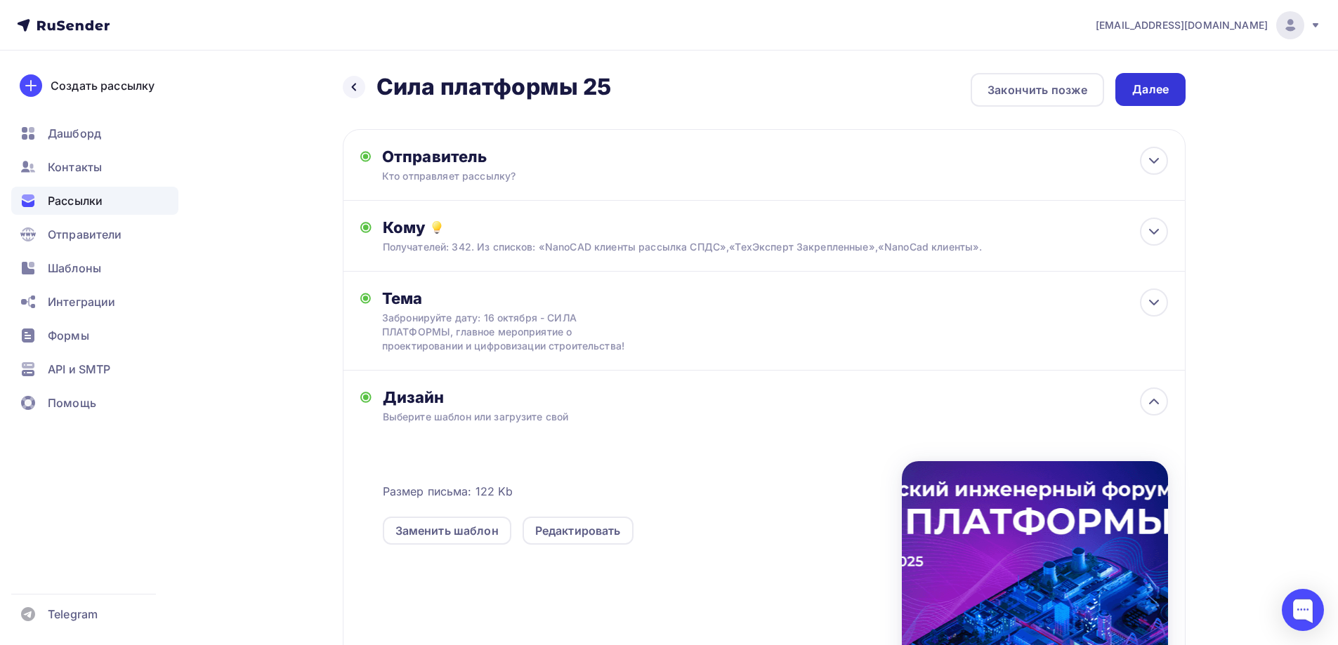
click at [1151, 96] on div "Далее" at bounding box center [1150, 89] width 37 height 16
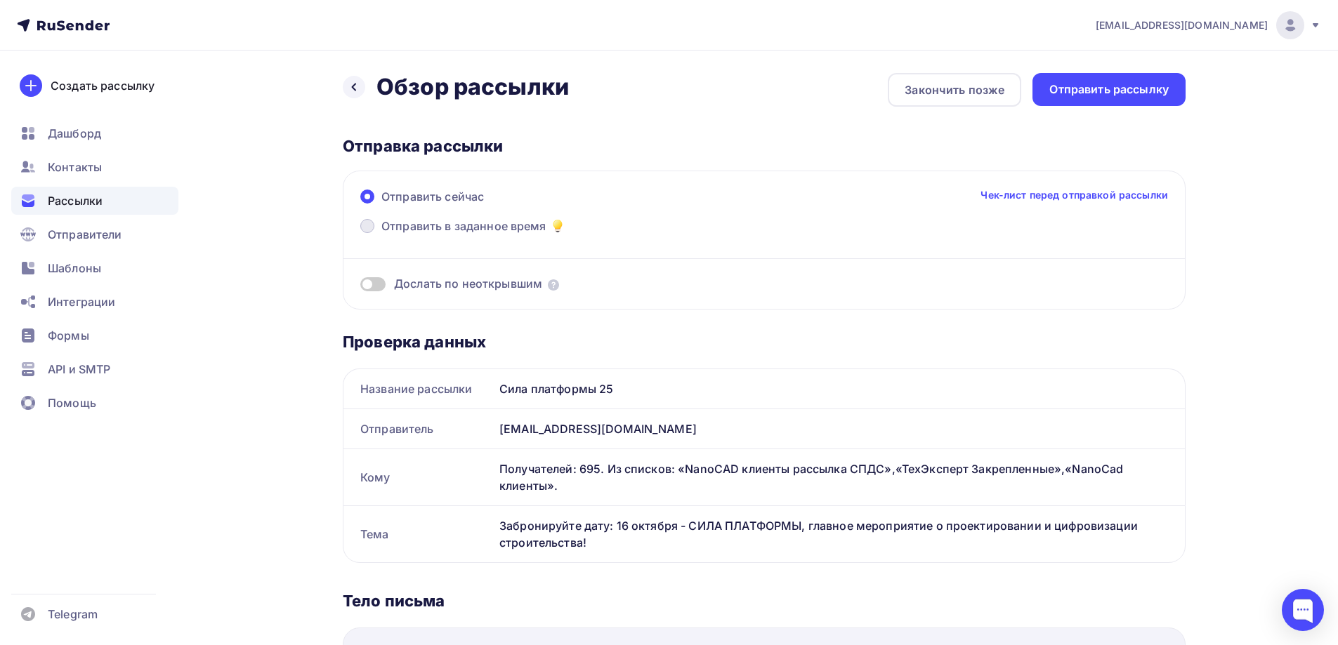
click at [466, 228] on span "Отправить в заданное время" at bounding box center [463, 226] width 165 height 17
click at [381, 235] on input "Отправить в заданное время" at bounding box center [381, 235] width 0 height 0
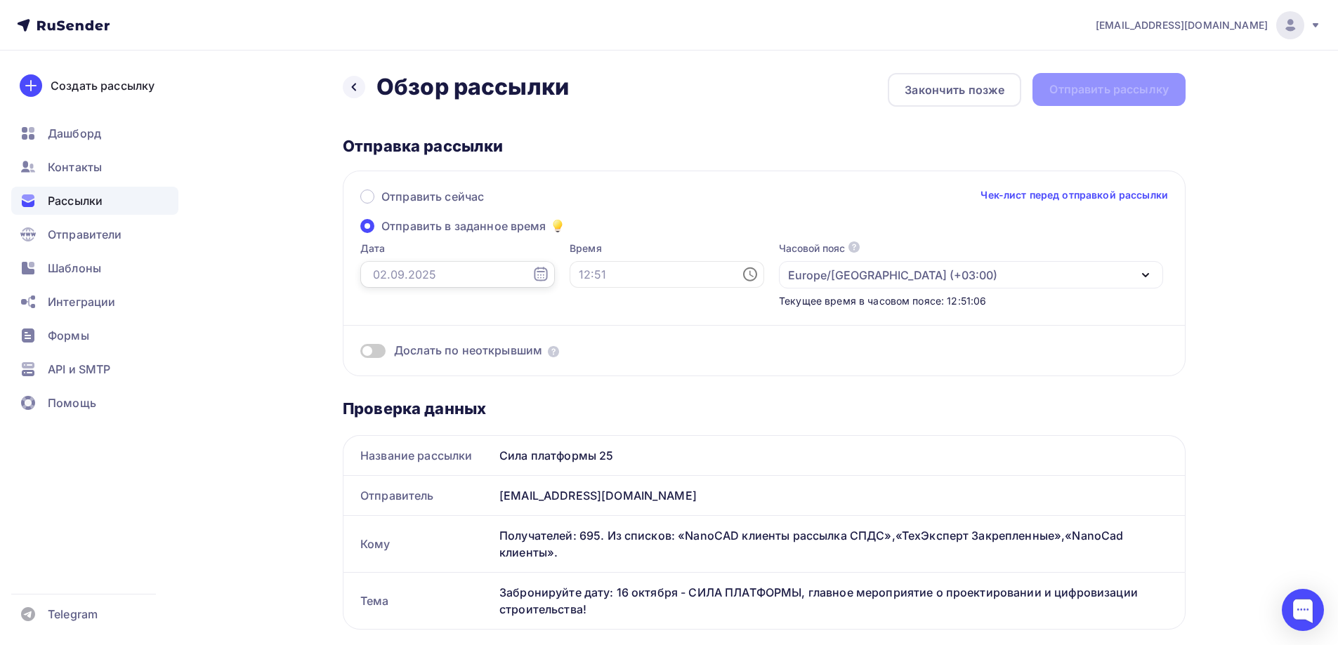
click at [468, 275] on input "text" at bounding box center [457, 274] width 195 height 27
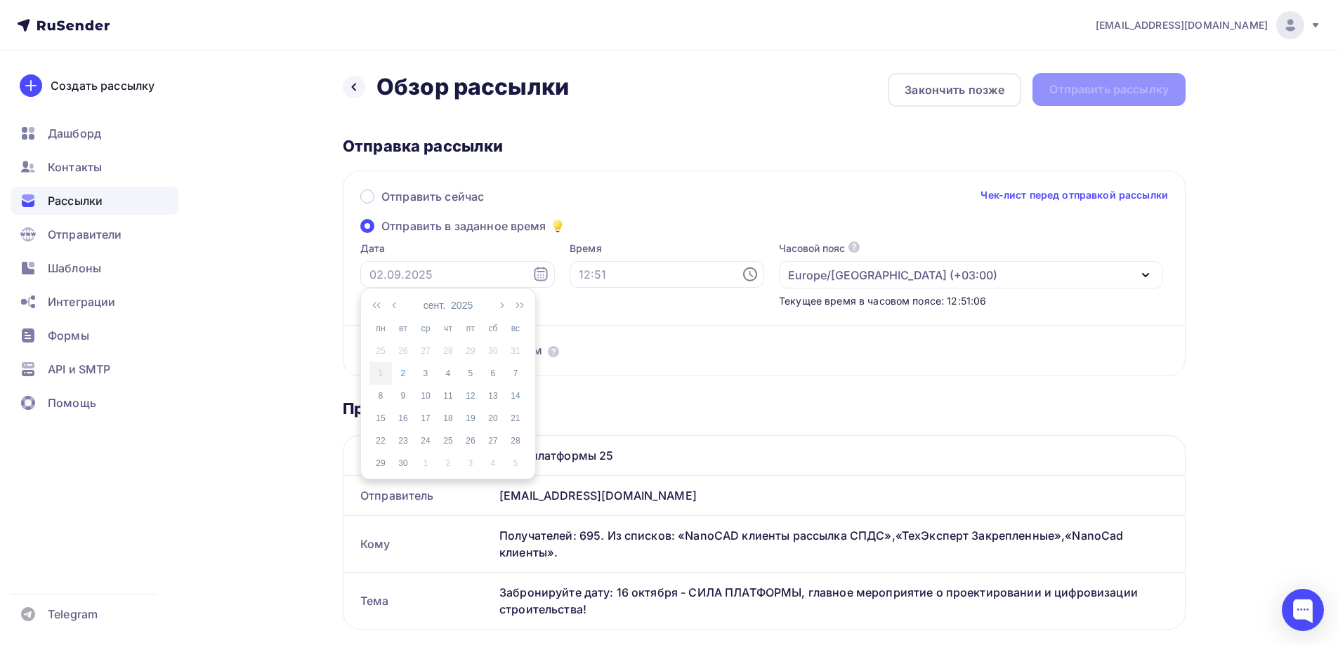
click at [532, 277] on icon at bounding box center [540, 274] width 17 height 17
click at [398, 377] on div "2" at bounding box center [403, 373] width 22 height 13
type input "[DATE]"
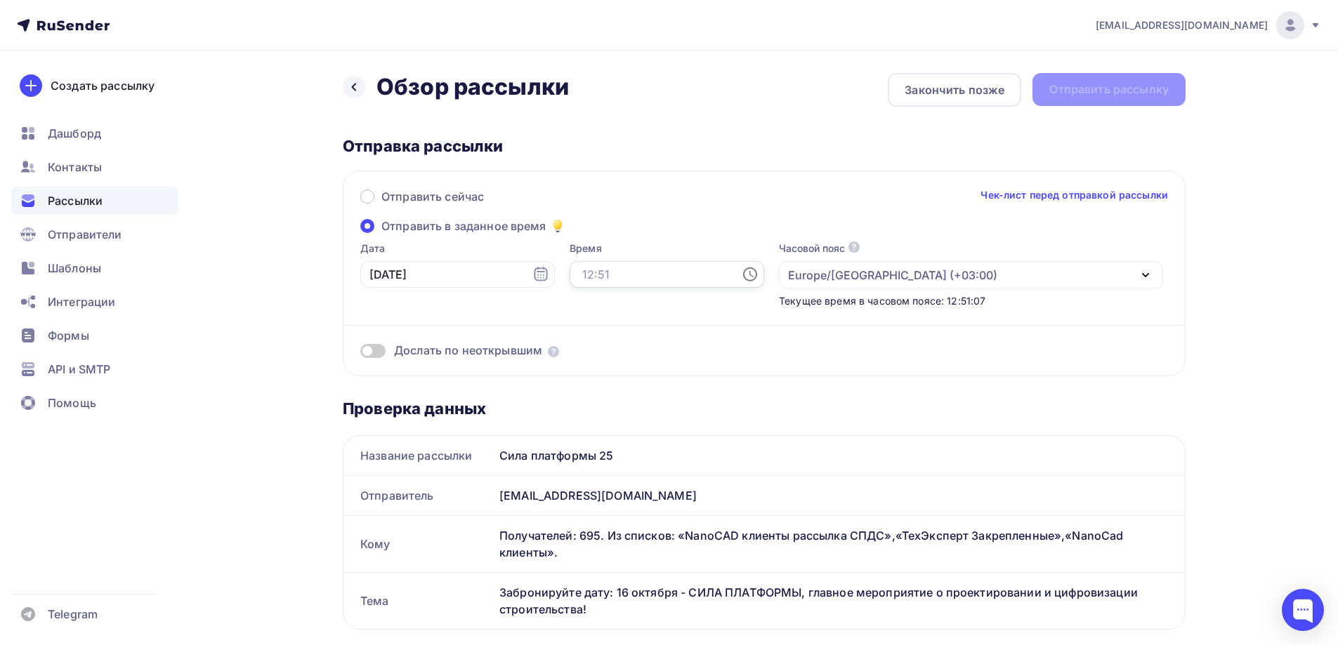
click at [603, 265] on input "text" at bounding box center [667, 274] width 195 height 27
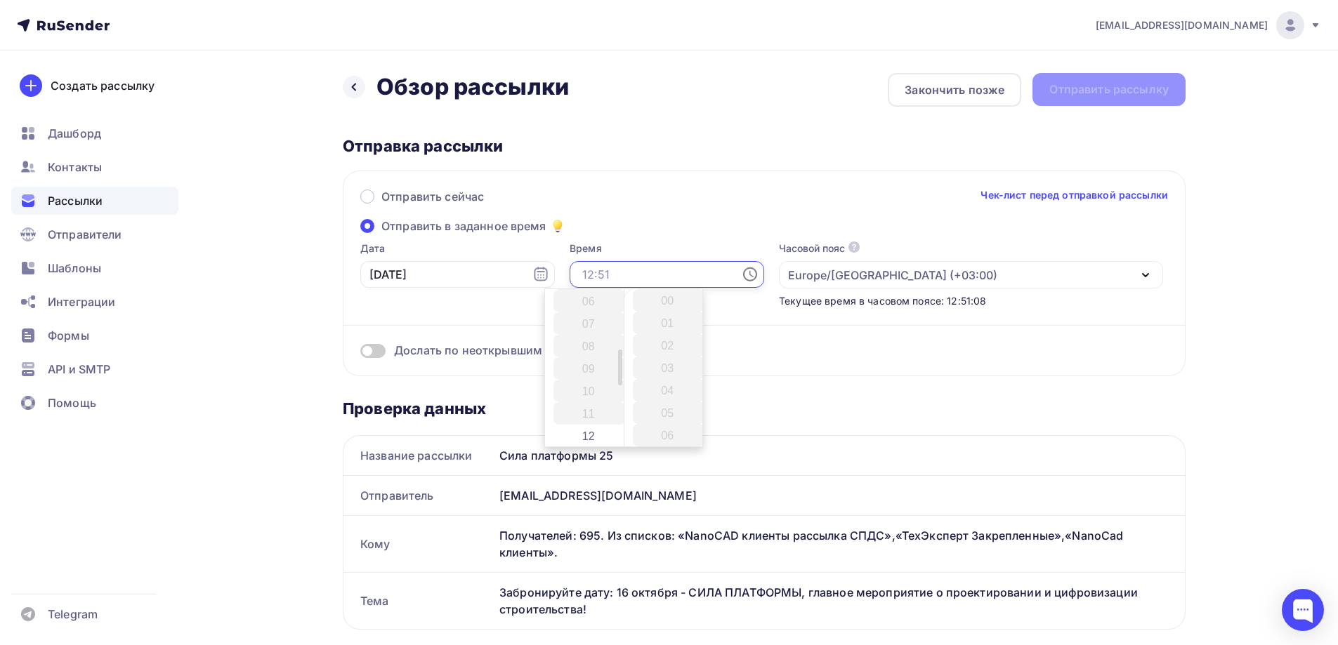
scroll to position [281, 0]
click at [583, 348] on li "15" at bounding box center [589, 357] width 72 height 22
type input "15:00"
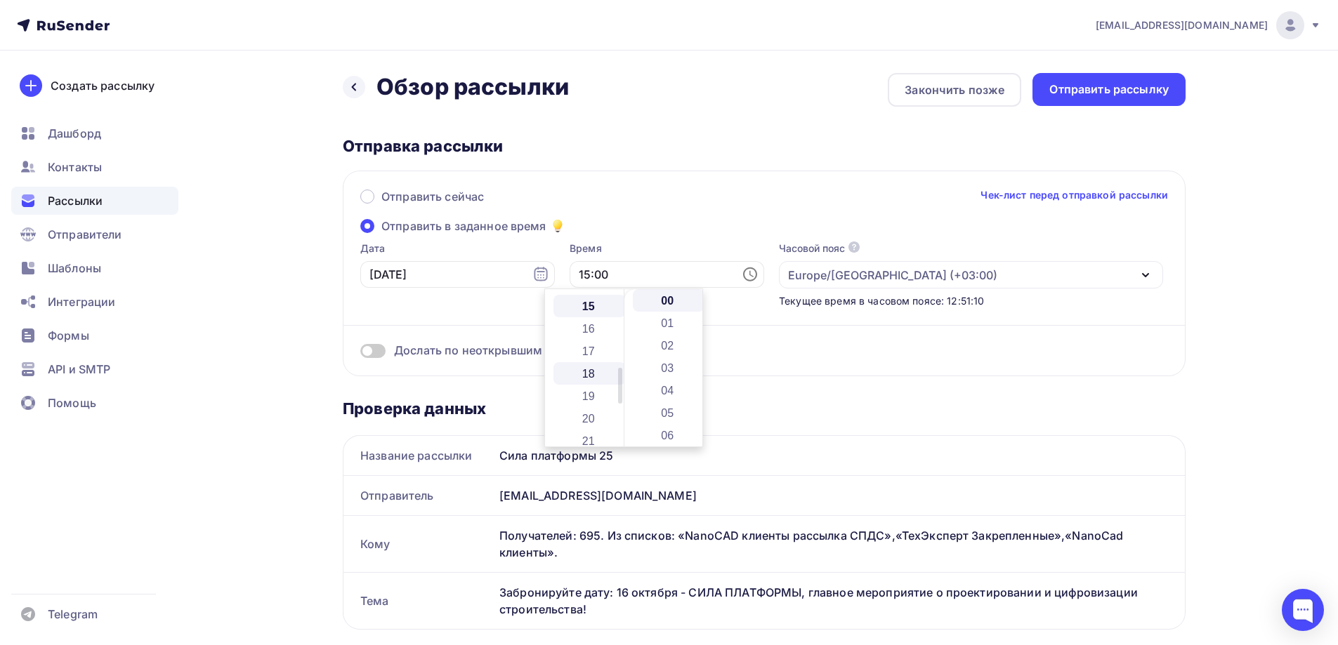
scroll to position [337, 0]
click at [642, 238] on div "Отправить сейчас Чек-лист перед отправкой рассылки Отправить в заданное время Д…" at bounding box center [764, 274] width 843 height 206
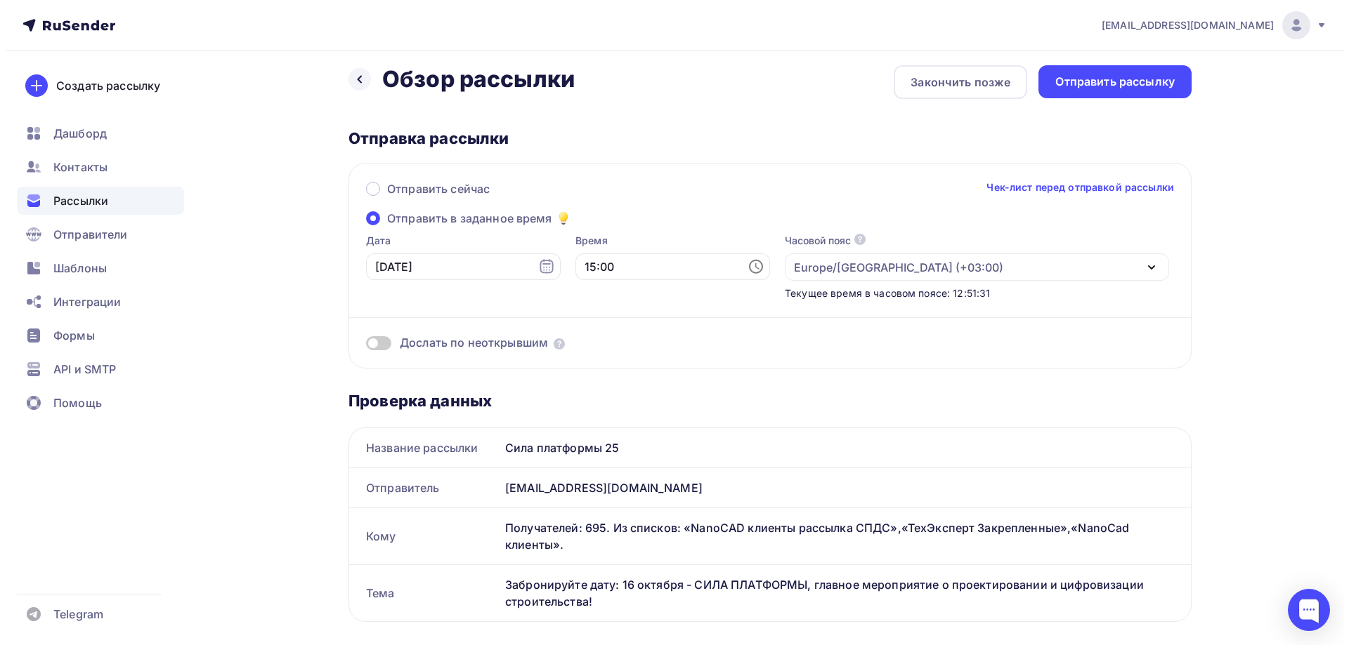
scroll to position [0, 0]
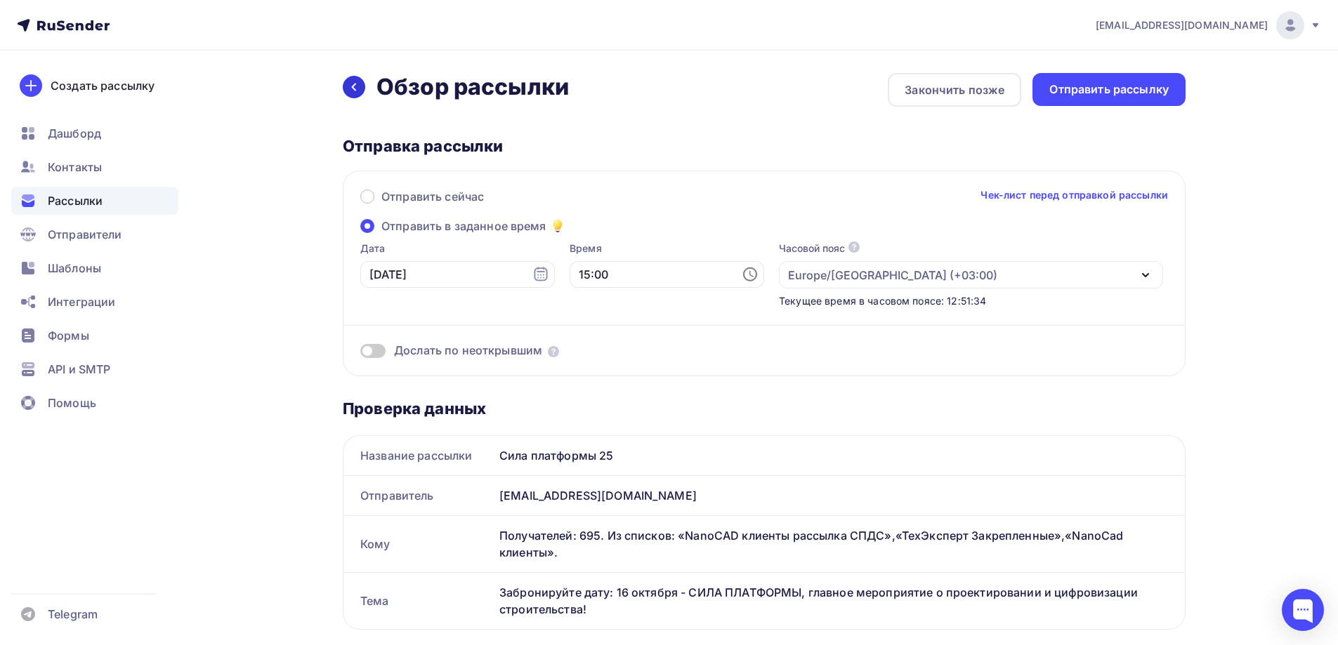
click at [350, 84] on icon at bounding box center [353, 86] width 11 height 11
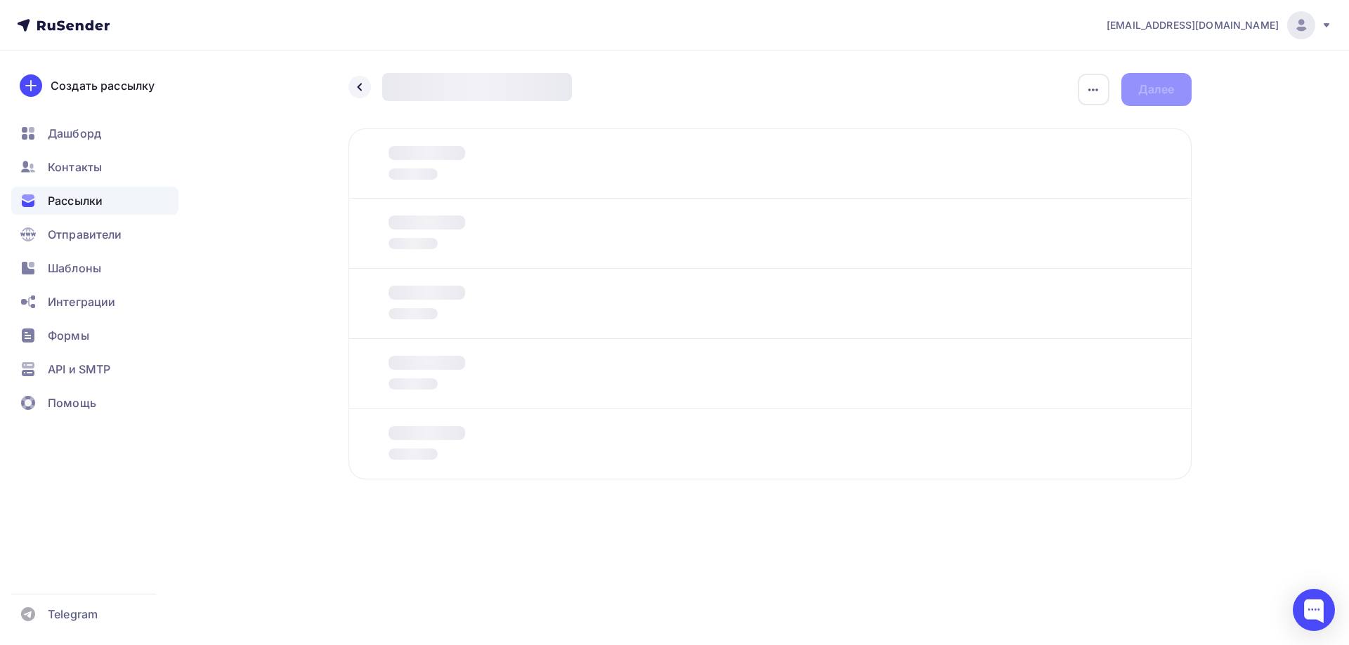
click at [635, 100] on div "Назад Новая рассылка Новая рассылка Закончить позже Переименовать рассылку Удал…" at bounding box center [769, 89] width 843 height 33
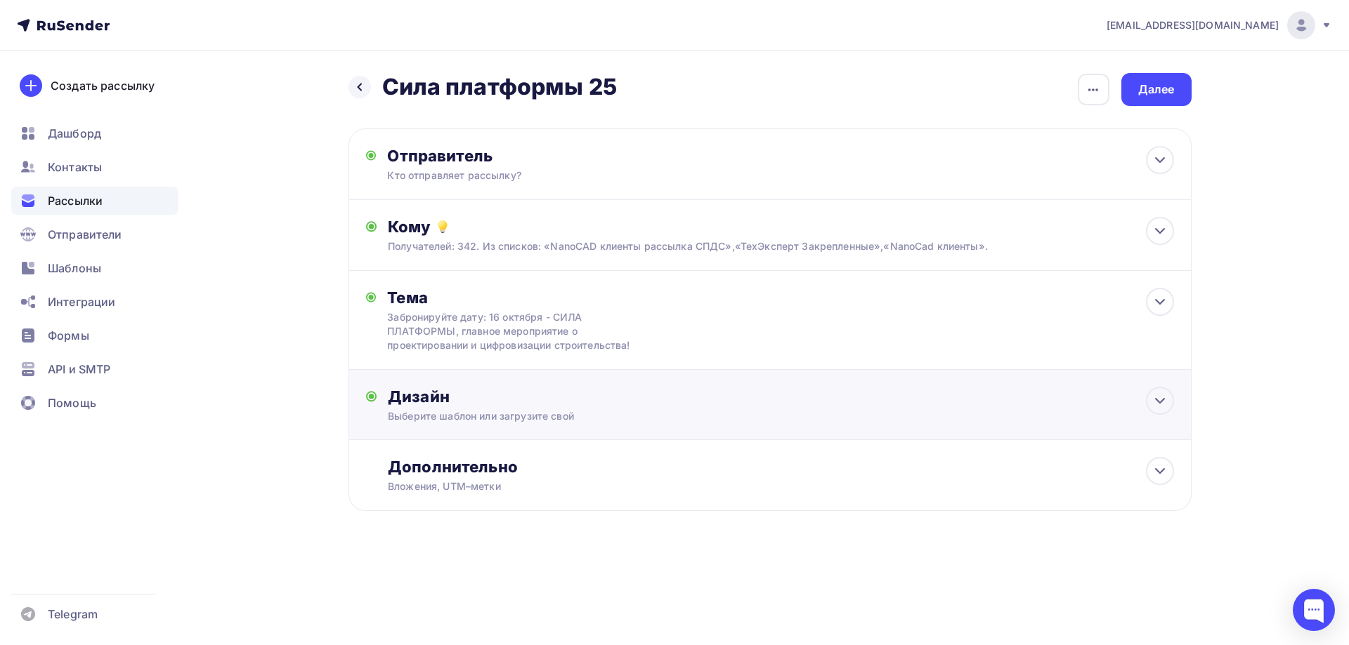
click at [675, 418] on div "Выберите шаблон или загрузите свой" at bounding box center [741, 416] width 707 height 14
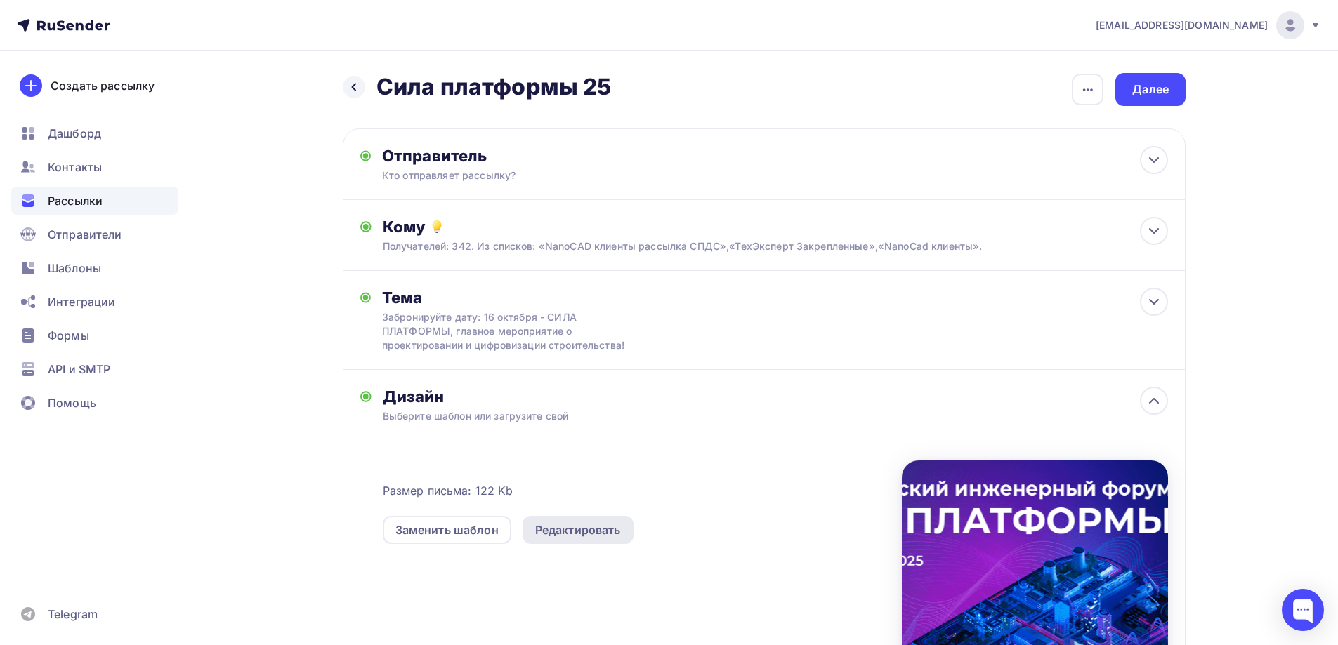
click at [589, 525] on div "Редактировать" at bounding box center [578, 530] width 86 height 17
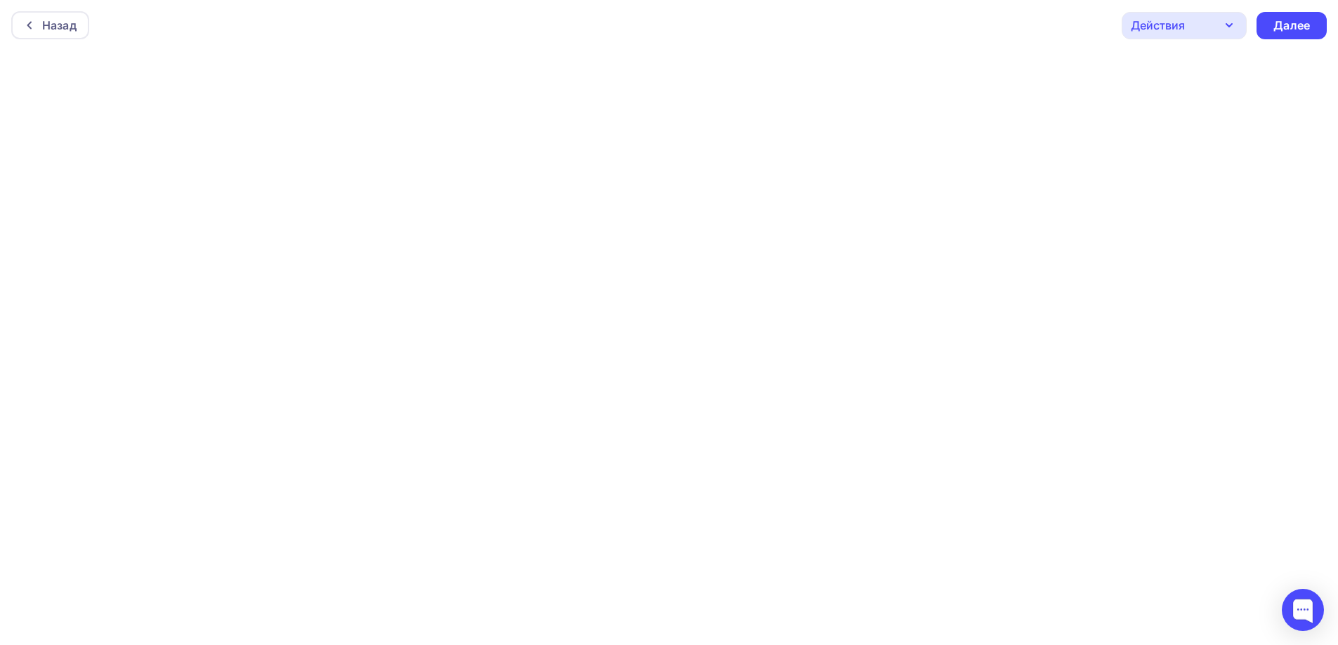
click at [1184, 46] on div "Назад Действия Отправить тестовое письмо Предпросмотр Сохранить в Мои шаблоны В…" at bounding box center [669, 25] width 1338 height 51
click at [1183, 29] on div "Действия" at bounding box center [1158, 25] width 54 height 17
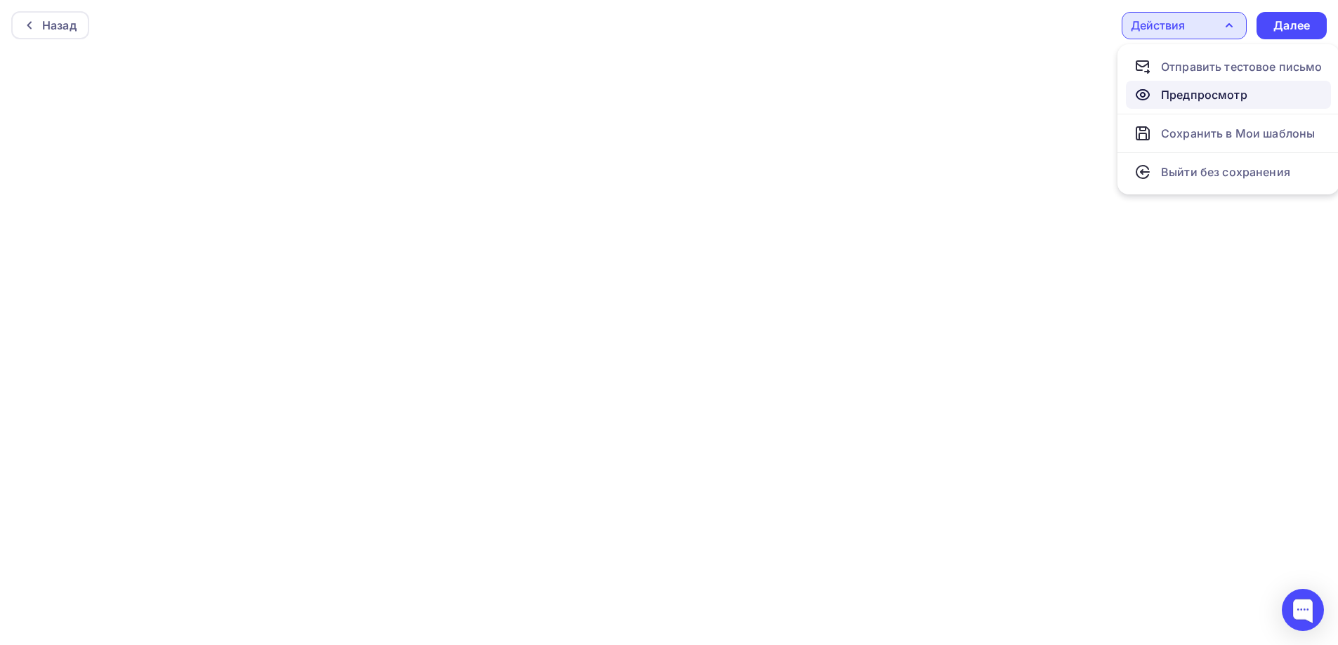
click at [1177, 82] on link "Предпросмотр" at bounding box center [1228, 95] width 205 height 28
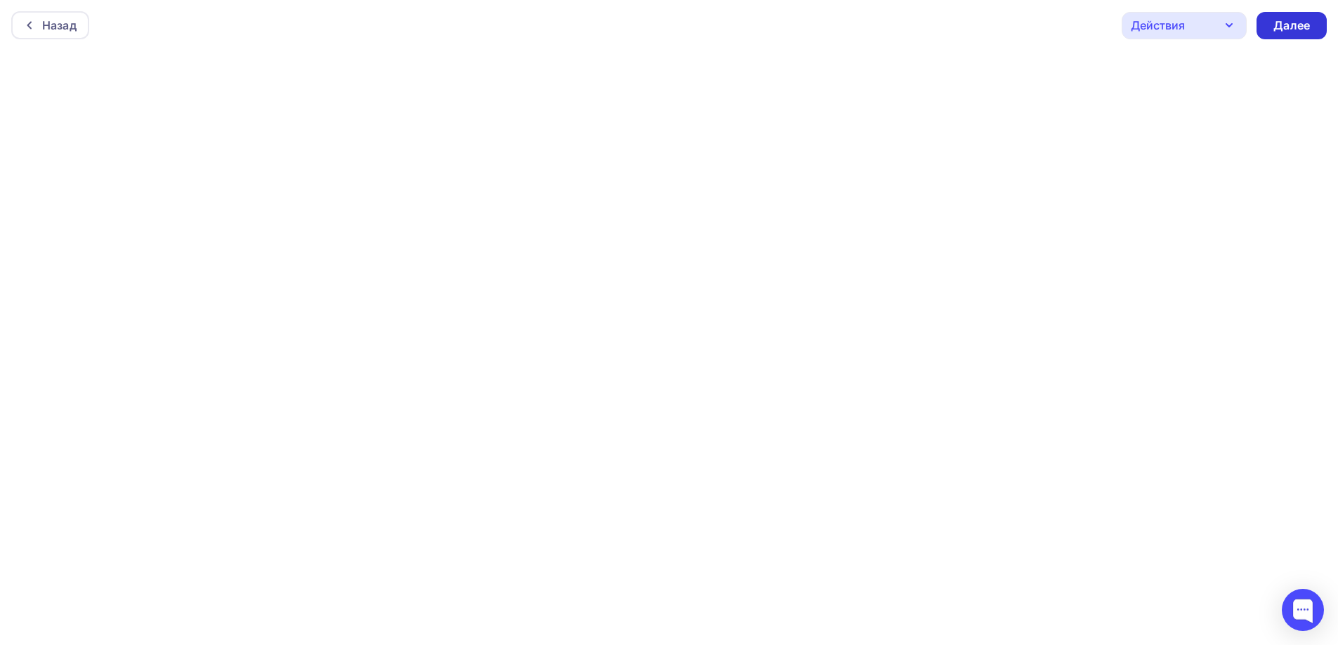
click at [1292, 35] on div "Далее" at bounding box center [1291, 25] width 70 height 27
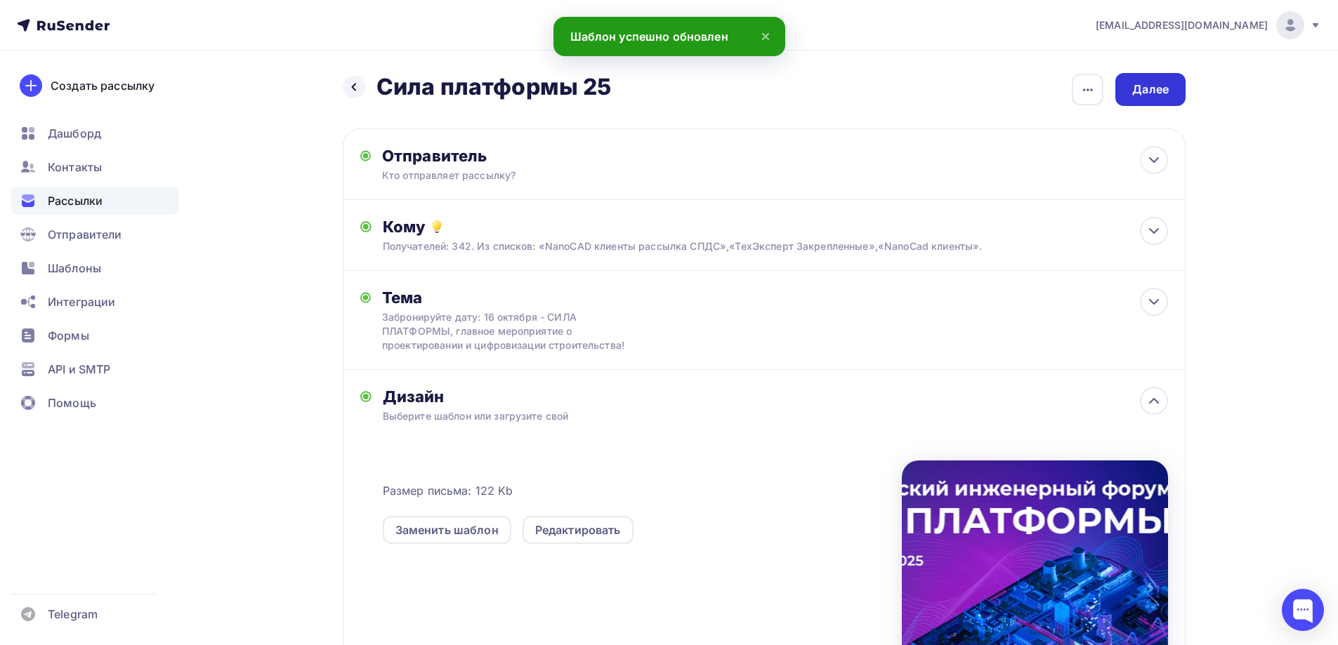
click at [1150, 102] on div "Далее" at bounding box center [1150, 89] width 70 height 33
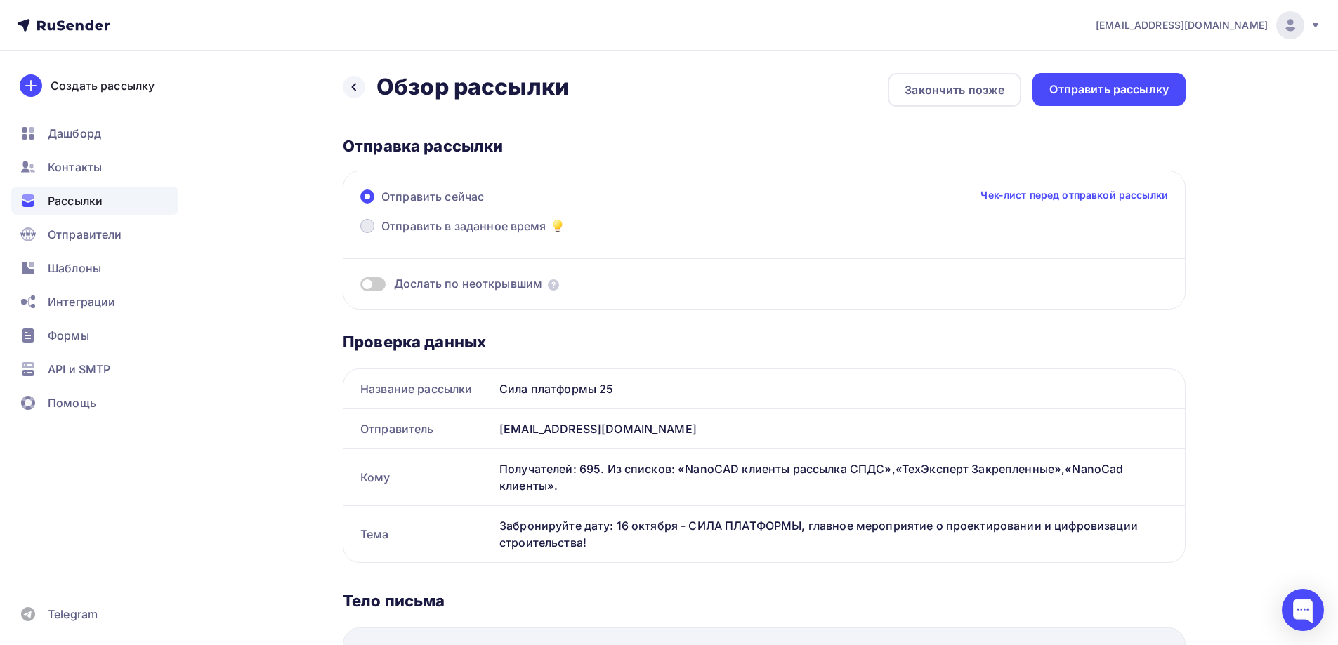
click at [449, 230] on span "Отправить в заданное время" at bounding box center [463, 226] width 165 height 17
click at [381, 235] on input "Отправить в заданное время" at bounding box center [381, 235] width 0 height 0
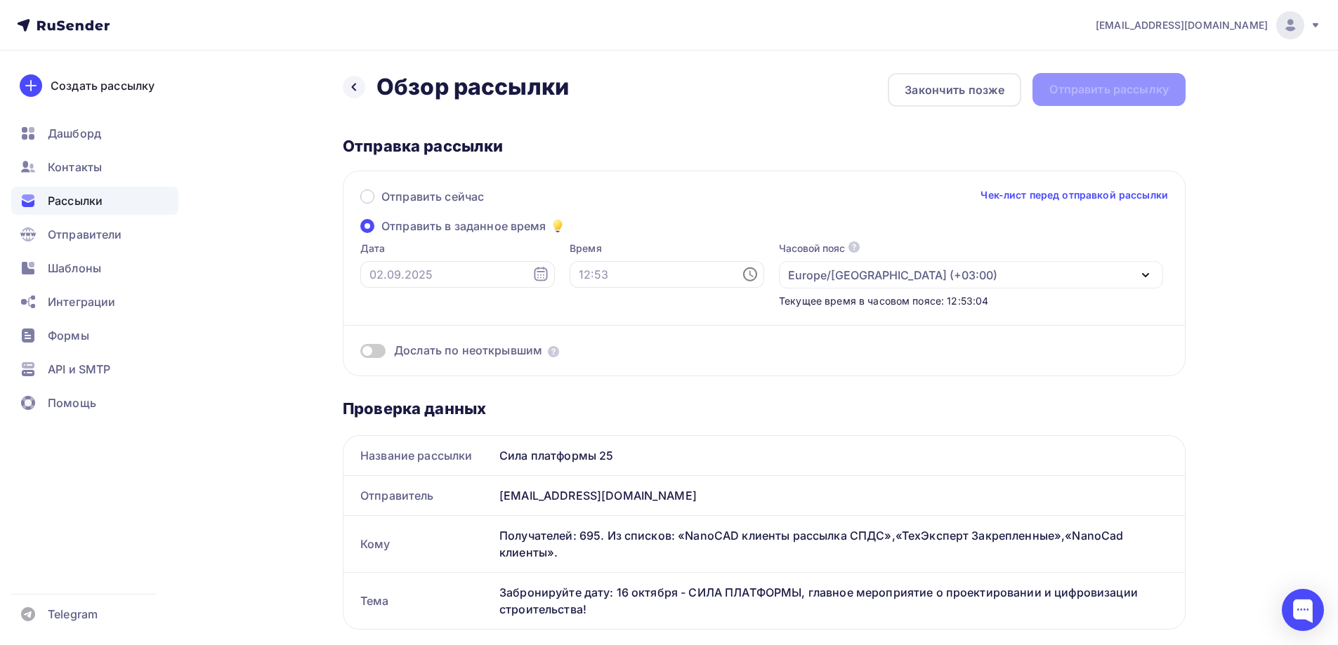
click at [504, 261] on div "Дата" at bounding box center [457, 275] width 195 height 67
click at [532, 278] on icon at bounding box center [540, 274] width 17 height 17
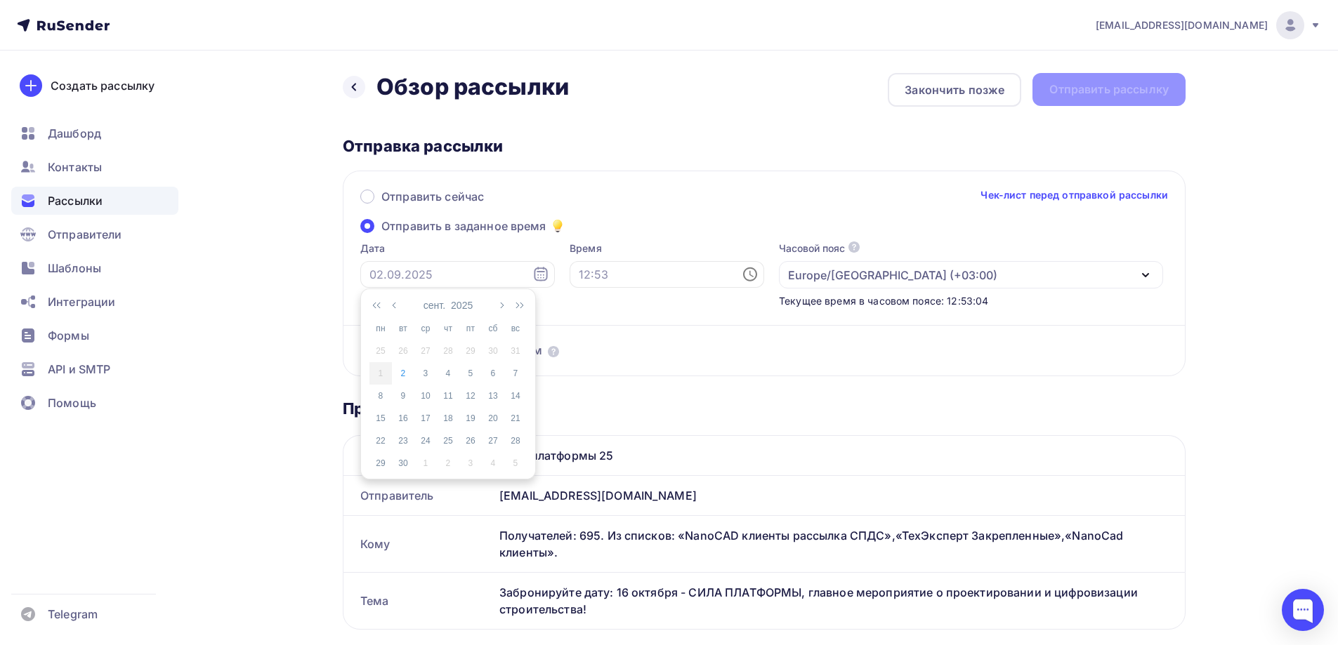
click at [532, 280] on icon at bounding box center [540, 274] width 17 height 17
click at [409, 373] on div "2" at bounding box center [403, 373] width 22 height 13
type input "[DATE]"
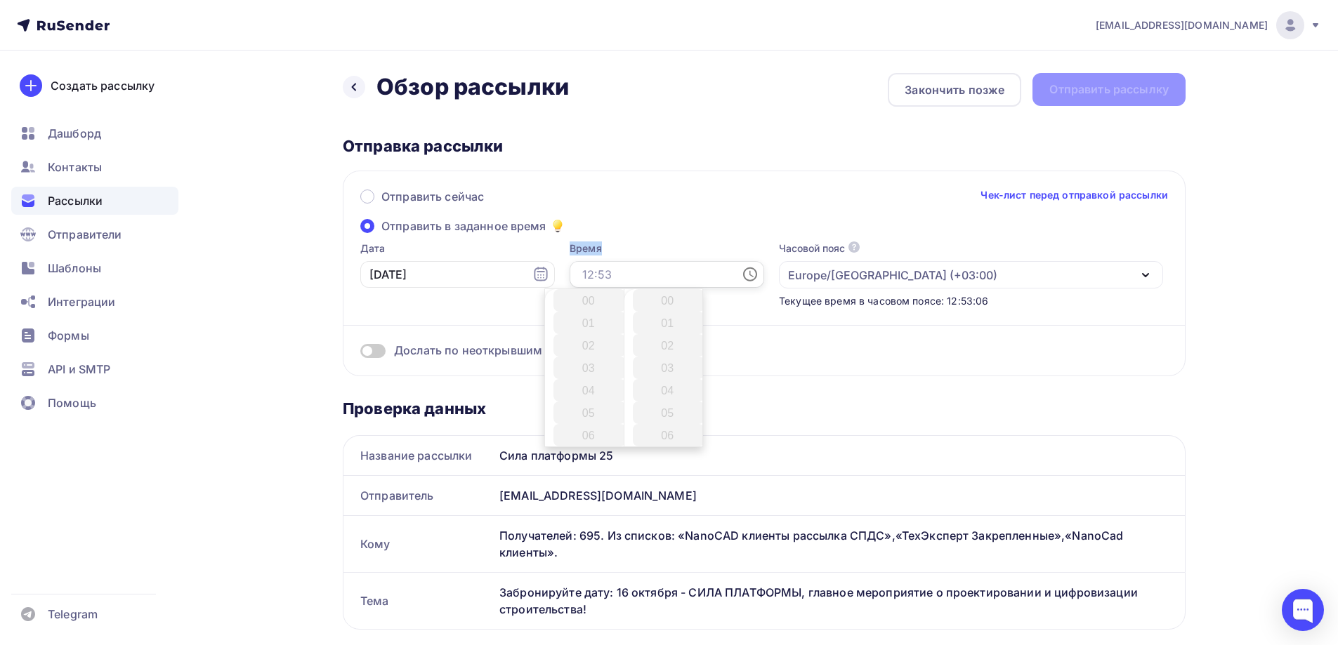
click at [621, 284] on input "text" at bounding box center [667, 274] width 195 height 27
click at [584, 350] on li "15" at bounding box center [589, 357] width 72 height 22
type input "15:00"
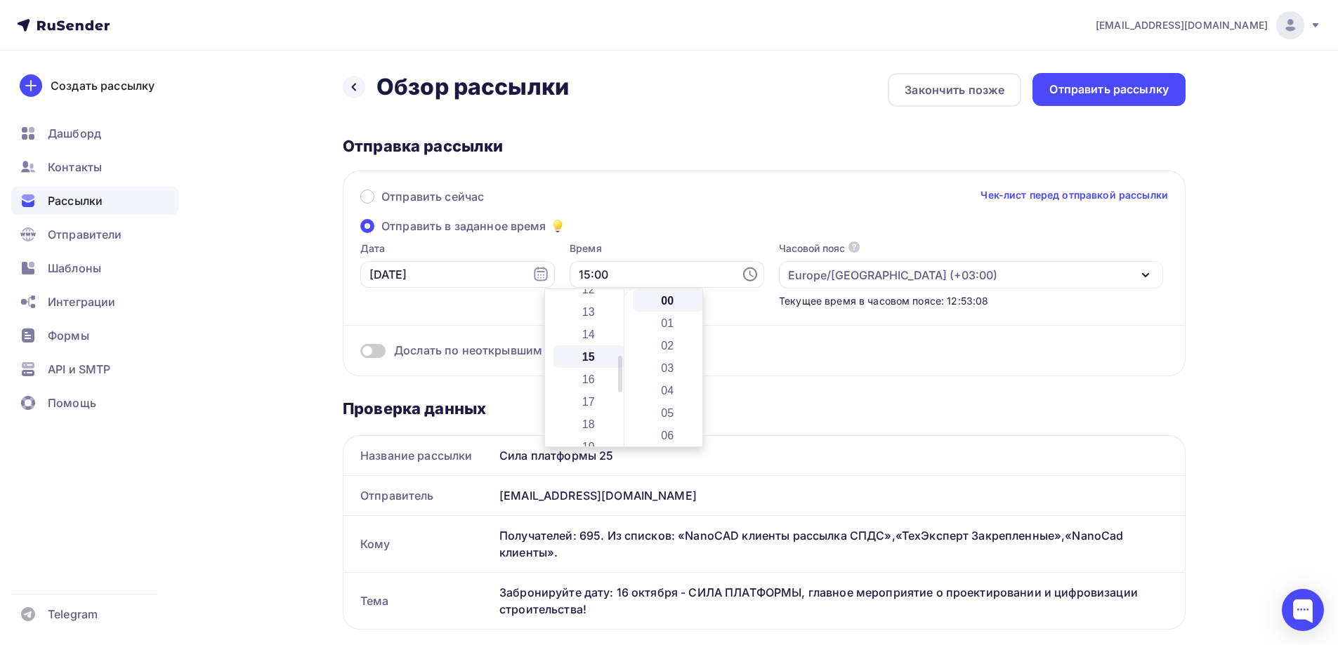
scroll to position [337, 0]
click at [672, 235] on div "Отправить сейчас Чек-лист перед отправкой рассылки Отправить в заданное время Д…" at bounding box center [764, 274] width 843 height 206
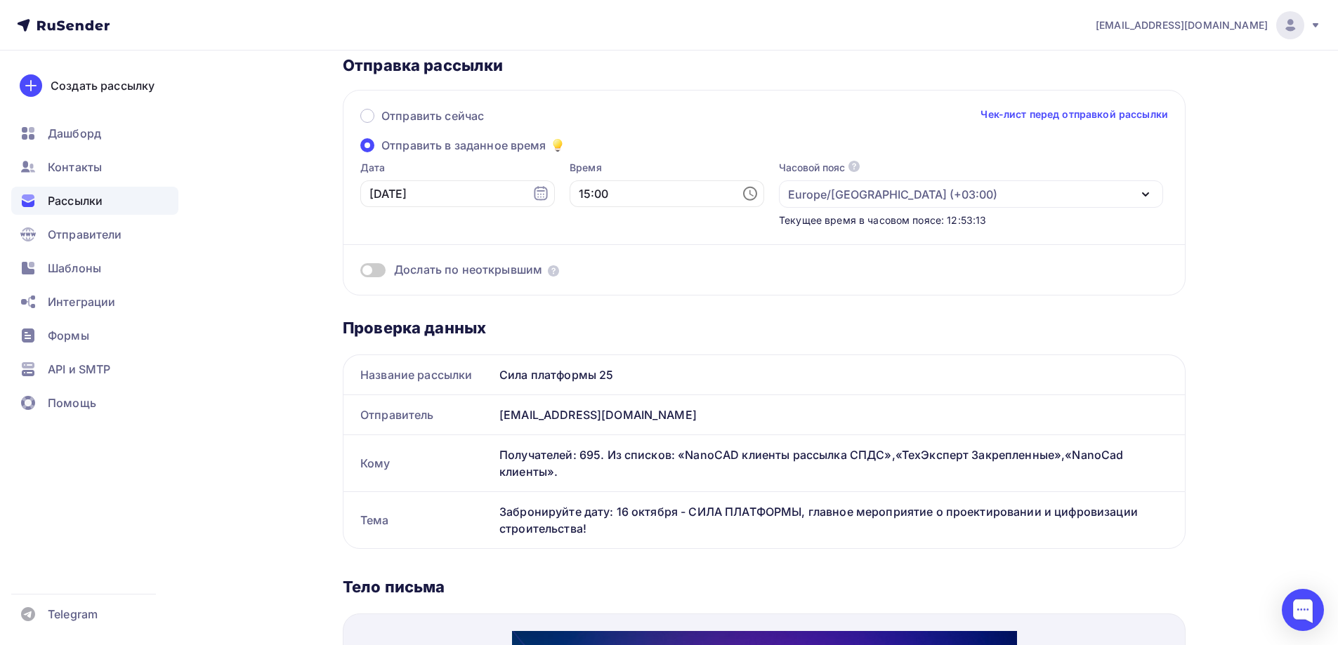
scroll to position [0, 0]
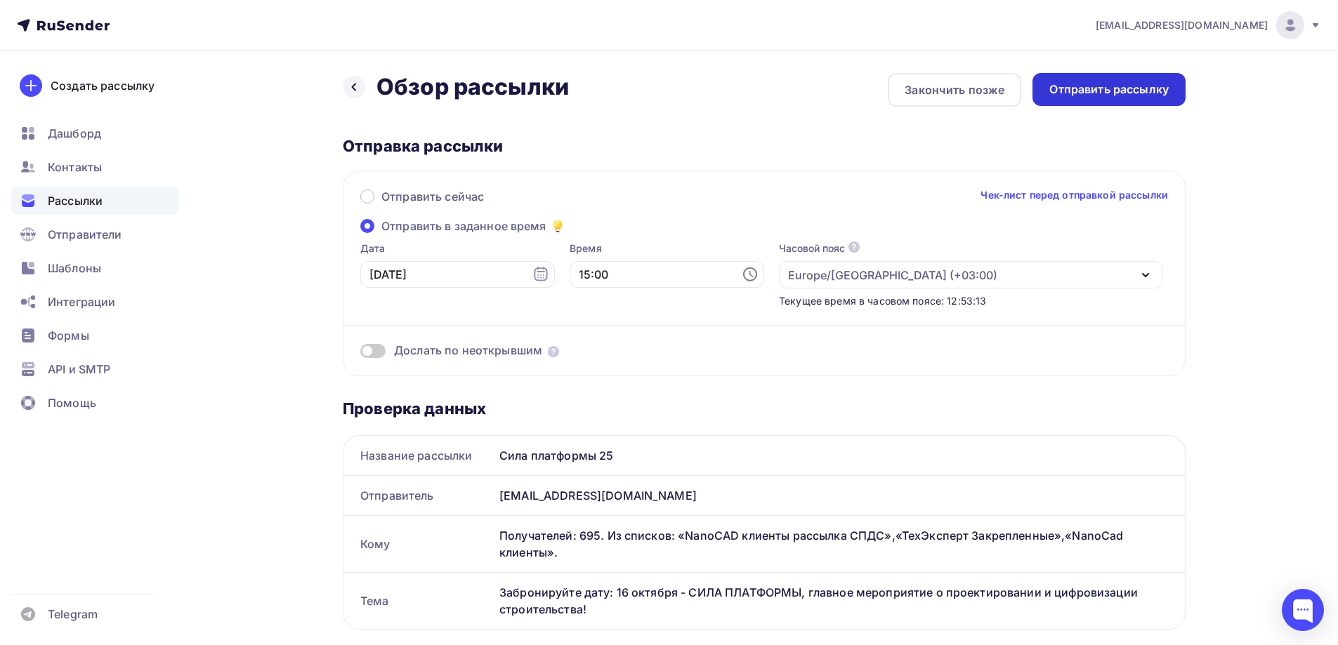
click at [1117, 89] on div "Отправить рассылку" at bounding box center [1108, 89] width 119 height 16
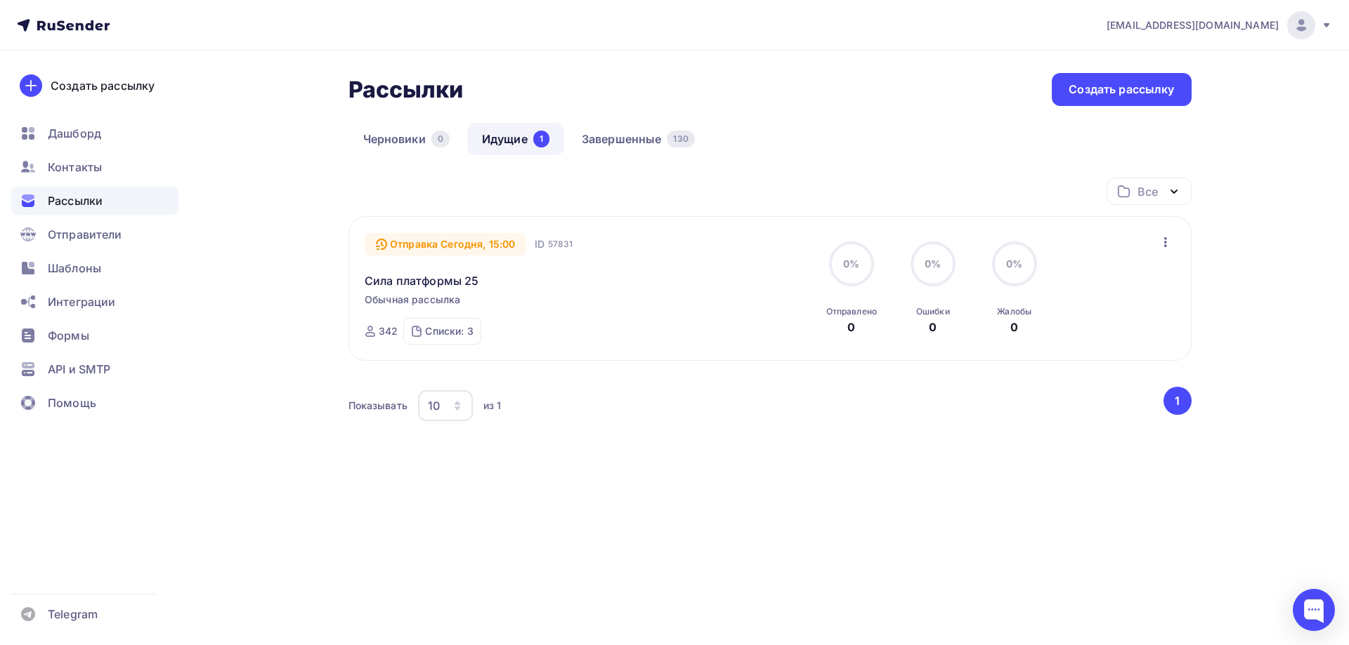
click at [918, 105] on div "Рассылки Рассылки Создать рассылку" at bounding box center [769, 89] width 843 height 33
drag, startPoint x: 1035, startPoint y: 275, endPoint x: 858, endPoint y: 285, distance: 178.0
click at [858, 285] on div "0% 0% Отправлено 0 0% 0% Ошибки 0 0% 0% Жалобы 0" at bounding box center [973, 289] width 315 height 94
click at [843, 287] on icon at bounding box center [851, 264] width 45 height 45
drag, startPoint x: 402, startPoint y: 204, endPoint x: 562, endPoint y: 254, distance: 167.7
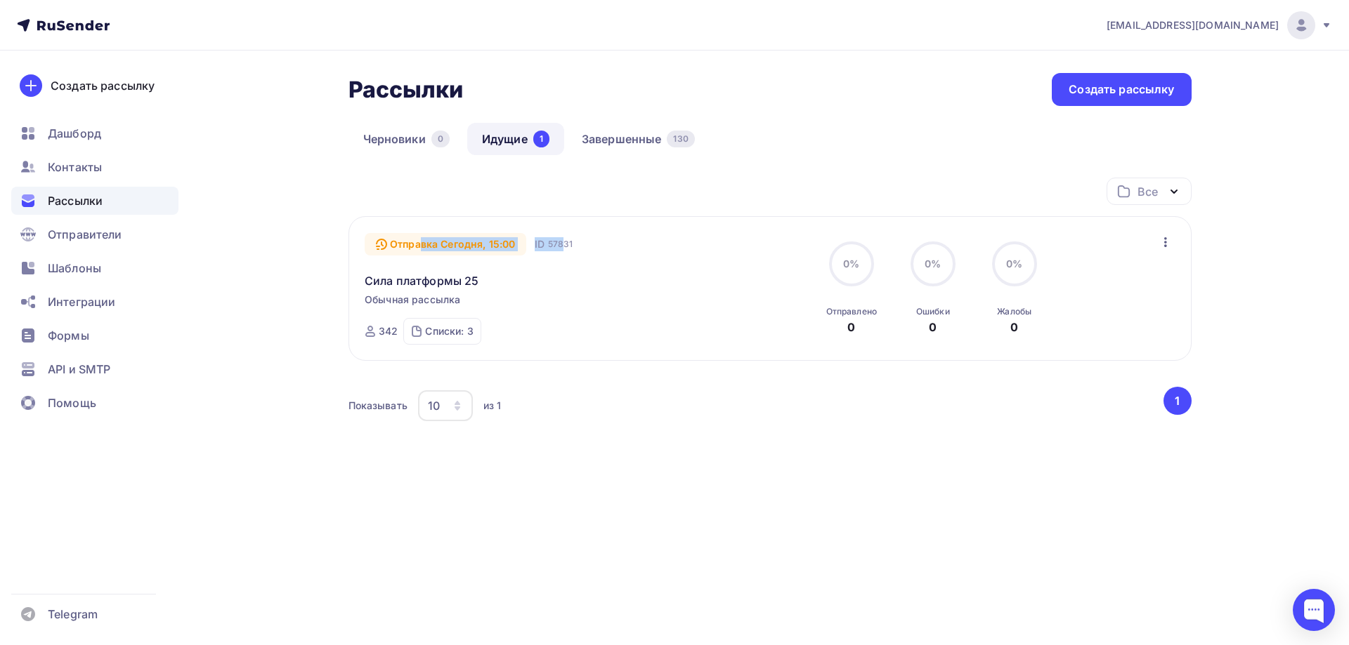
click at [562, 254] on div "Все Все папки Создать новую папку Отправка Сегодня, 15:00 ID 57831 Сила платфор…" at bounding box center [769, 309] width 843 height 262
click at [569, 293] on div "Отправка Сегодня, 15:00 ID 57831 Сила платформы 25 Обычная рассылка Отправка Се…" at bounding box center [525, 289] width 320 height 112
drag, startPoint x: 825, startPoint y: 299, endPoint x: 1155, endPoint y: 341, distance: 332.0
click at [1155, 341] on div "Отправка Сегодня, 15:00 ID 57831 Сила платформы 25 Обычная рассылка Отправка Се…" at bounding box center [770, 289] width 810 height 112
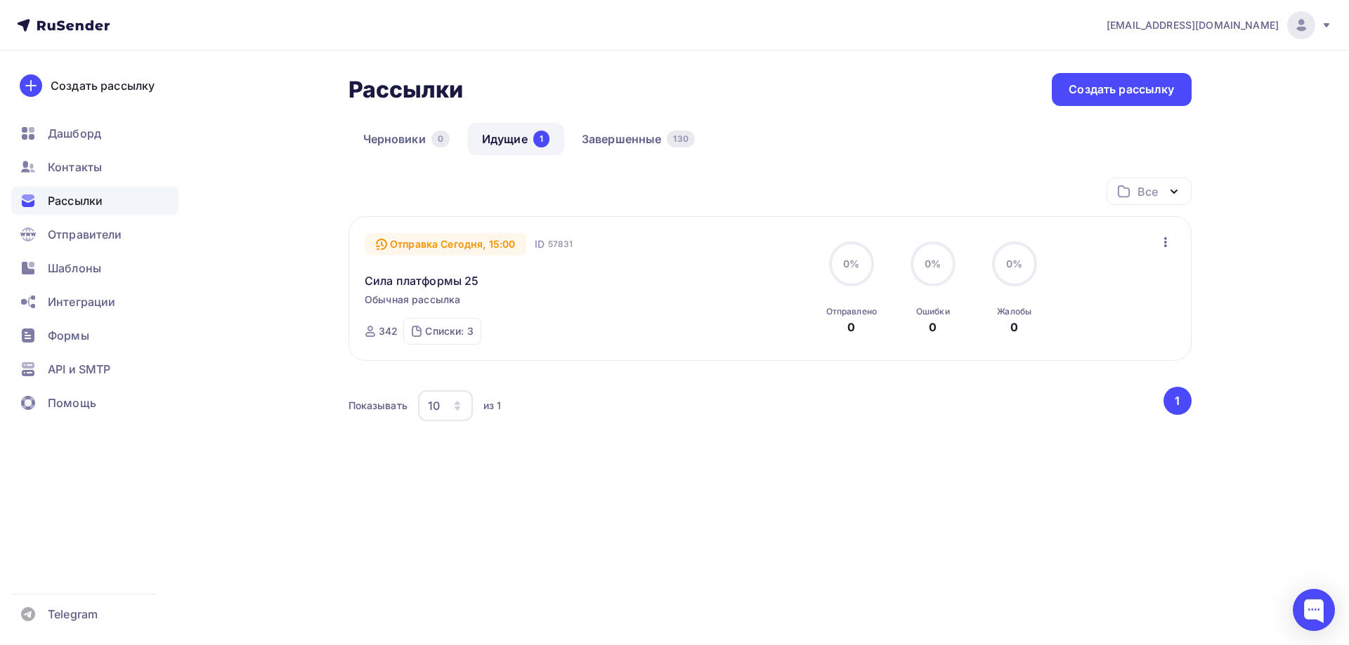
click at [1000, 324] on div "Жалобы 0" at bounding box center [1014, 317] width 34 height 38
drag, startPoint x: 1002, startPoint y: 317, endPoint x: 1029, endPoint y: 339, distance: 34.4
click at [1029, 339] on div "Отправка Сегодня, 15:00 ID 57831 Сила платформы 25 Обычная рассылка Отправка Се…" at bounding box center [770, 289] width 810 height 112
click at [1020, 335] on div at bounding box center [1020, 335] width 0 height 0
click at [1028, 330] on div "Жалобы 0" at bounding box center [1014, 317] width 34 height 38
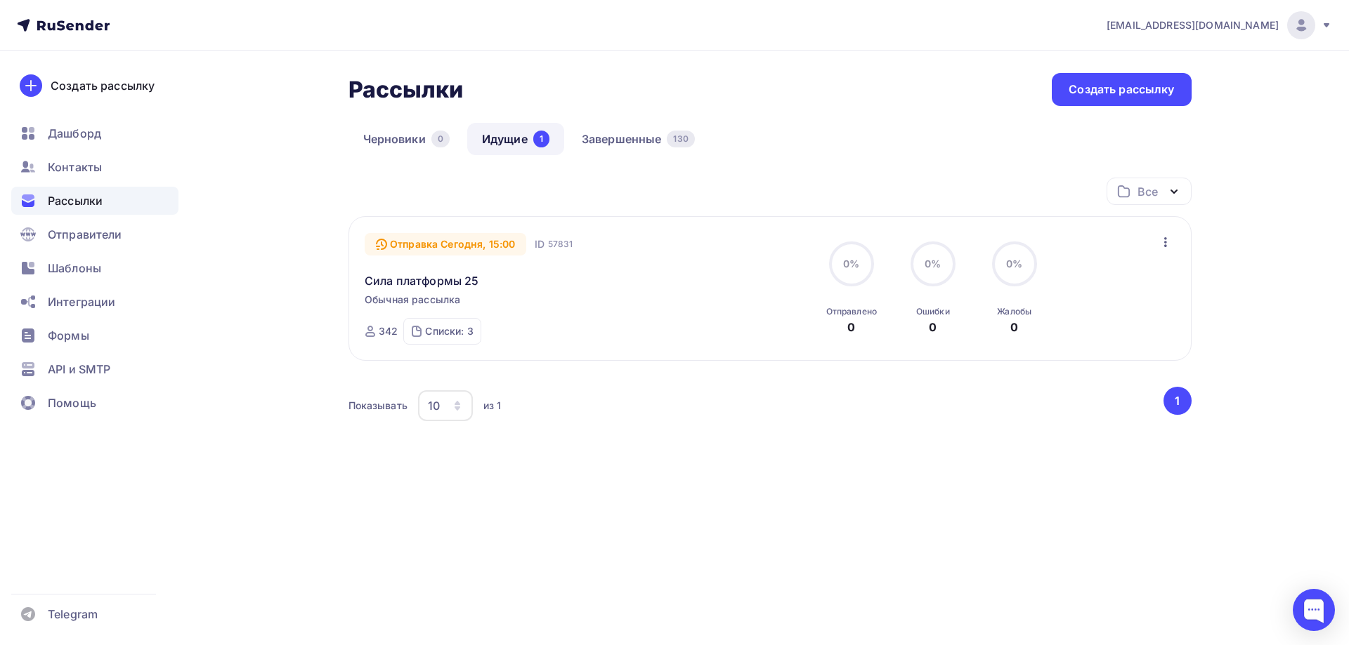
drag, startPoint x: 1028, startPoint y: 330, endPoint x: 1009, endPoint y: 323, distance: 19.6
click at [1009, 323] on div "Жалобы 0" at bounding box center [1014, 317] width 34 height 38
click at [997, 317] on div "Жалобы" at bounding box center [1014, 311] width 34 height 11
drag, startPoint x: 995, startPoint y: 312, endPoint x: 1037, endPoint y: 328, distance: 44.5
click at [1037, 328] on div "0% 0% Жалобы 0" at bounding box center [1014, 289] width 70 height 94
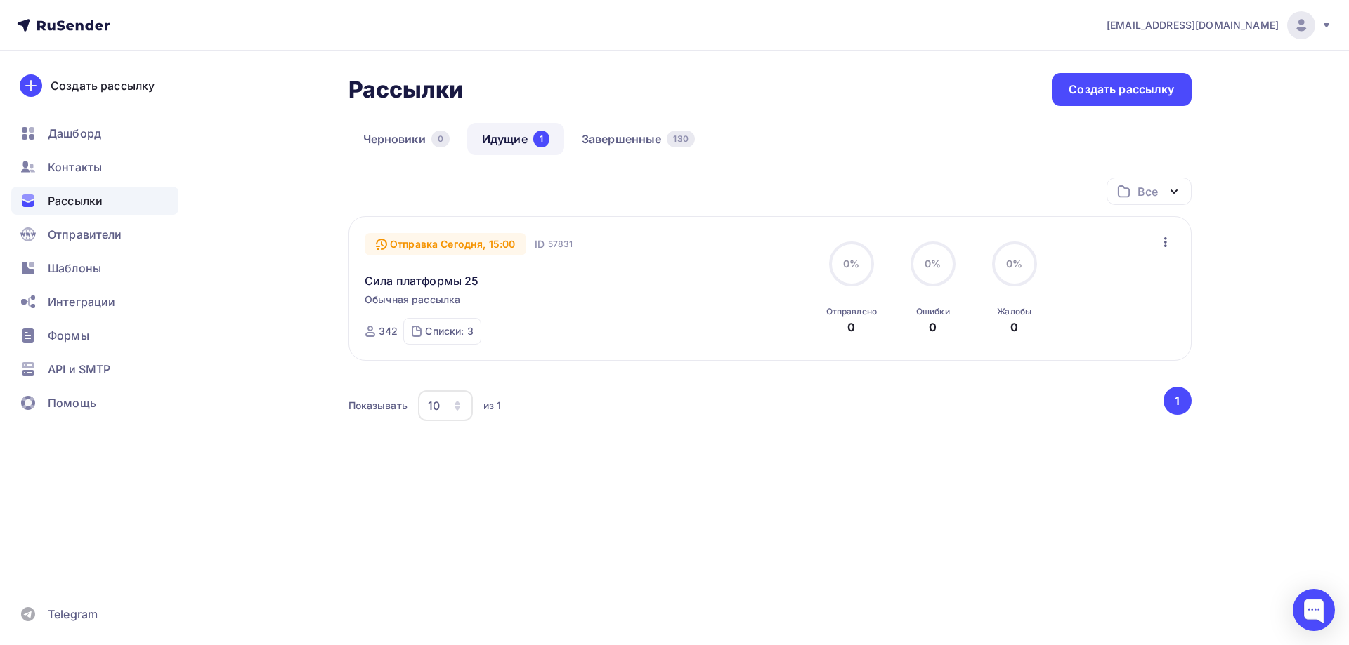
click at [1022, 331] on div "Жалобы 0" at bounding box center [1014, 317] width 34 height 38
drag, startPoint x: 1022, startPoint y: 331, endPoint x: 999, endPoint y: 316, distance: 27.5
click at [999, 316] on div "Жалобы 0" at bounding box center [1014, 317] width 34 height 38
drag, startPoint x: 918, startPoint y: 315, endPoint x: 907, endPoint y: 322, distance: 12.3
click at [912, 322] on div "0% 0% Ошибки 0" at bounding box center [933, 289] width 70 height 94
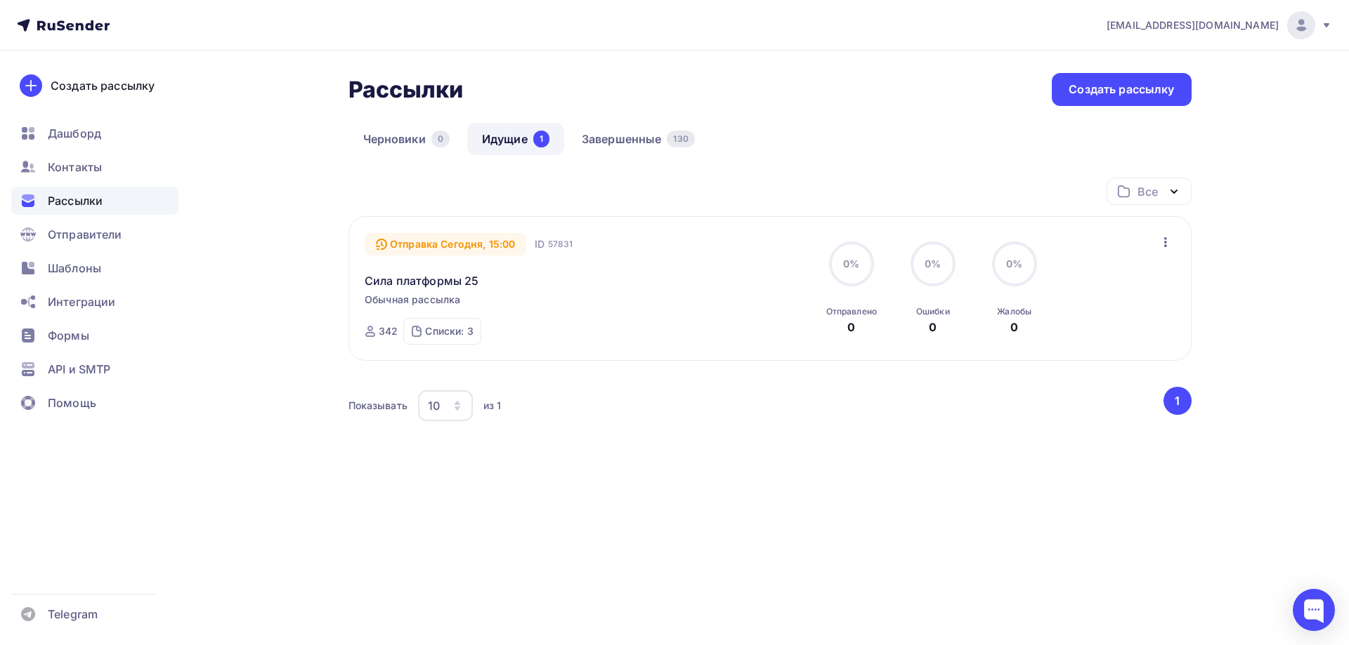
click at [865, 314] on div "Отправлено" at bounding box center [851, 311] width 51 height 11
click at [800, 313] on div "Отправка Сегодня, 15:00 ID 57831 Сила платформы 25 Обычная рассылка Отправка Се…" at bounding box center [770, 289] width 810 height 112
drag, startPoint x: 820, startPoint y: 312, endPoint x: 860, endPoint y: 332, distance: 45.5
click at [860, 332] on div "0% 0% Отправлено 0" at bounding box center [851, 289] width 70 height 94
click at [907, 324] on div "0% 0% Ошибки 0" at bounding box center [933, 289] width 70 height 94
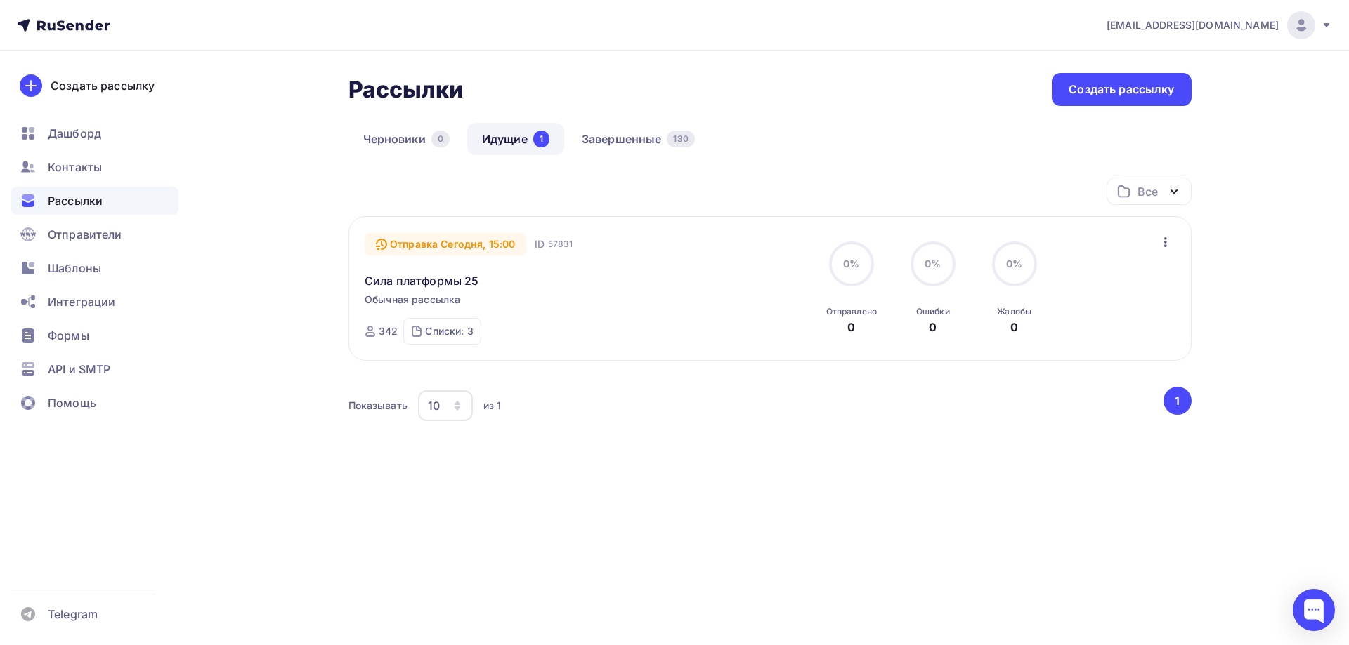
drag, startPoint x: 902, startPoint y: 317, endPoint x: 936, endPoint y: 334, distance: 38.6
click at [933, 334] on div "0% 0% Ошибки 0" at bounding box center [933, 289] width 70 height 94
click at [987, 336] on div "Отправка Сегодня, 15:00 ID 57831 Сила платформы 25 Обычная рассылка Отправка Се…" at bounding box center [770, 289] width 810 height 112
click at [991, 328] on div "0% 0% Жалобы 0" at bounding box center [1014, 289] width 70 height 94
drag, startPoint x: 937, startPoint y: 253, endPoint x: 1002, endPoint y: 298, distance: 79.3
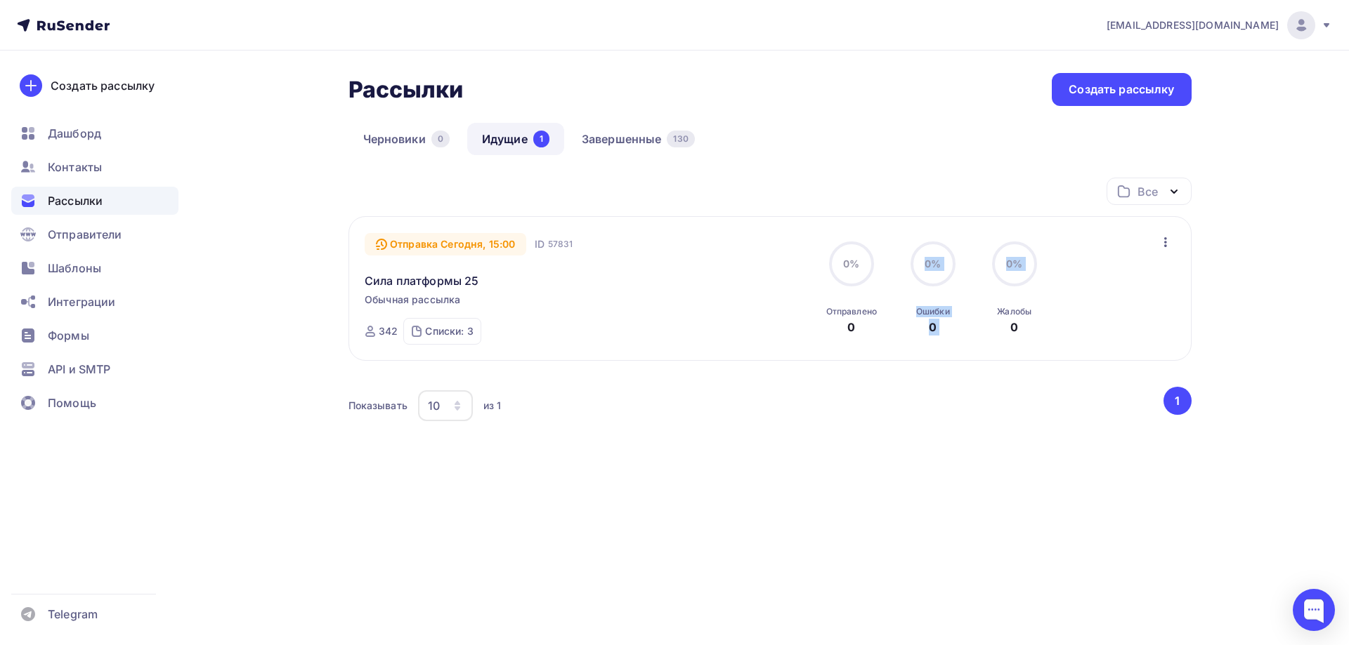
click at [1002, 298] on div "0% 0% Отправлено 0 0% 0% Ошибки 0 0% 0% Жалобы 0" at bounding box center [973, 289] width 315 height 94
click at [1049, 282] on div "0% 0% Отправлено 0 0% 0% Ошибки 0 0% 0% Жалобы 0" at bounding box center [973, 289] width 315 height 94
drag, startPoint x: 860, startPoint y: 262, endPoint x: 1115, endPoint y: 280, distance: 255.6
click at [1115, 280] on div "0% 0% Отправлено 0 0% 0% Ошибки 0 0% 0% Жалобы 0" at bounding box center [973, 289] width 315 height 94
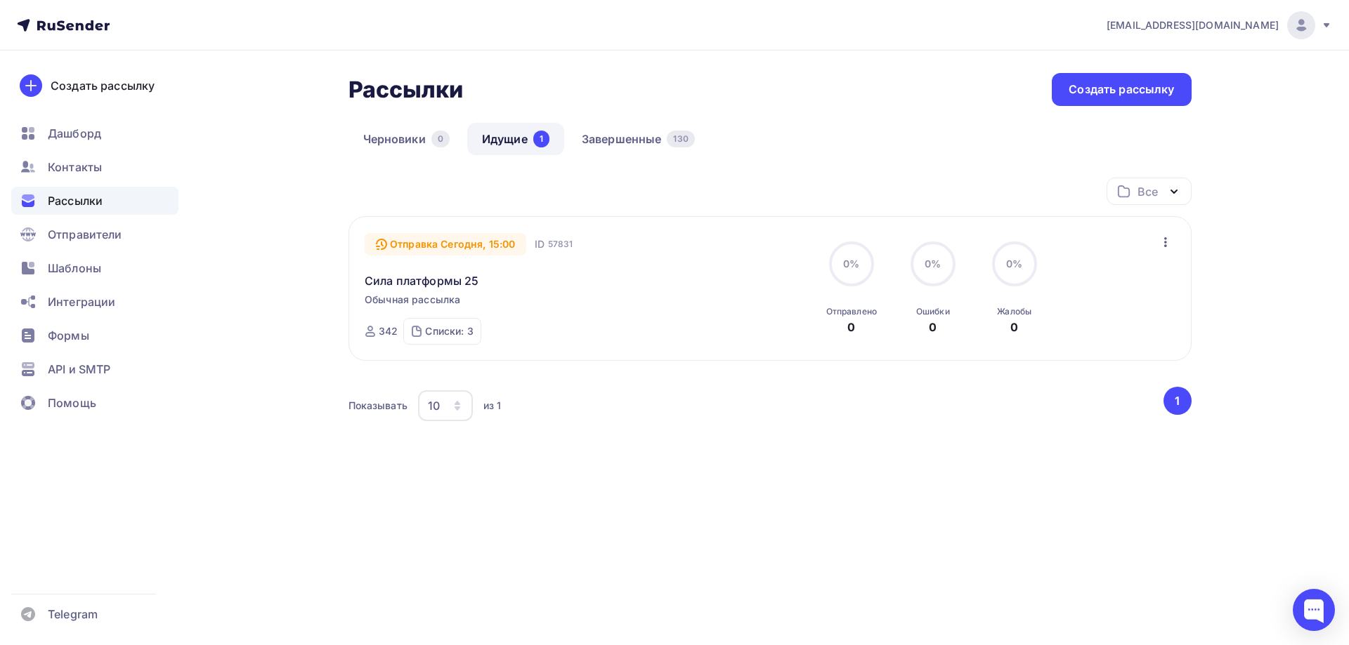
click at [1252, 310] on div "mail@bs-trade.ru Аккаунт Тарифы Выйти Создать рассылку Дашборд Контакты Рассылк…" at bounding box center [674, 282] width 1349 height 565
